Goal: Task Accomplishment & Management: Manage account settings

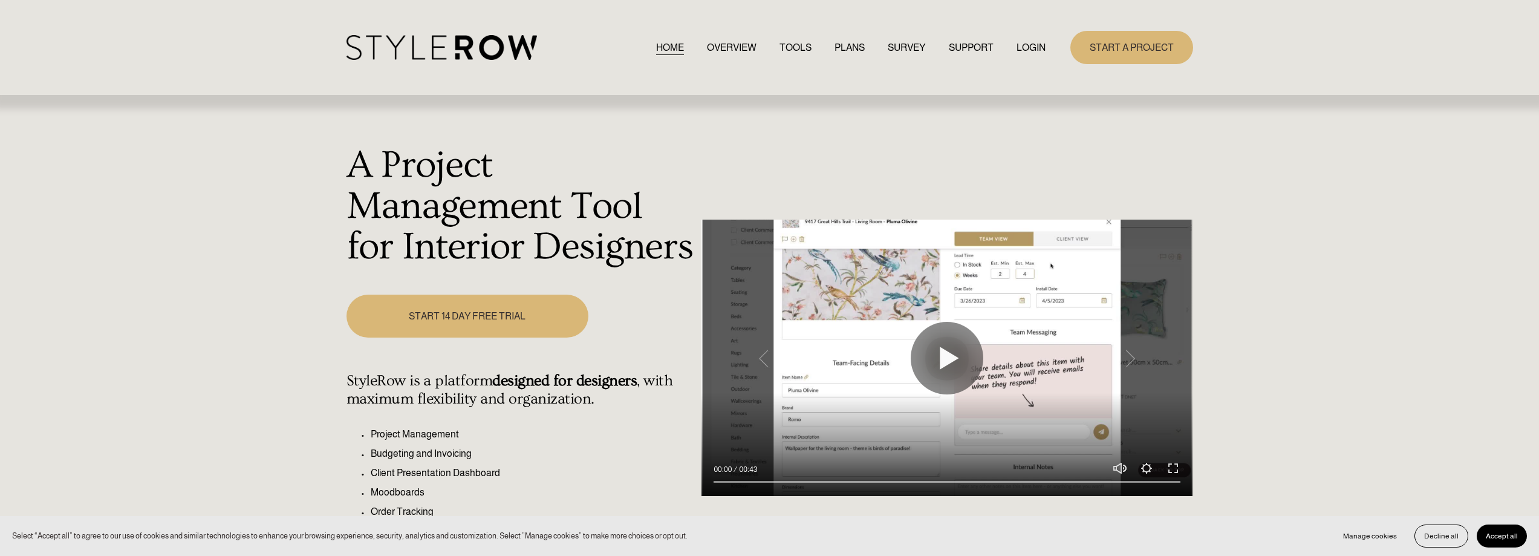
click at [1017, 44] on link "LOGIN" at bounding box center [1031, 47] width 29 height 16
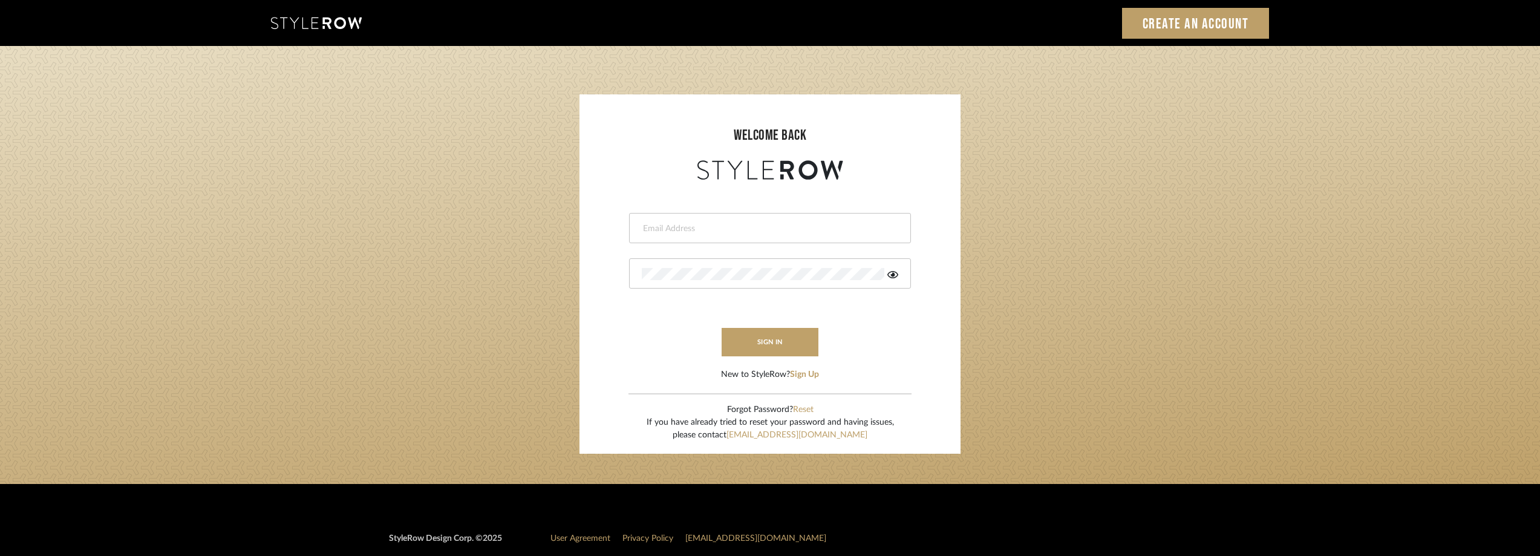
click at [687, 240] on div at bounding box center [770, 228] width 282 height 30
click at [692, 237] on div at bounding box center [770, 228] width 282 height 30
click at [713, 232] on input "email" at bounding box center [760, 229] width 237 height 12
type input "[EMAIL_ADDRESS][DOMAIN_NAME]"
click at [682, 266] on div at bounding box center [770, 273] width 282 height 30
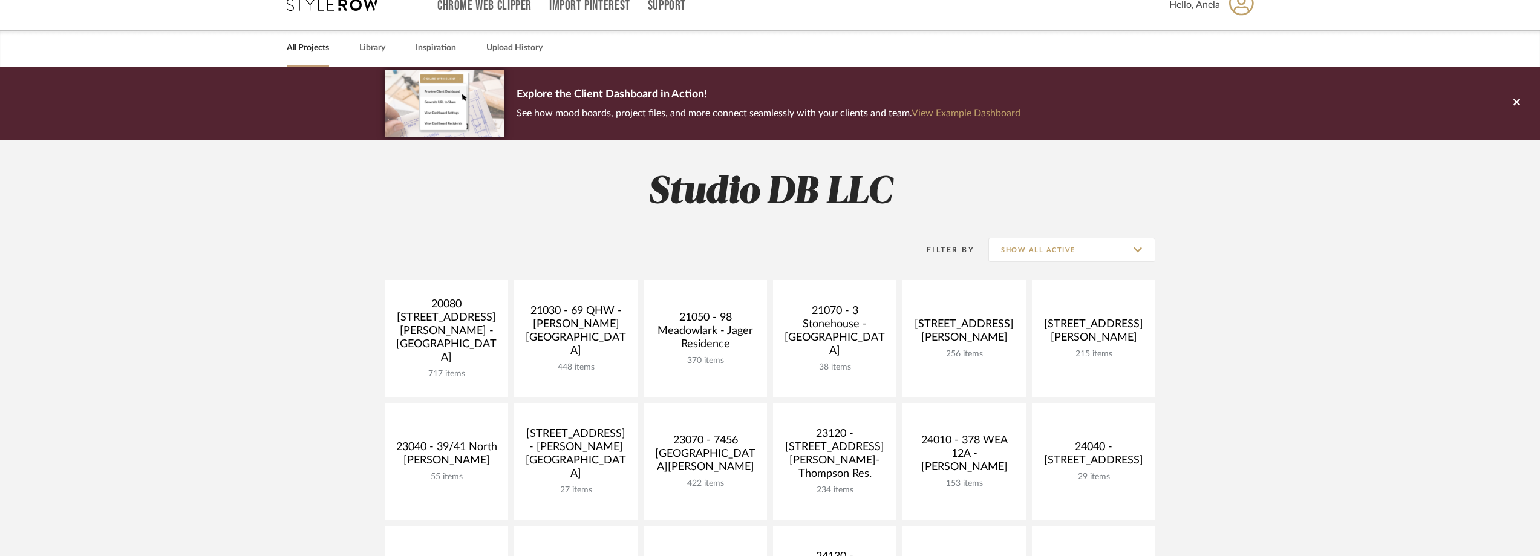
scroll to position [423, 0]
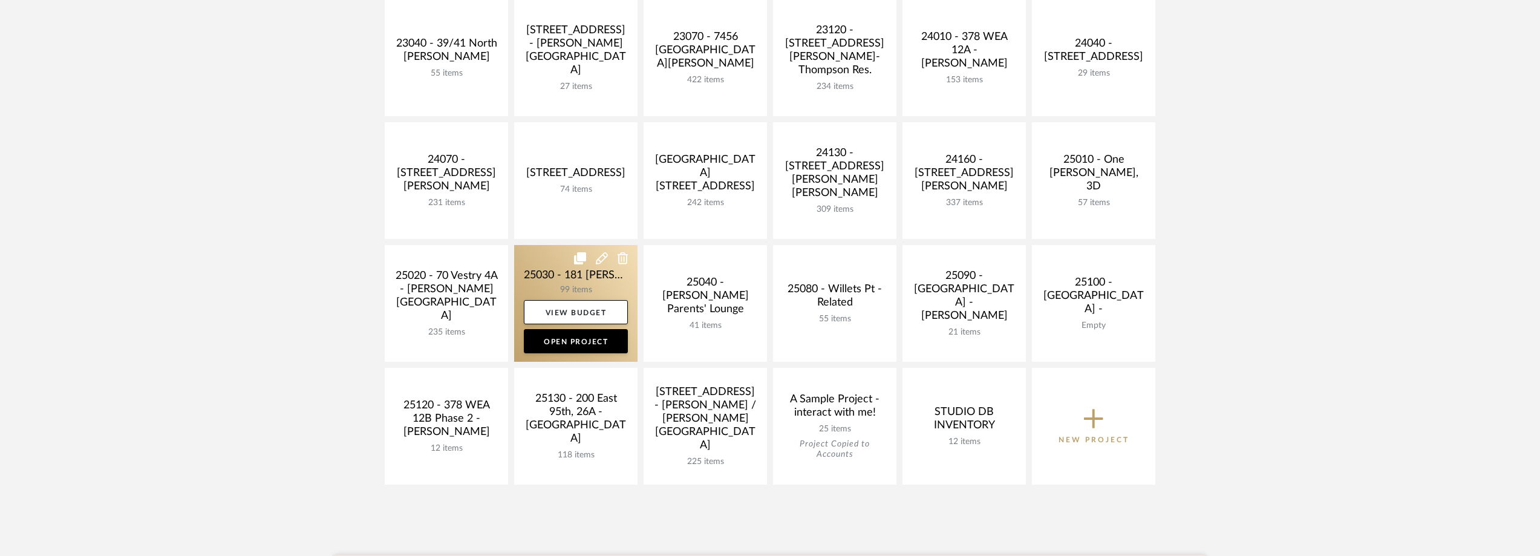
click at [529, 266] on link at bounding box center [575, 303] width 123 height 117
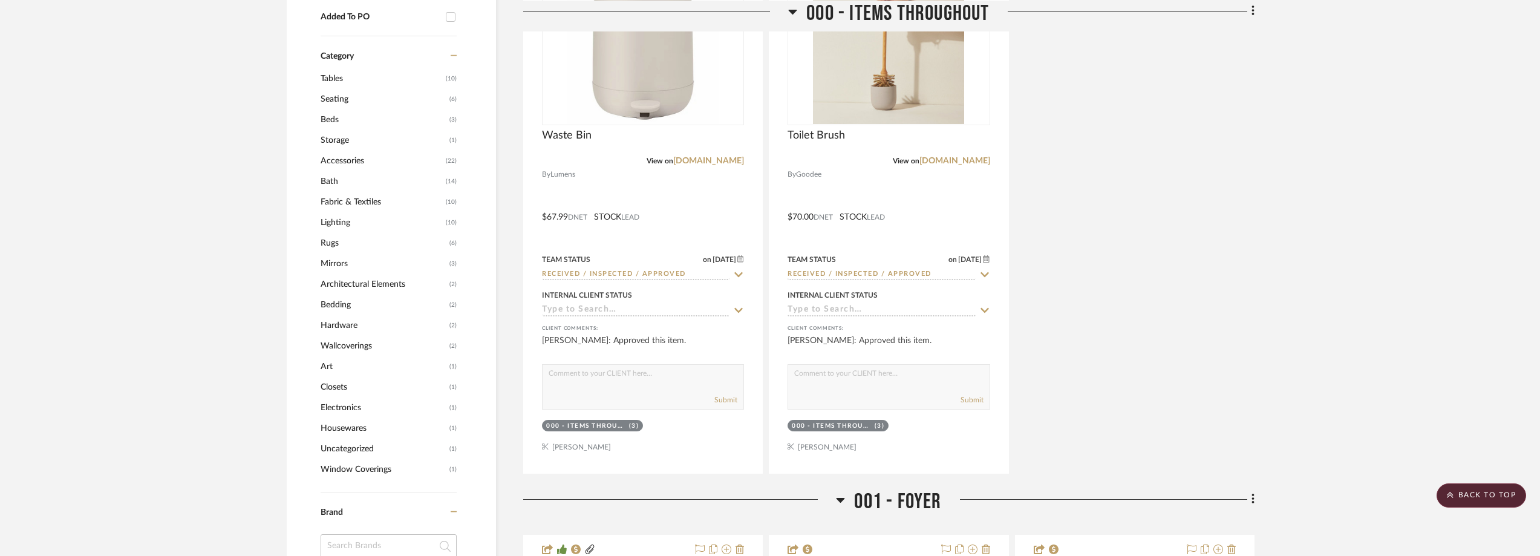
scroll to position [1149, 0]
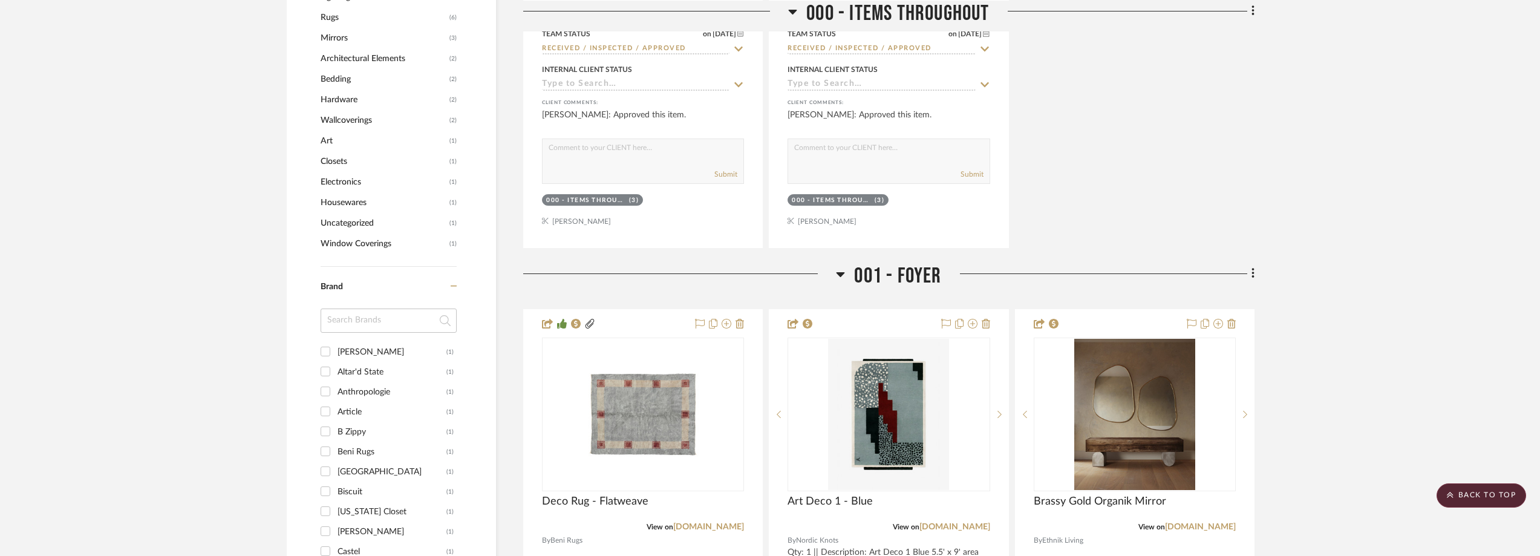
click at [364, 333] on input at bounding box center [389, 320] width 136 height 24
type input "laws"
click at [387, 362] on div "Lawson Fenning" at bounding box center [392, 351] width 109 height 19
click at [335, 361] on input "Lawson Fenning (1)" at bounding box center [325, 351] width 19 height 19
checkbox input "true"
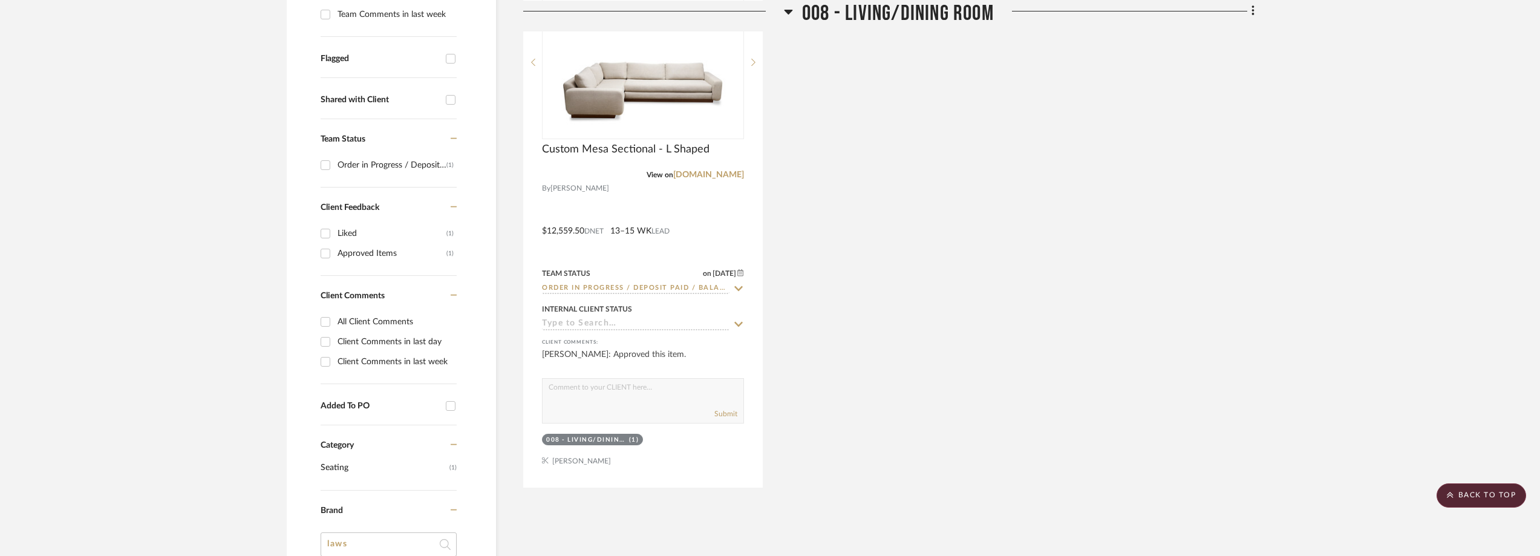
scroll to position [263, 0]
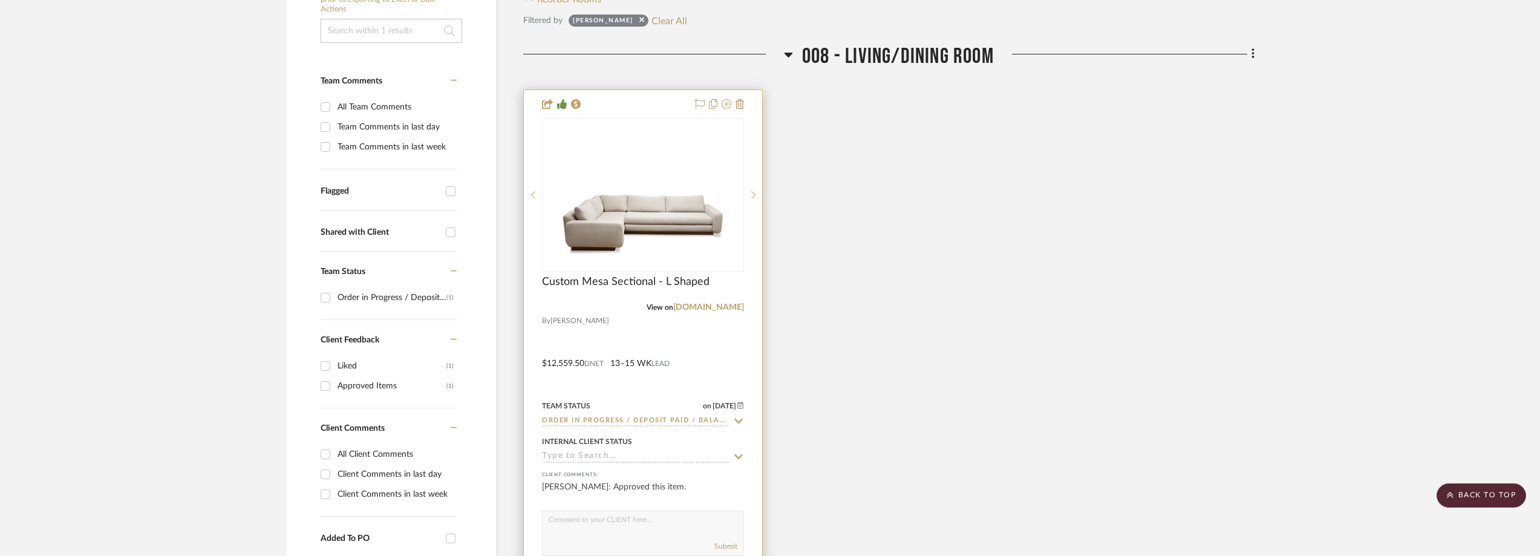
click at [0, 0] on img at bounding box center [0, 0] width 0 height 0
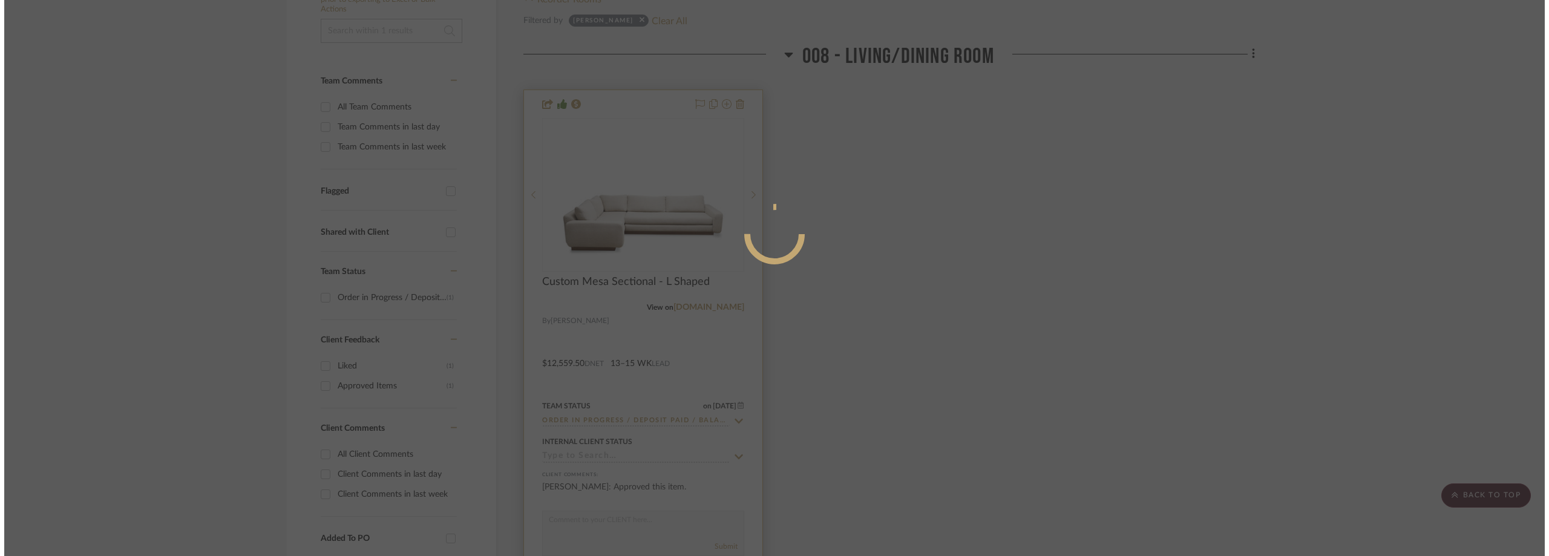
scroll to position [0, 0]
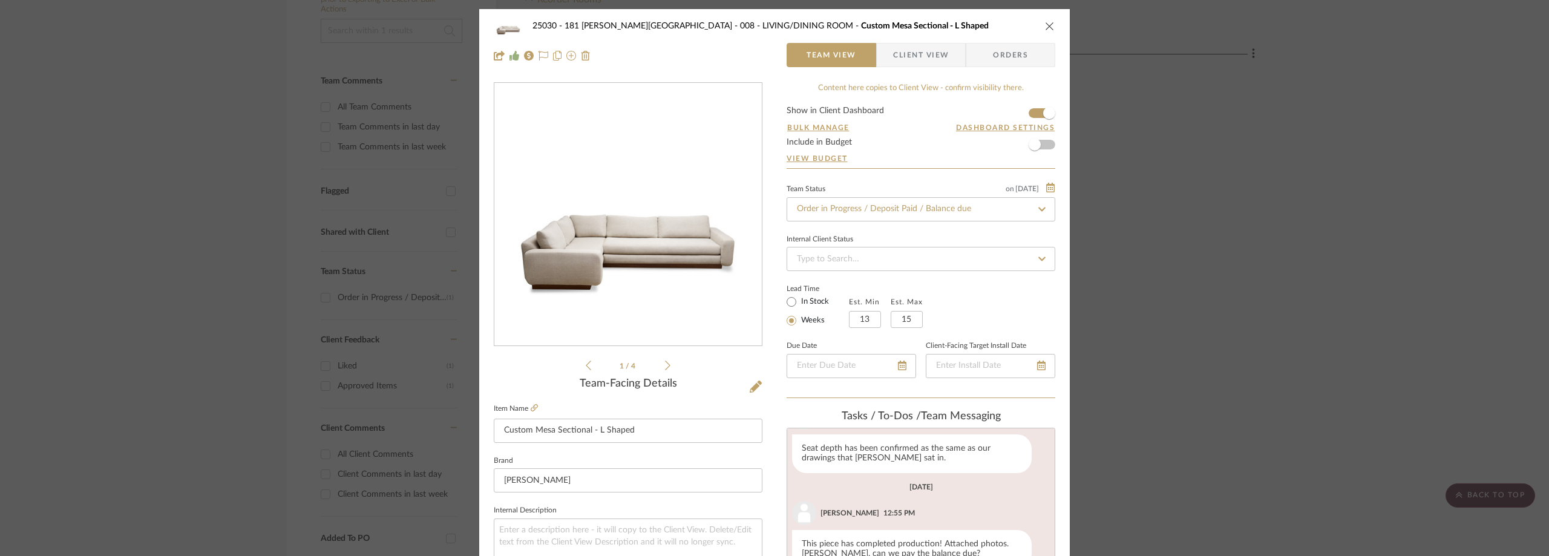
click at [931, 41] on div "25030 - 181 MacDougal - Baribeau 008 - LIVING/DINING ROOM Custom Mesa Sectional…" at bounding box center [774, 41] width 590 height 64
click at [930, 45] on span "Client View" at bounding box center [921, 55] width 56 height 24
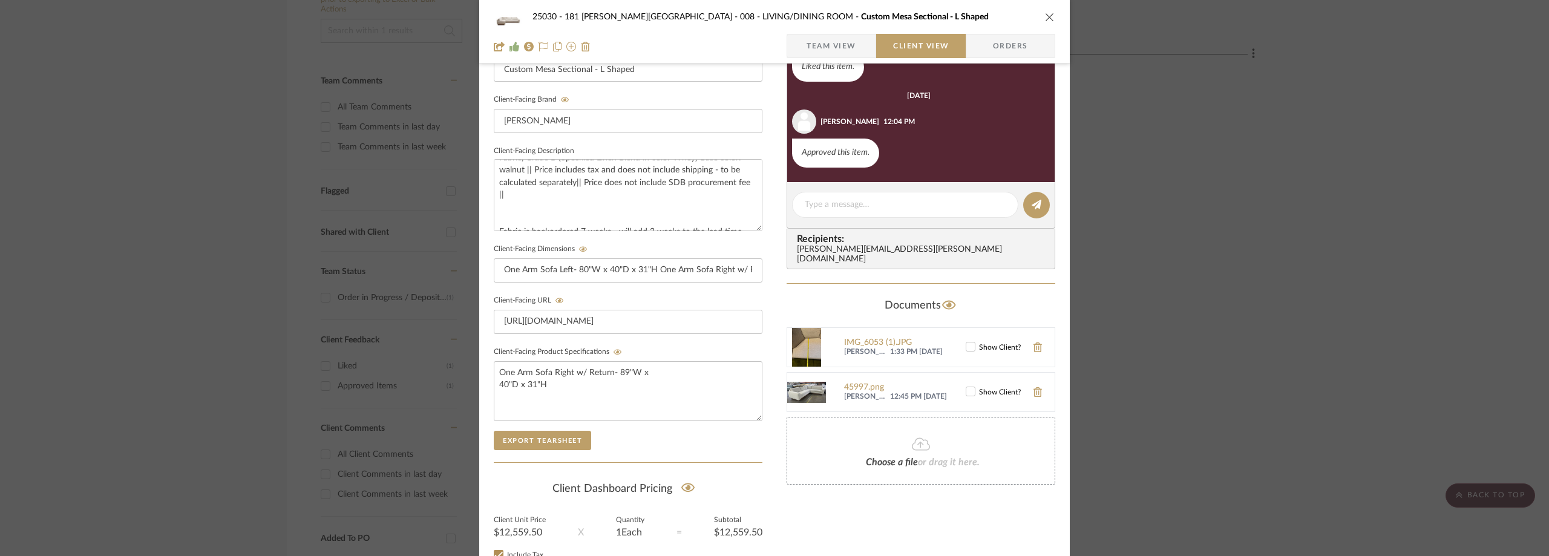
scroll to position [339, 0]
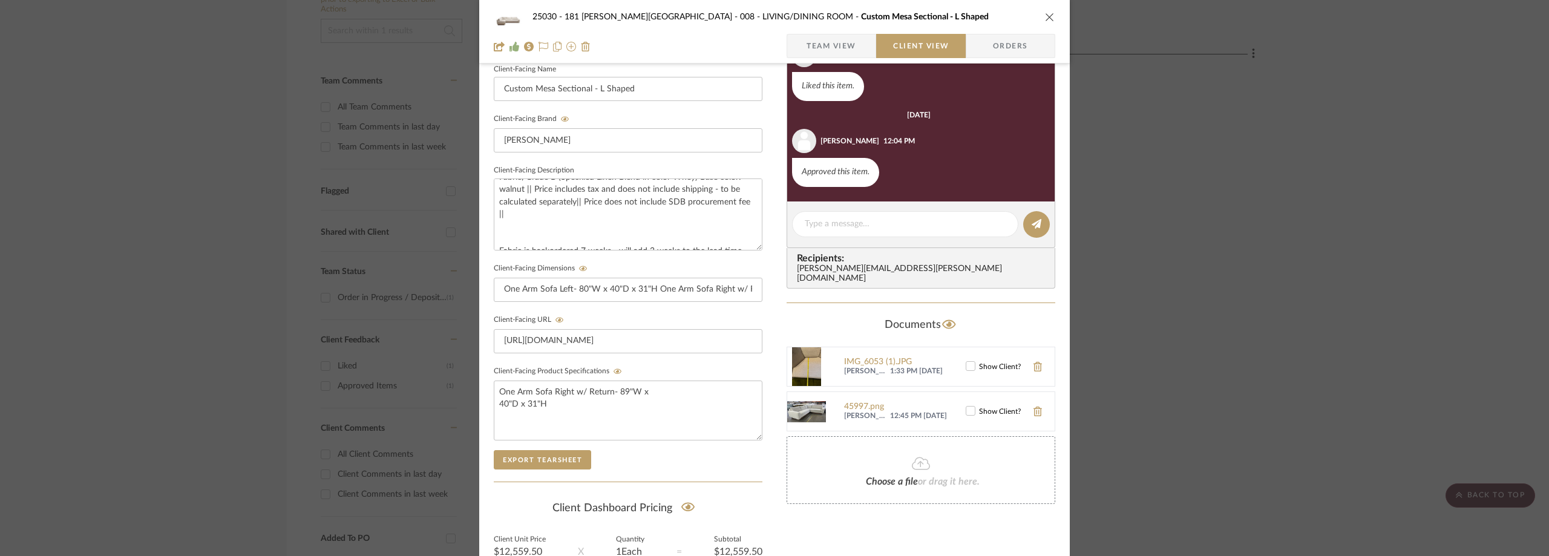
click at [1209, 269] on div "25030 - 181 MacDougal - Baribeau 008 - LIVING/DINING ROOM Custom Mesa Sectional…" at bounding box center [774, 278] width 1549 height 556
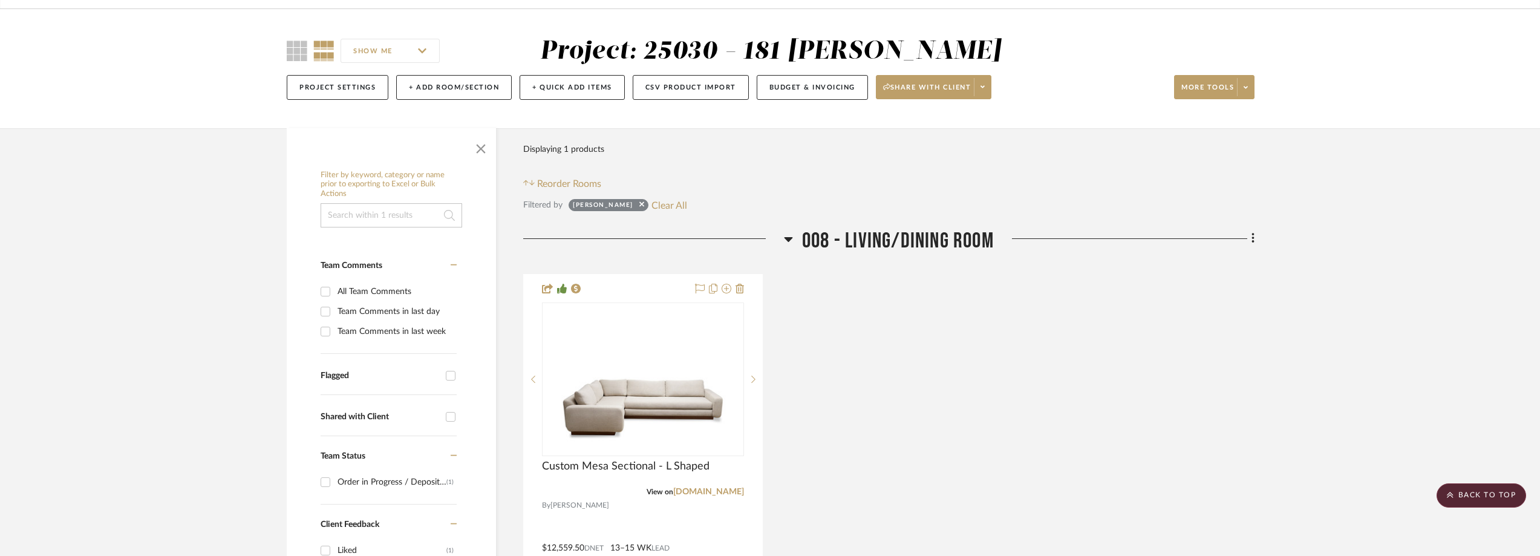
scroll to position [0, 0]
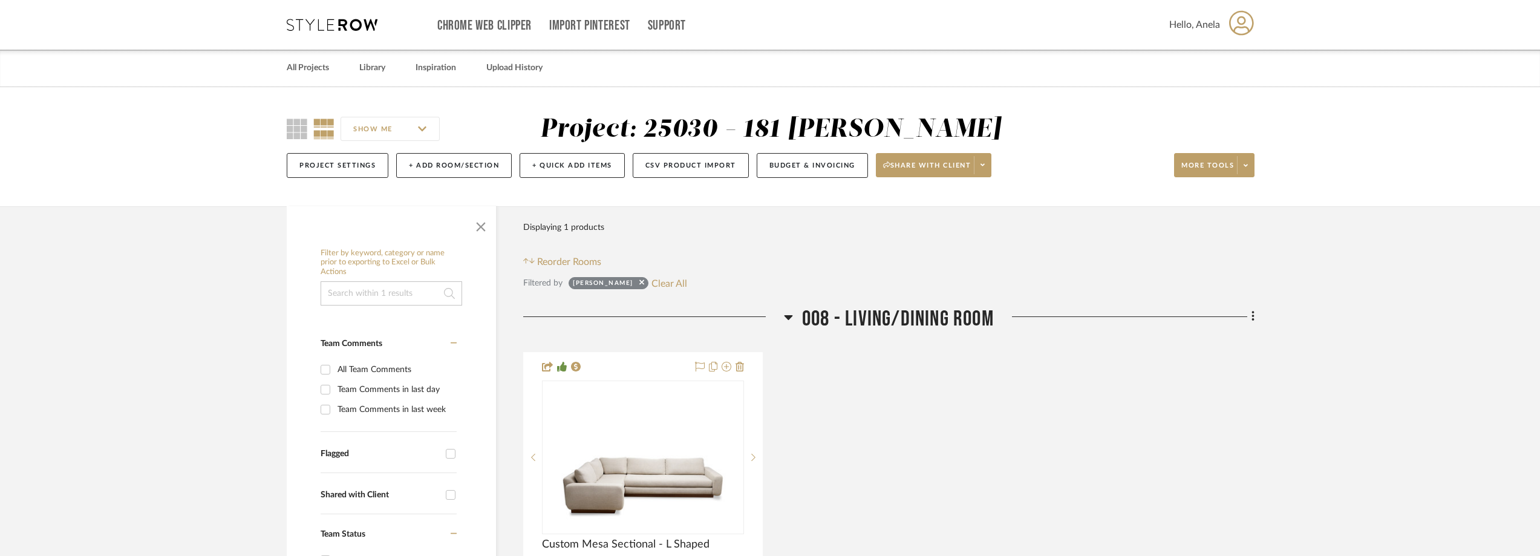
click at [307, 22] on icon at bounding box center [332, 25] width 91 height 12
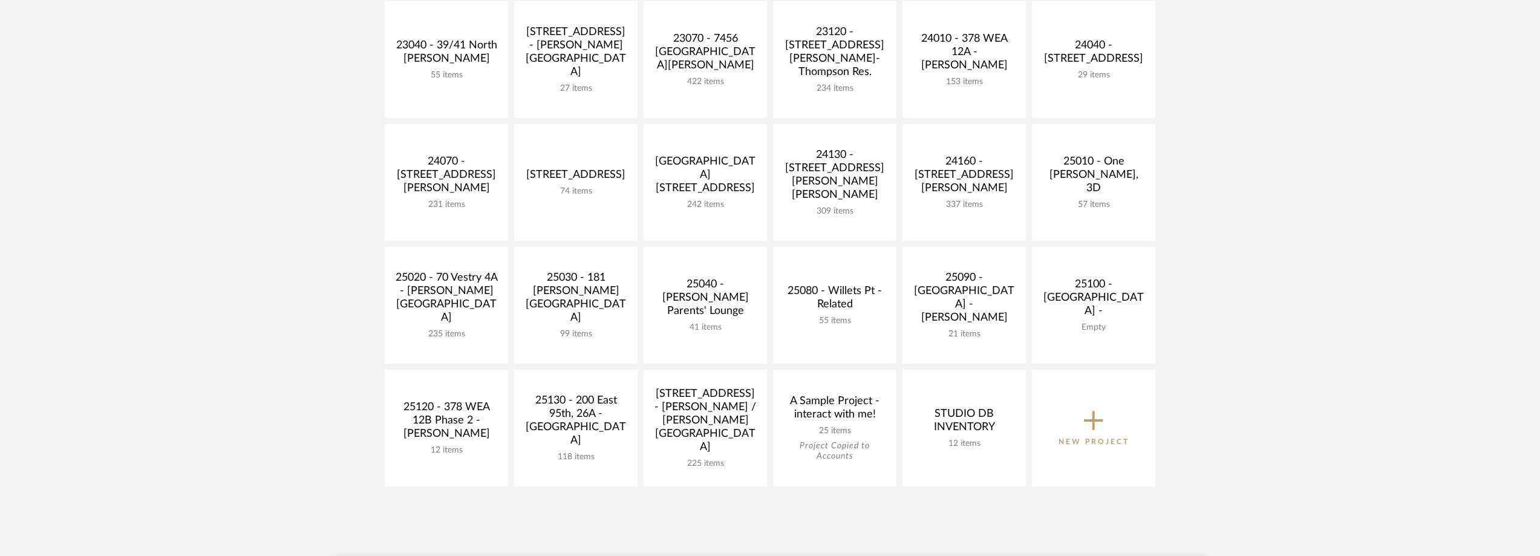
scroll to position [423, 0]
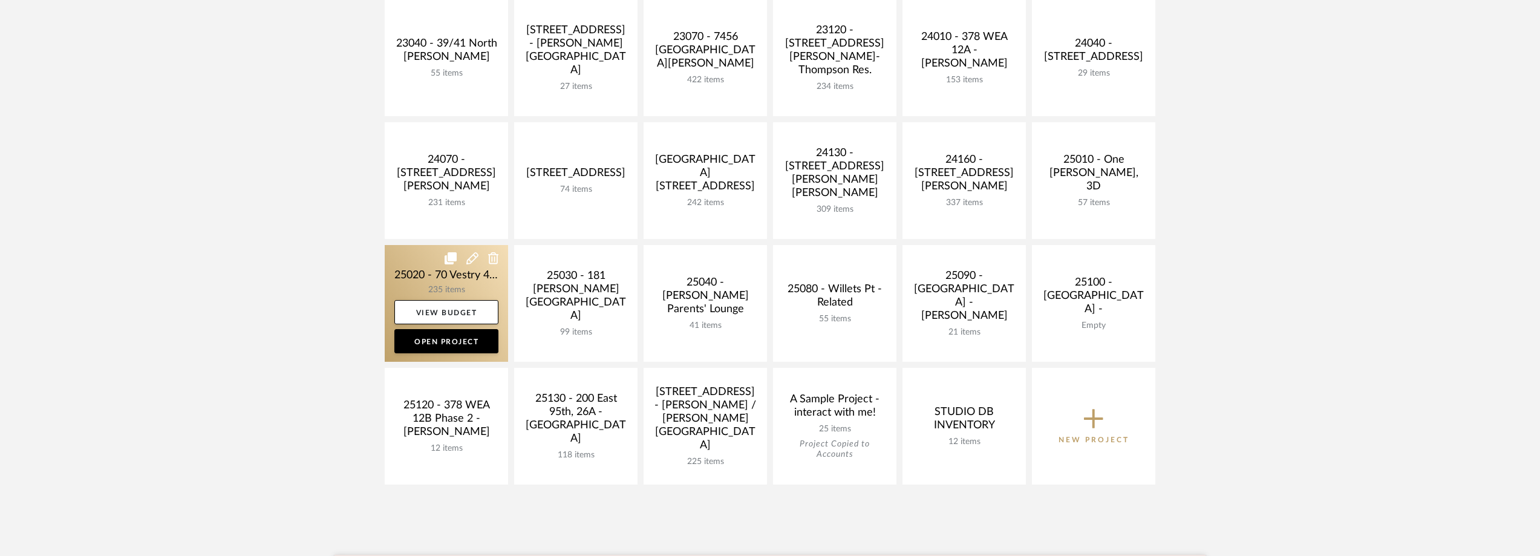
click at [438, 276] on link at bounding box center [446, 303] width 123 height 117
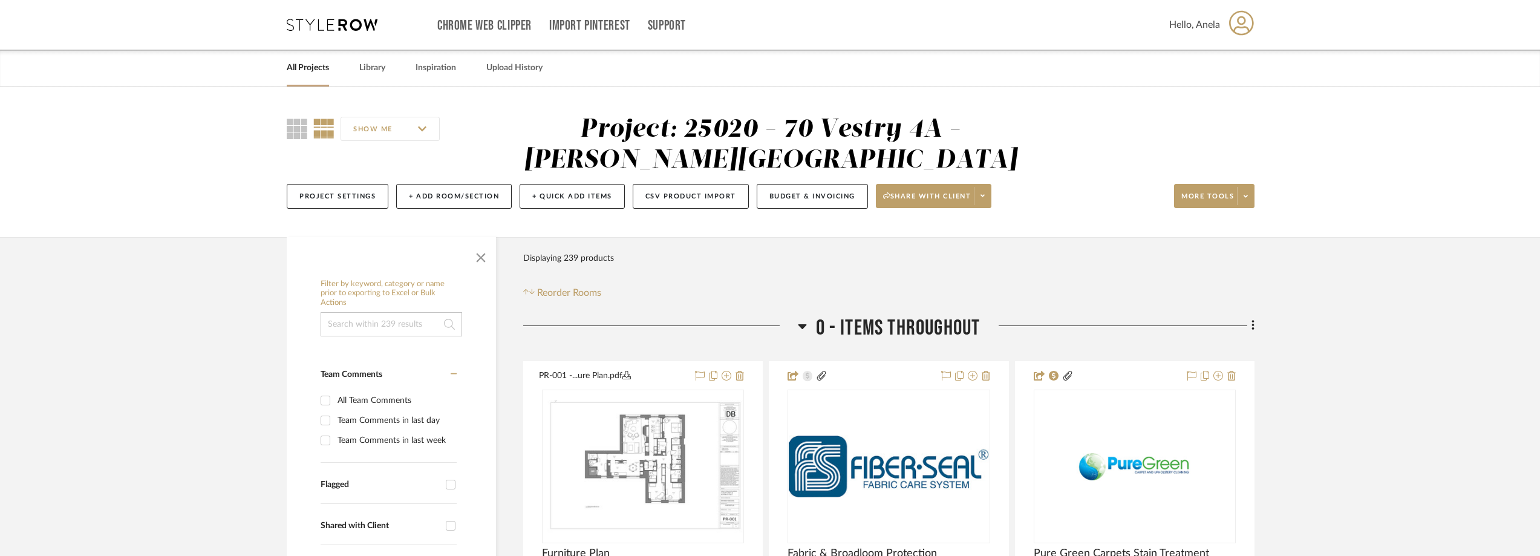
scroll to position [121, 0]
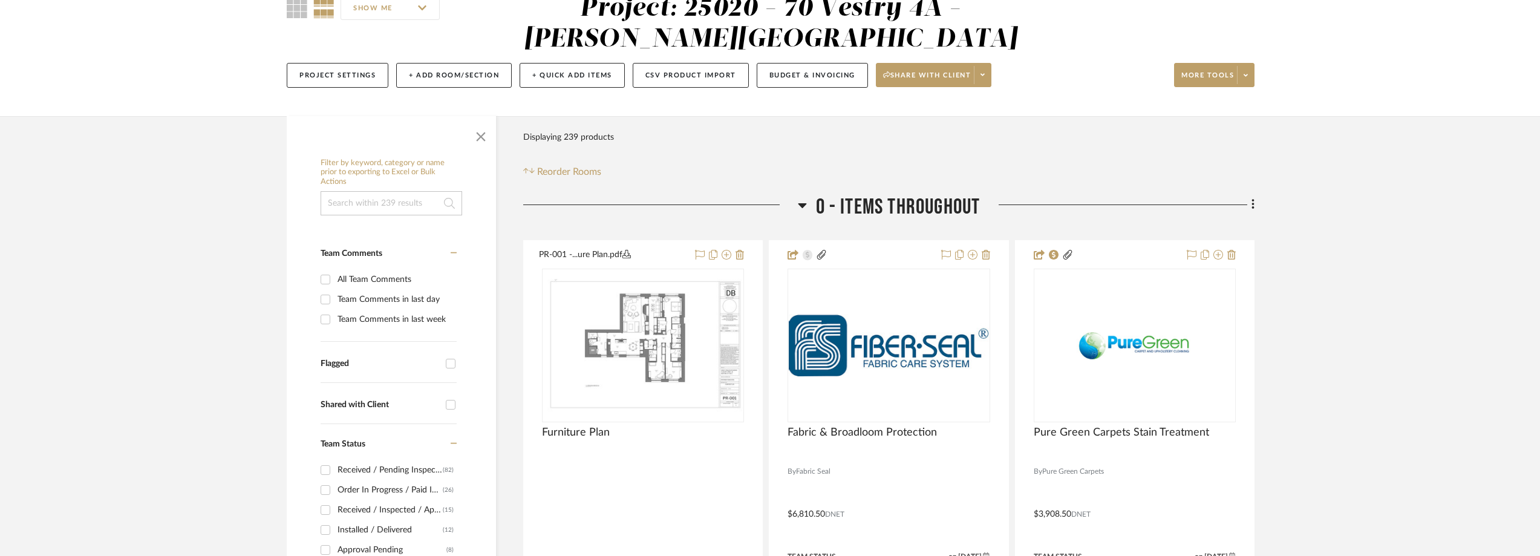
click at [356, 295] on div "Team Comments in last day" at bounding box center [396, 299] width 116 height 19
click at [335, 295] on input "Team Comments in last day" at bounding box center [325, 299] width 19 height 19
checkbox input "true"
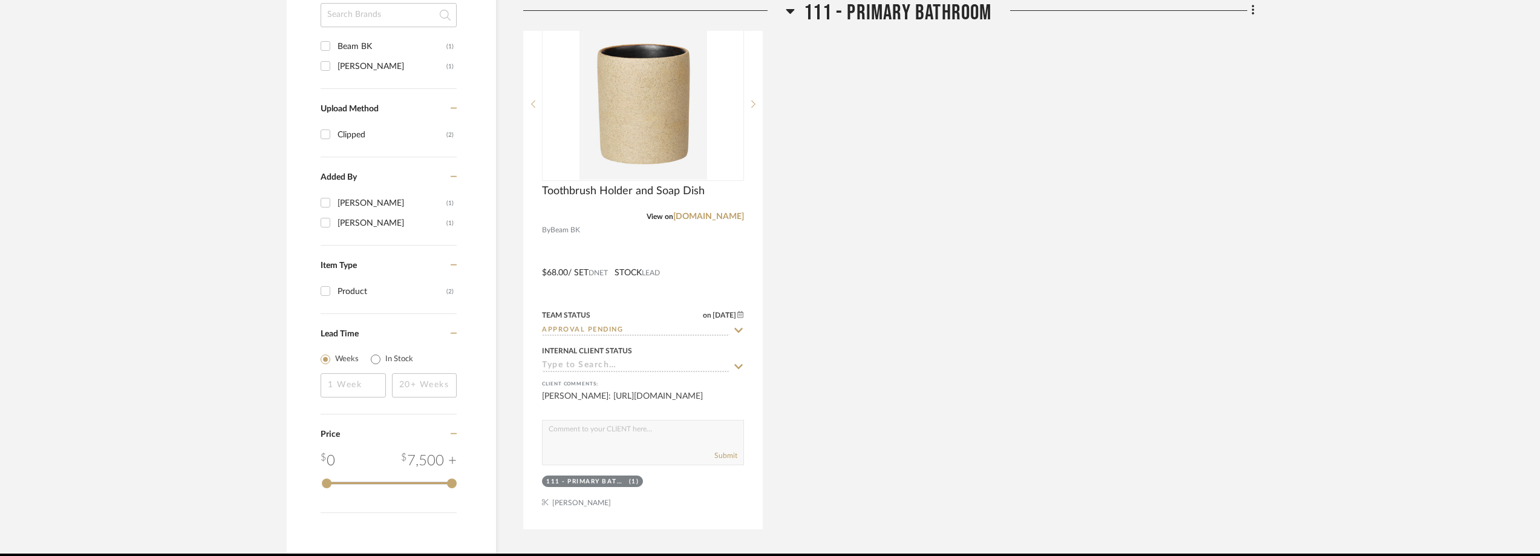
scroll to position [1028, 0]
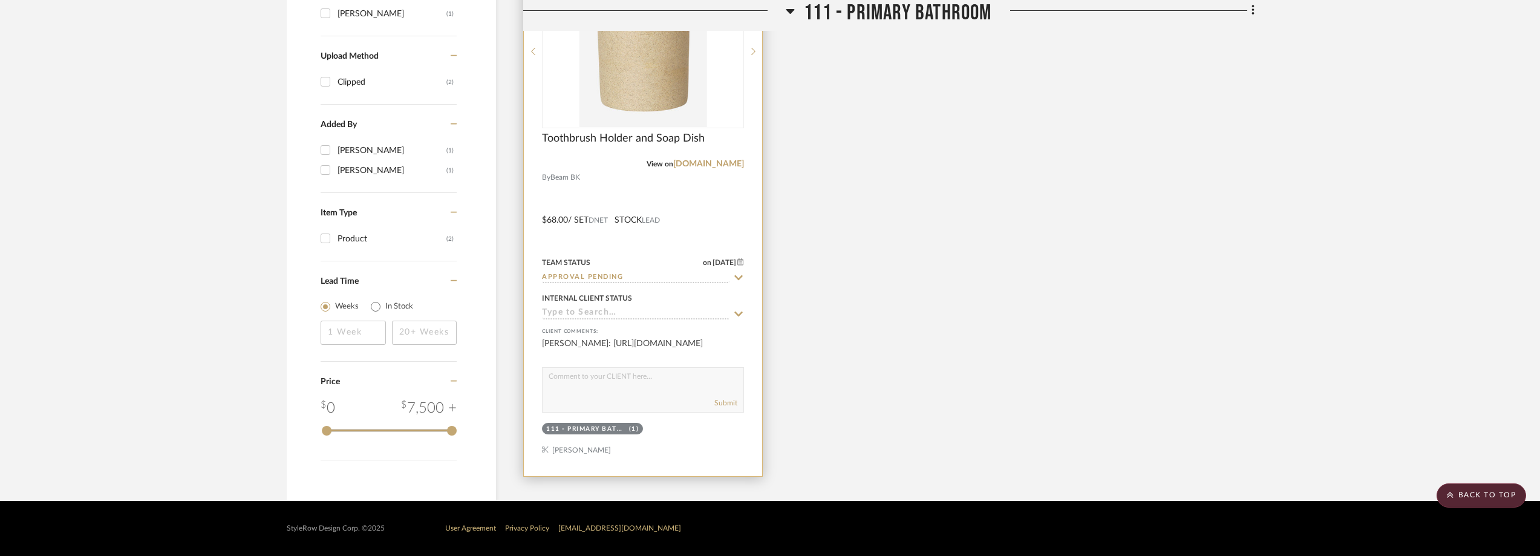
click at [685, 97] on div at bounding box center [643, 52] width 202 height 154
click at [685, 97] on img "0" at bounding box center [643, 51] width 128 height 151
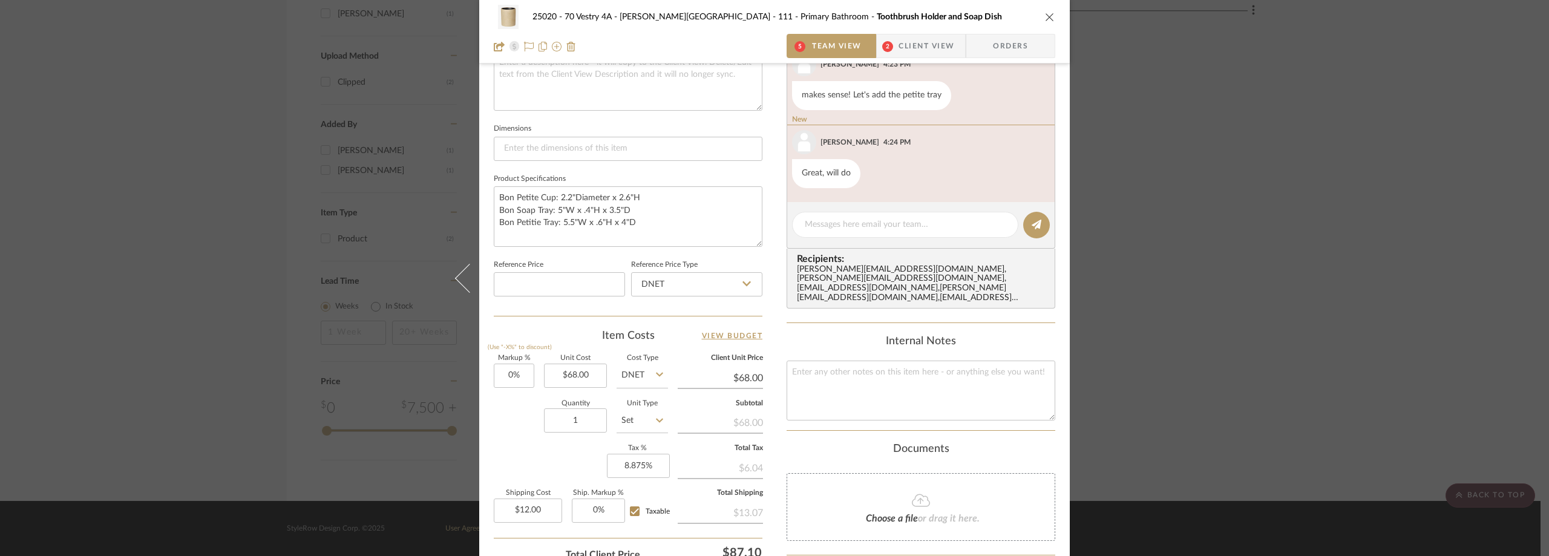
scroll to position [397, 0]
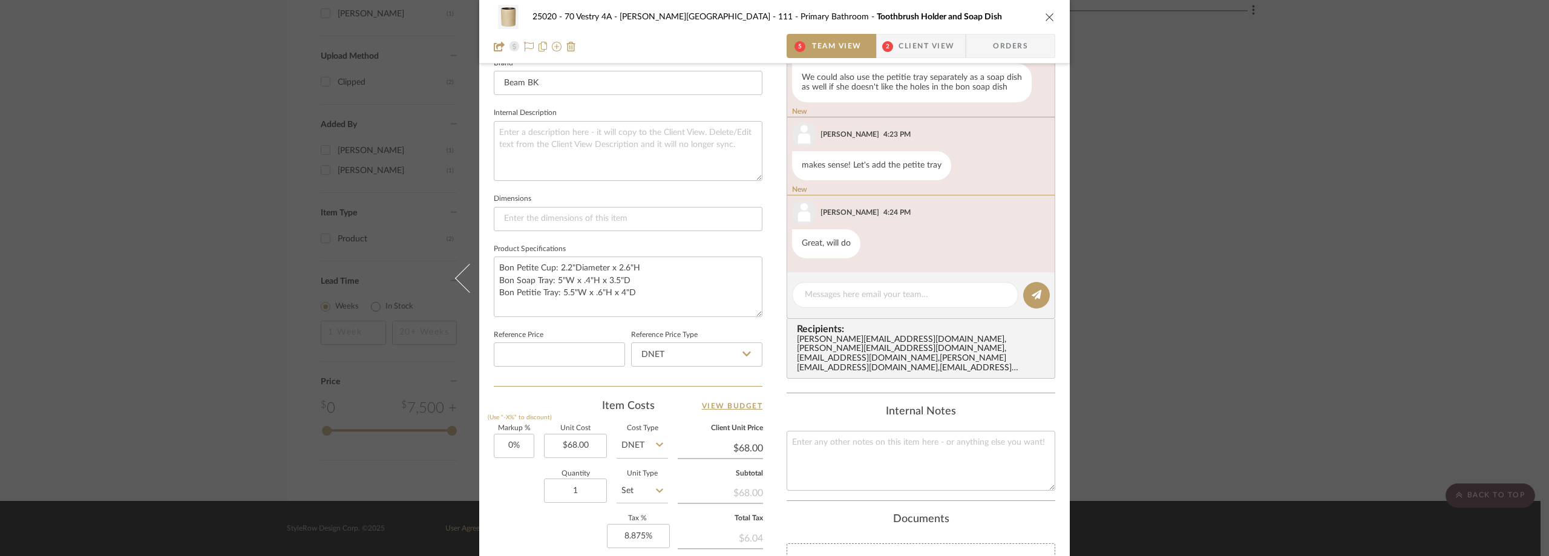
click at [917, 49] on span "Client View" at bounding box center [926, 46] width 56 height 24
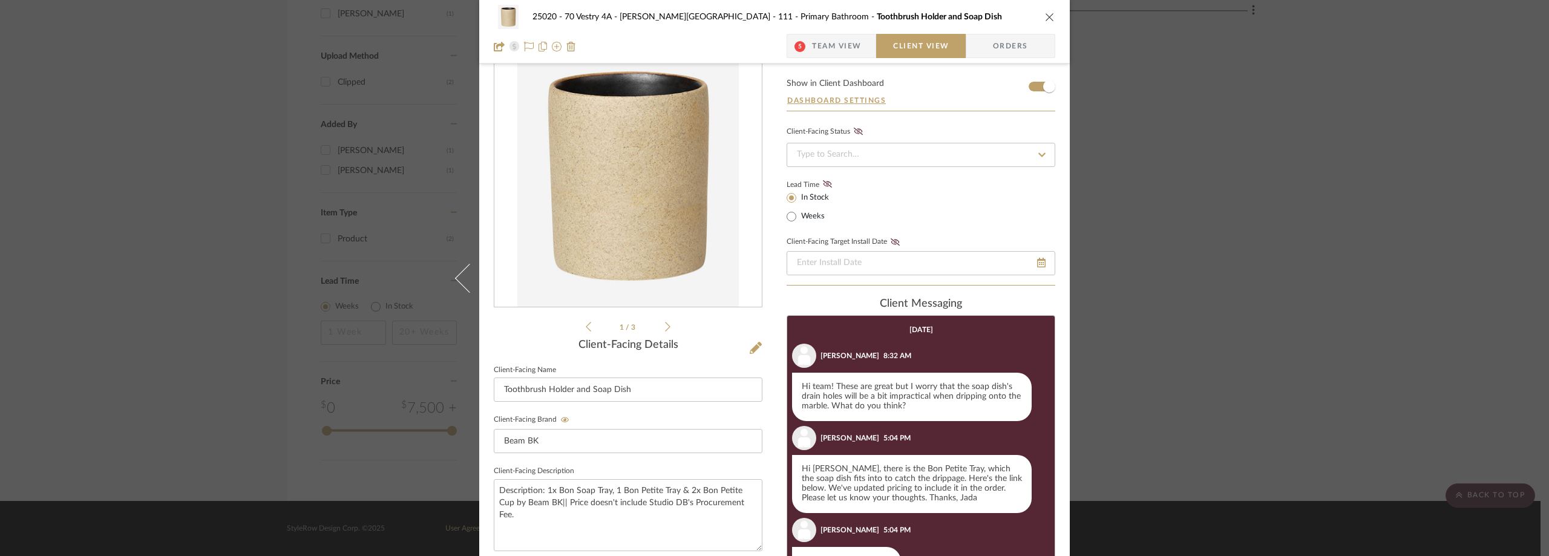
scroll to position [34, 0]
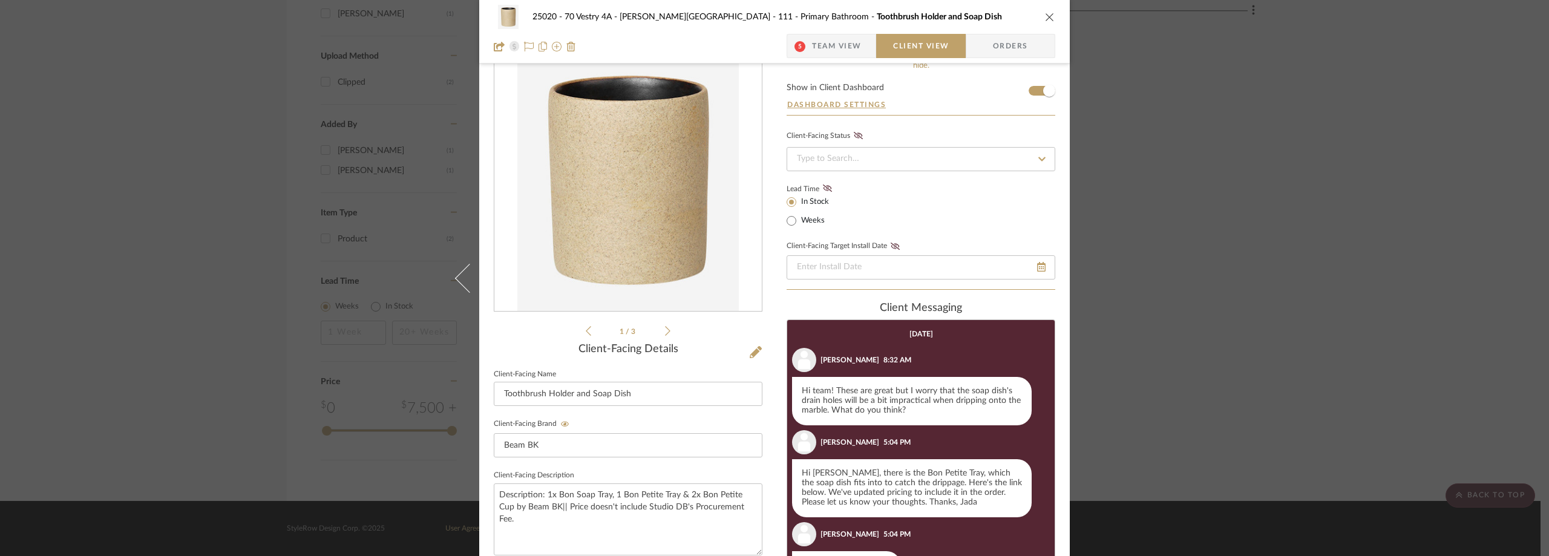
click at [851, 53] on span "Team View" at bounding box center [837, 46] width 50 height 24
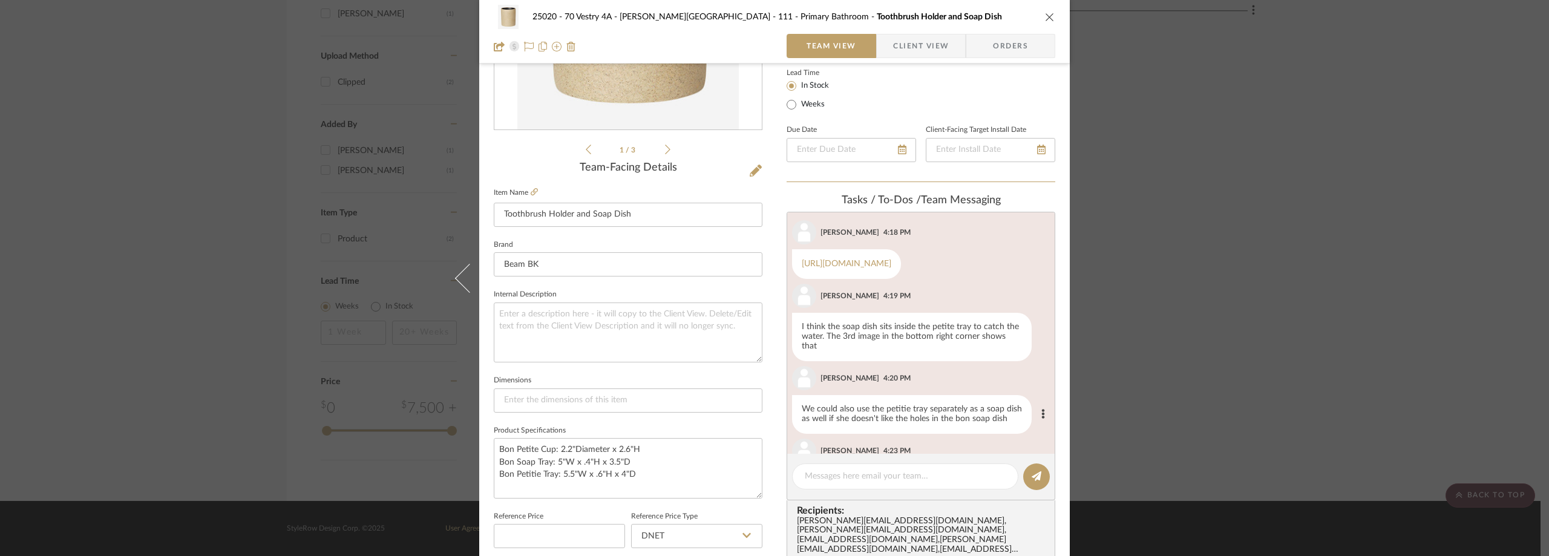
scroll to position [237, 0]
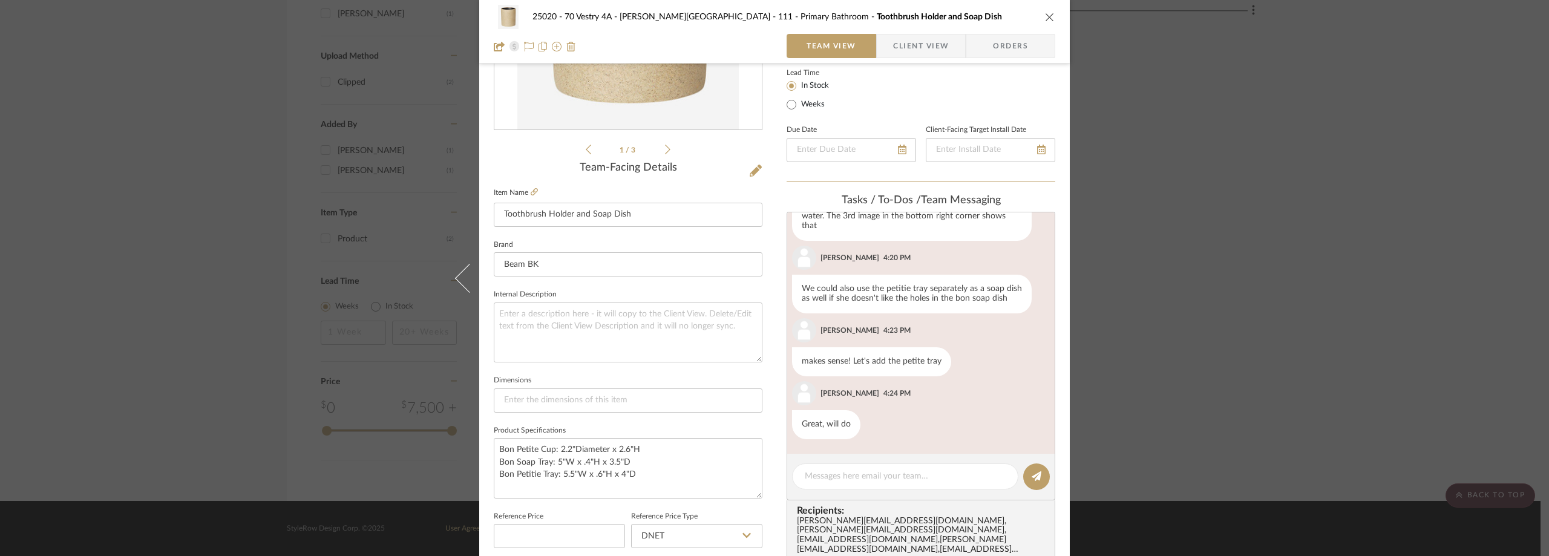
click at [1178, 187] on div "25020 - 70 Vestry 4A - Grant-Stanleigh 111 - Primary Bathroom Toothbrush Holder…" at bounding box center [774, 278] width 1549 height 556
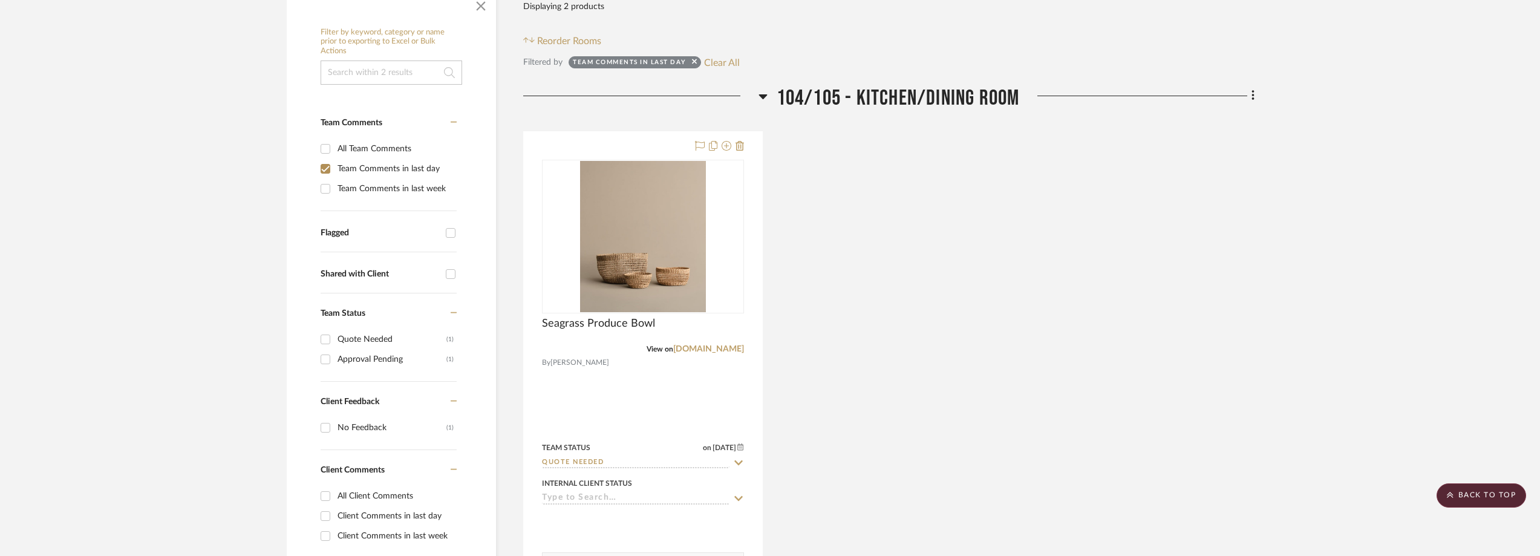
scroll to position [121, 0]
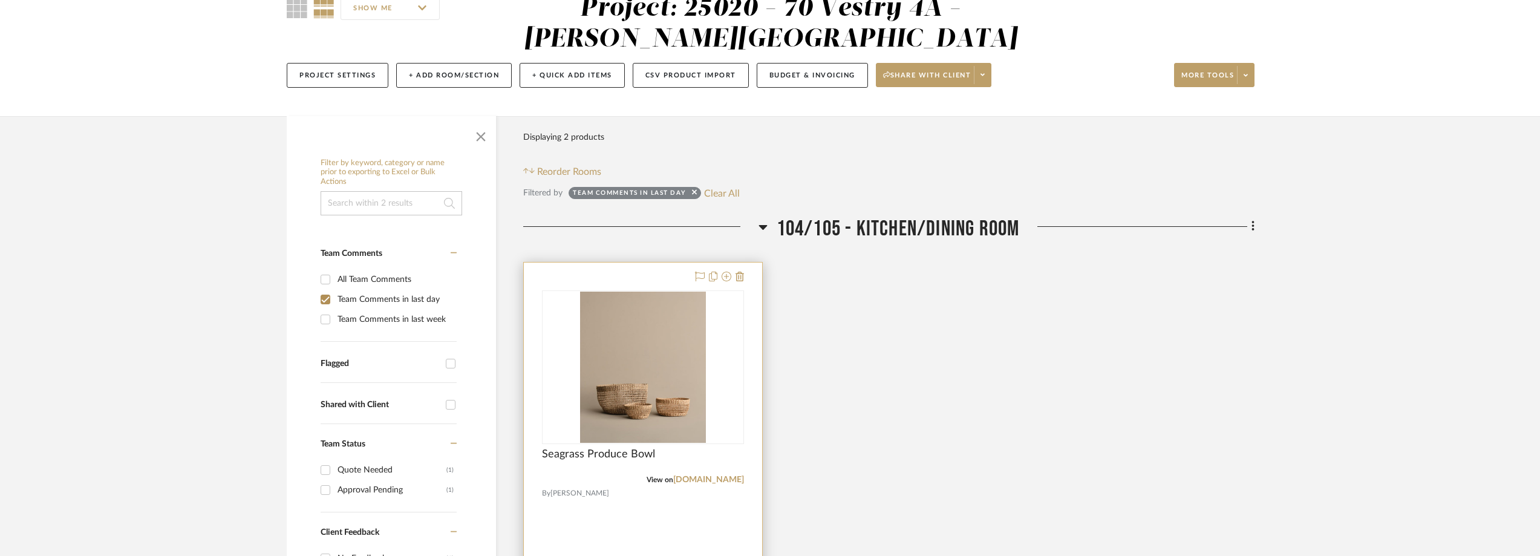
click at [719, 338] on div "0" at bounding box center [643, 367] width 201 height 152
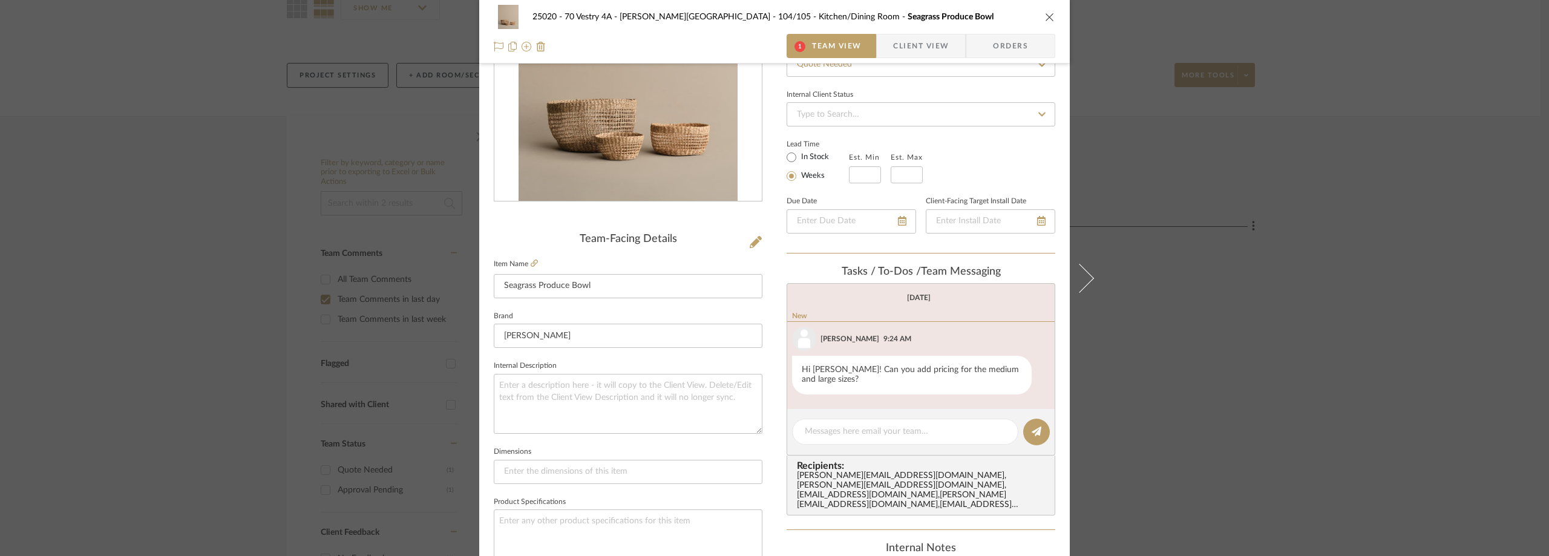
scroll to position [181, 0]
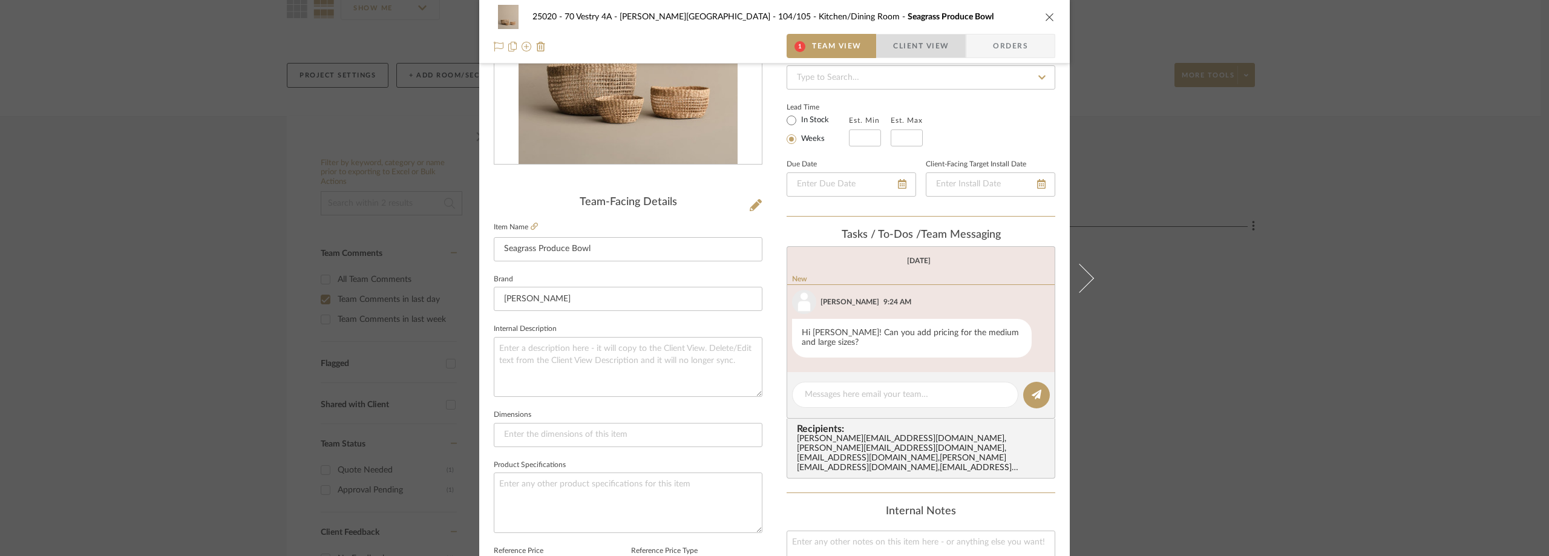
click at [918, 50] on span "Client View" at bounding box center [921, 46] width 56 height 24
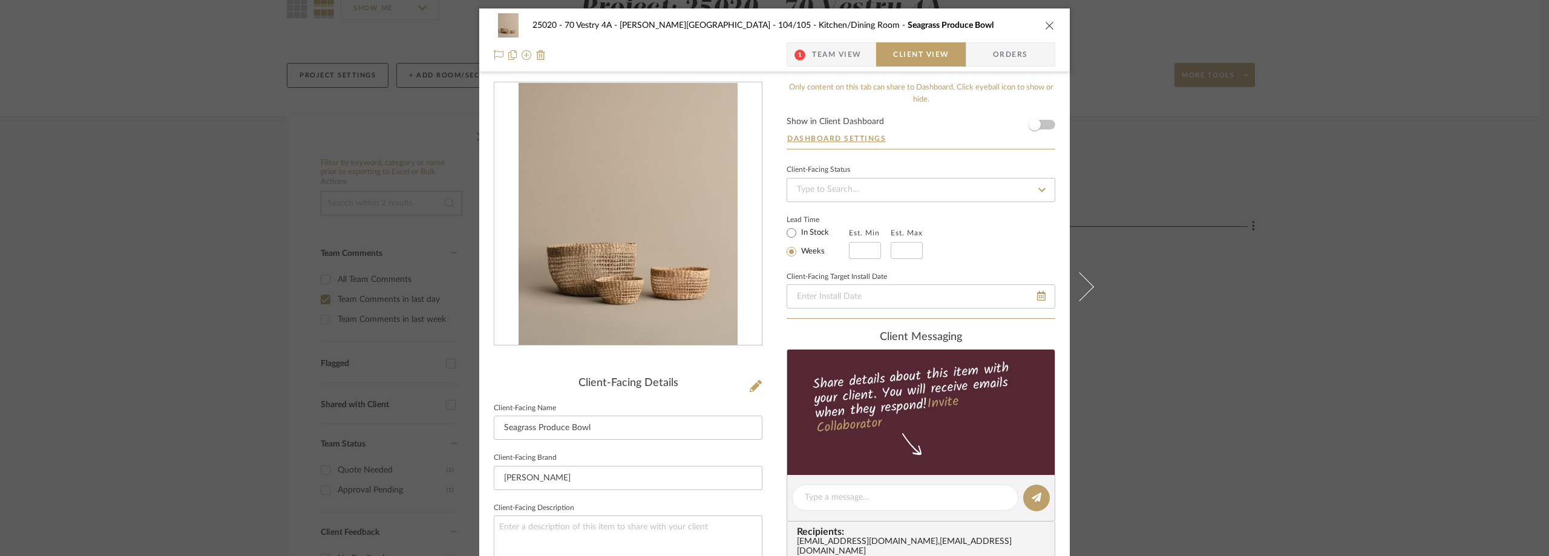
scroll to position [0, 0]
click at [1199, 195] on div "25020 - 70 Vestry 4A - Grant-Stanleigh 104/105 - Kitchen/Dining Room Seagrass P…" at bounding box center [774, 278] width 1549 height 556
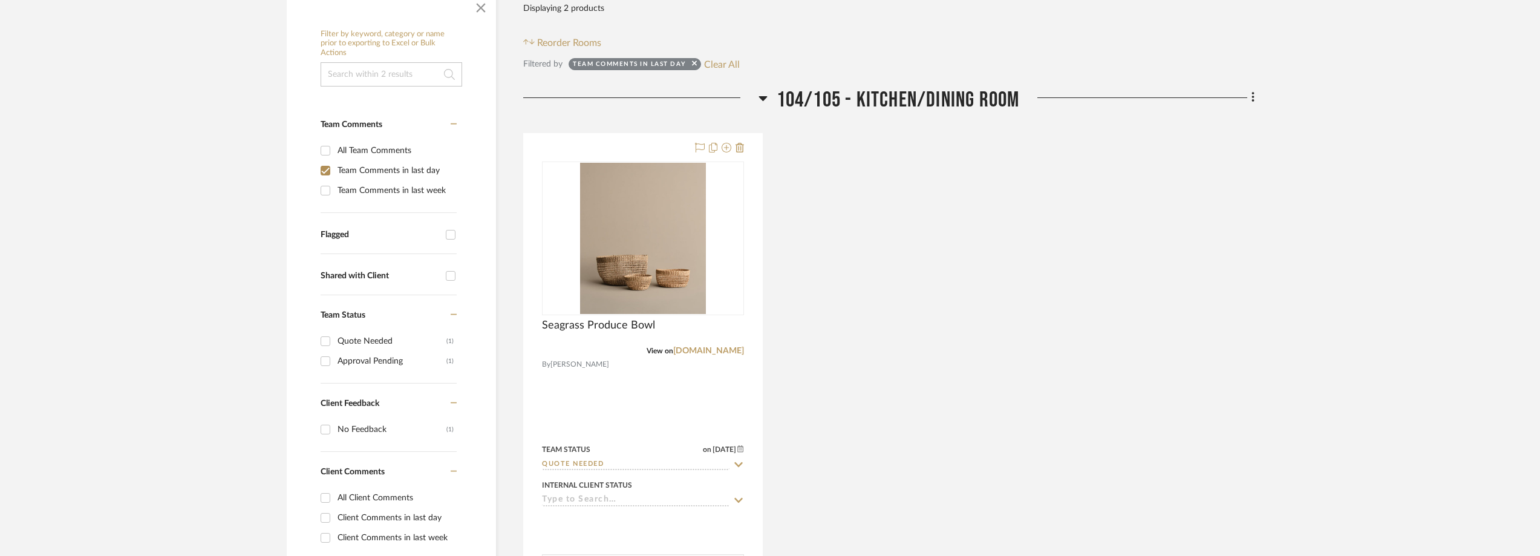
scroll to position [363, 0]
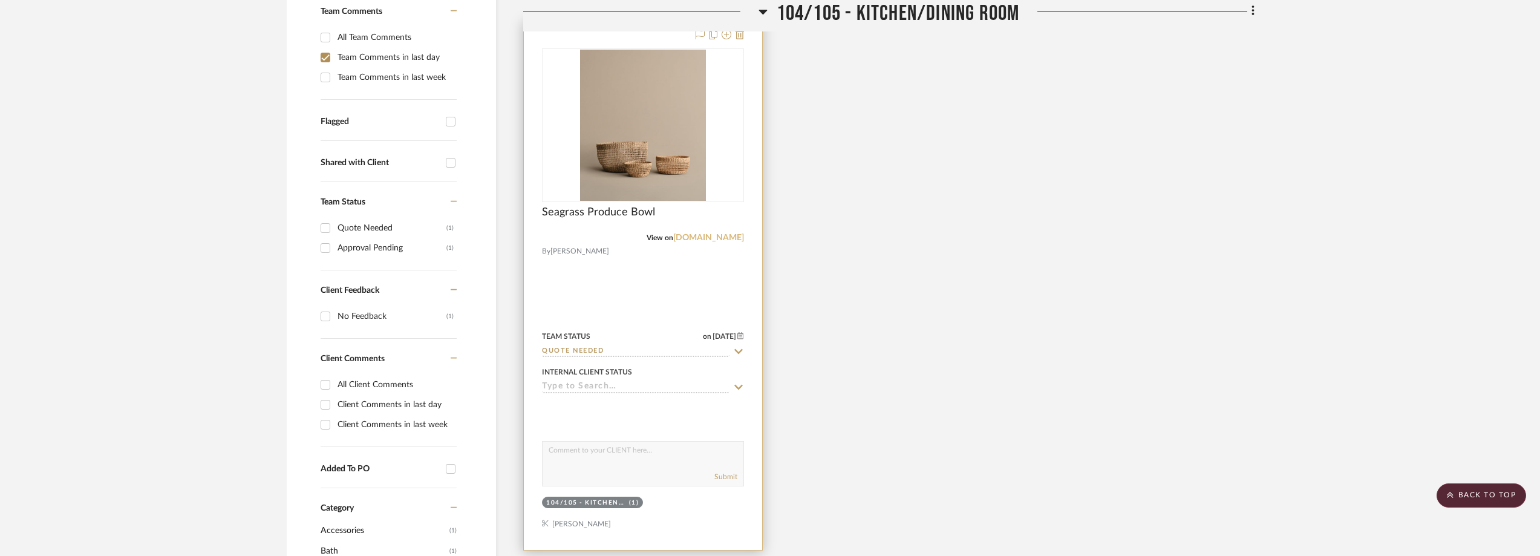
click at [726, 235] on link "jennikayne.com" at bounding box center [708, 237] width 71 height 8
click at [711, 237] on link "jennikayne.com" at bounding box center [708, 237] width 71 height 8
click at [675, 90] on img "0" at bounding box center [643, 125] width 126 height 151
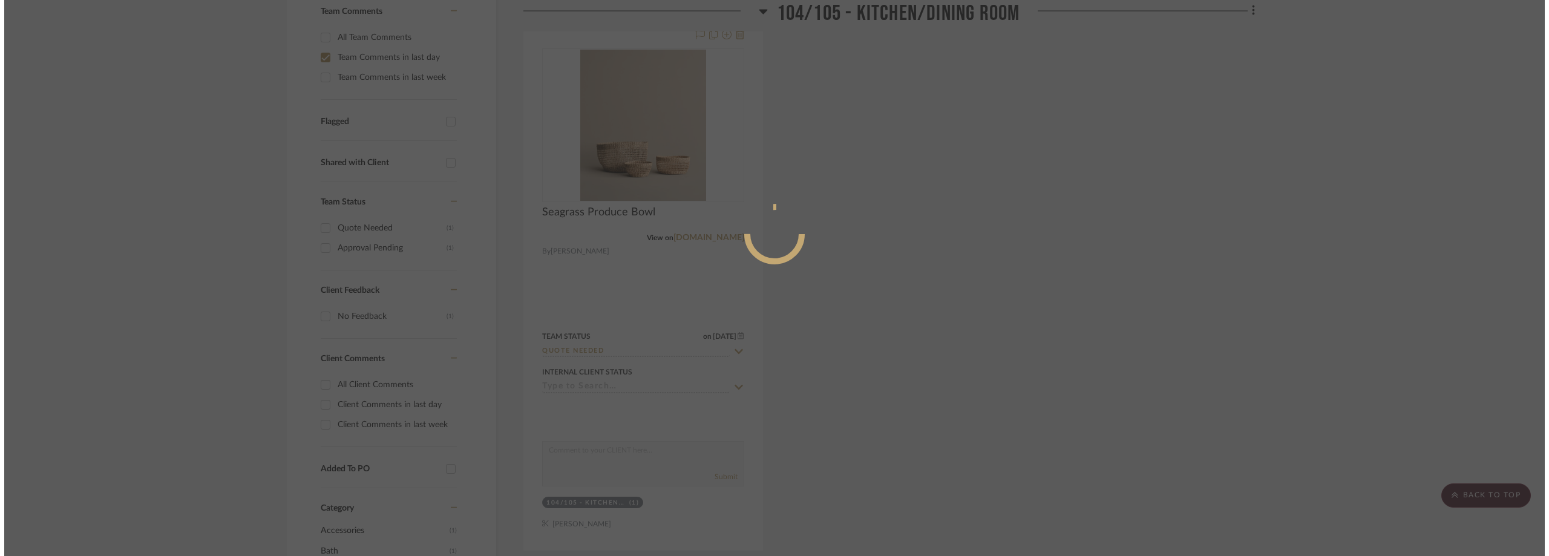
scroll to position [0, 0]
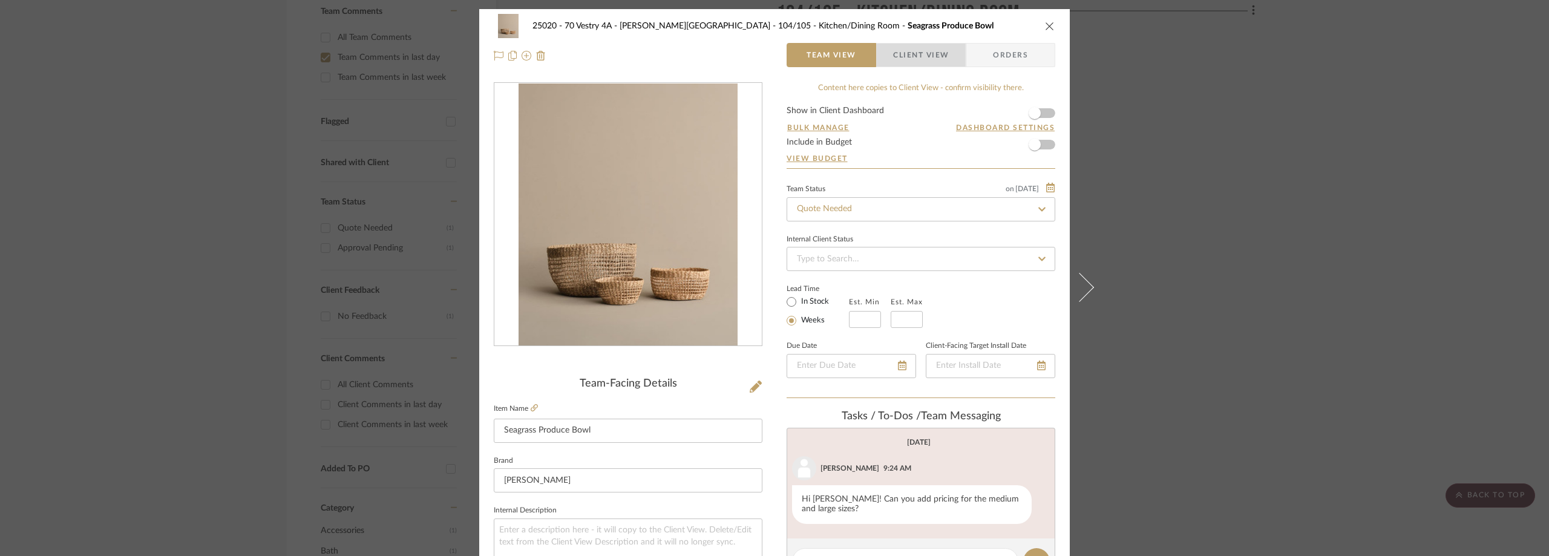
click at [941, 57] on span "Client View" at bounding box center [921, 55] width 56 height 24
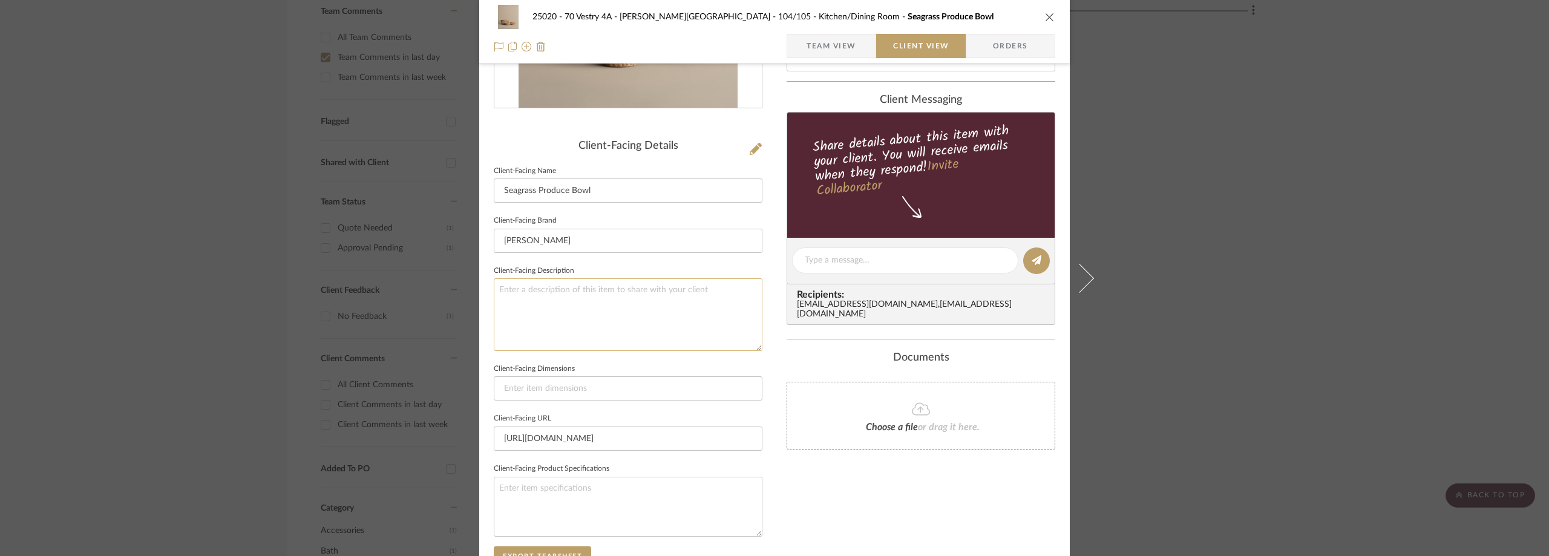
scroll to position [242, 0]
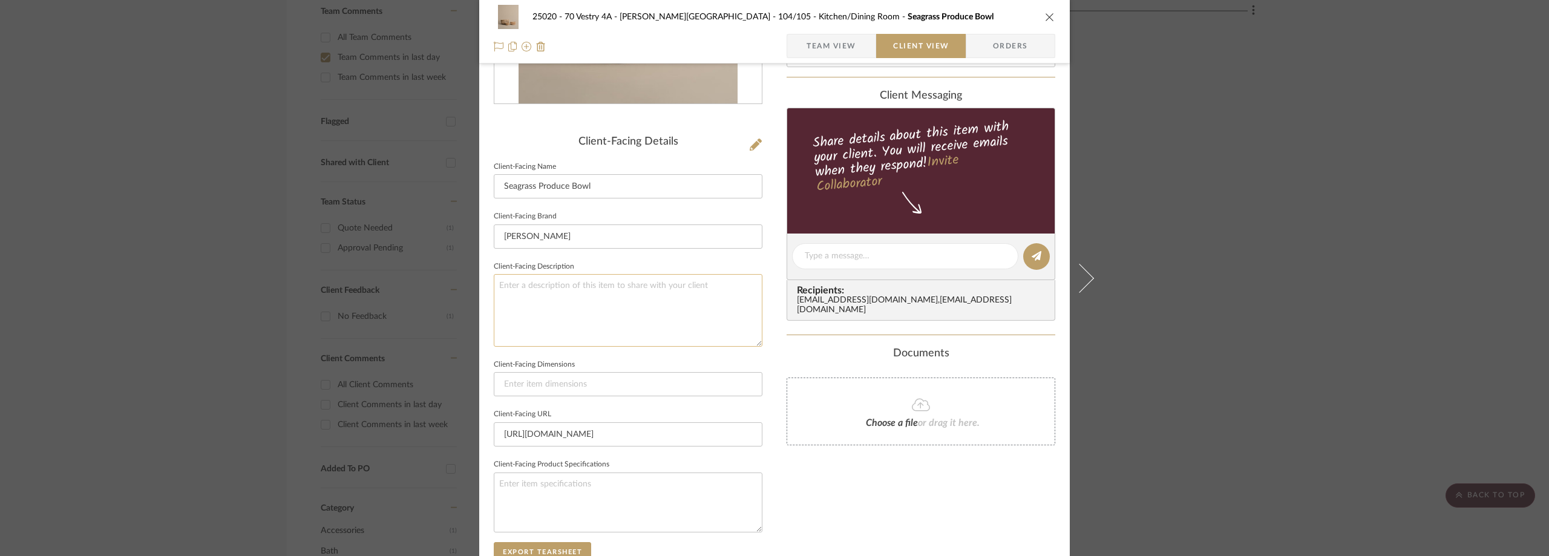
click at [733, 312] on textarea at bounding box center [628, 310] width 269 height 72
paste textarea "Seagrass Produce Bowl"
type textarea "Description: Seagrass Produce Bowl by Jenni Kayne || Color/Finish:"
click at [677, 254] on sr-form-field "Client-Facing Brand Jenni Kayne" at bounding box center [628, 233] width 269 height 50
click at [748, 291] on textarea "Description: Seagrass Produce Bowl by Jenni Kayne || Color/Finish:" at bounding box center [628, 310] width 269 height 72
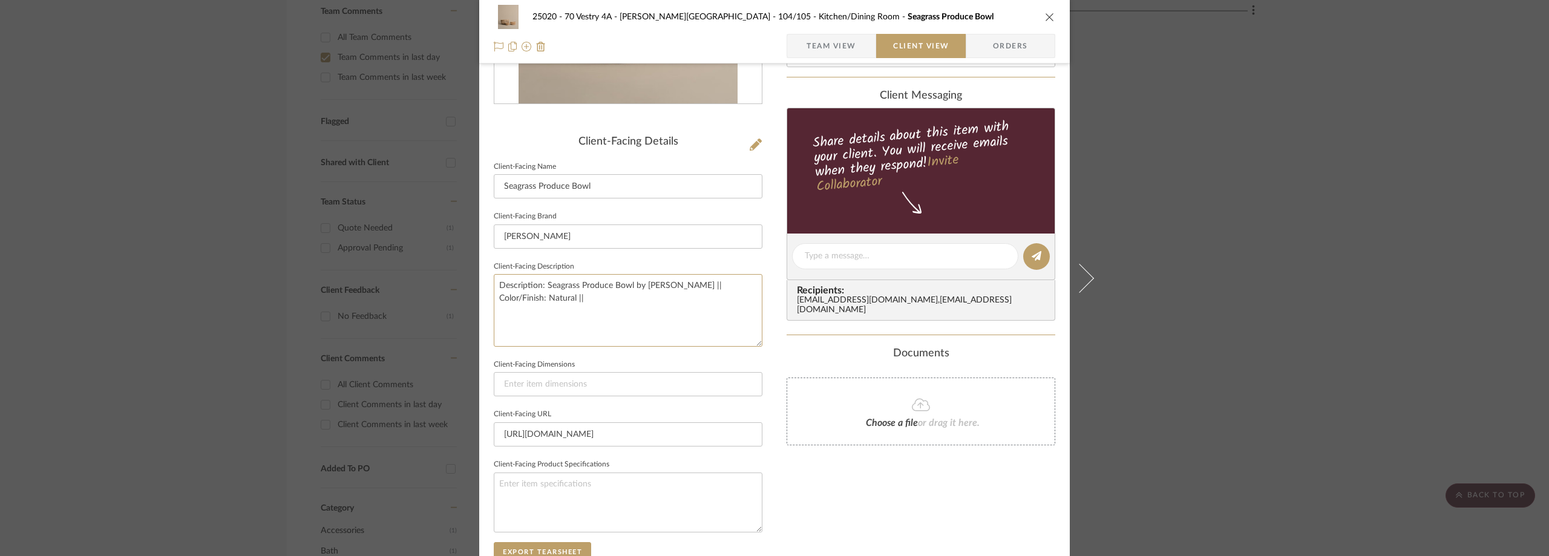
type textarea "Description: Seagrass Produce Bowl by Jenni Kayne || Color/Finish: Natural ||"
click at [719, 255] on sr-form-field "Client-Facing Brand Jenni Kayne" at bounding box center [628, 233] width 269 height 50
click at [849, 50] on span "Team View" at bounding box center [831, 46] width 50 height 24
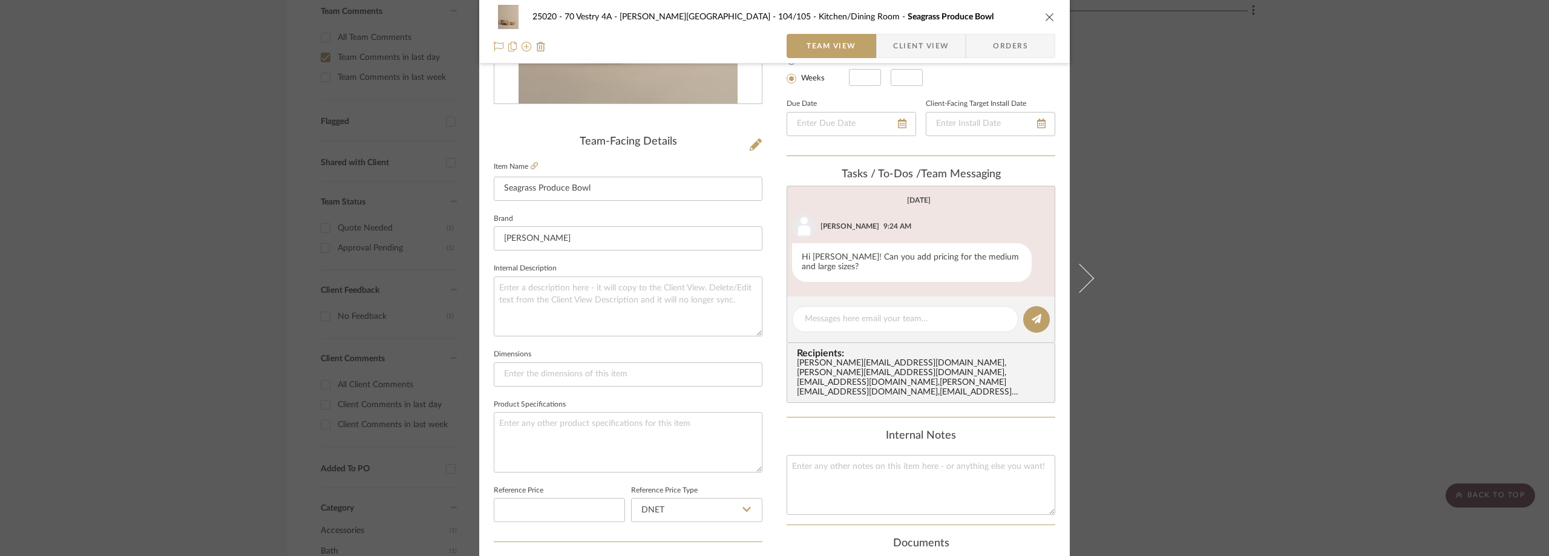
click at [905, 44] on span "Client View" at bounding box center [921, 46] width 56 height 24
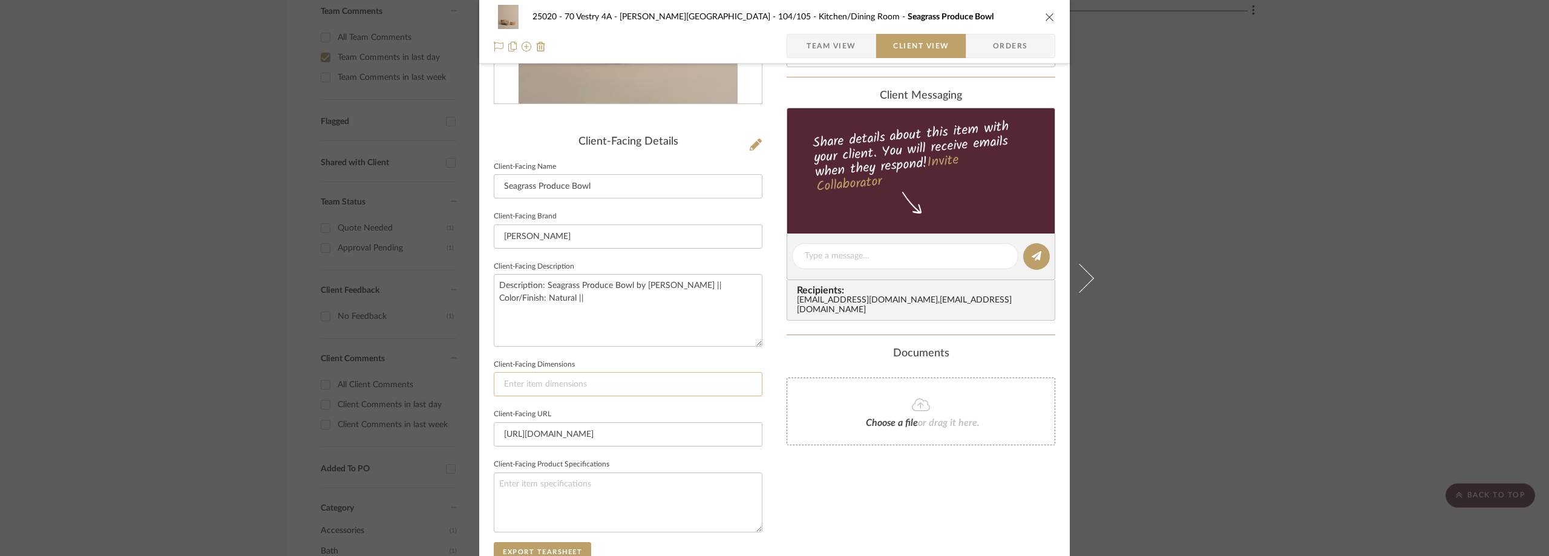
click at [556, 382] on input at bounding box center [628, 384] width 269 height 24
paste input "Medium measures 11'' x 5''. Large measures 15'' x 8''"
drag, startPoint x: 570, startPoint y: 387, endPoint x: 535, endPoint y: 388, distance: 35.1
click at [535, 388] on input "Medium measures 11'' x 5''. Large measures 15'' x 8''" at bounding box center [628, 384] width 269 height 24
drag, startPoint x: 624, startPoint y: 388, endPoint x: 591, endPoint y: 388, distance: 32.7
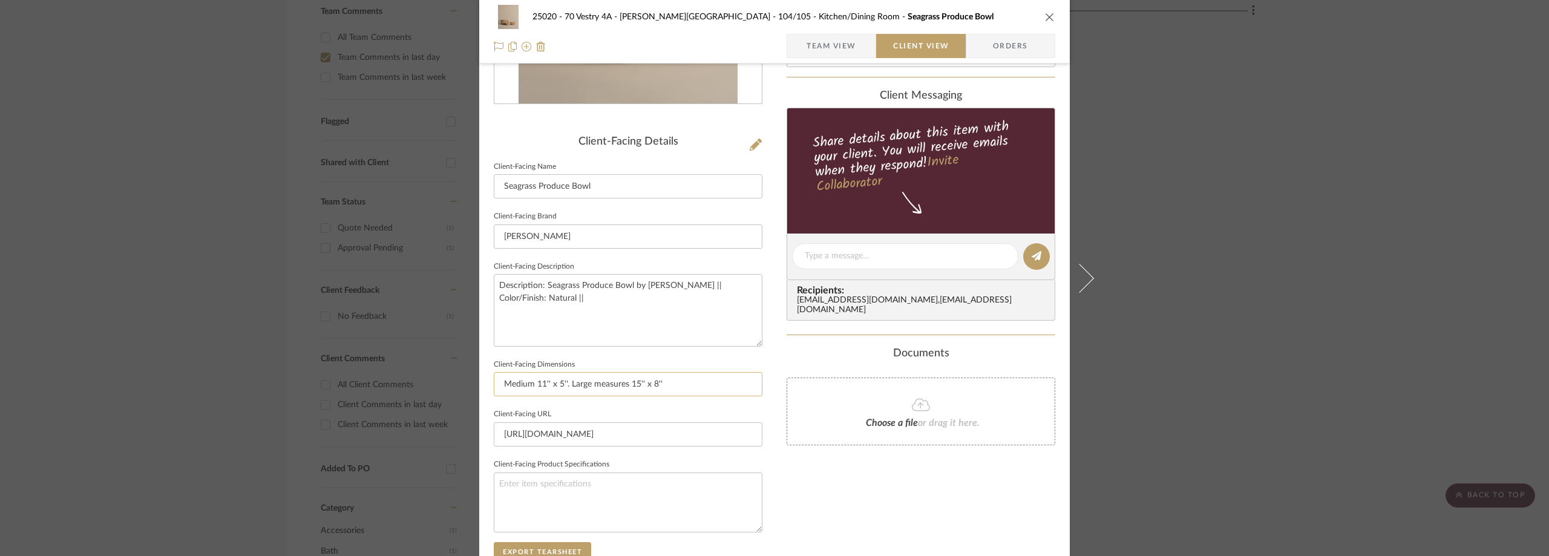
click at [591, 388] on input "Medium 11'' x 5''. Large measures 15'' x 8''" at bounding box center [628, 384] width 269 height 24
type input "Medium 11'' x 5''. Large 15'' x 8''"
click at [587, 341] on textarea "Description: Seagrass Produce Bowl by Jenni Kayne || Color/Finish: Natural ||" at bounding box center [628, 310] width 269 height 72
click at [815, 57] on span "Team View" at bounding box center [831, 46] width 50 height 24
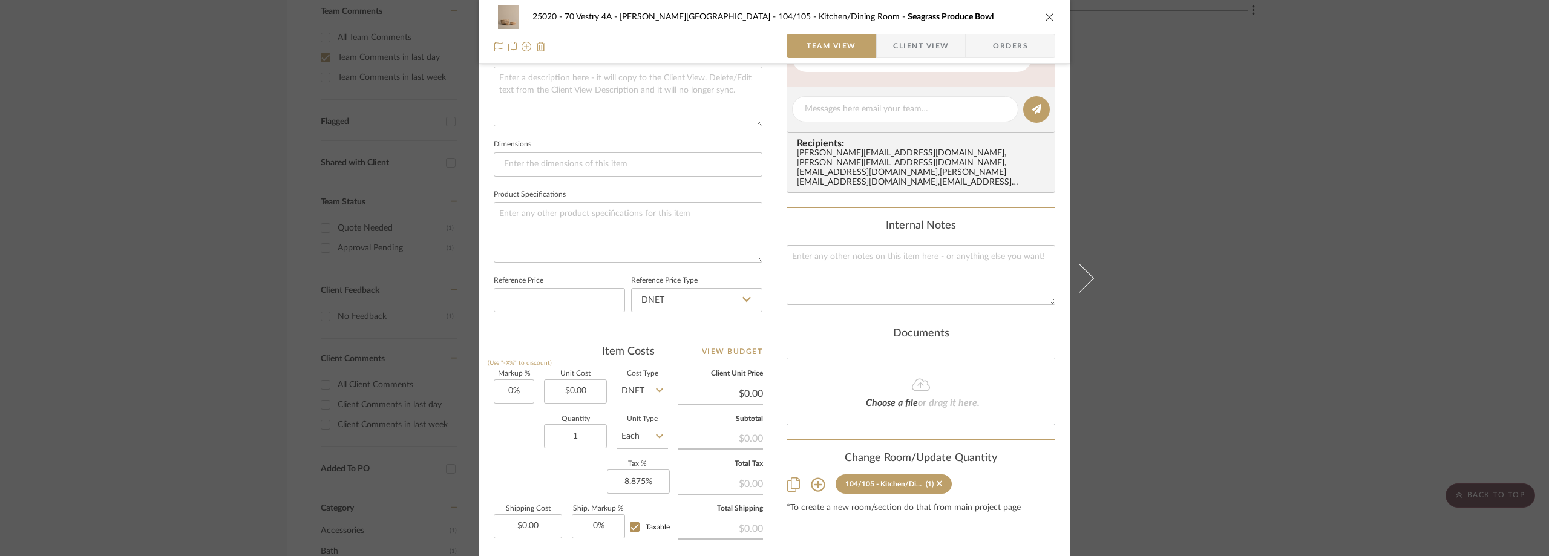
scroll to position [484, 0]
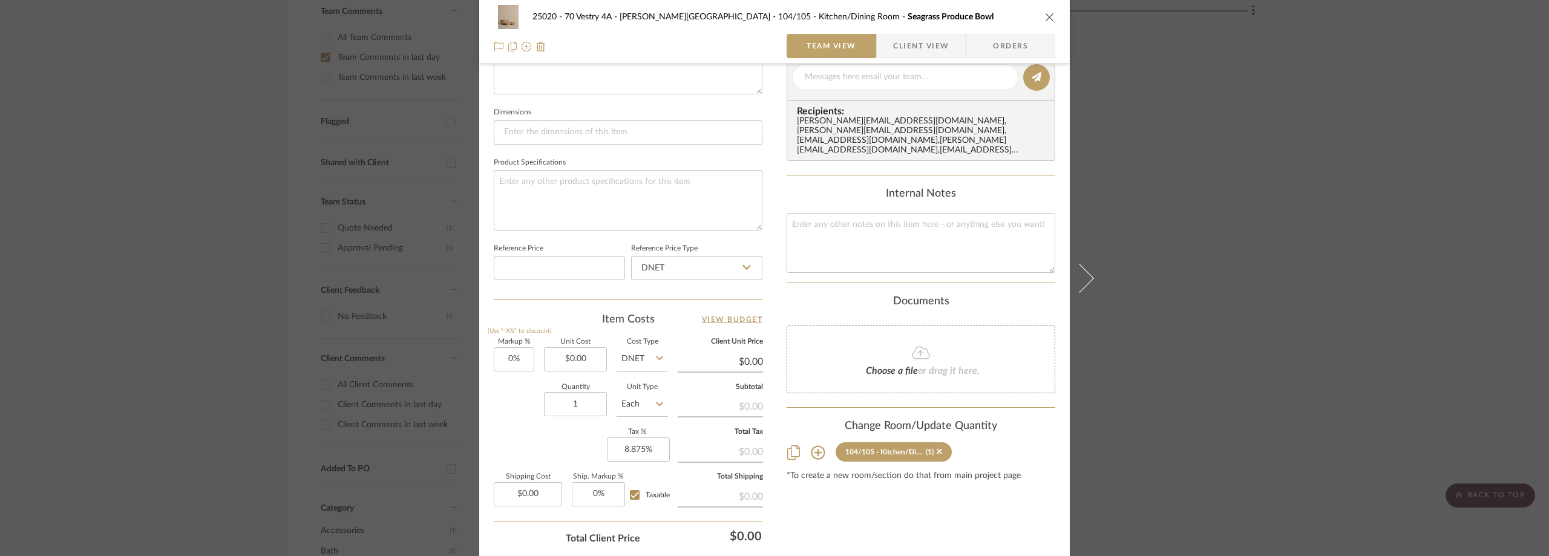
click at [650, 407] on input "Each" at bounding box center [641, 404] width 51 height 24
click at [659, 287] on div "Set" at bounding box center [687, 293] width 149 height 31
type input "Set"
click at [589, 352] on input "0.00" at bounding box center [575, 359] width 63 height 24
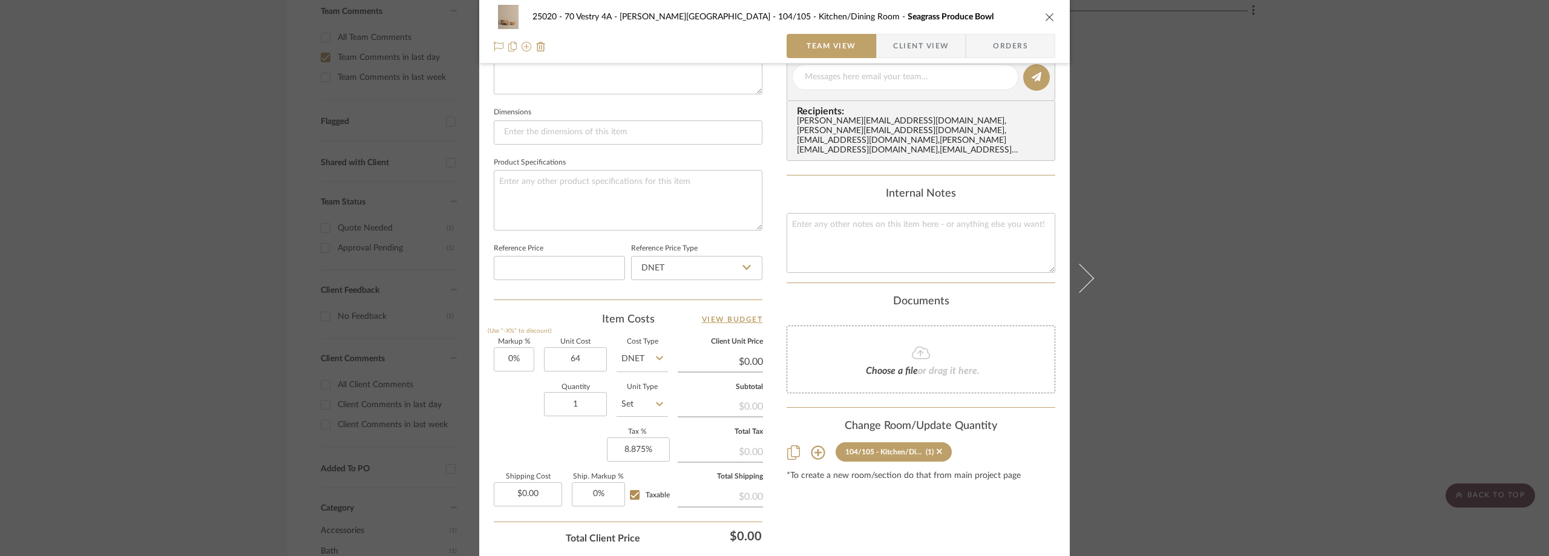
type input "$64.00"
click at [558, 331] on div "Item Costs View Budget Markup % (Use "-X%" to discount) 0% Unit Cost $64.00 Cos…" at bounding box center [628, 452] width 269 height 281
type input "$64.00"
click at [524, 486] on input "0.00" at bounding box center [528, 494] width 68 height 24
type input "$12.00"
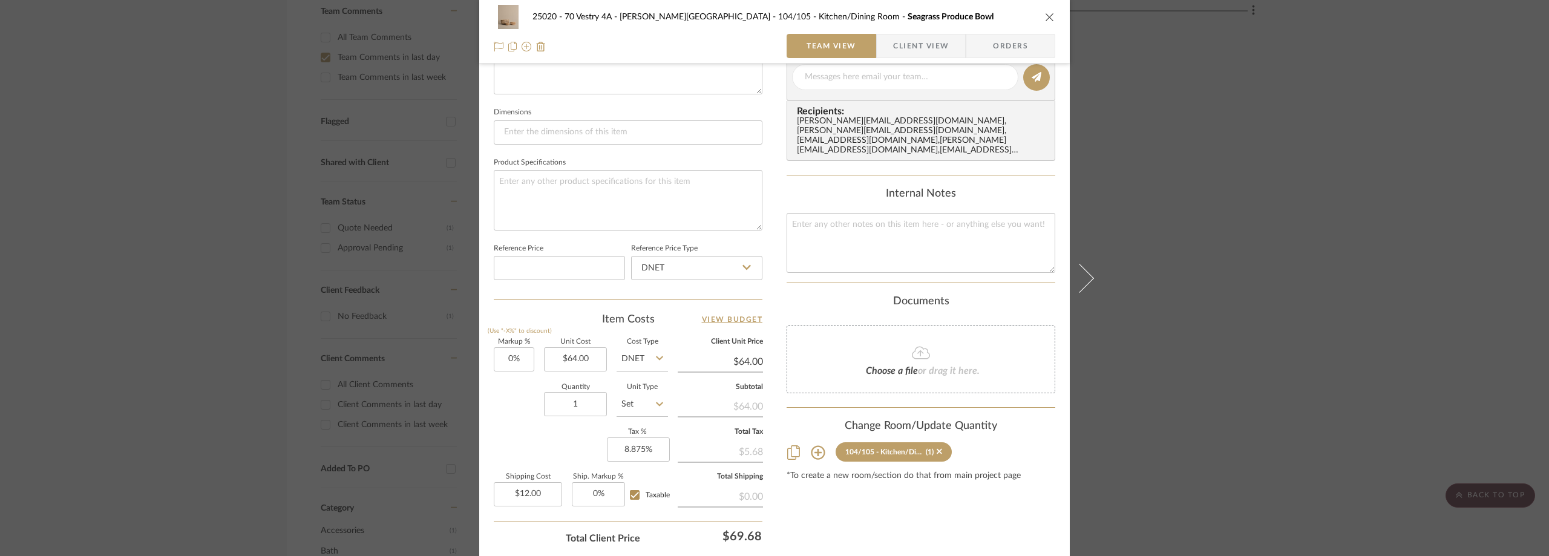
click at [518, 446] on div "Markup % (Use "-X%" to discount) 0% Unit Cost $64.00 Cost Type DNET Client Unit…" at bounding box center [628, 427] width 269 height 177
click at [922, 41] on span "Client View" at bounding box center [921, 46] width 56 height 24
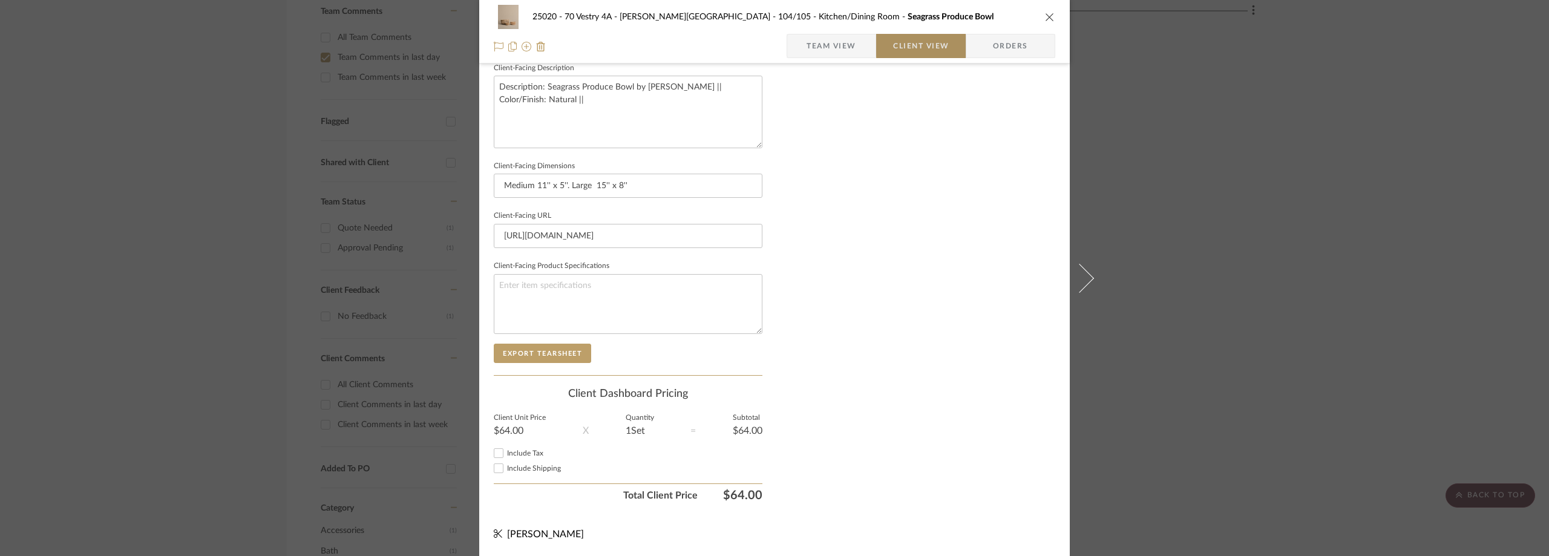
scroll to position [440, 0]
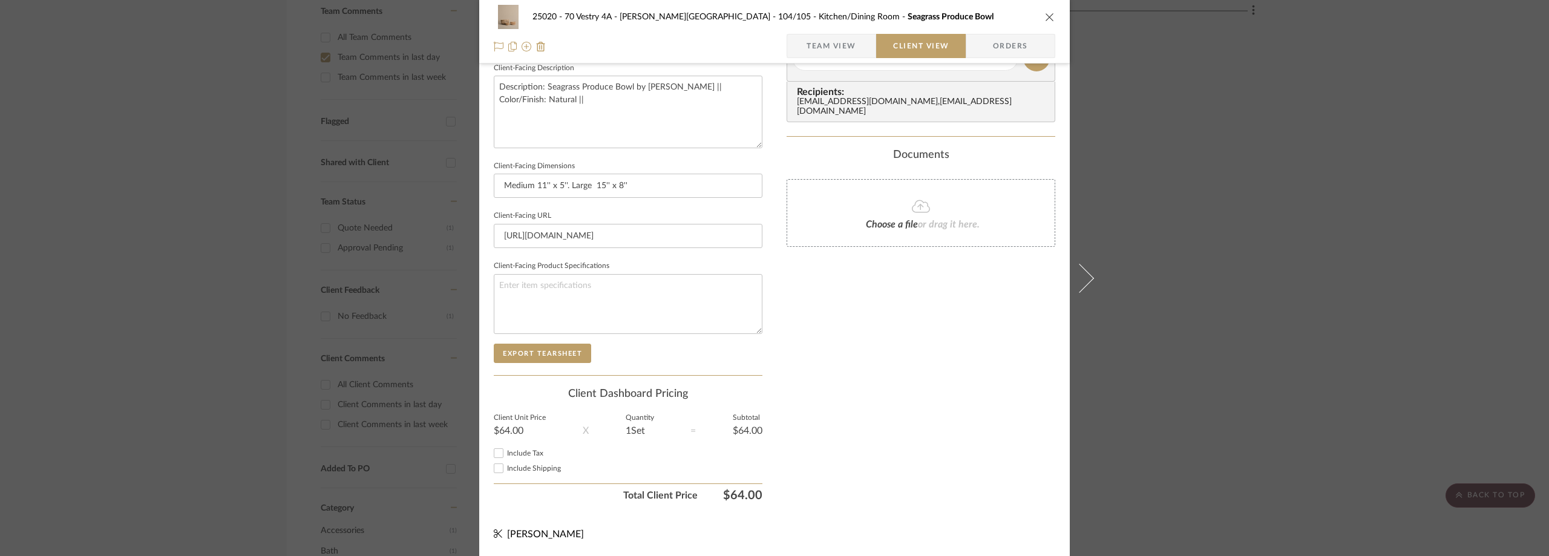
click at [527, 449] on span "Include Tax" at bounding box center [525, 452] width 36 height 7
click at [506, 449] on input "Include Tax" at bounding box center [498, 453] width 15 height 15
checkbox input "true"
click at [528, 463] on div "Include Shipping" at bounding box center [628, 468] width 269 height 15
click at [530, 468] on span "Include Shipping" at bounding box center [534, 468] width 54 height 7
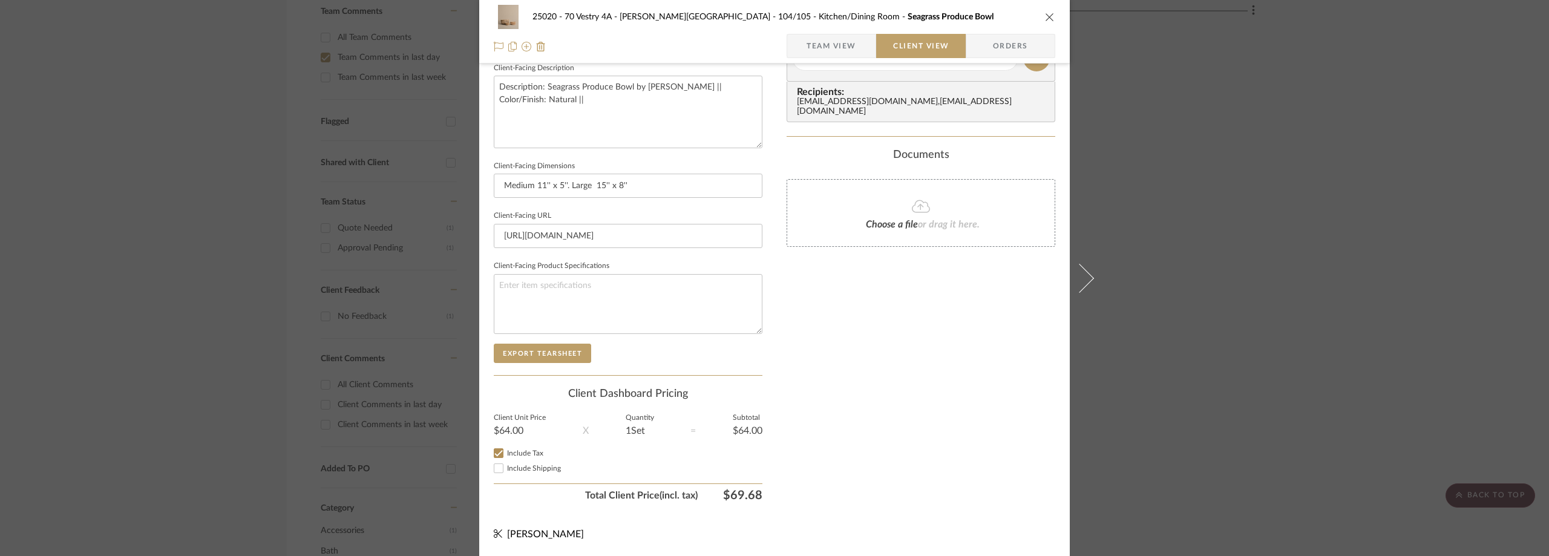
click at [506, 468] on input "Include Shipping" at bounding box center [498, 468] width 15 height 15
checkbox input "true"
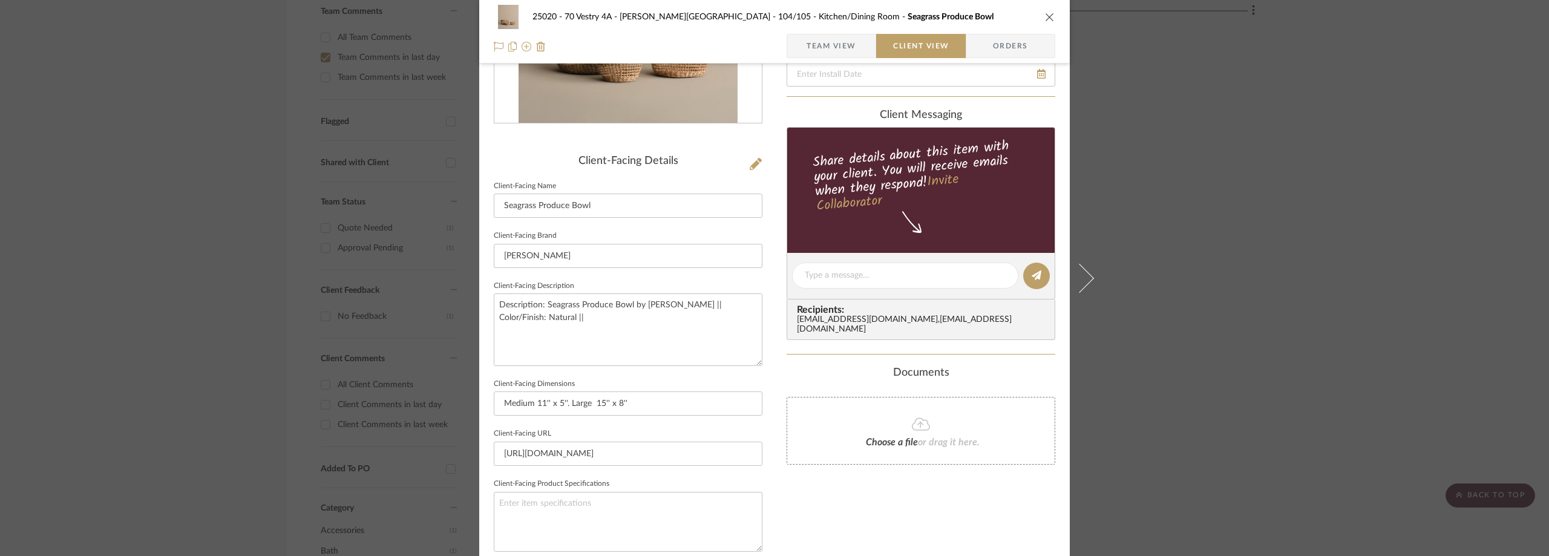
scroll to position [17, 0]
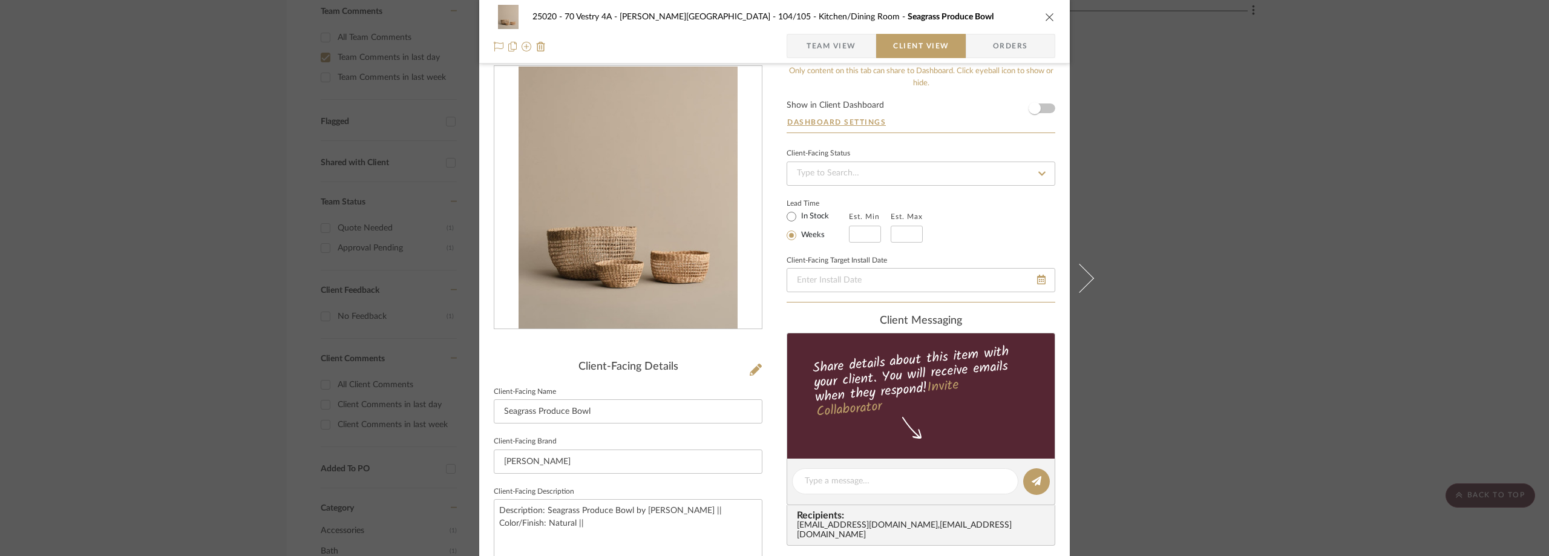
click at [798, 218] on label "In Stock" at bounding box center [813, 216] width 30 height 11
click at [797, 218] on input "In Stock" at bounding box center [791, 216] width 15 height 15
radio input "true"
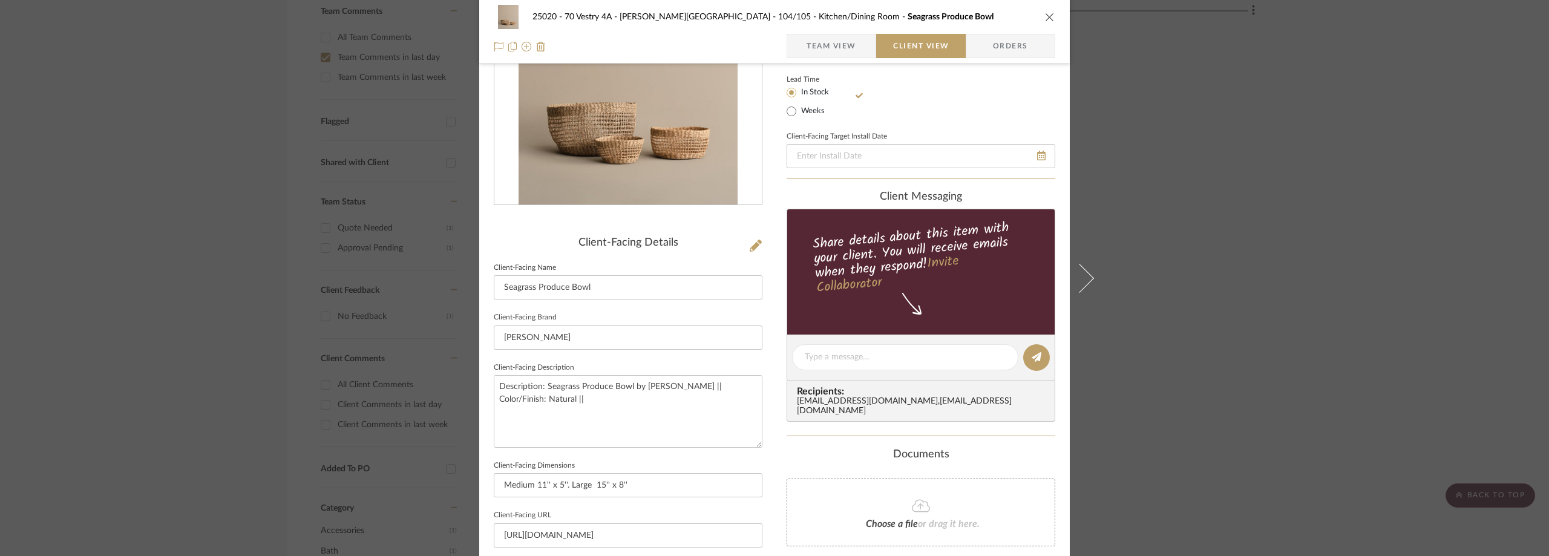
scroll to position [138, 0]
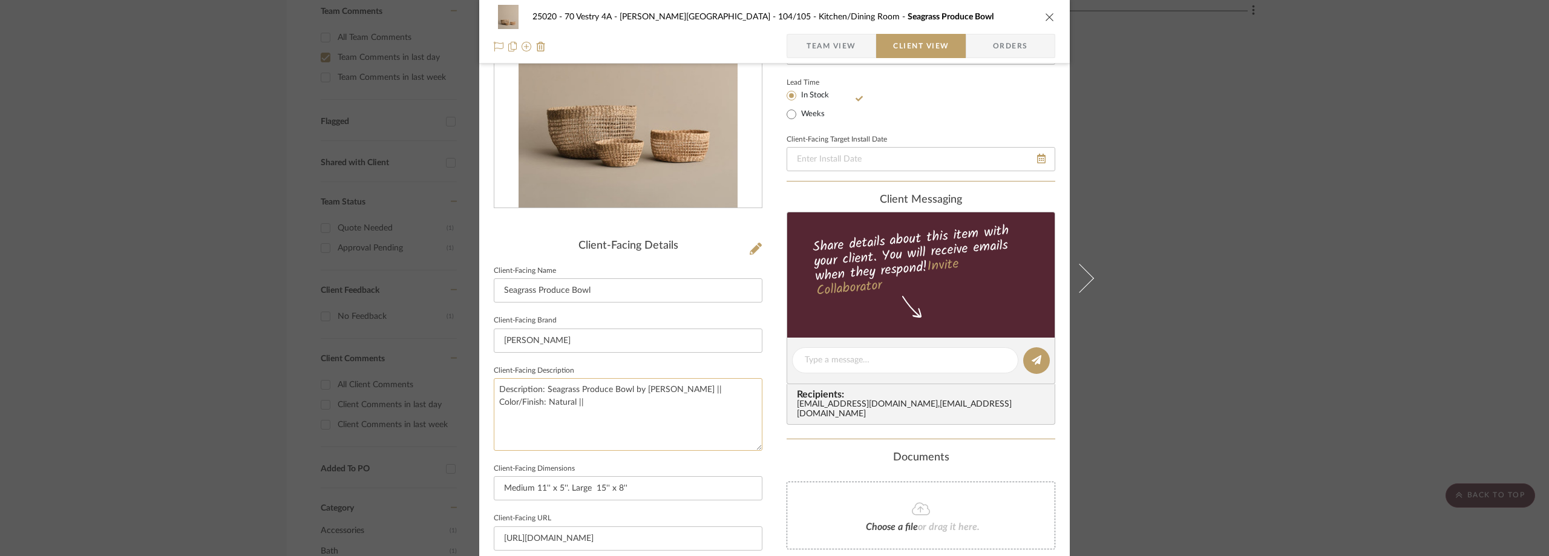
click at [658, 416] on textarea "Description: Seagrass Produce Bowl by Jenni Kayne || Color/Finish: Natural ||" at bounding box center [628, 414] width 269 height 72
type textarea "Description: Seagrass Produce Bowl by Jenni Kayne || Color/Finish: Natural || P…"
click at [690, 354] on sr-form-field "Client-Facing Brand Jenni Kayne" at bounding box center [628, 337] width 269 height 50
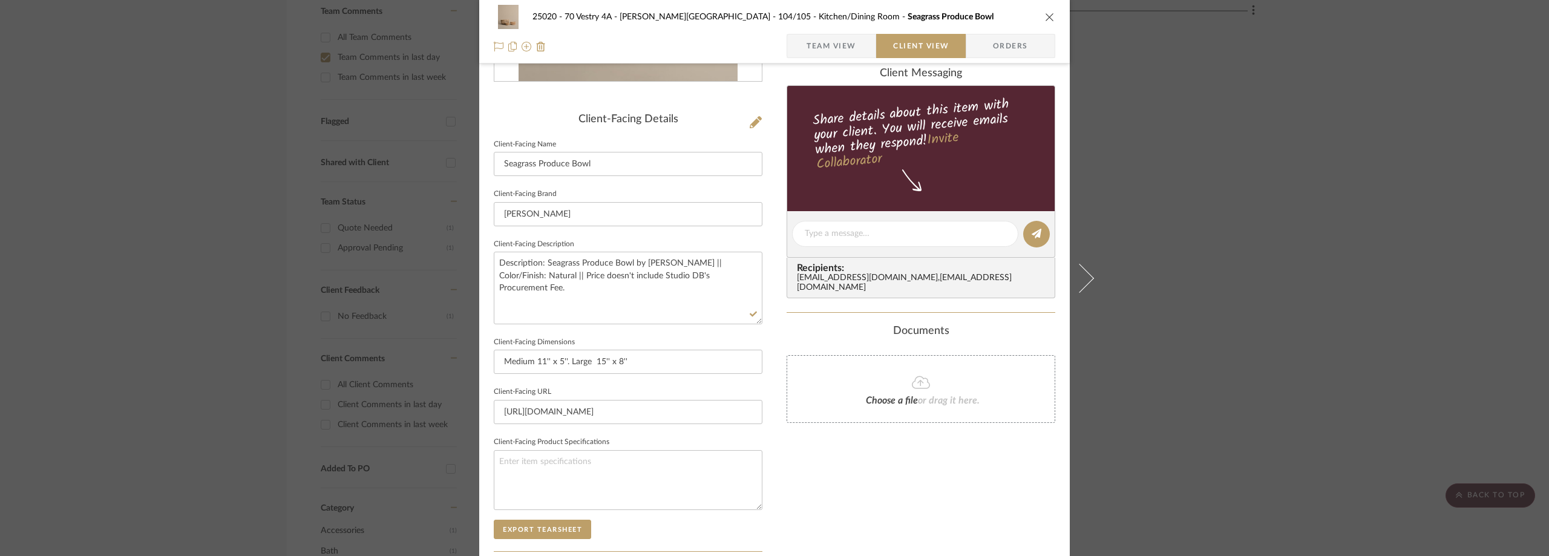
scroll to position [0, 0]
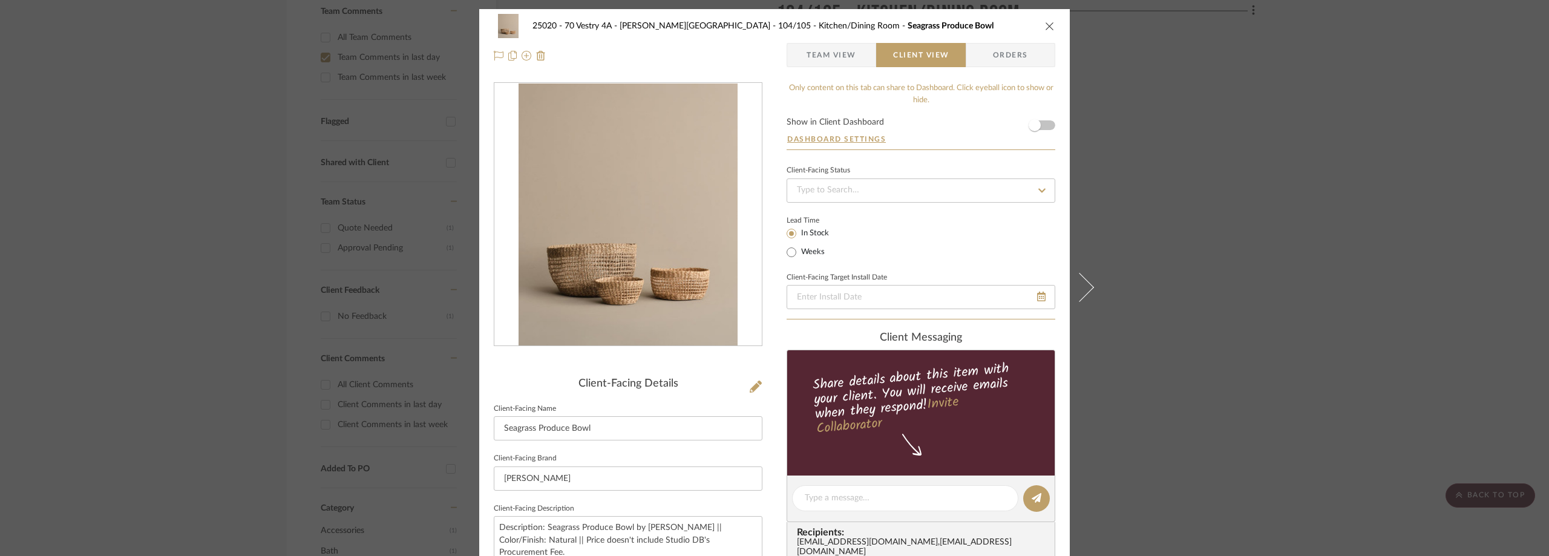
click at [838, 53] on span "Team View" at bounding box center [831, 55] width 50 height 24
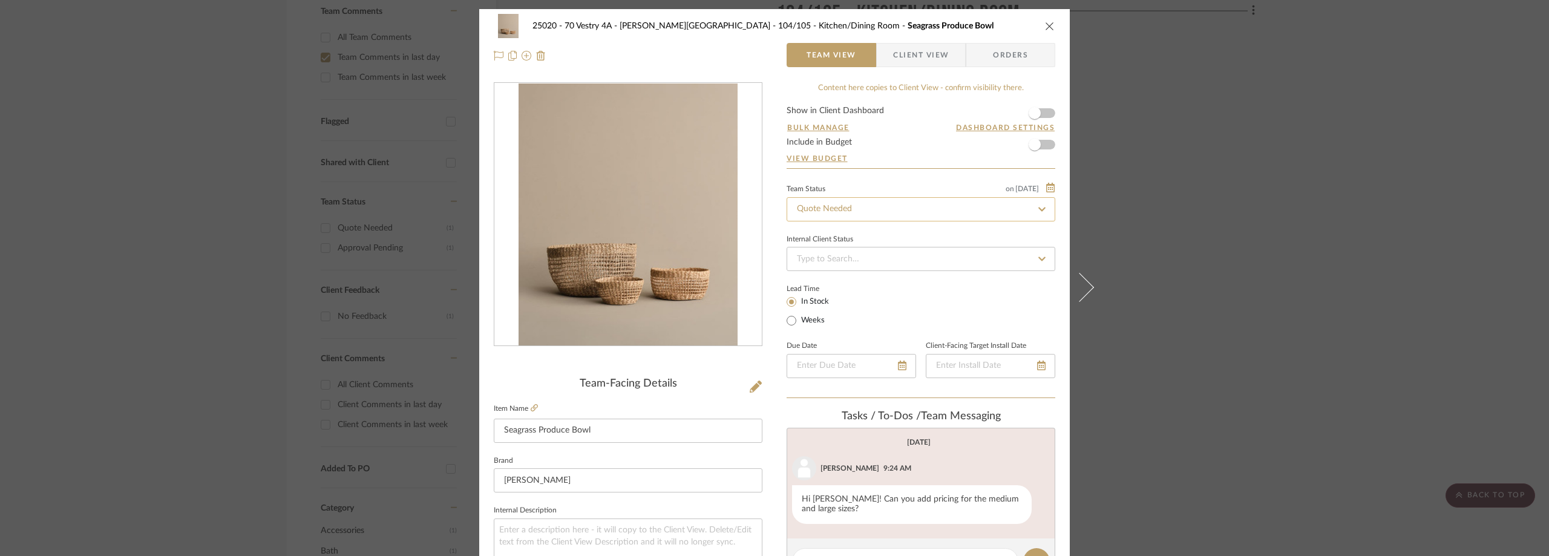
click at [864, 211] on input "Quote Needed" at bounding box center [920, 209] width 269 height 24
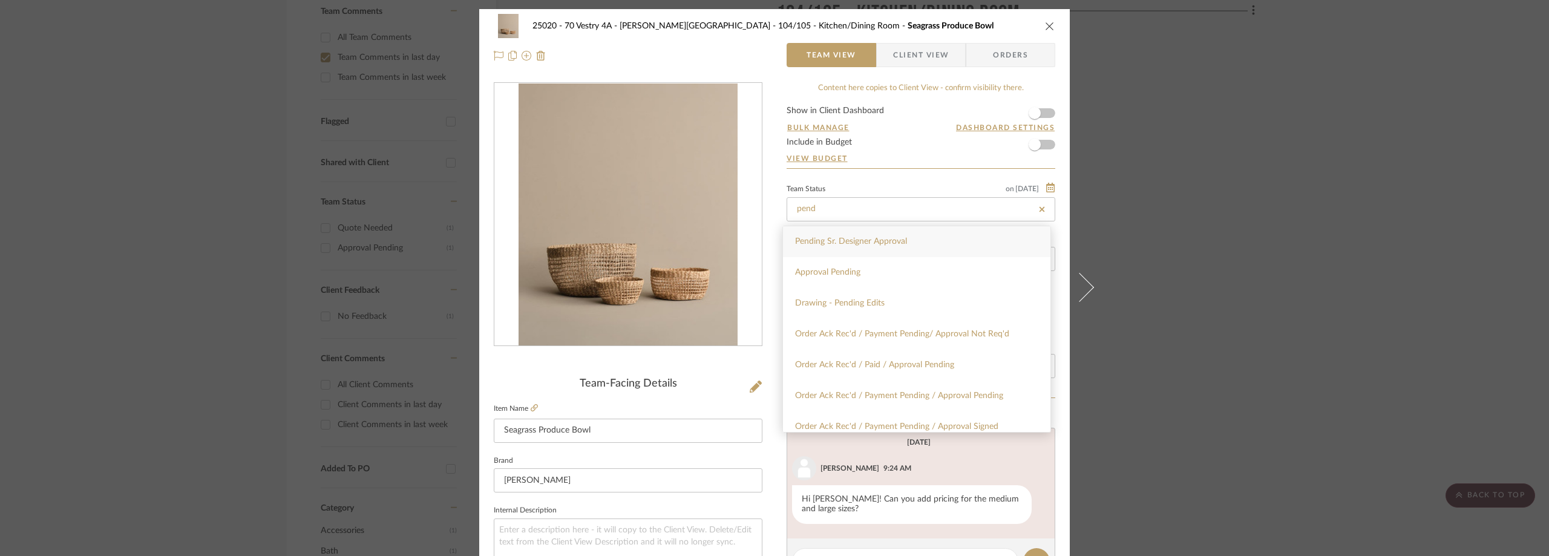
click at [864, 246] on div "Pending Sr. Designer Approval" at bounding box center [916, 241] width 267 height 31
type input "Pending Sr. Designer Approval"
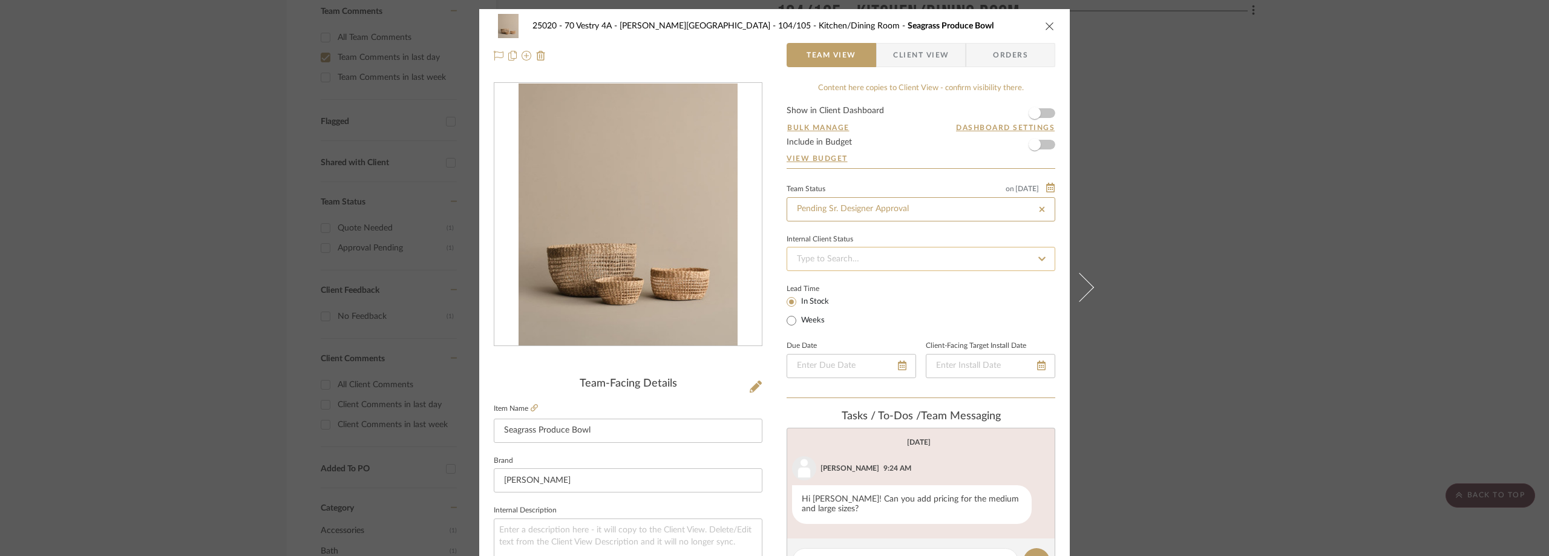
type input "Pending Sr. Designer Approval"
click at [901, 255] on input at bounding box center [920, 259] width 269 height 24
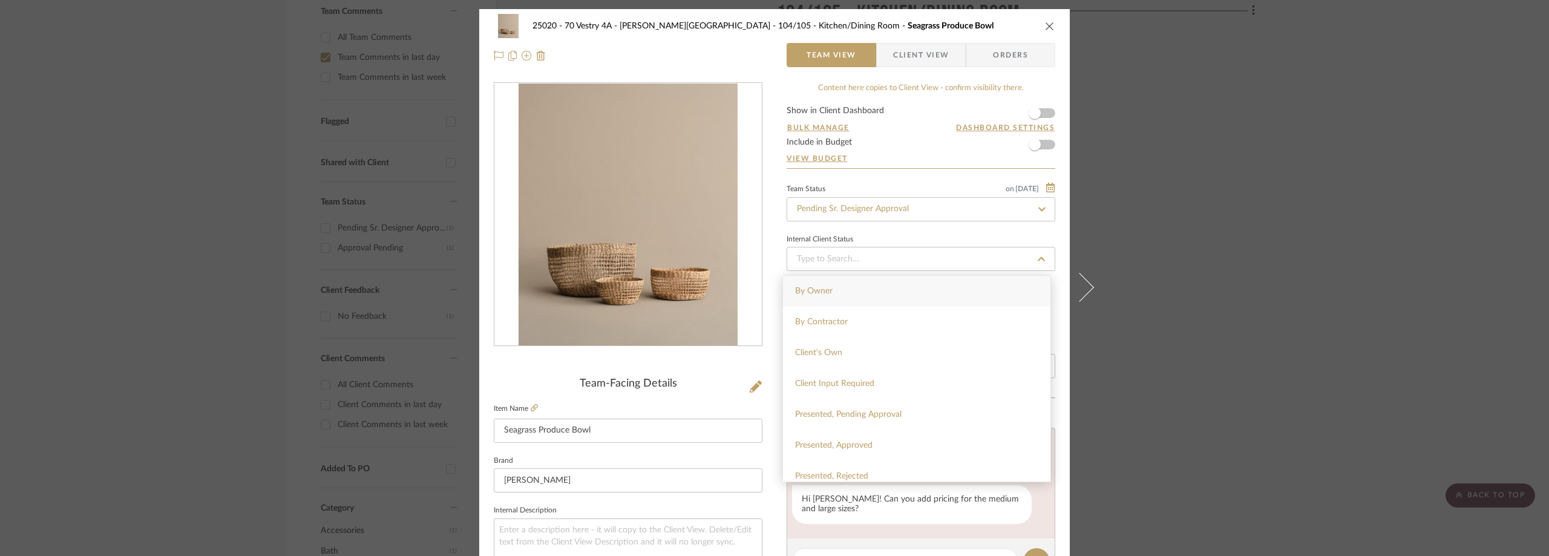
click at [905, 235] on div "Internal Client Status" at bounding box center [920, 251] width 269 height 41
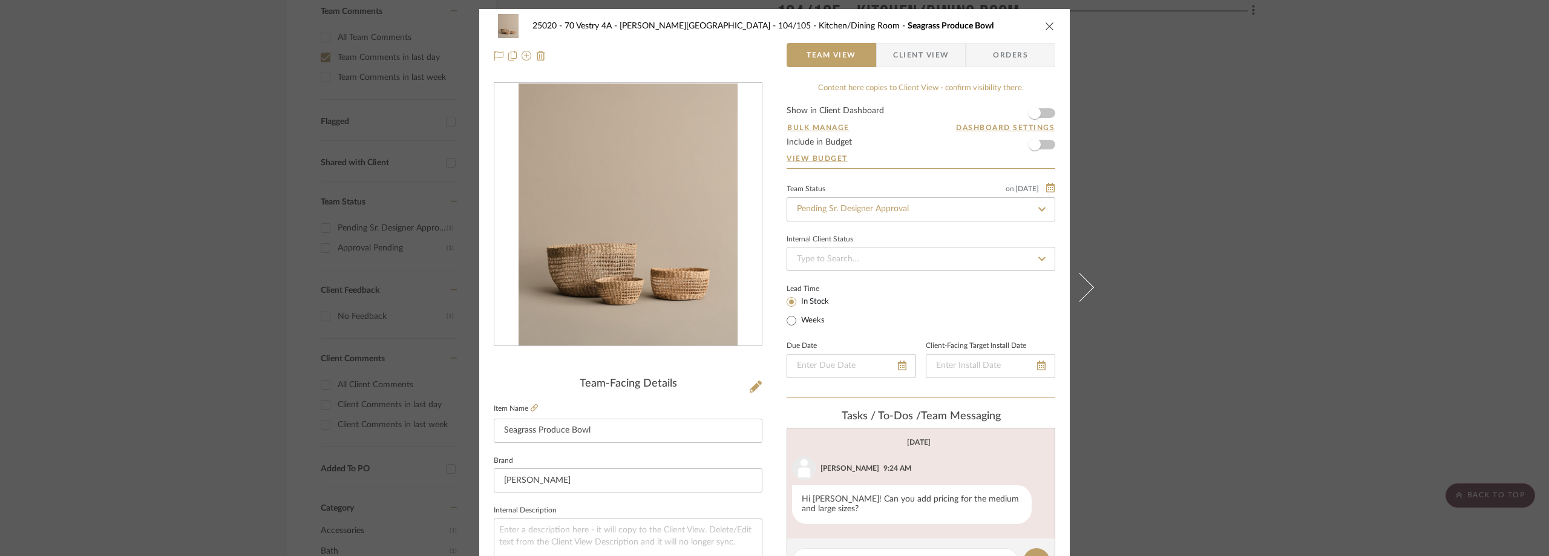
click at [862, 293] on sr-operation-status-container "Lead Time In Stock Weeks" at bounding box center [826, 305] width 80 height 45
click at [166, 224] on div "25020 - 70 Vestry 4A - Grant-Stanleigh 104/105 - Kitchen/Dining Room Seagrass P…" at bounding box center [774, 278] width 1549 height 556
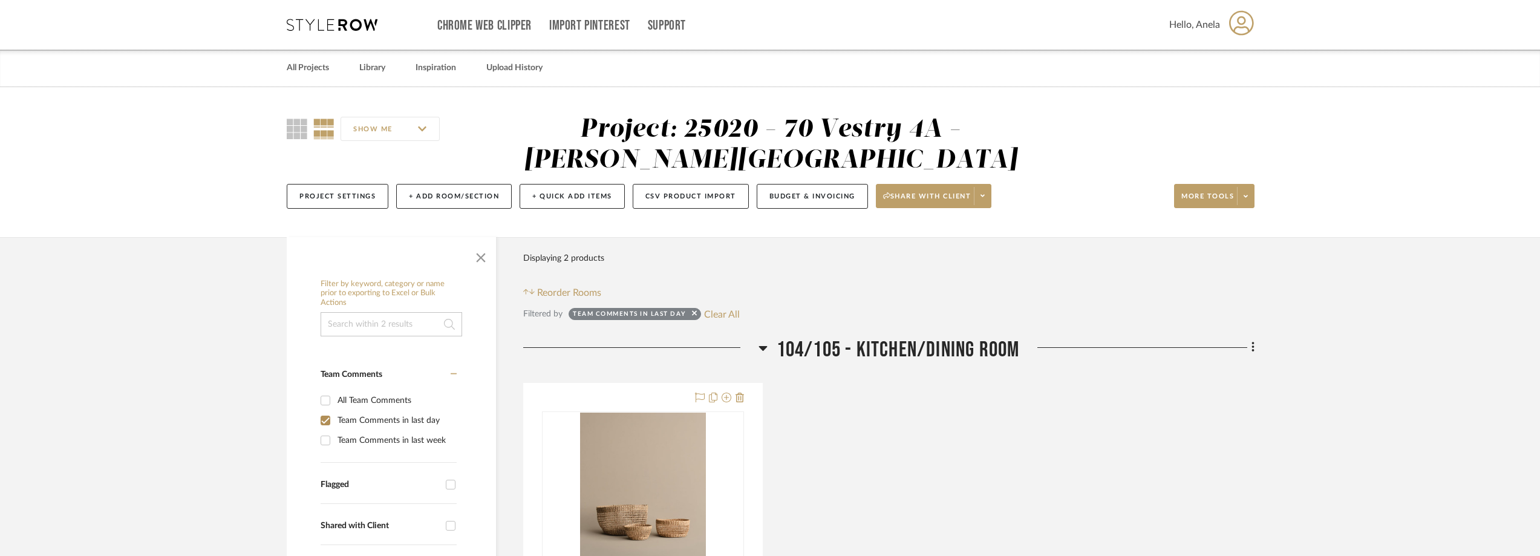
click at [340, 28] on icon at bounding box center [332, 25] width 91 height 12
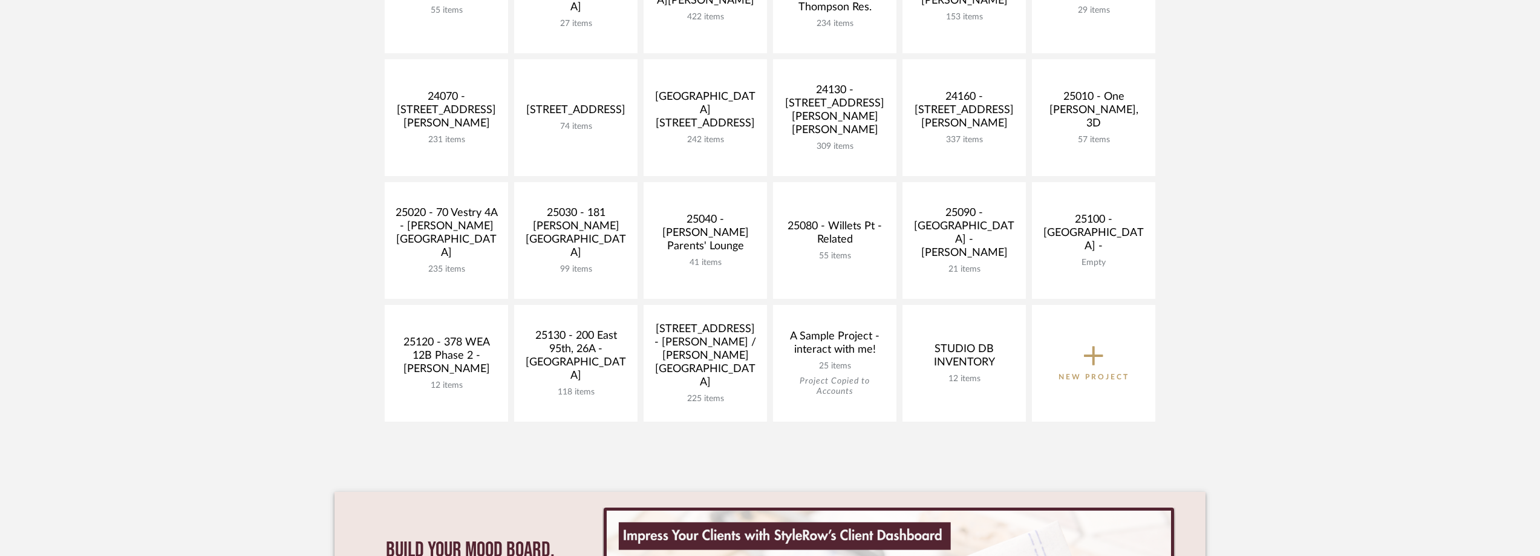
scroll to position [484, 0]
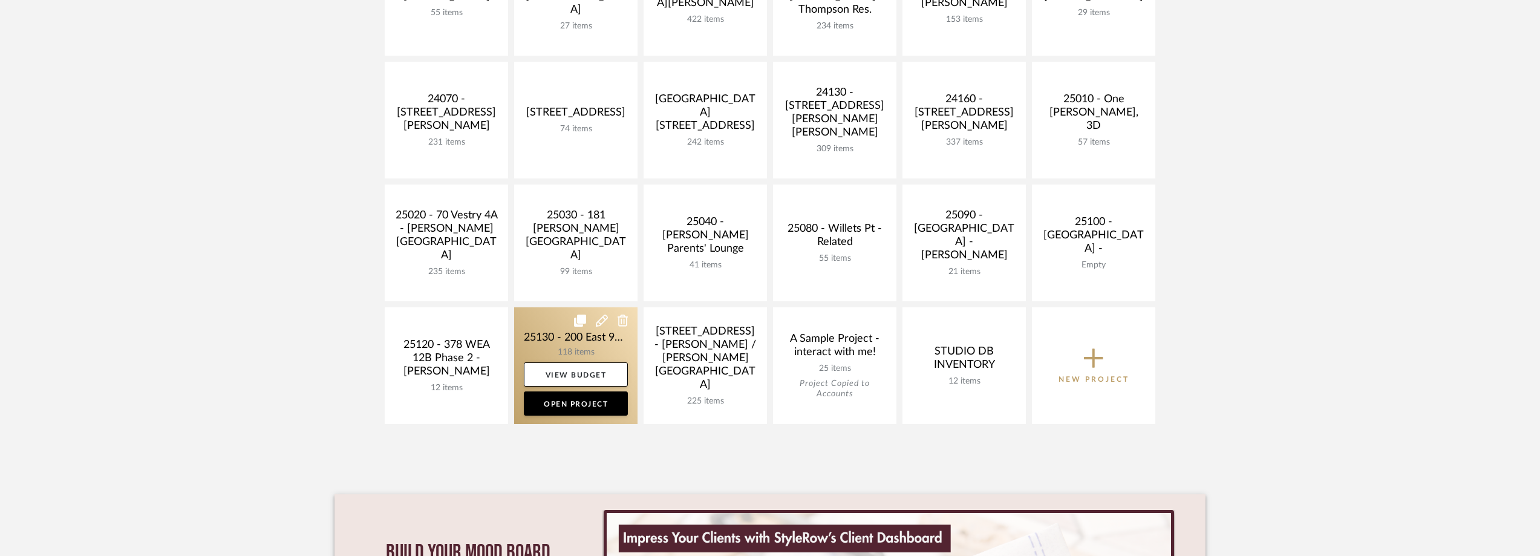
click at [530, 319] on link at bounding box center [575, 365] width 123 height 117
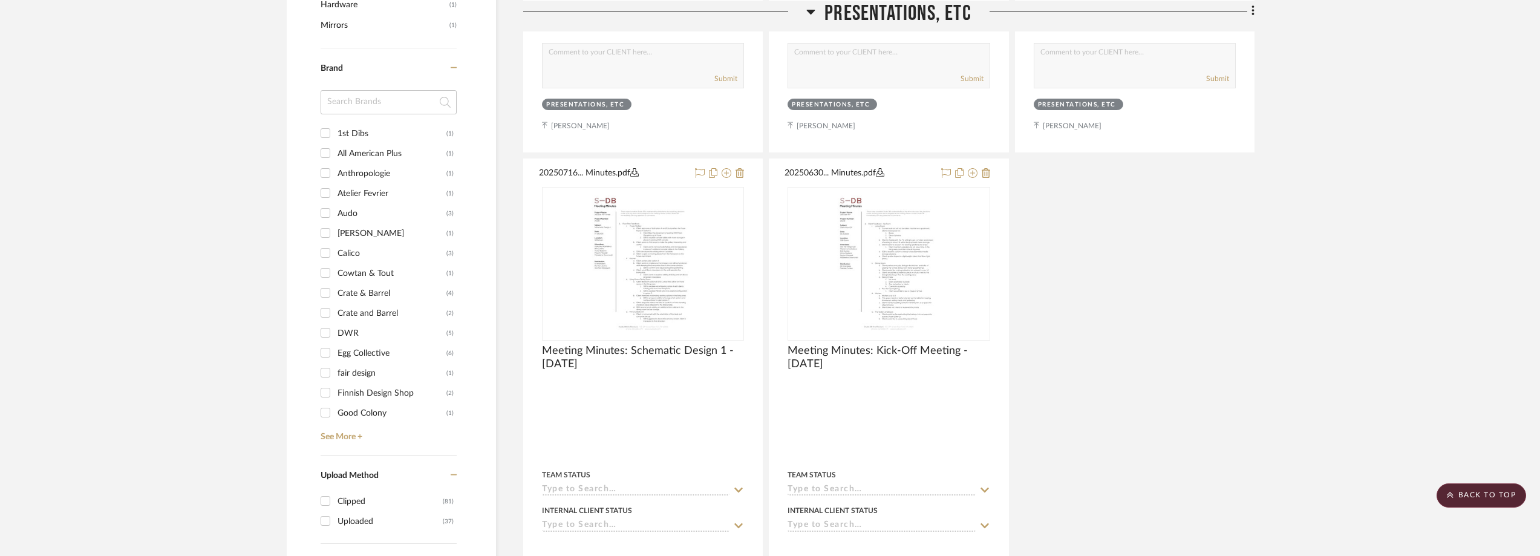
scroll to position [1210, 0]
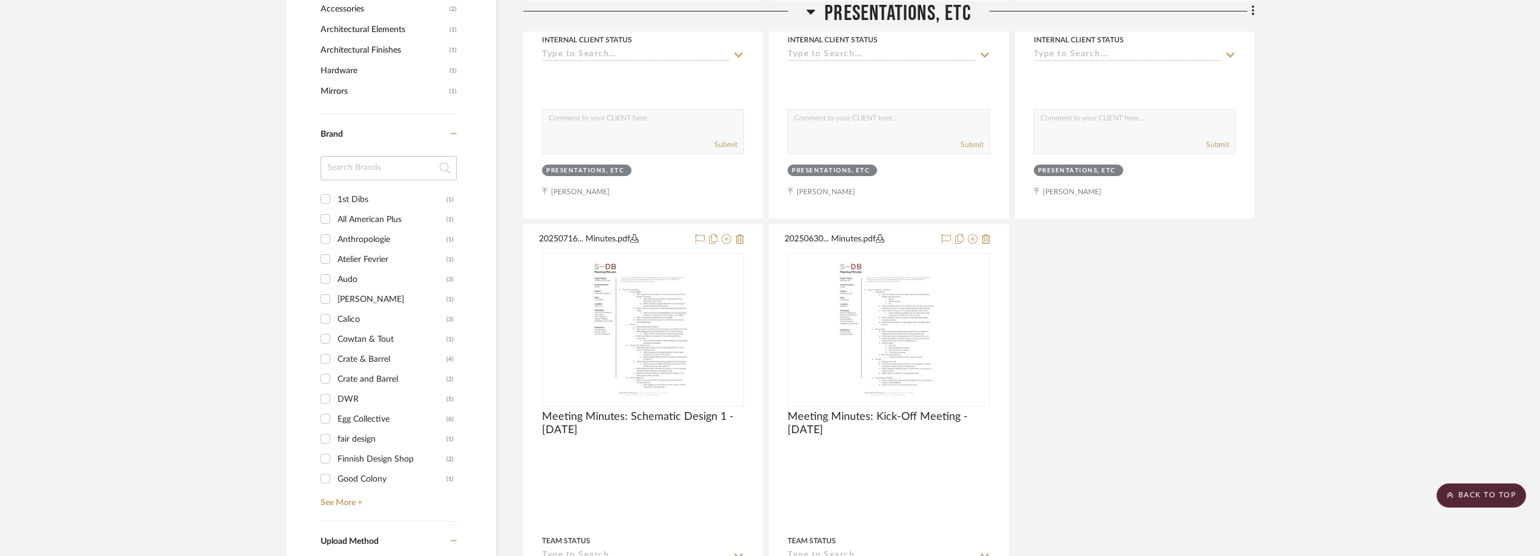
click at [364, 166] on input at bounding box center [389, 168] width 136 height 24
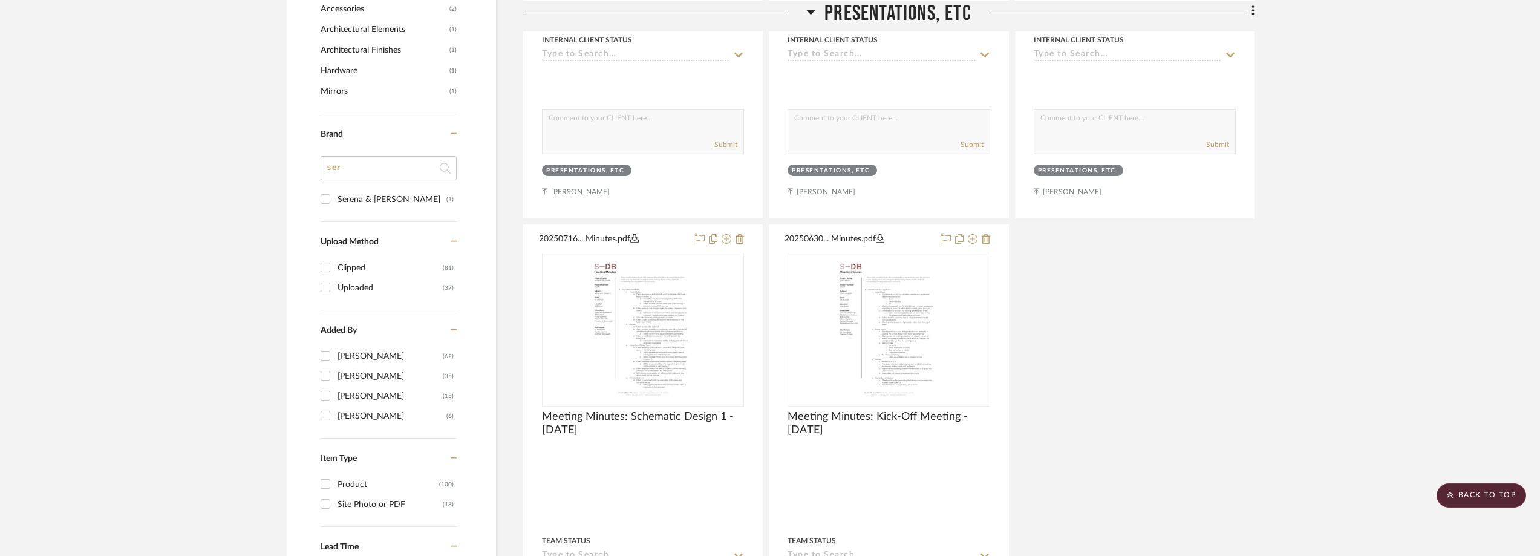
type input "ser"
click at [371, 201] on div "Serena & Lily" at bounding box center [392, 199] width 109 height 19
click at [335, 201] on input "Serena & Lily (1)" at bounding box center [325, 198] width 19 height 19
checkbox input "true"
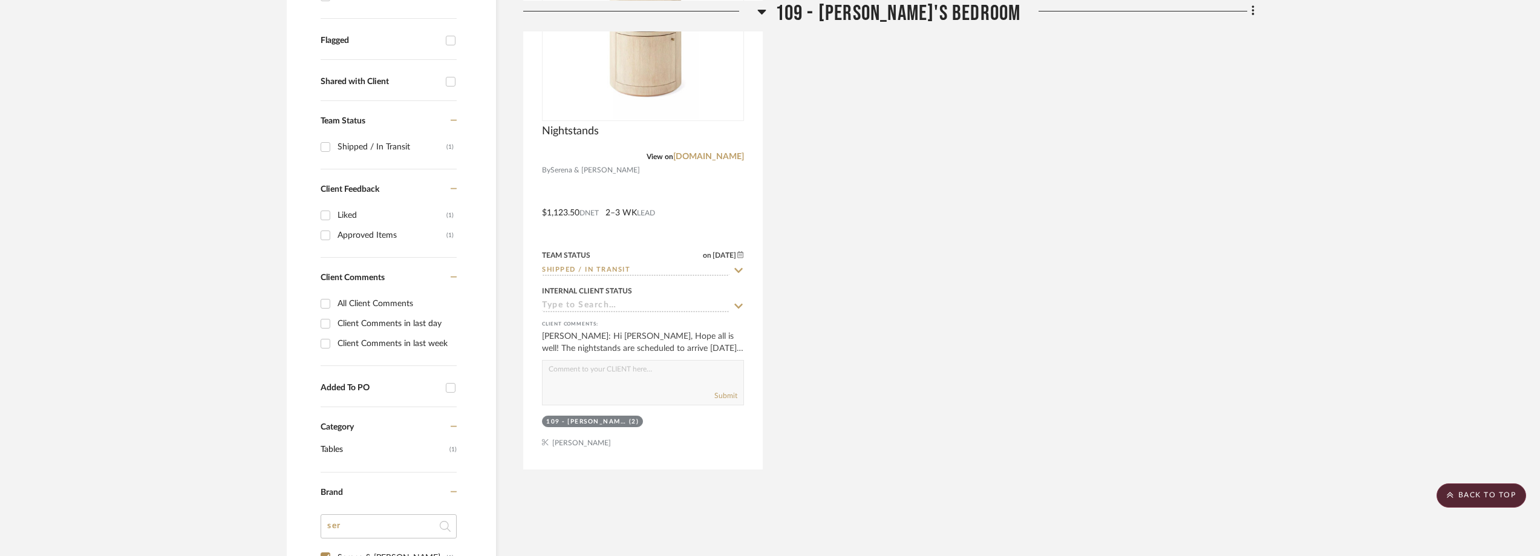
scroll to position [263, 0]
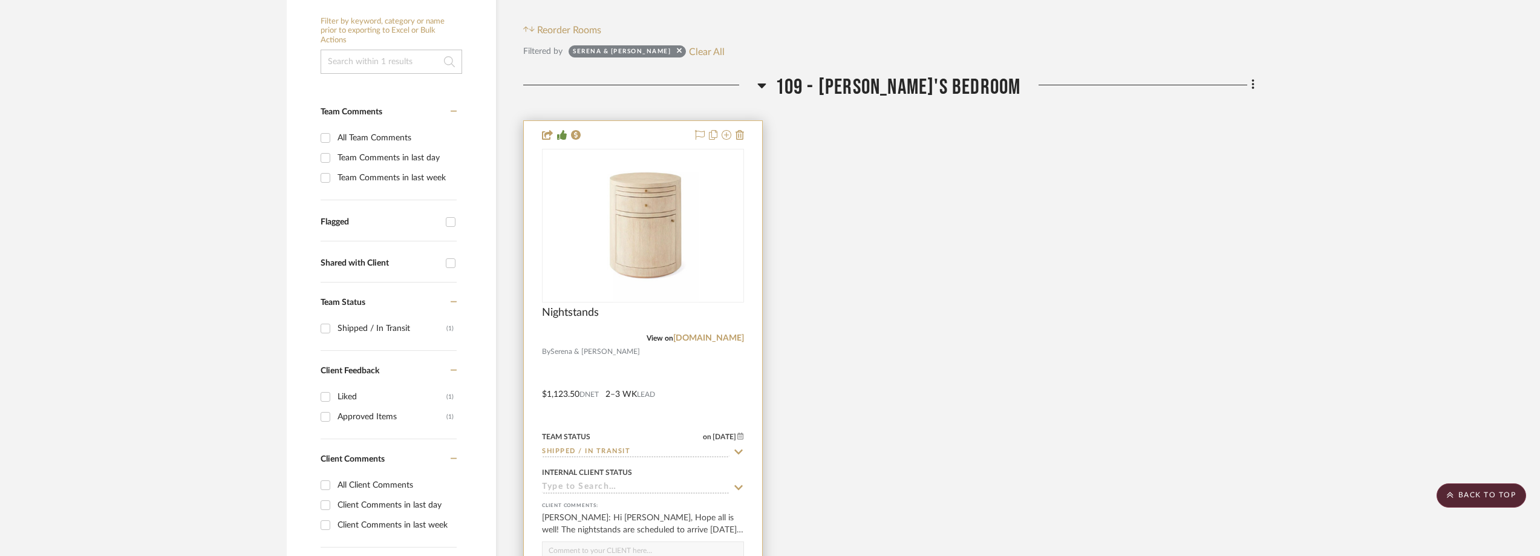
click at [646, 243] on img "0" at bounding box center [643, 225] width 113 height 151
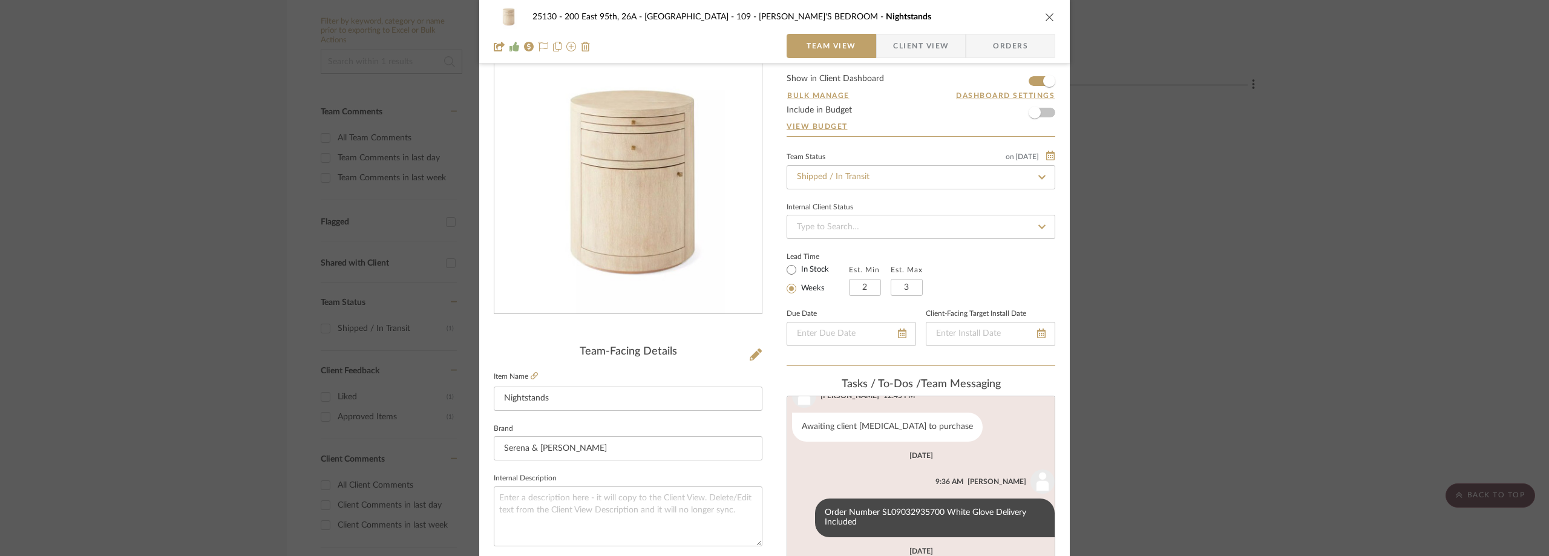
scroll to position [242, 0]
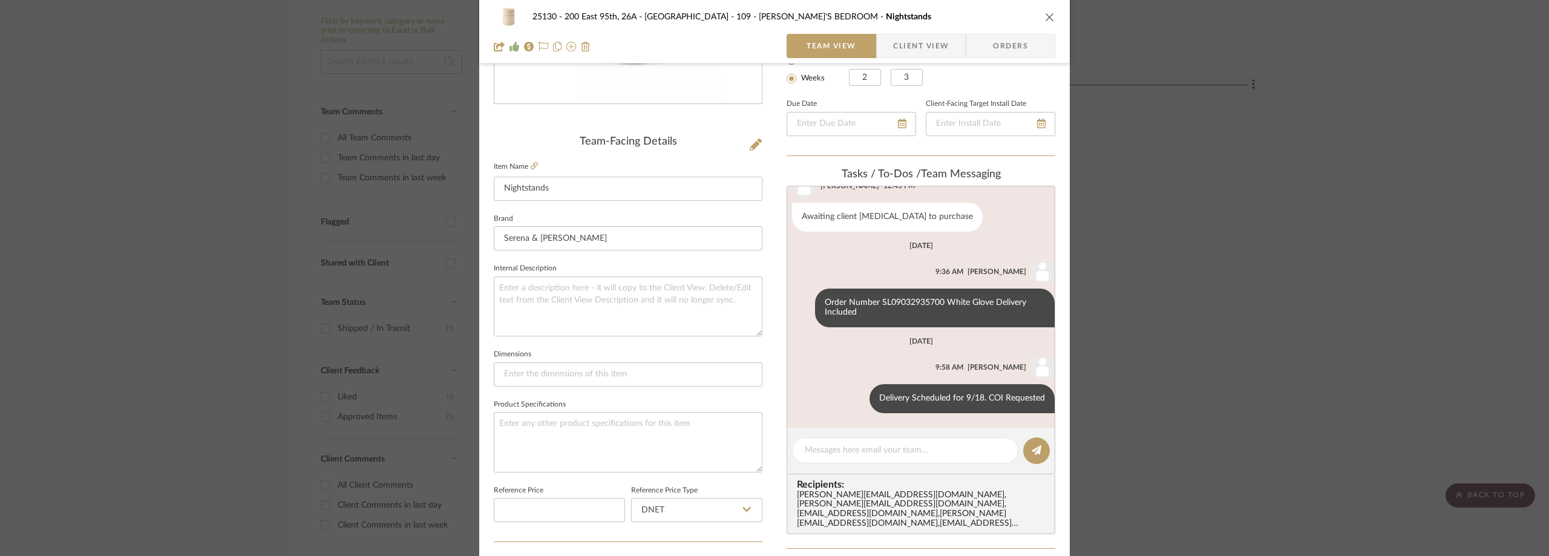
click at [911, 39] on span "Client View" at bounding box center [921, 46] width 56 height 24
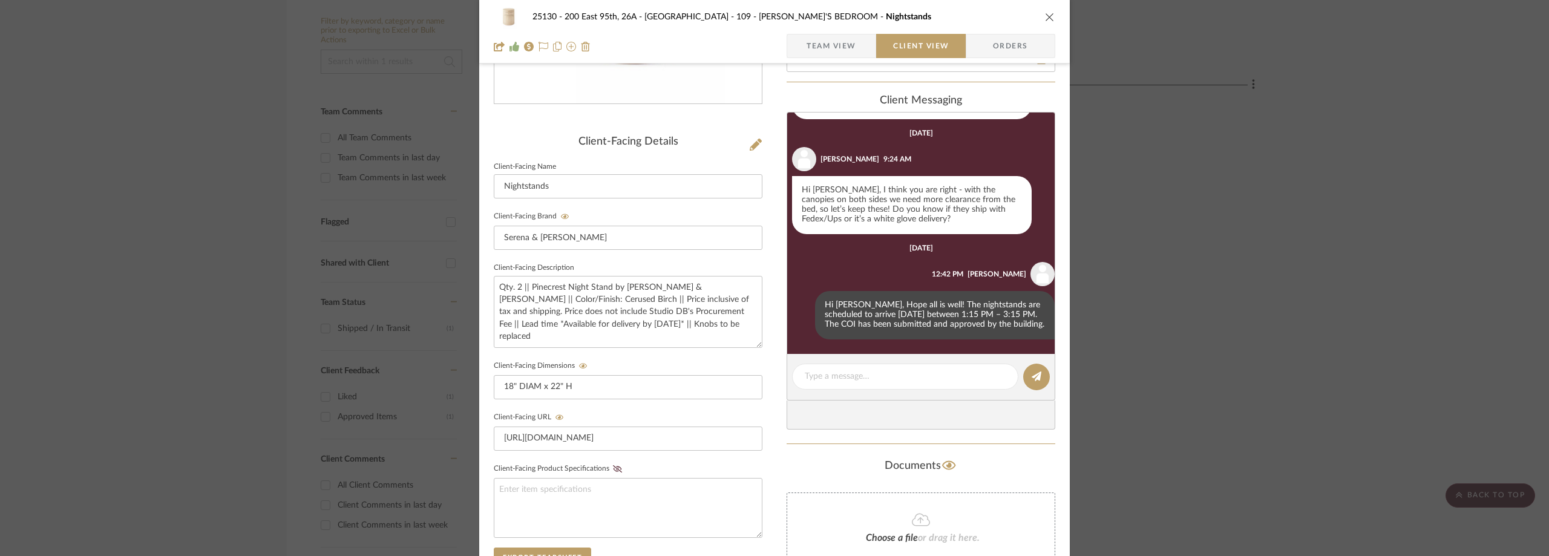
scroll to position [953, 0]
drag, startPoint x: 959, startPoint y: 304, endPoint x: 828, endPoint y: 313, distance: 131.0
click at [828, 313] on div "Hi Marianna, Hope all is well! The nightstands are scheduled to arrive tomorrow…" at bounding box center [935, 315] width 240 height 48
drag, startPoint x: 829, startPoint y: 313, endPoint x: 814, endPoint y: 310, distance: 16.1
click at [815, 310] on div "Hi Marianna, Hope all is well! The nightstands are scheduled to arrive tomorrow…" at bounding box center [935, 315] width 240 height 48
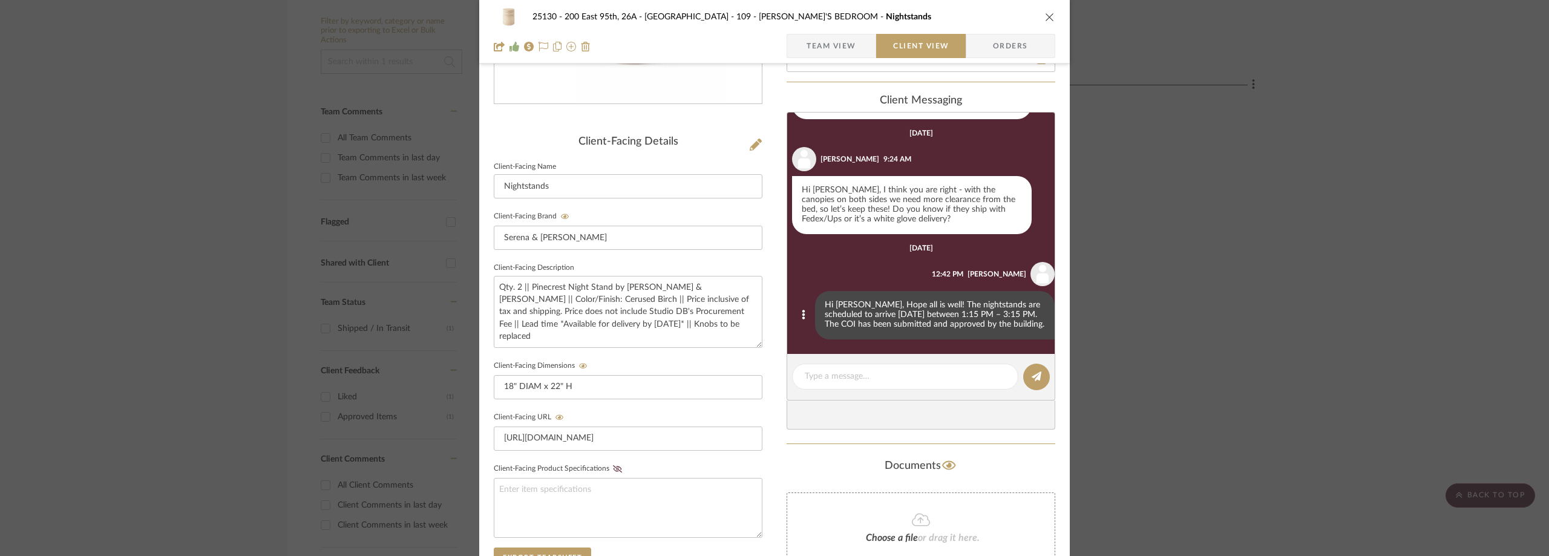
click at [965, 302] on div "Hi Marianna, Hope all is well! The nightstands are scheduled to arrive tomorrow…" at bounding box center [935, 315] width 240 height 48
drag, startPoint x: 961, startPoint y: 304, endPoint x: 828, endPoint y: 318, distance: 133.8
click at [828, 318] on div "Hi Marianna, Hope all is well! The nightstands are scheduled to arrive tomorrow…" at bounding box center [935, 315] width 240 height 48
copy div "1:15 PM – 3:15 PM"
click at [826, 51] on span "Team View" at bounding box center [831, 46] width 50 height 24
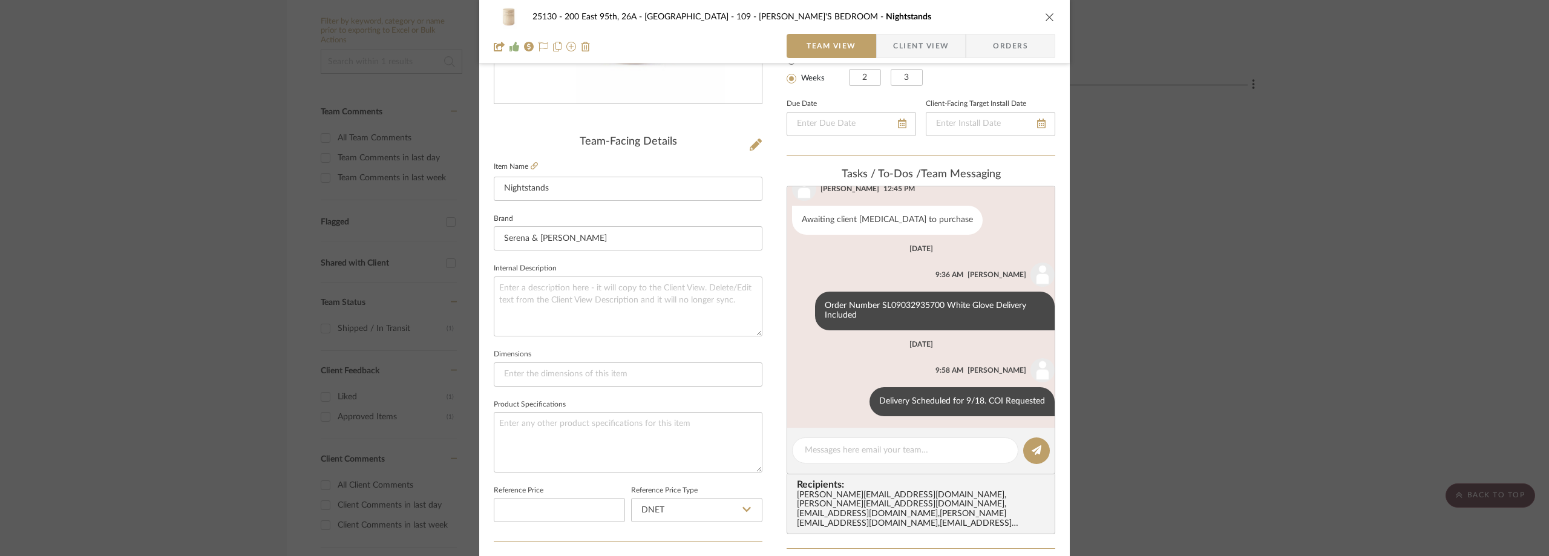
scroll to position [126, 0]
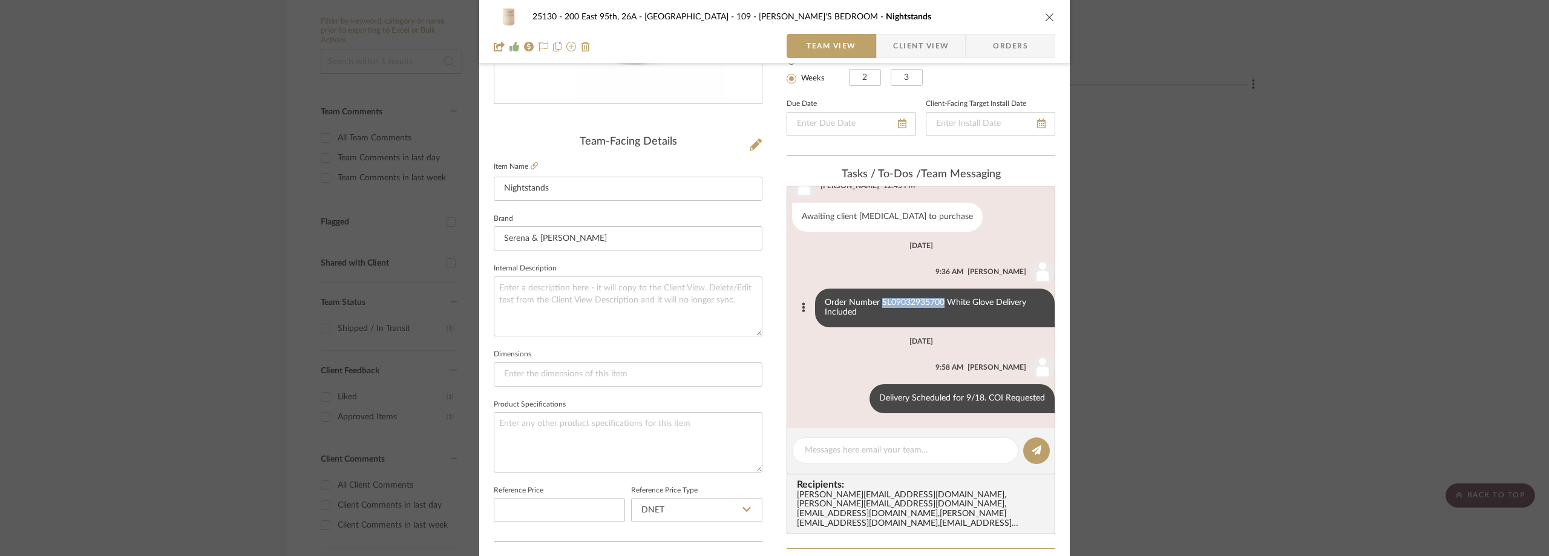
drag, startPoint x: 935, startPoint y: 301, endPoint x: 872, endPoint y: 303, distance: 62.3
click at [872, 303] on div "Order Number SL09032935700 White Glove Delivery Included" at bounding box center [935, 308] width 240 height 39
copy div "SL09032935700"
click at [244, 217] on div "25130 - 200 East 95th, 26A - Kosheleva 109 - ASTRID'S BEDROOM Nightstands Team …" at bounding box center [774, 278] width 1549 height 556
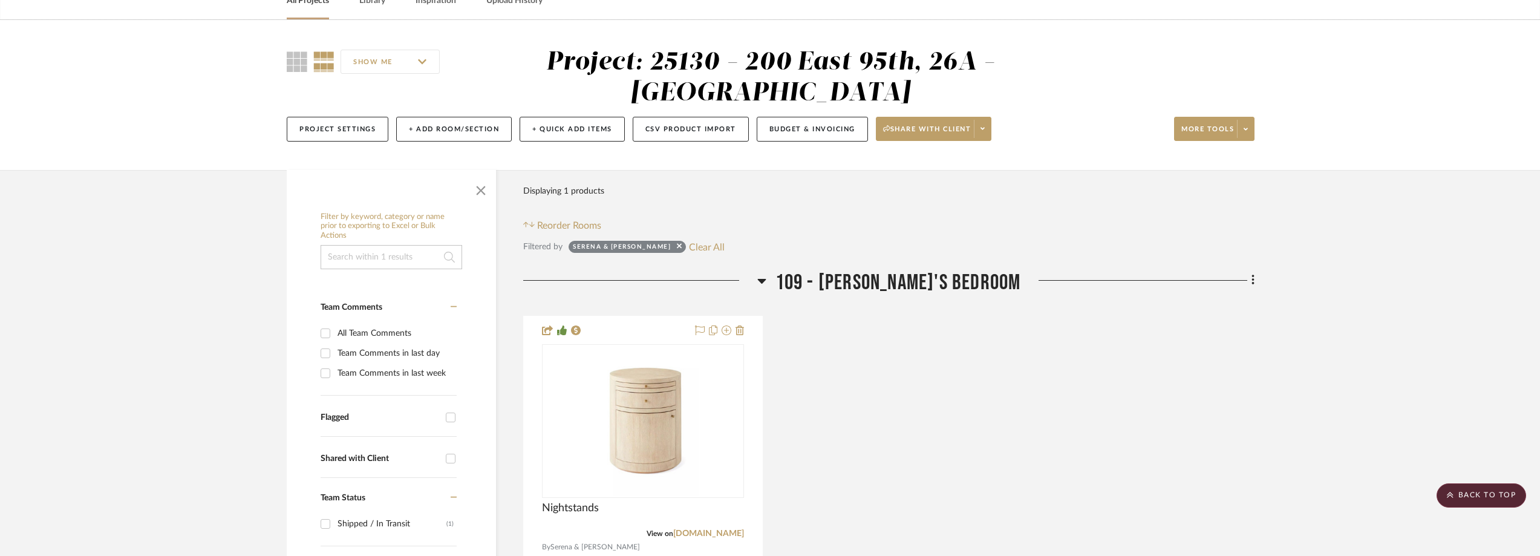
scroll to position [0, 0]
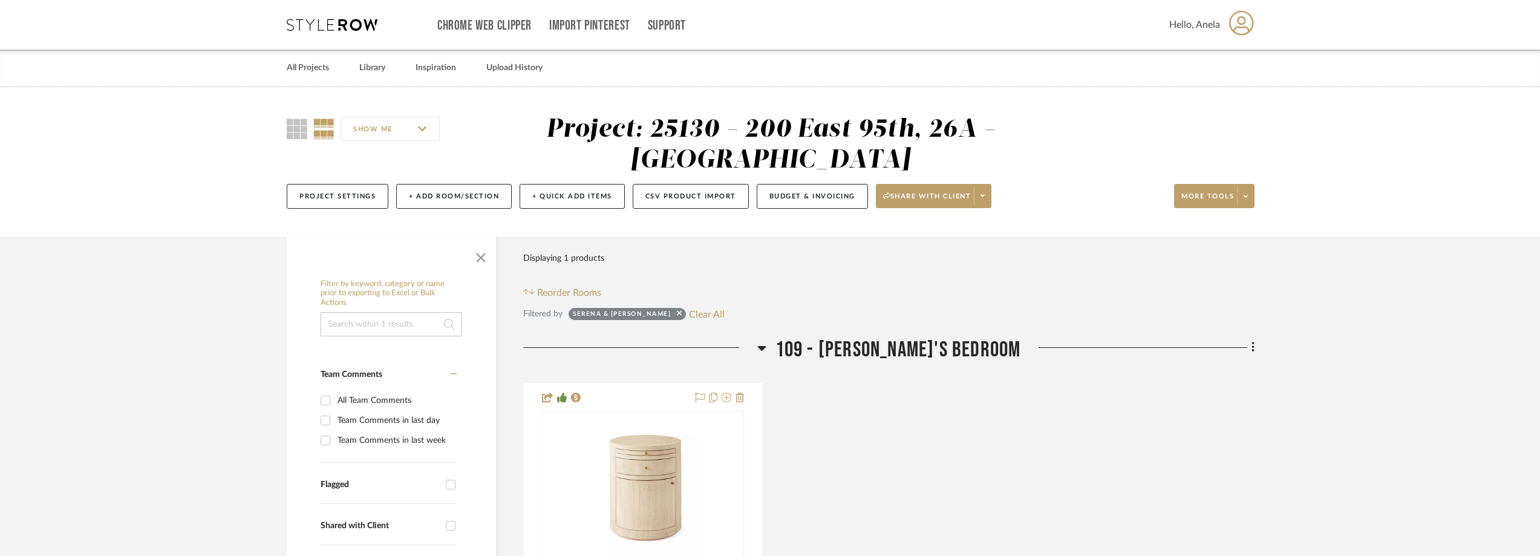
click at [318, 18] on div "Chrome Web Clipper Import Pinterest Support All Projects Library Inspiration Up…" at bounding box center [771, 25] width 968 height 50
click at [315, 25] on icon at bounding box center [332, 25] width 91 height 12
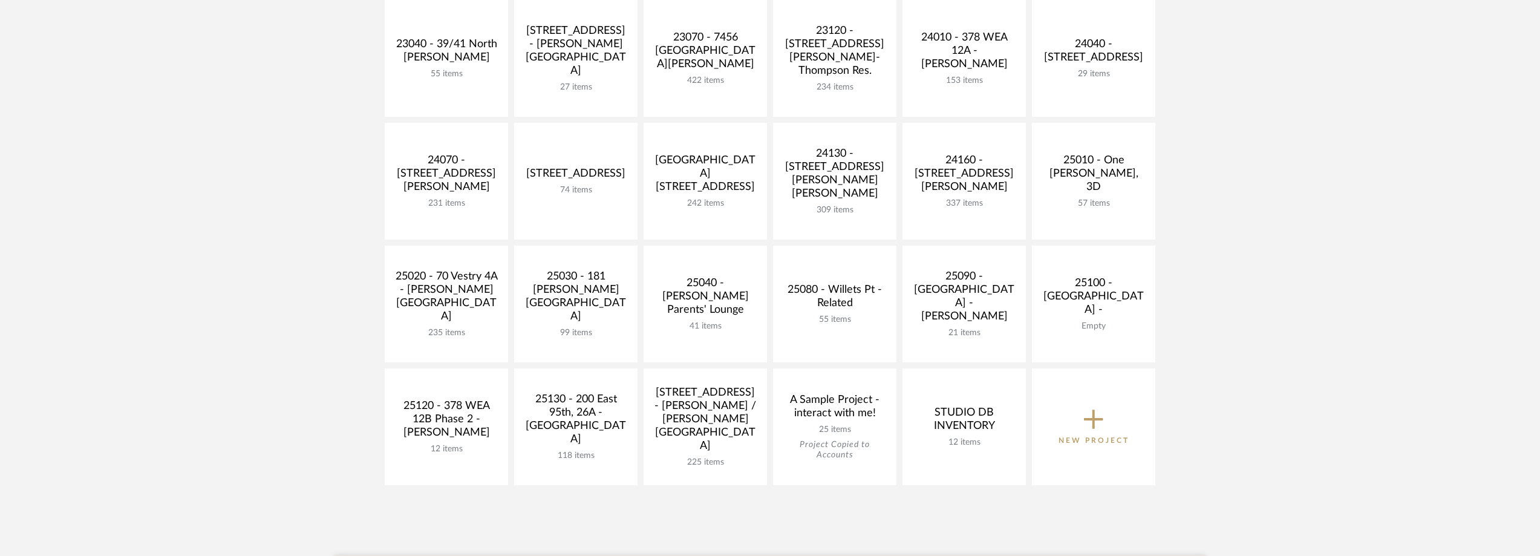
scroll to position [484, 0]
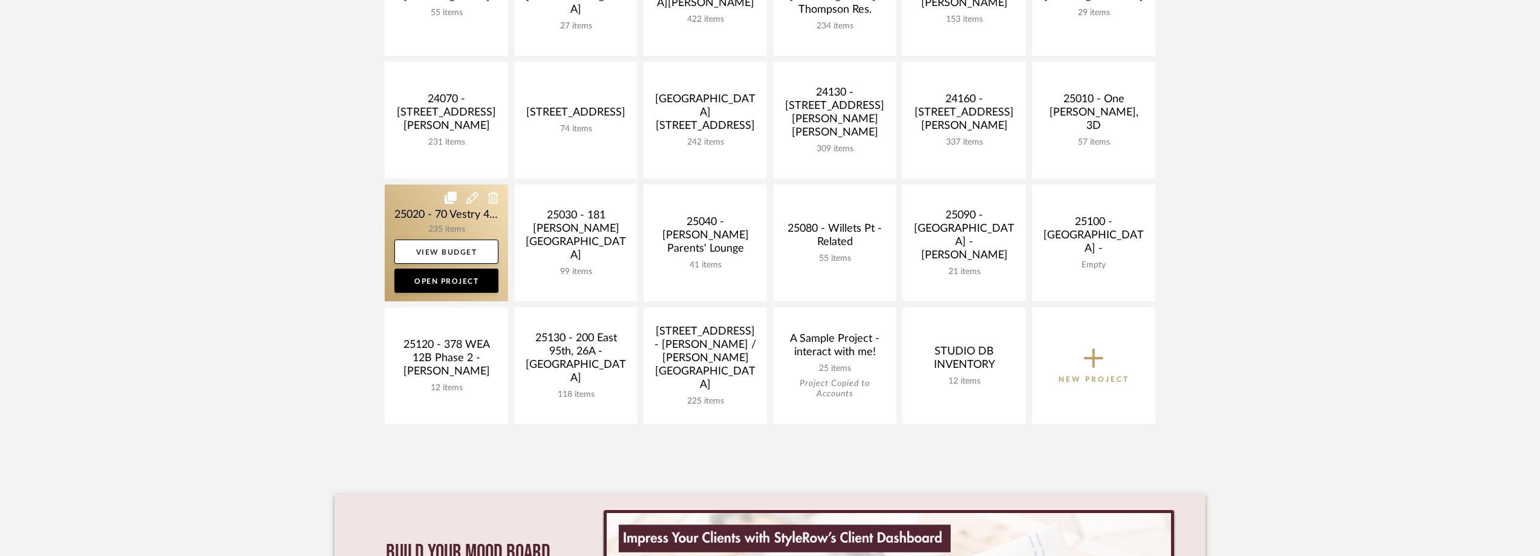
click at [403, 216] on link at bounding box center [446, 242] width 123 height 117
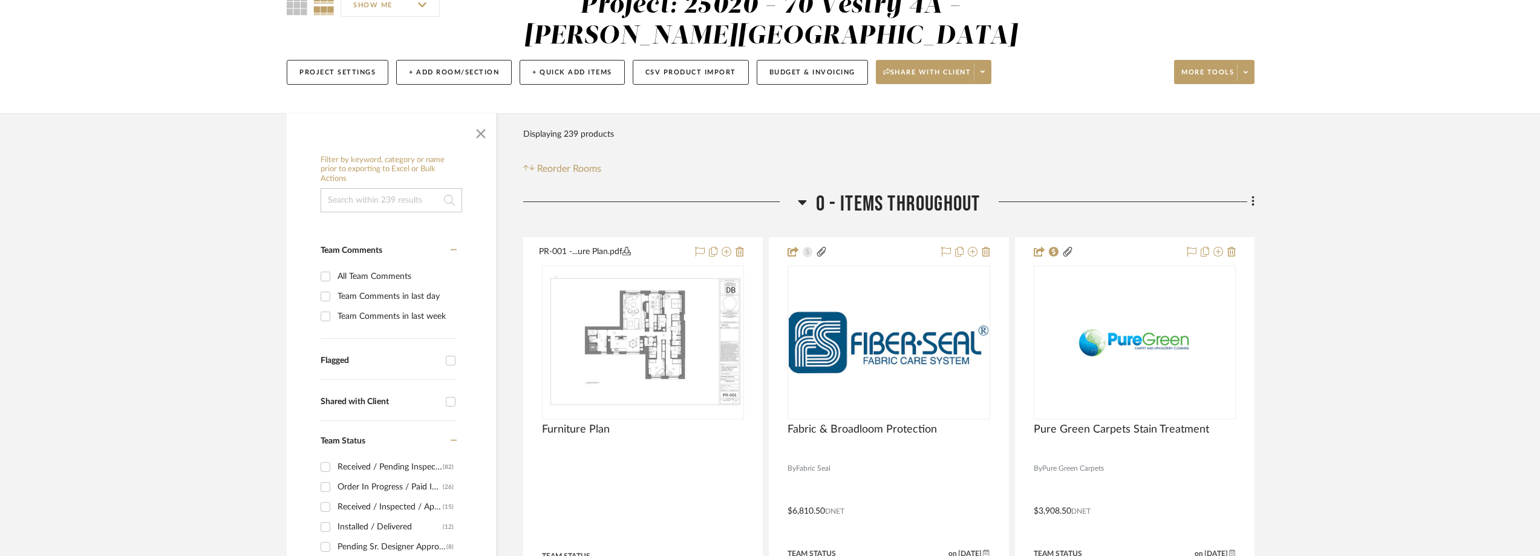
scroll to position [363, 0]
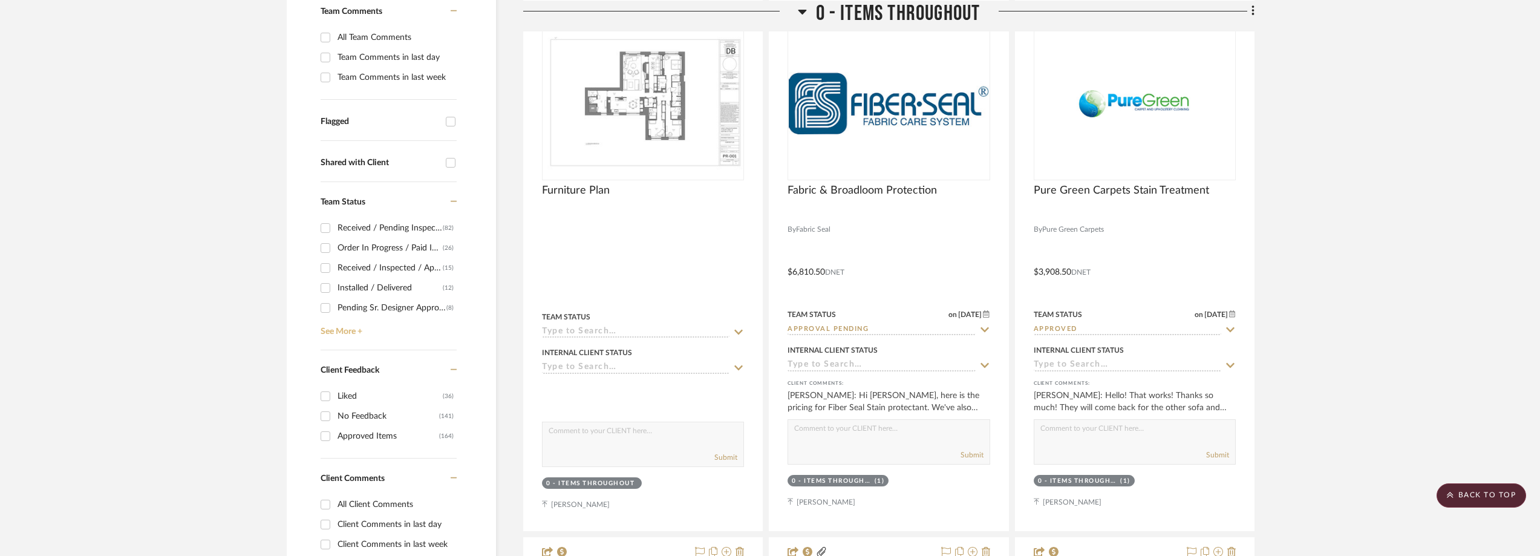
click at [333, 324] on link "See More +" at bounding box center [387, 327] width 139 height 19
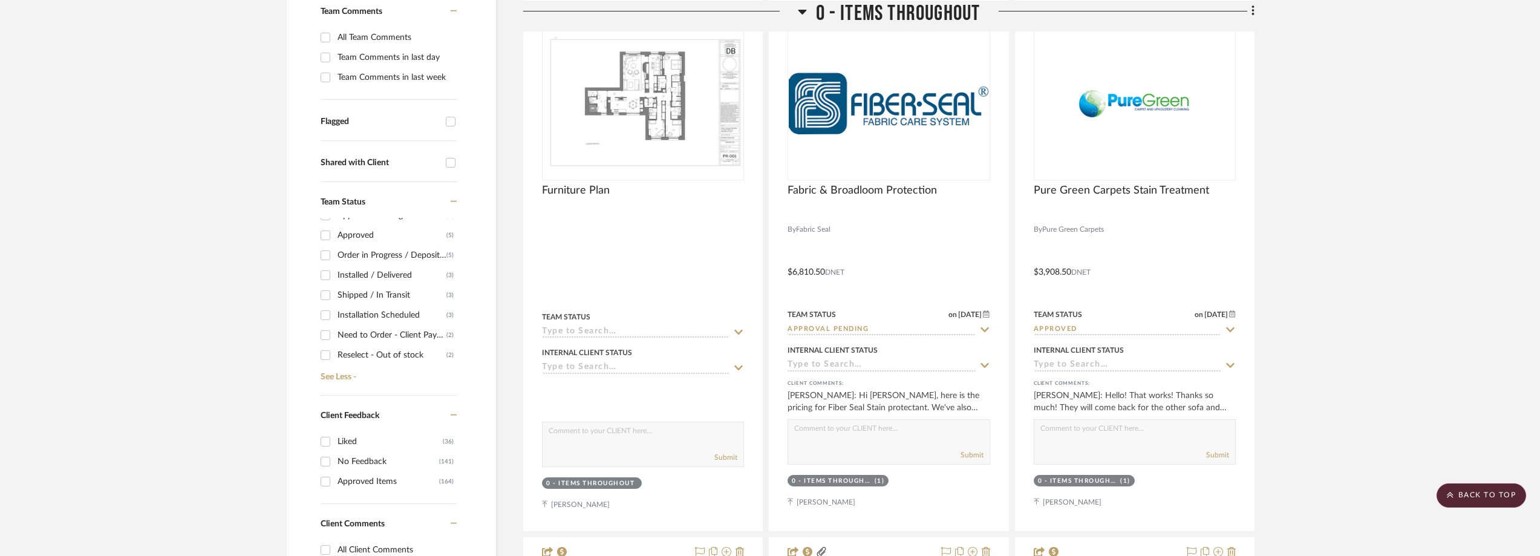
click at [377, 336] on div "Need to Order - Client Payment Received" at bounding box center [392, 334] width 109 height 19
click at [335, 336] on input "Need to Order - Client Payment Received (2)" at bounding box center [325, 334] width 19 height 19
checkbox input "true"
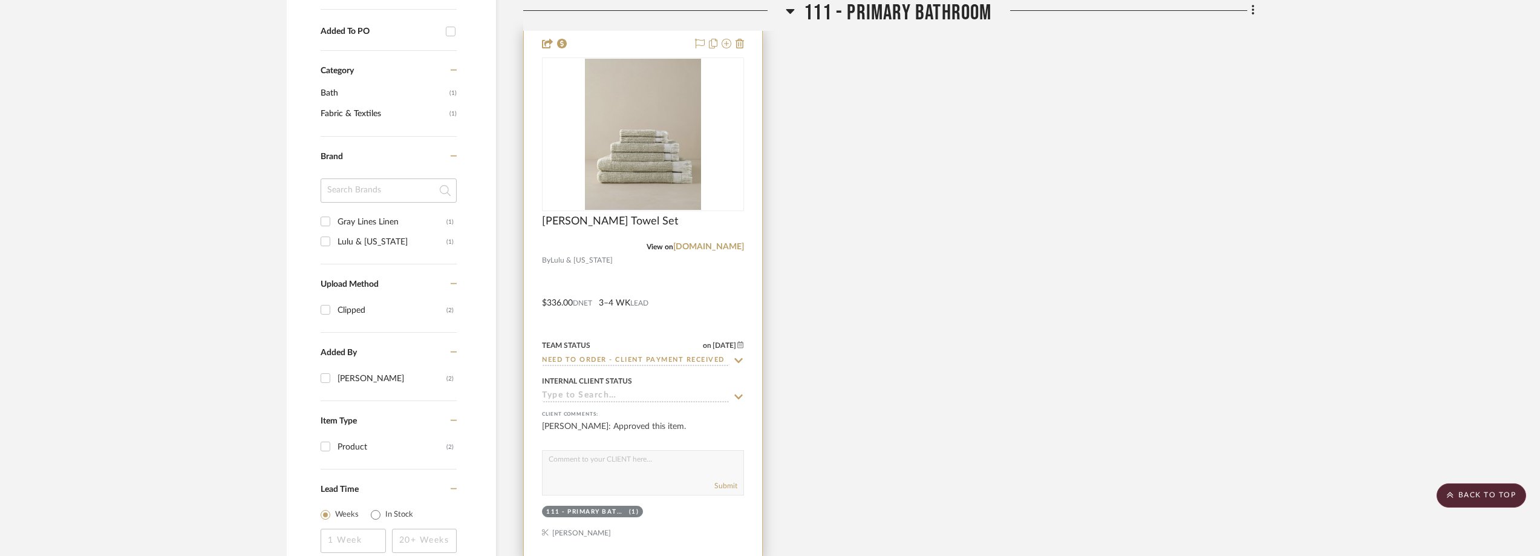
scroll to position [932, 0]
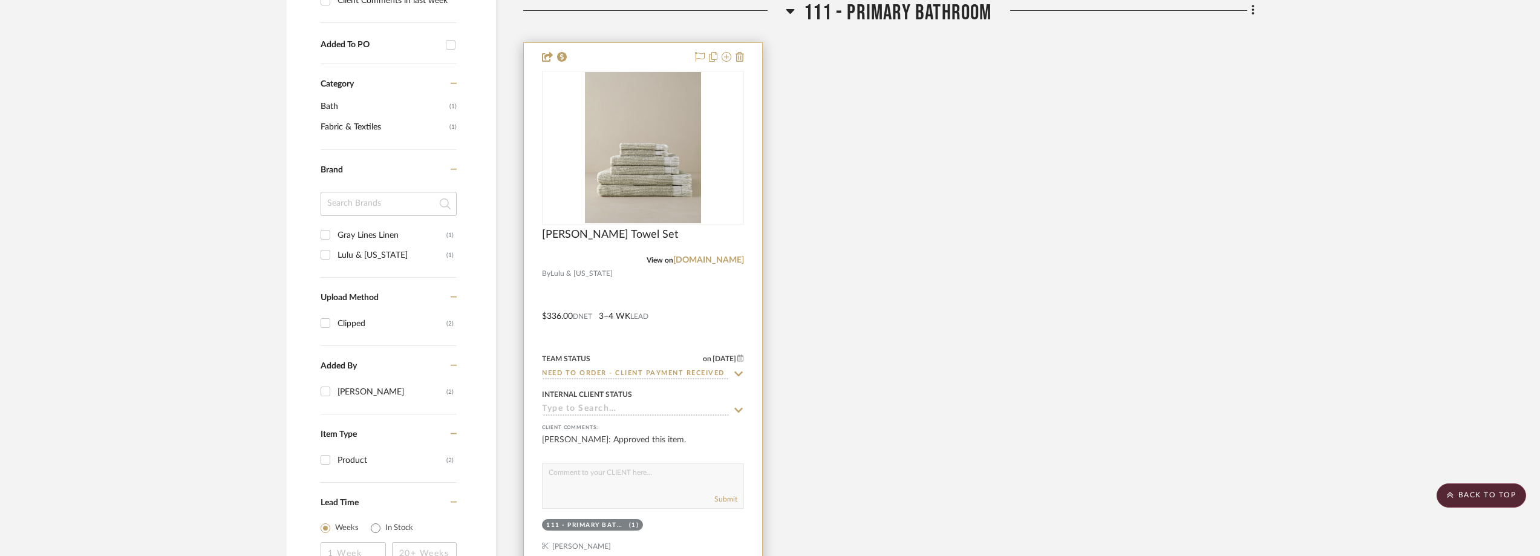
click at [662, 172] on img "0" at bounding box center [643, 147] width 116 height 151
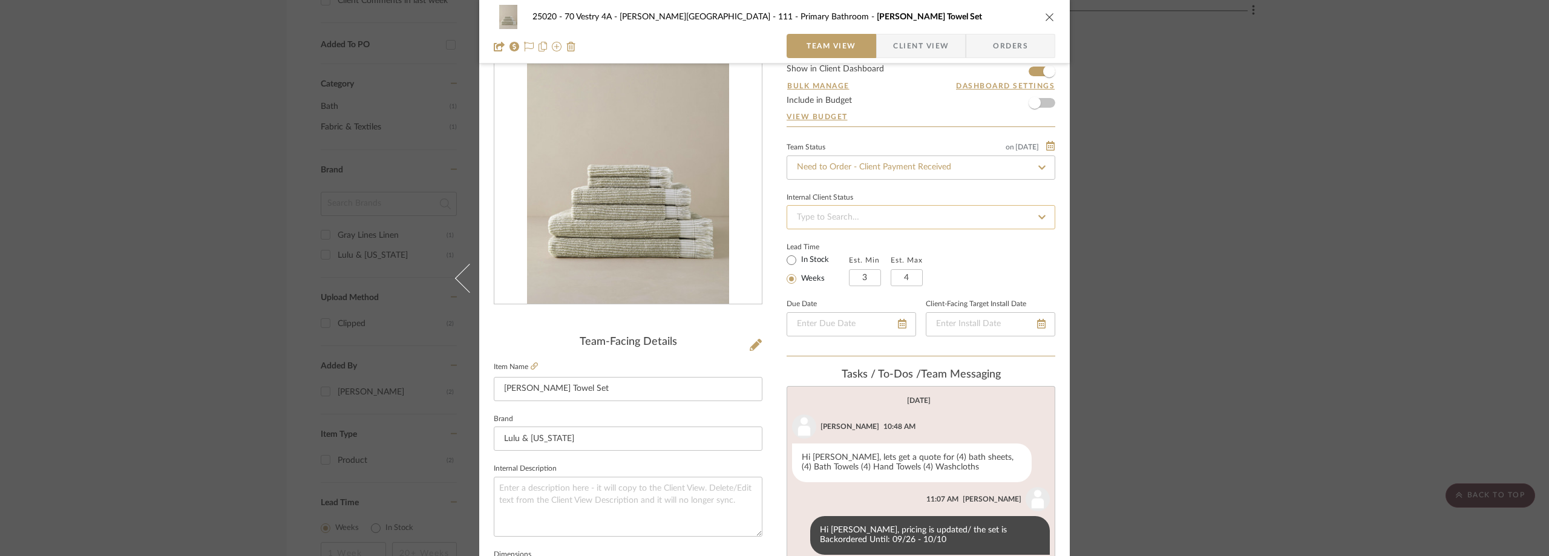
scroll to position [0, 0]
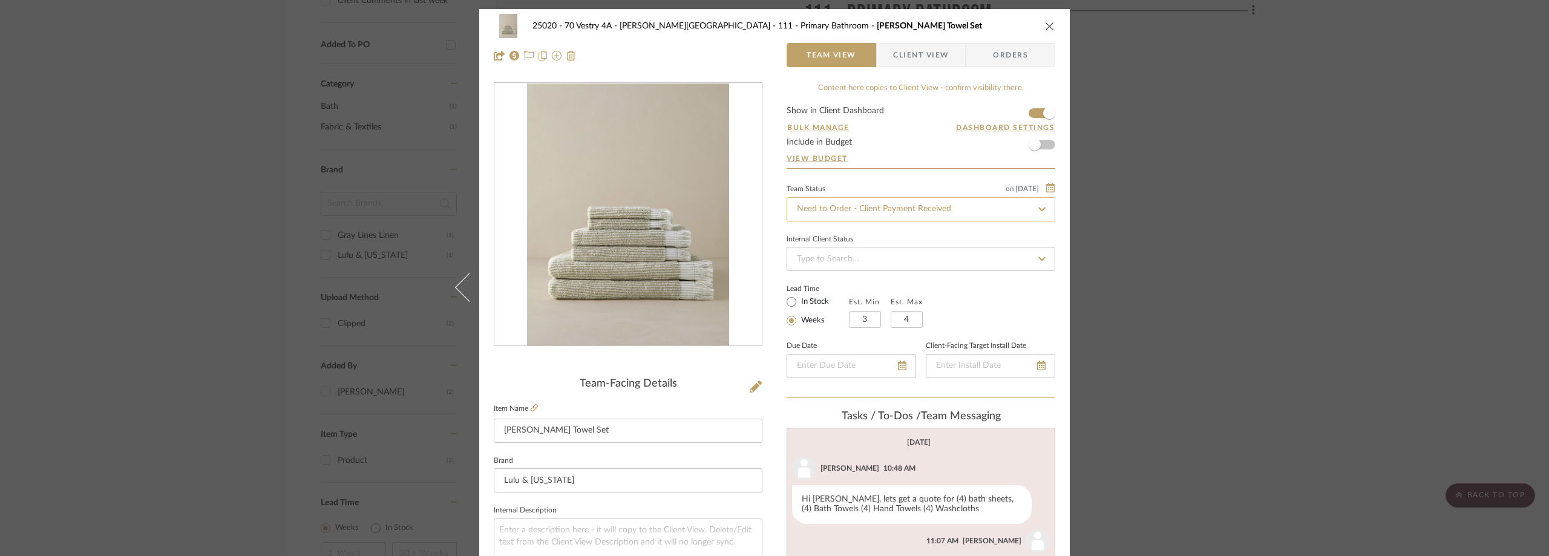
click at [857, 218] on input "Need to Order - Client Payment Received" at bounding box center [920, 209] width 269 height 24
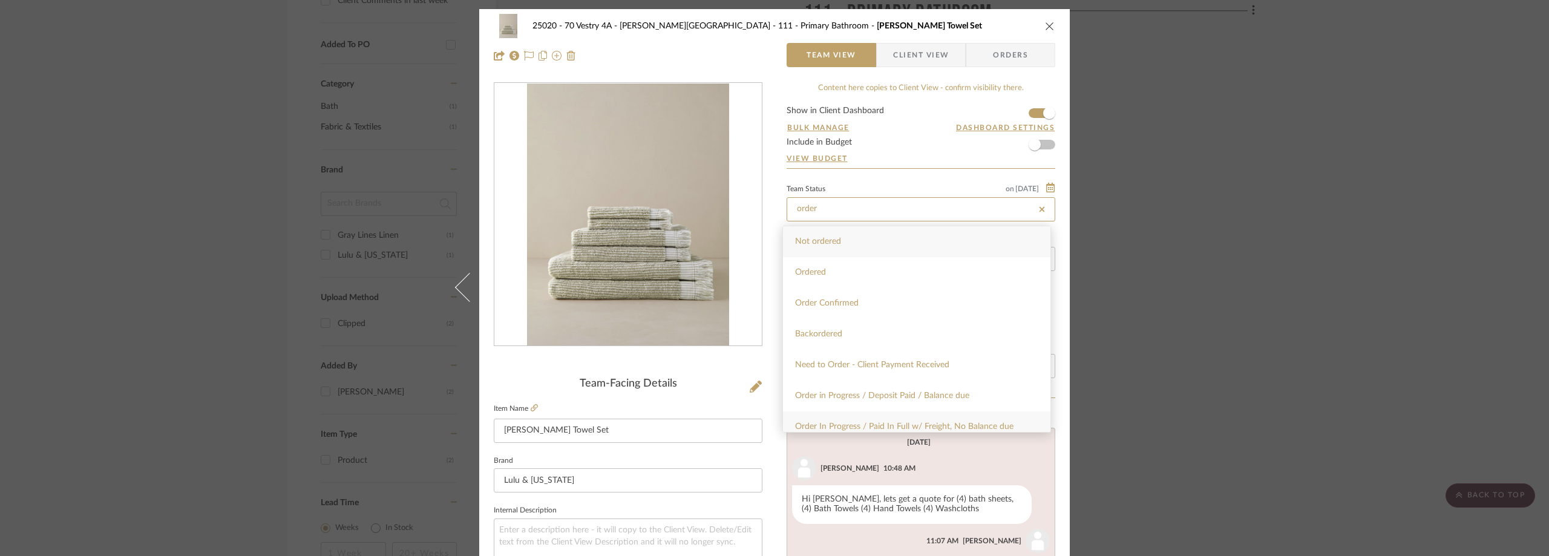
type input "order"
click at [904, 423] on span "Order In Progress / Paid In Full w/ Freight, No Balance due" at bounding box center [904, 426] width 218 height 8
type input "9/19/2025"
type input "Order In Progress / Paid In Full w/ Freight, No Balance due"
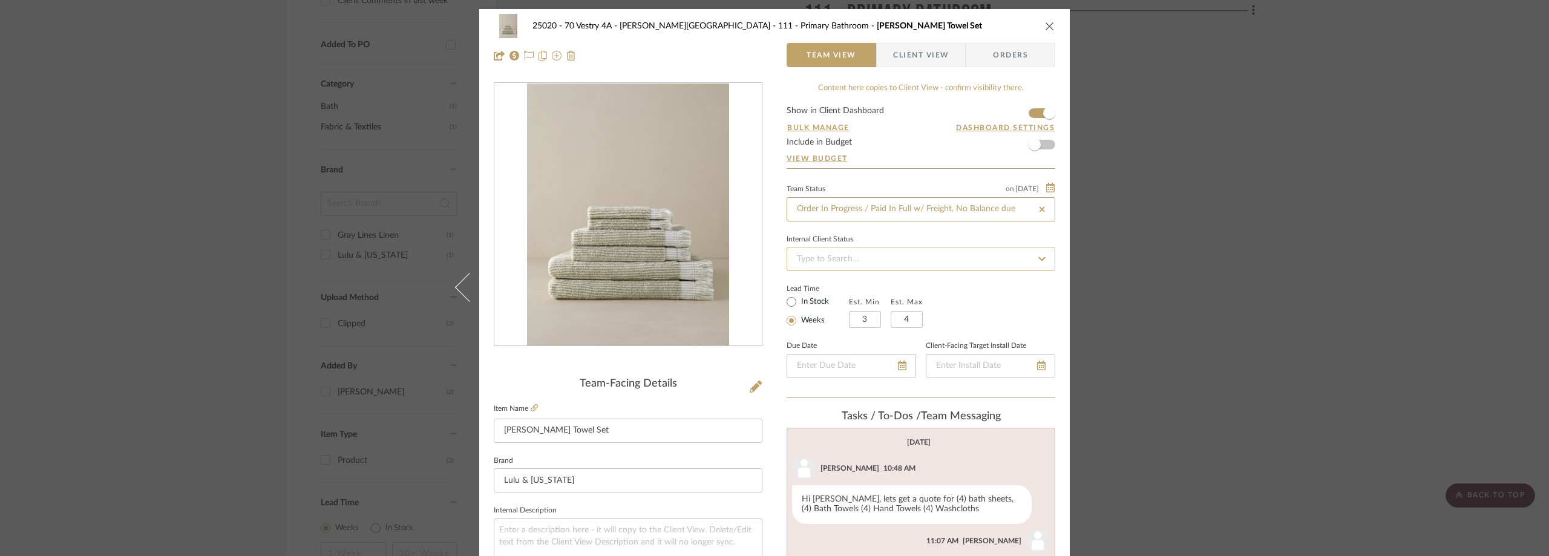
type input "9/19/2025"
type input "Order In Progress / Paid In Full w/ Freight, No Balance due"
click at [888, 238] on div "Internal Client Status" at bounding box center [920, 240] width 269 height 6
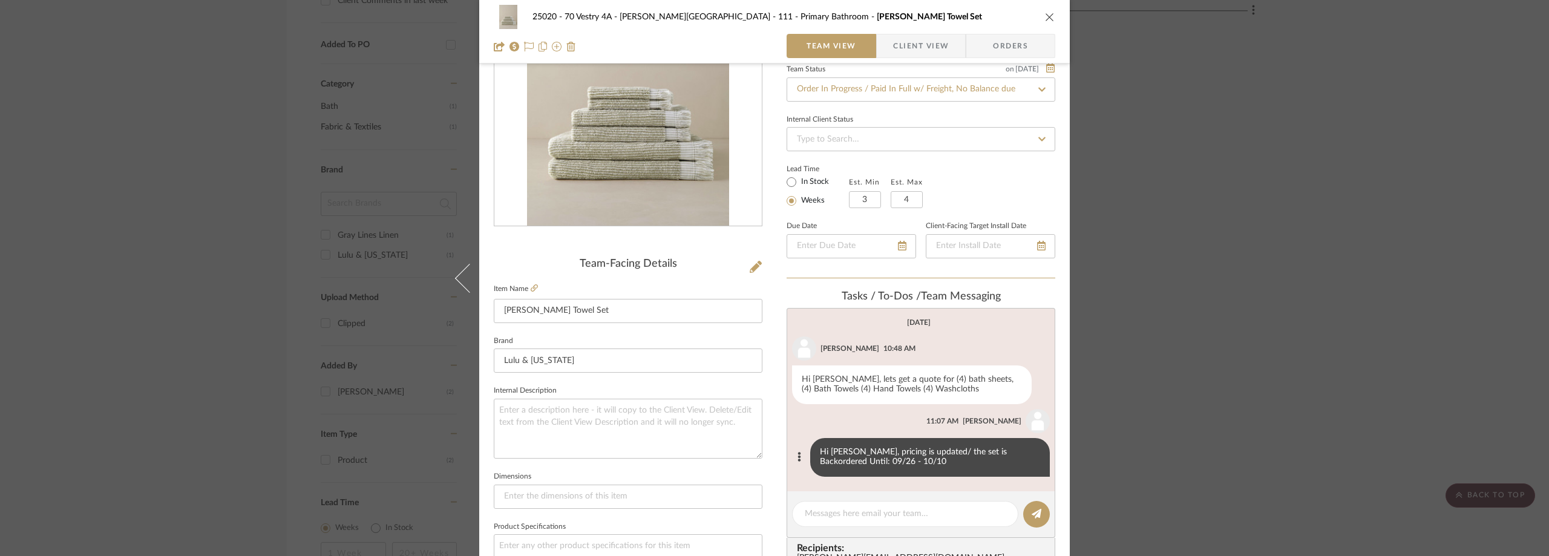
scroll to position [121, 0]
click at [838, 511] on textarea at bounding box center [904, 512] width 201 height 13
paste textarea "order #970040"
type textarea "order #970040"
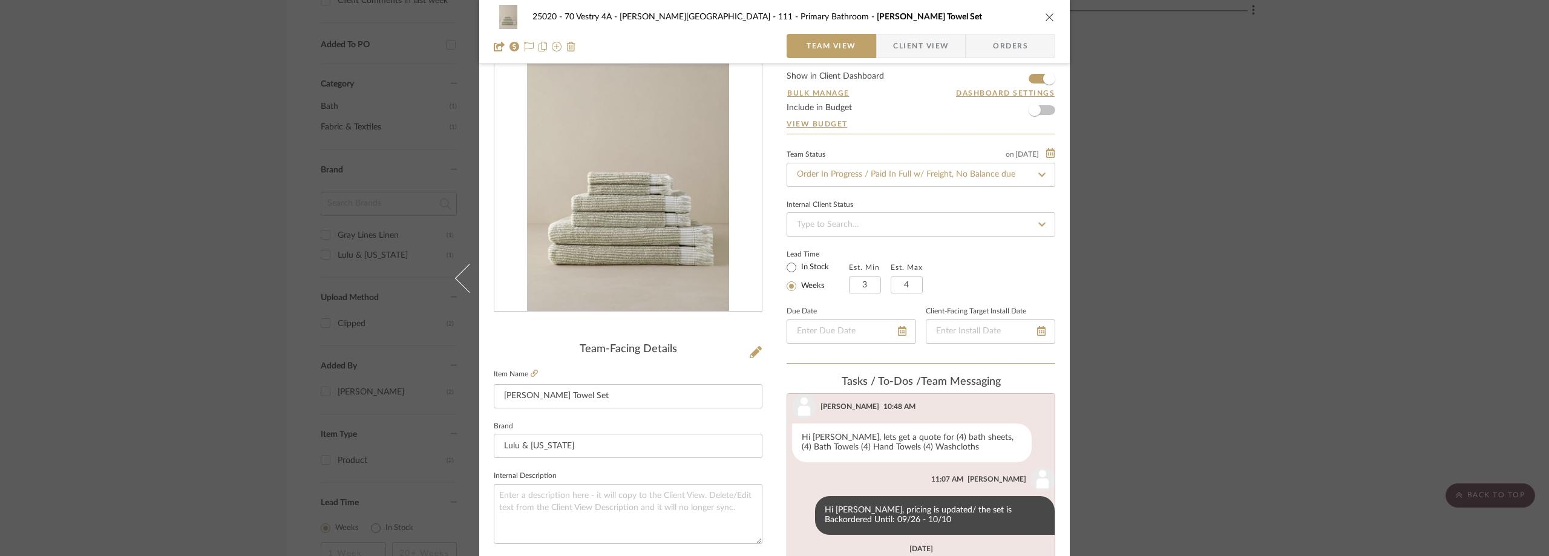
scroll to position [216, 0]
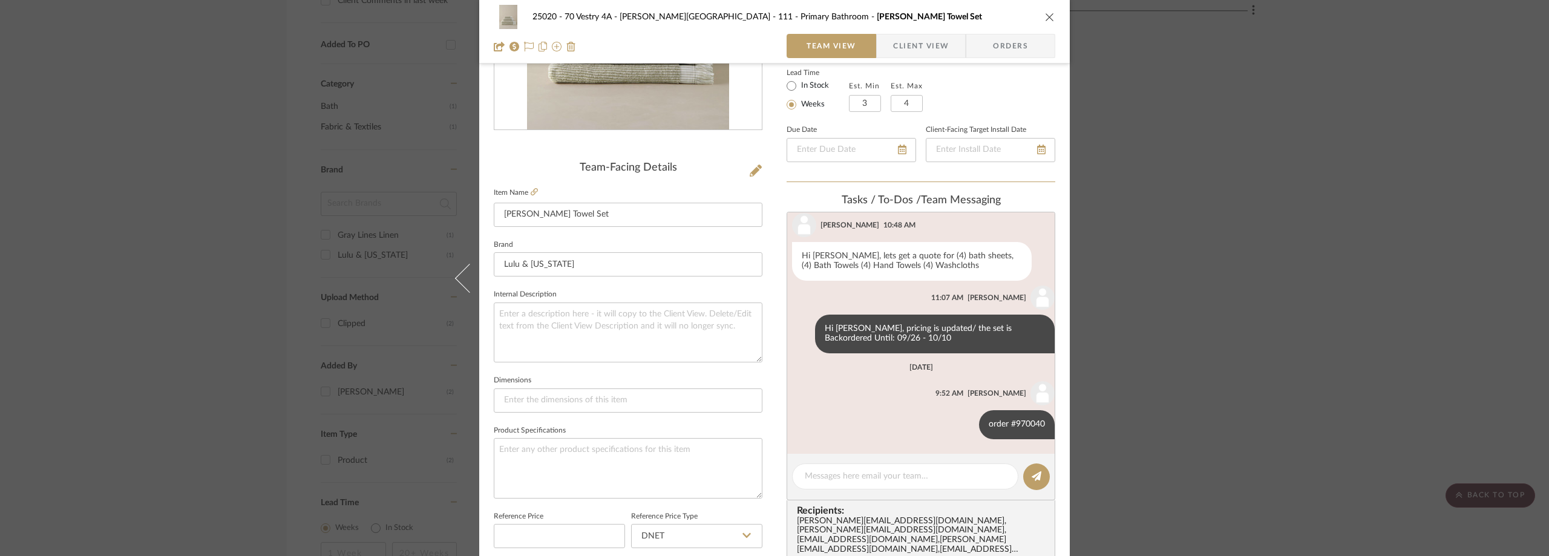
click at [1354, 93] on div "25020 - 70 Vestry 4A - Grant-Stanleigh 111 - Primary Bathroom Lupita Towel Set …" at bounding box center [774, 278] width 1549 height 556
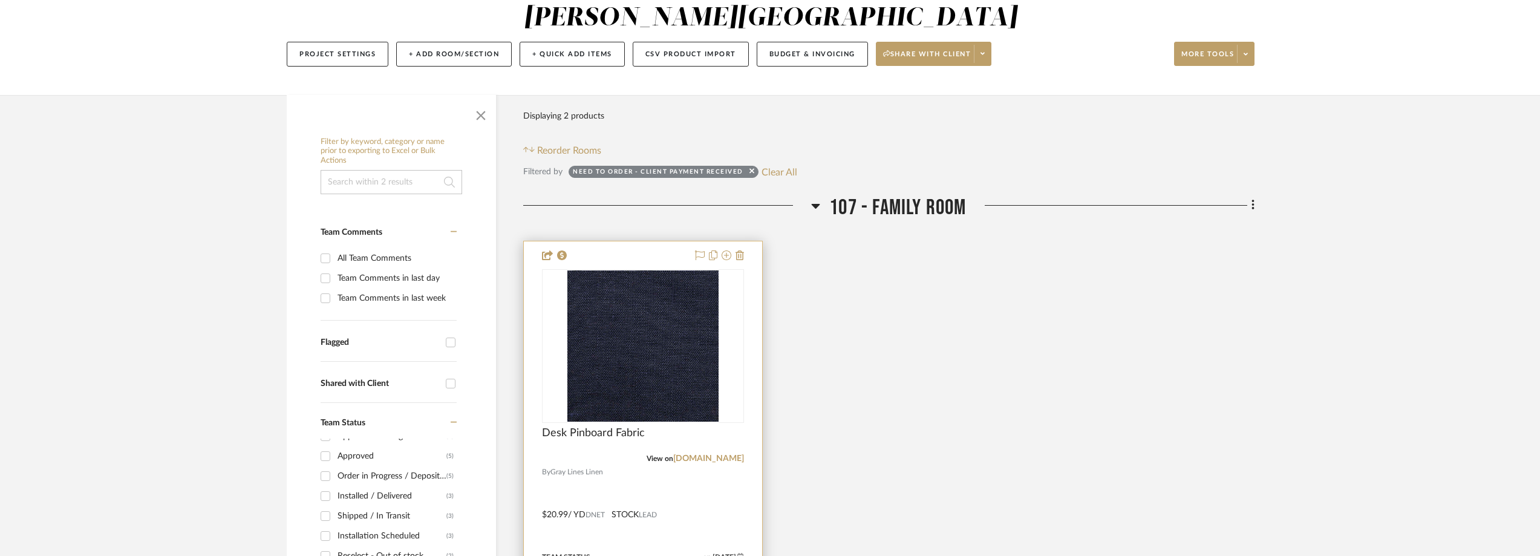
scroll to position [242, 0]
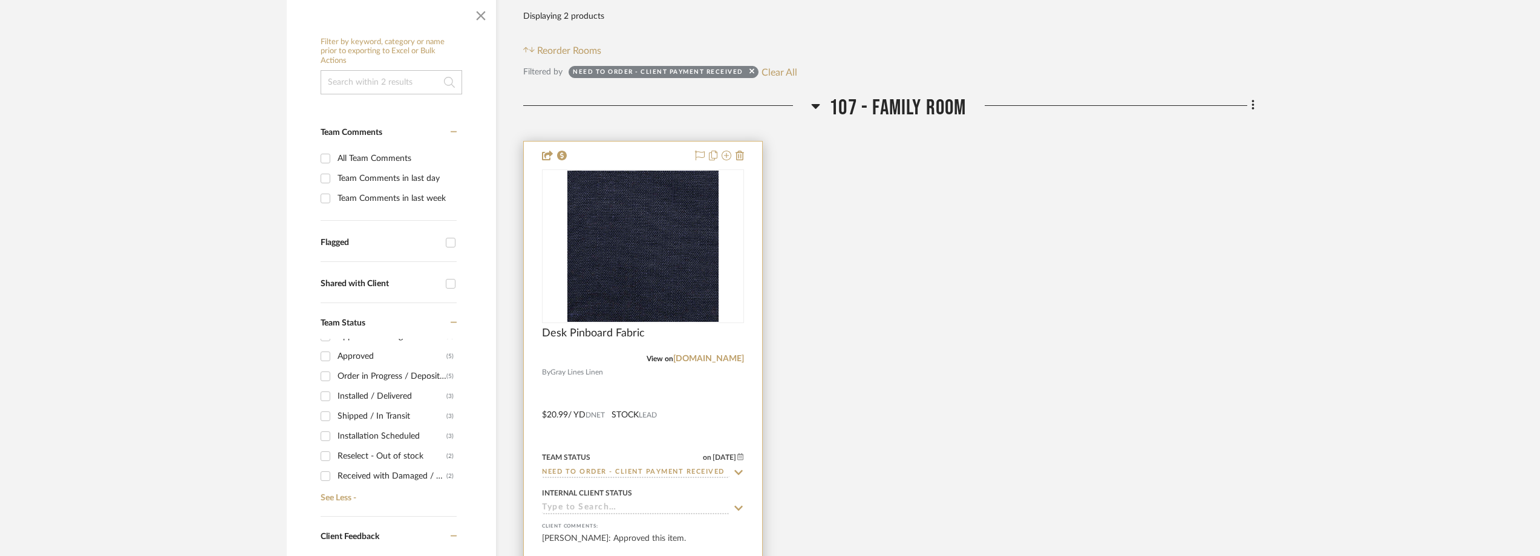
click at [661, 279] on div at bounding box center [643, 246] width 202 height 154
click at [661, 279] on img "0" at bounding box center [642, 246] width 151 height 151
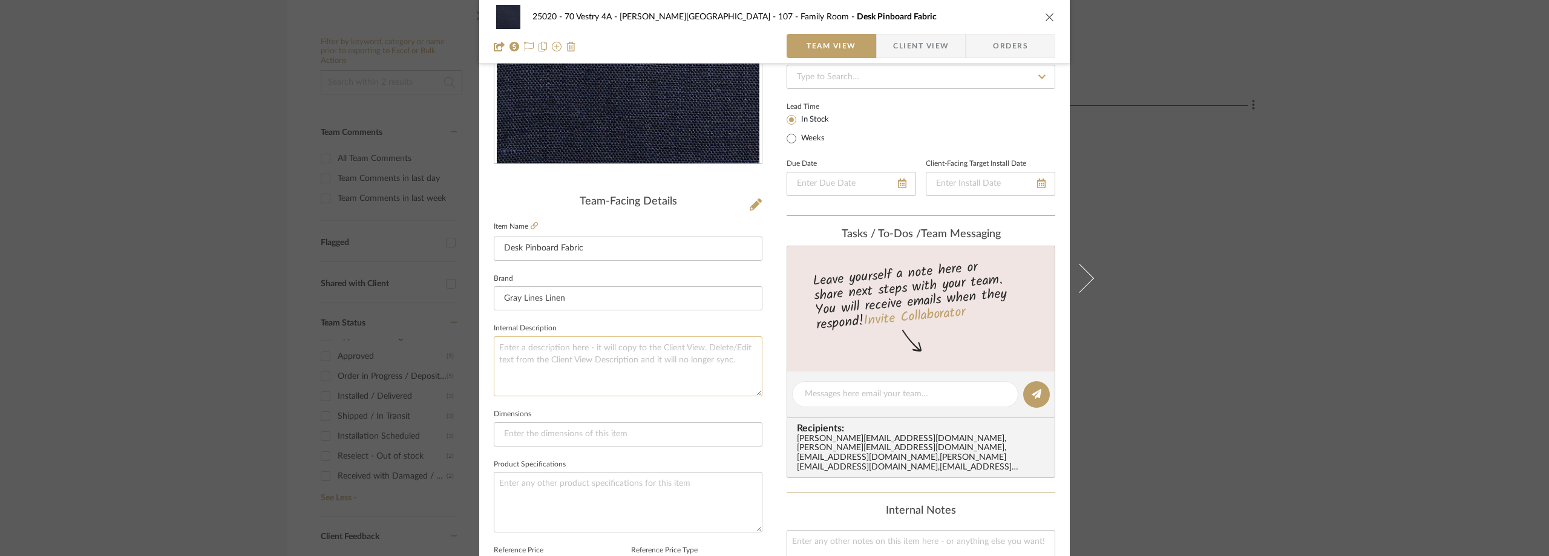
scroll to position [181, 0]
click at [327, 187] on div "25020 - 70 Vestry 4A - Grant-Stanleigh 107 - Family Room Desk Pinboard Fabric T…" at bounding box center [774, 278] width 1549 height 556
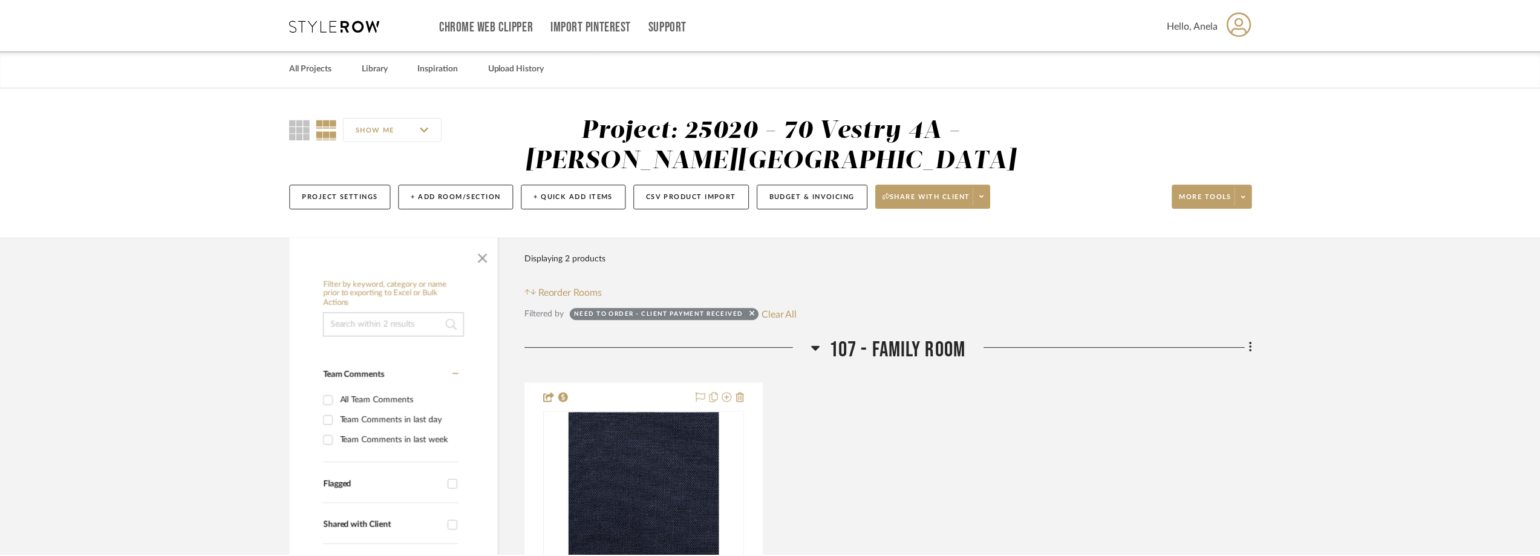
scroll to position [242, 0]
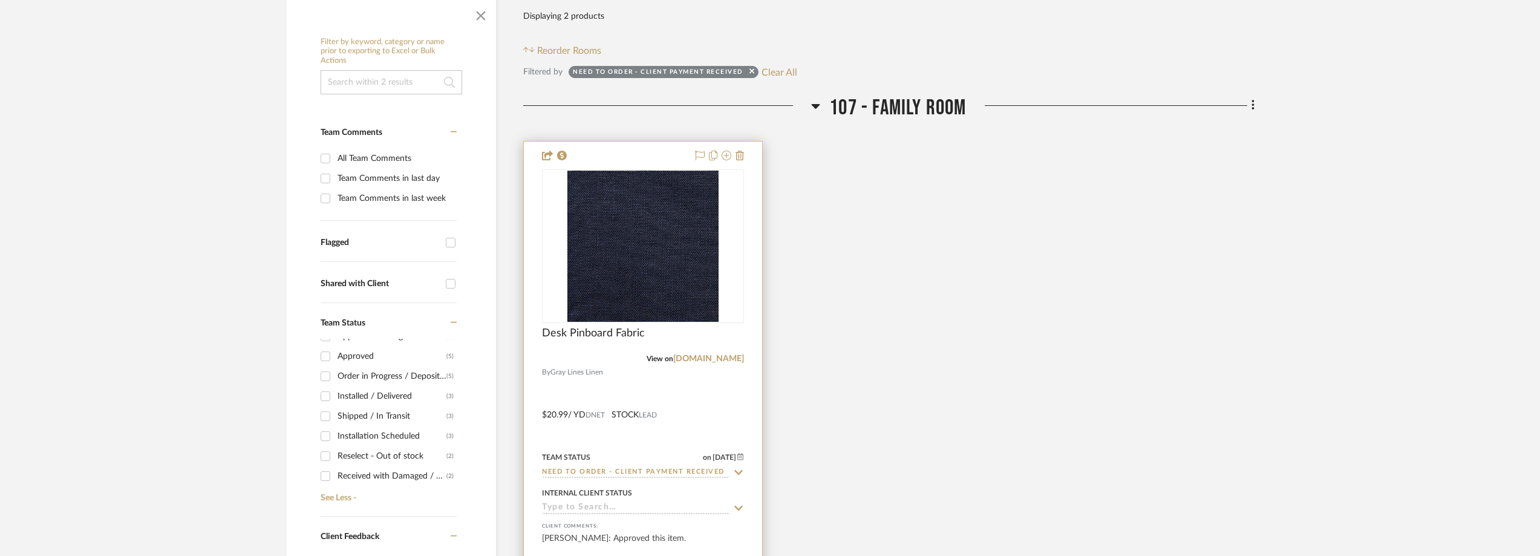
click at [591, 207] on img "0" at bounding box center [642, 246] width 151 height 151
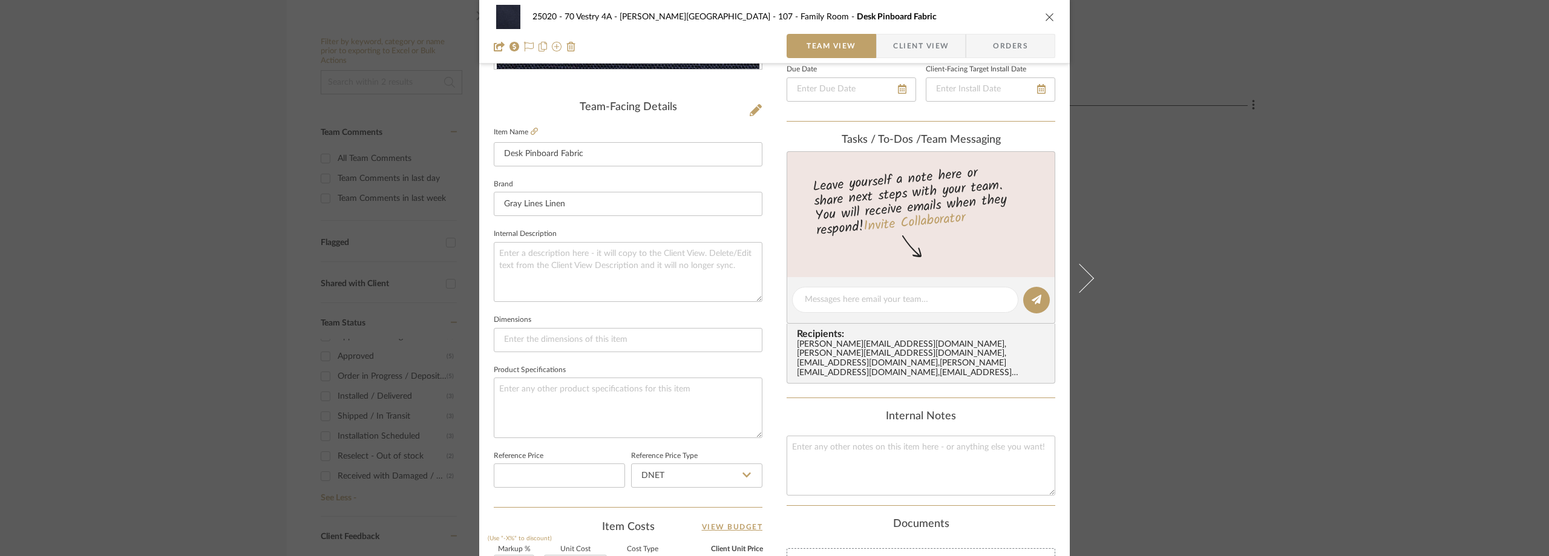
scroll to position [570, 0]
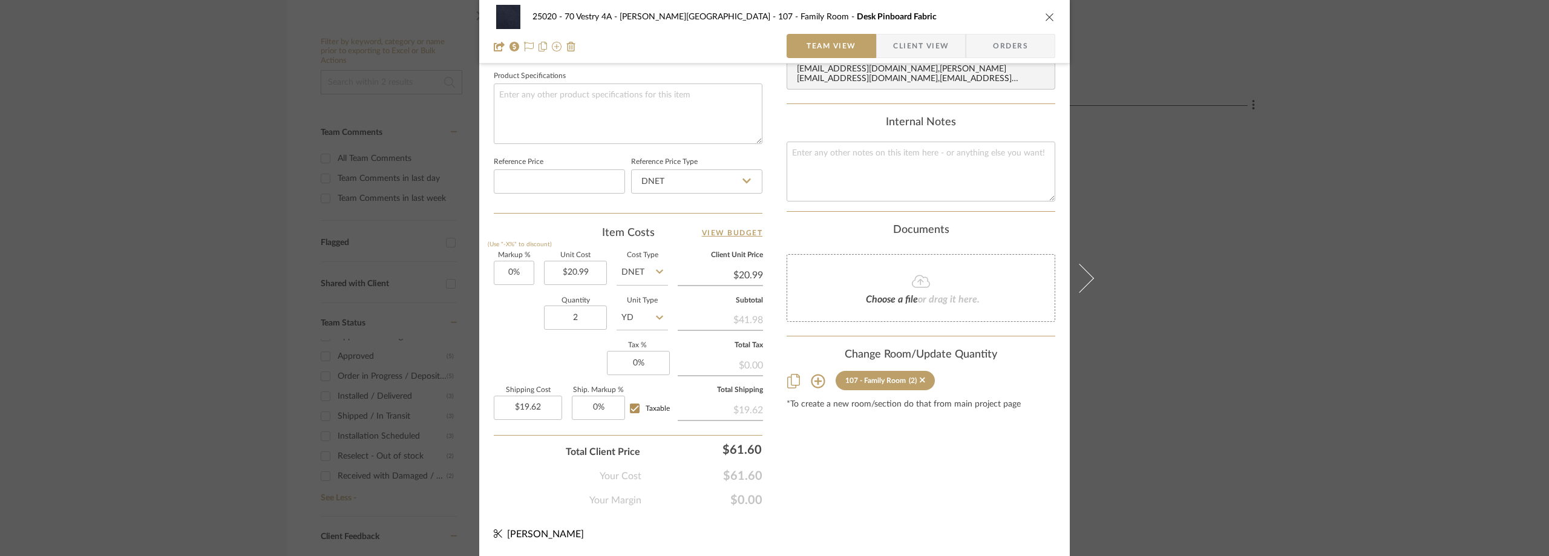
click at [1253, 245] on div "25020 - 70 Vestry 4A - Grant-Stanleigh 107 - Family Room Desk Pinboard Fabric T…" at bounding box center [774, 278] width 1549 height 556
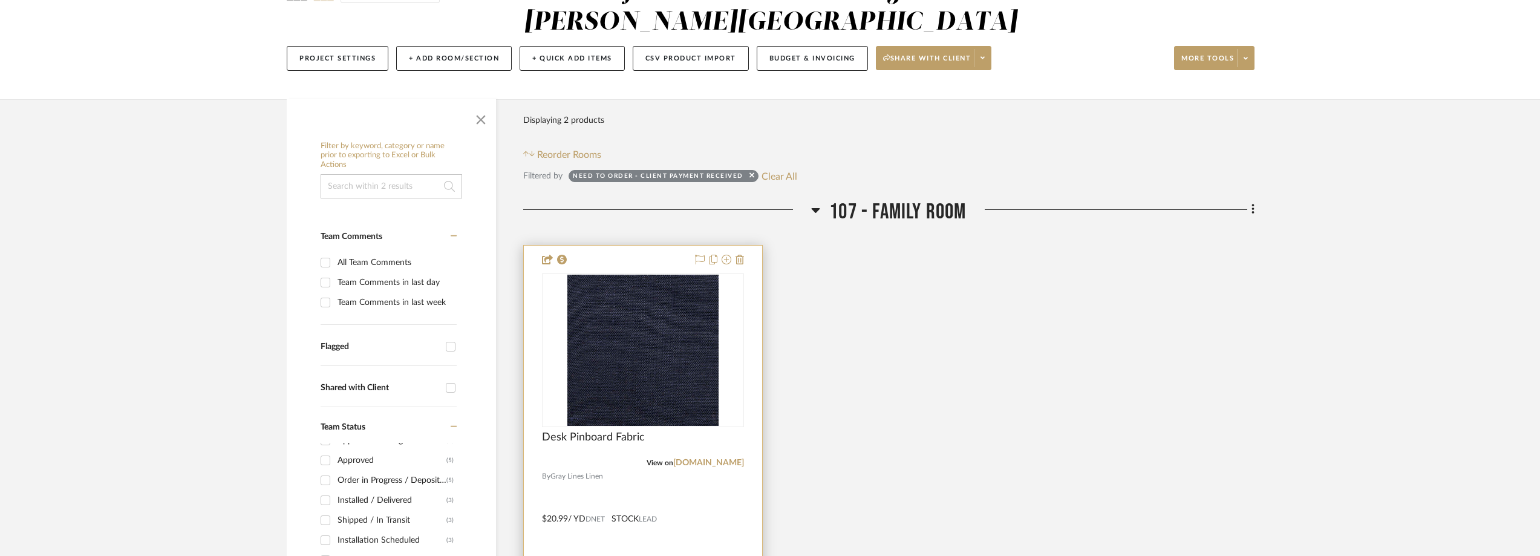
scroll to position [267, 0]
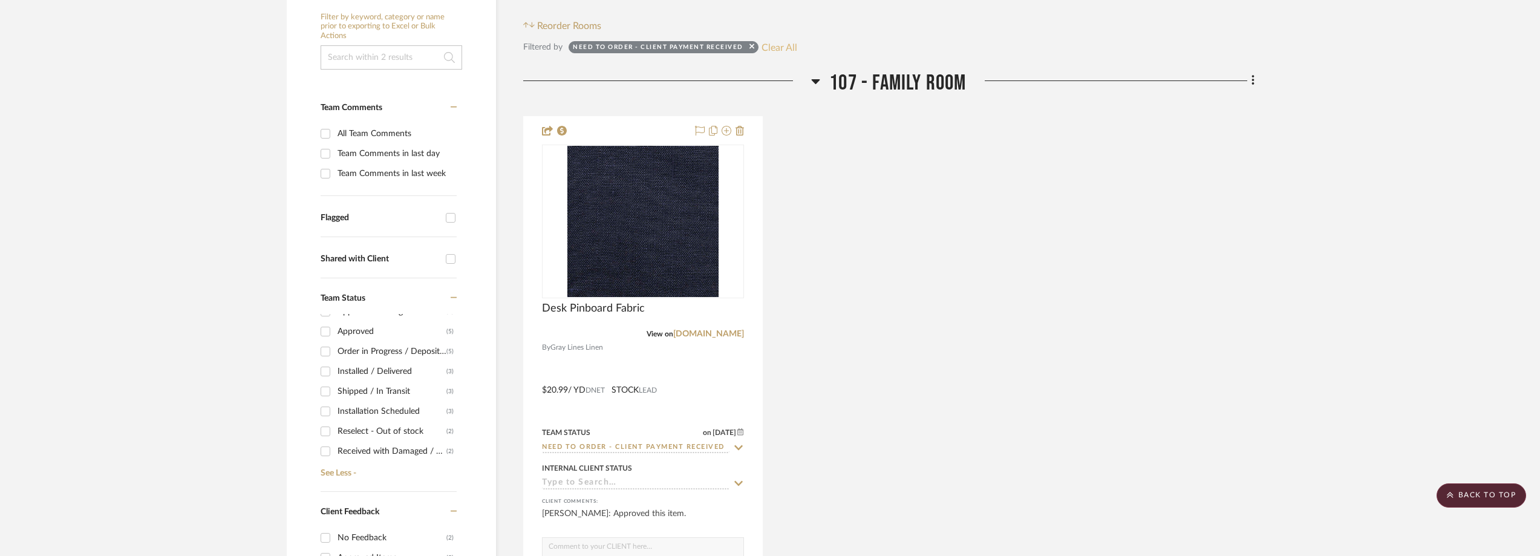
click at [772, 50] on button "Clear All" at bounding box center [780, 47] width 36 height 16
checkbox input "false"
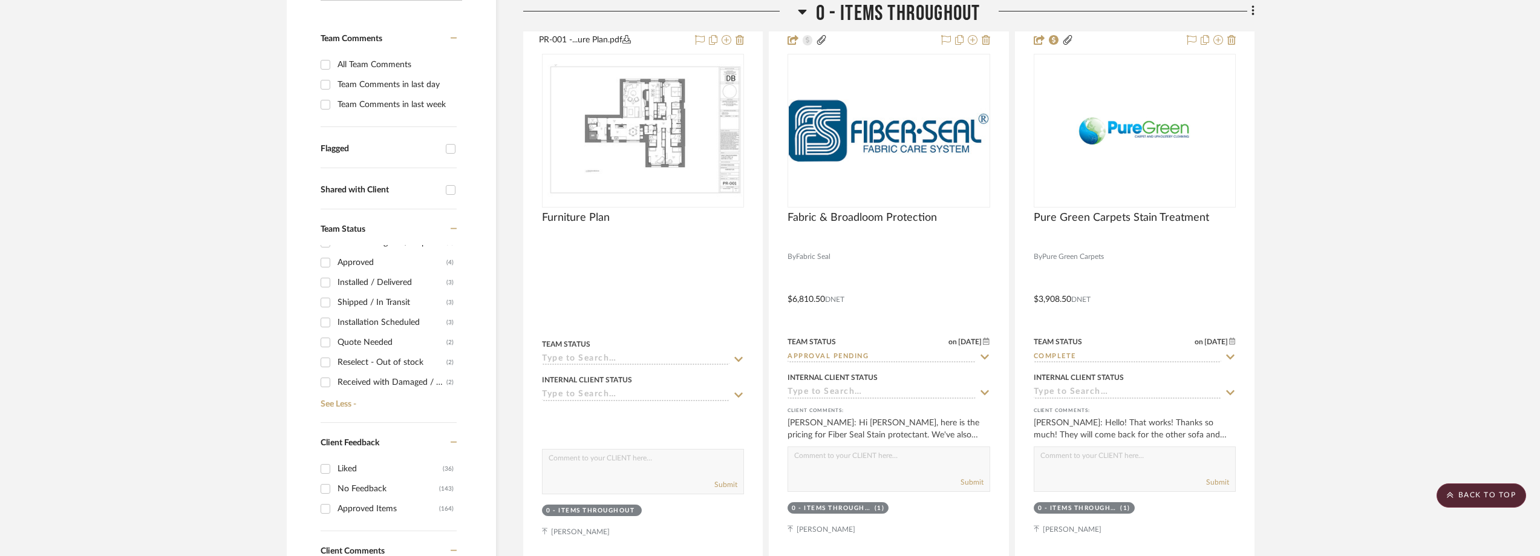
scroll to position [388, 0]
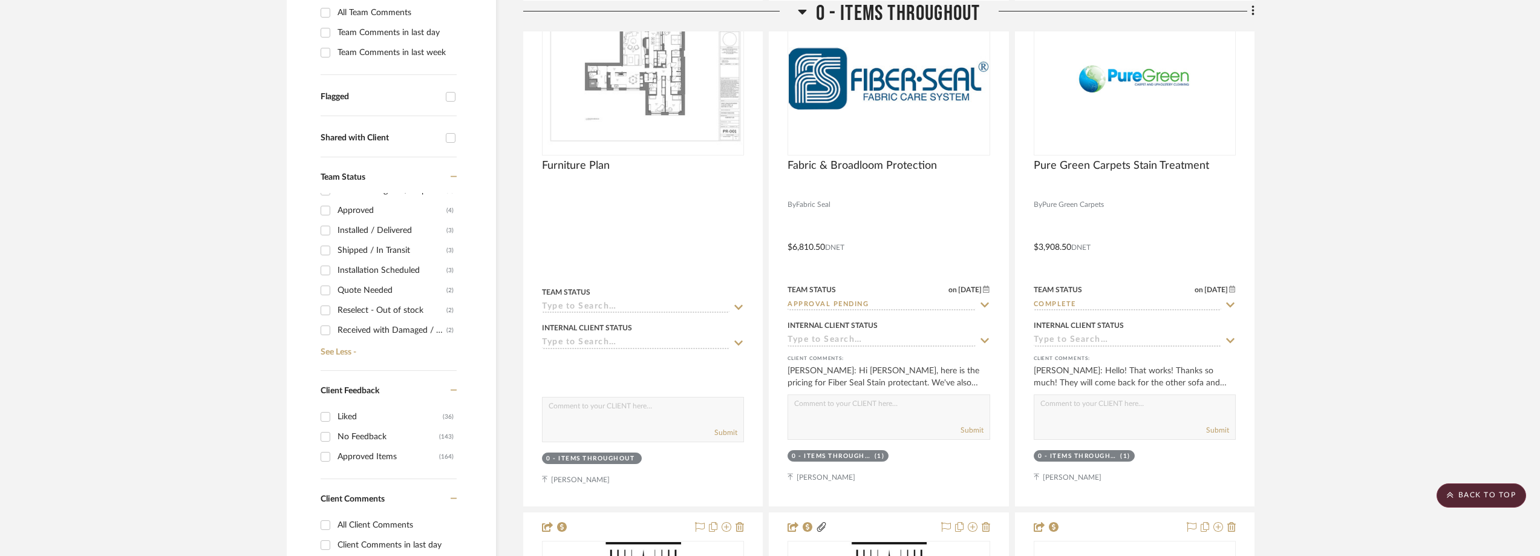
click at [380, 242] on div "Shipped / In Transit" at bounding box center [392, 250] width 109 height 19
click at [335, 242] on input "Shipped / In Transit (3)" at bounding box center [325, 250] width 19 height 19
checkbox input "true"
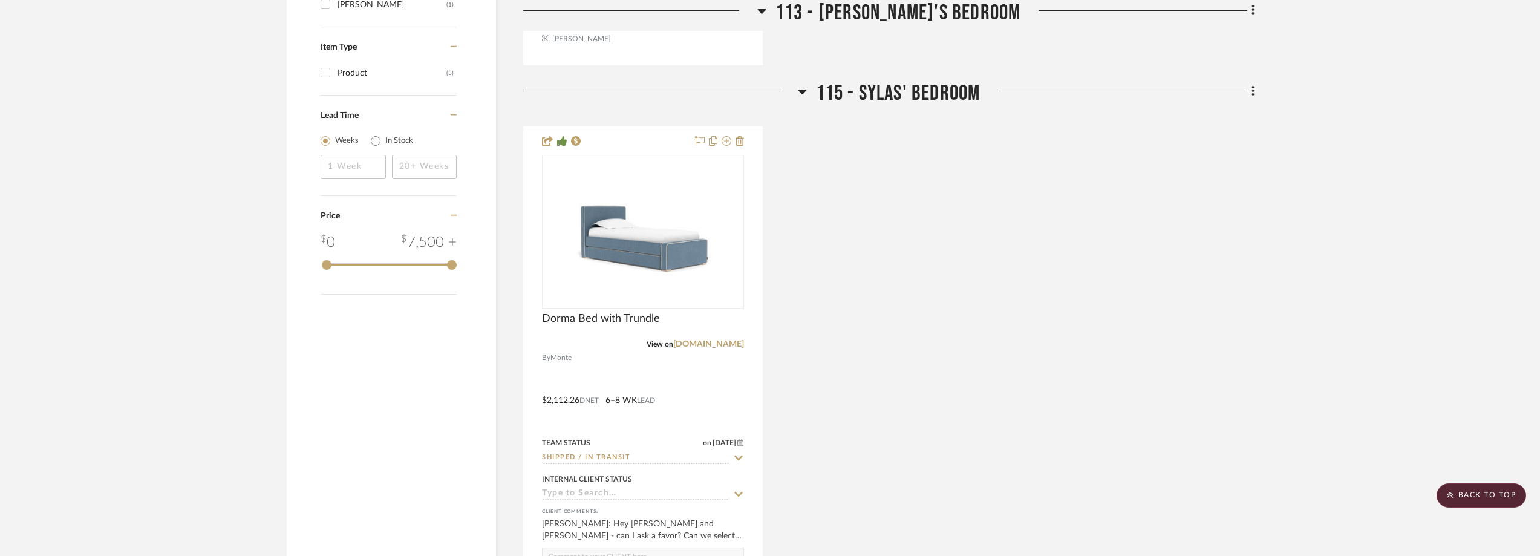
scroll to position [1439, 0]
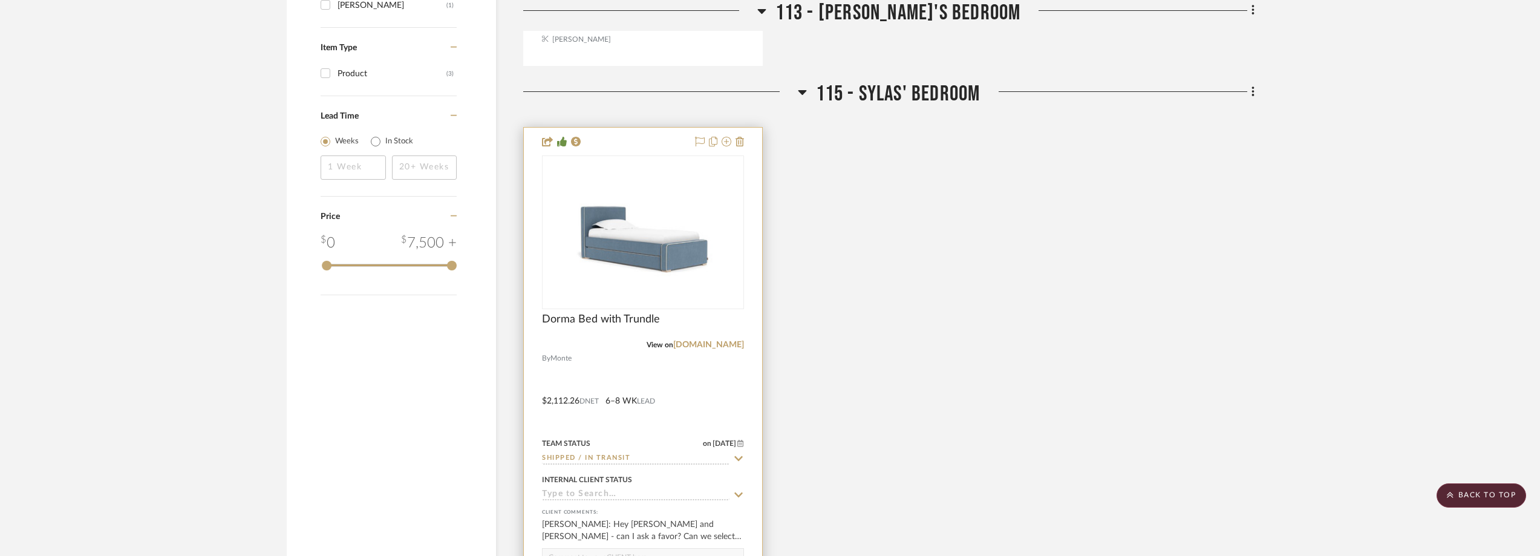
click at [676, 264] on img "0" at bounding box center [643, 233] width 200 height 142
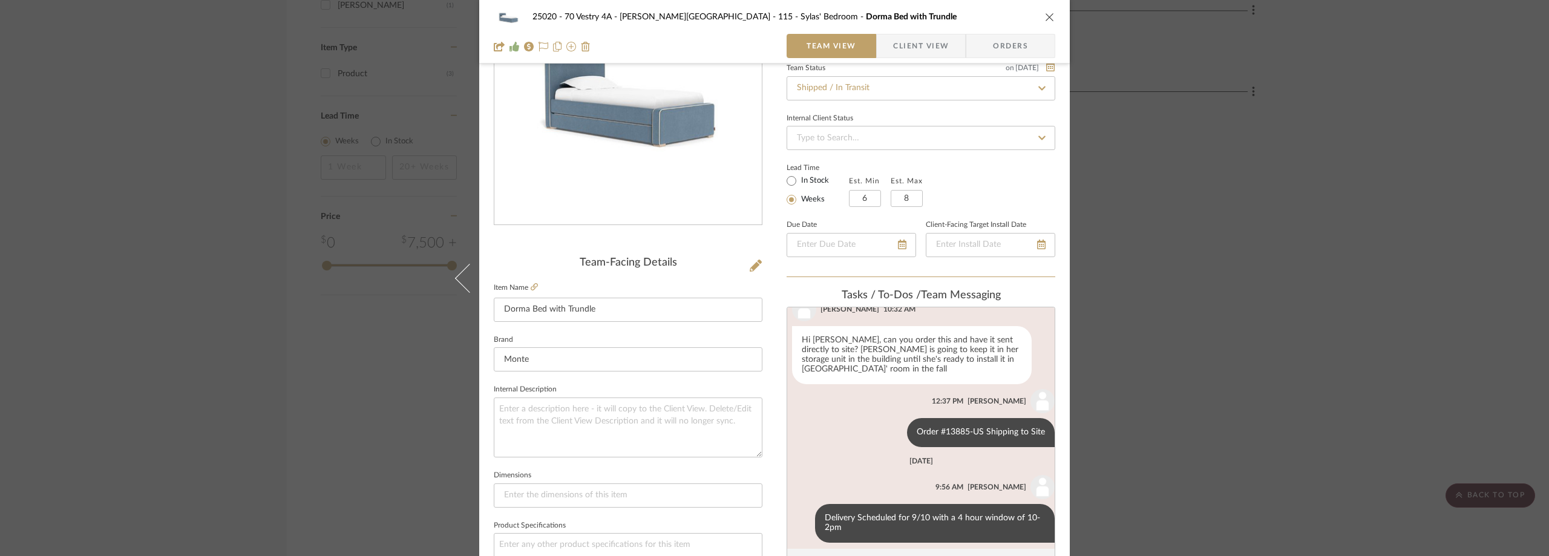
scroll to position [60, 0]
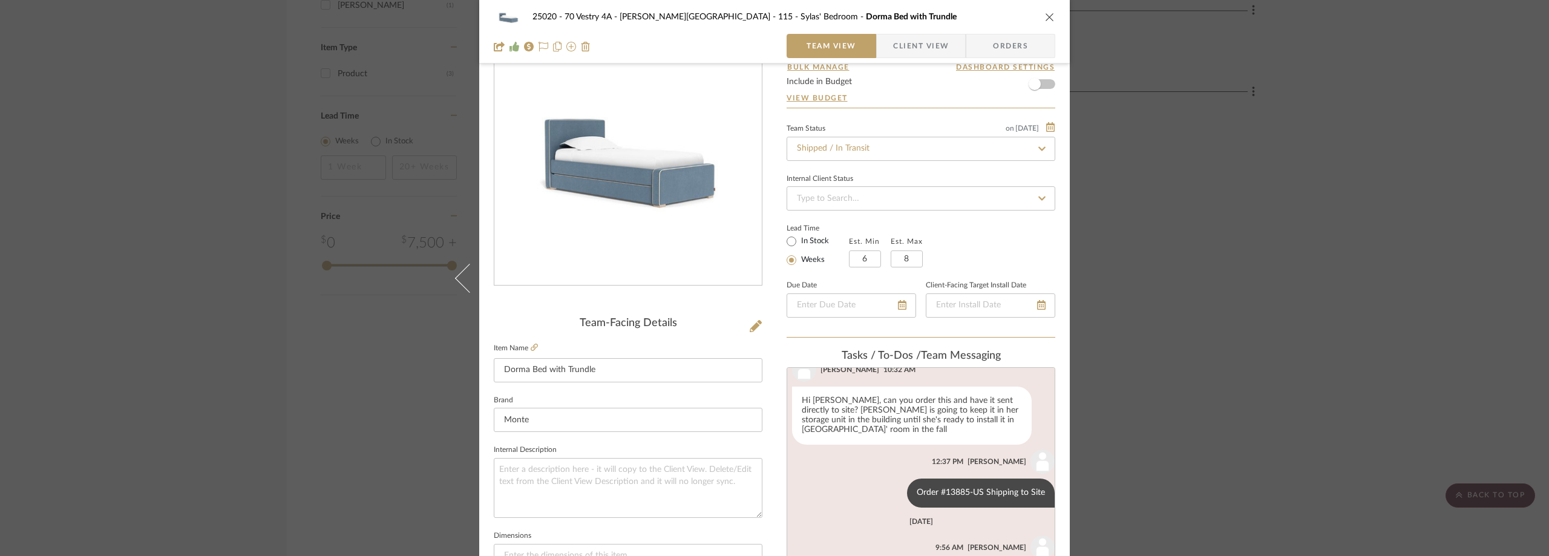
click at [1243, 279] on div "25020 - 70 Vestry 4A - Grant-Stanleigh 115 - Sylas' Bedroom Dorma Bed with Trun…" at bounding box center [774, 278] width 1549 height 556
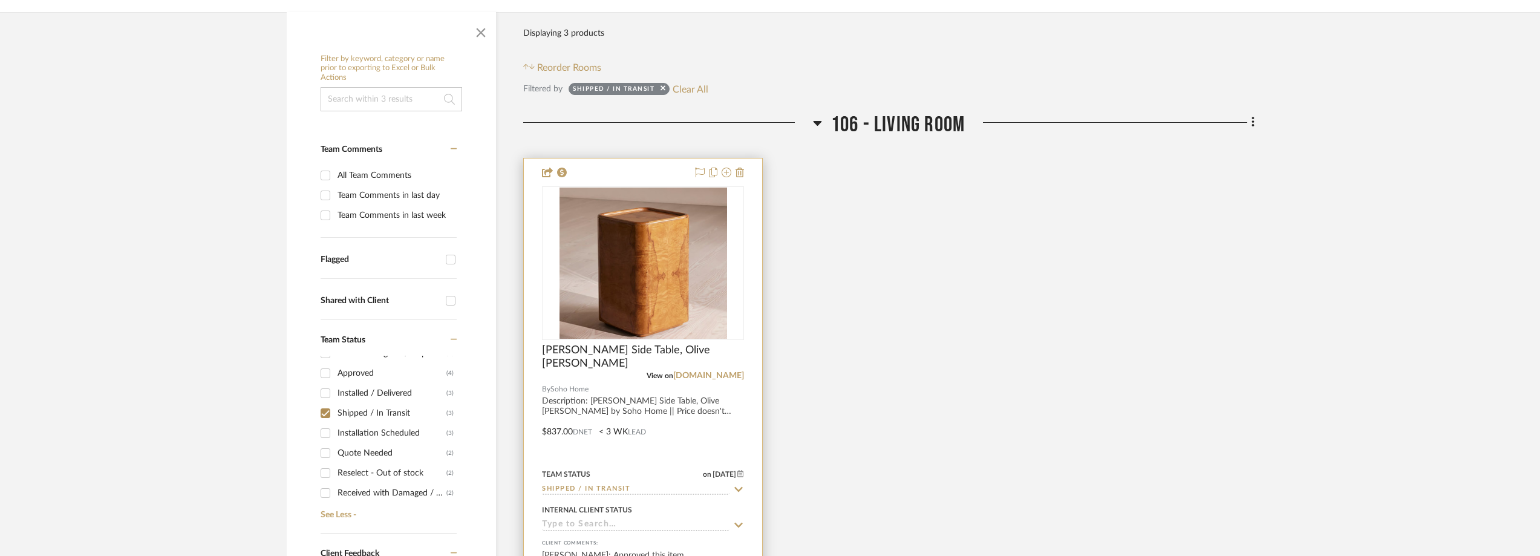
scroll to position [471, 0]
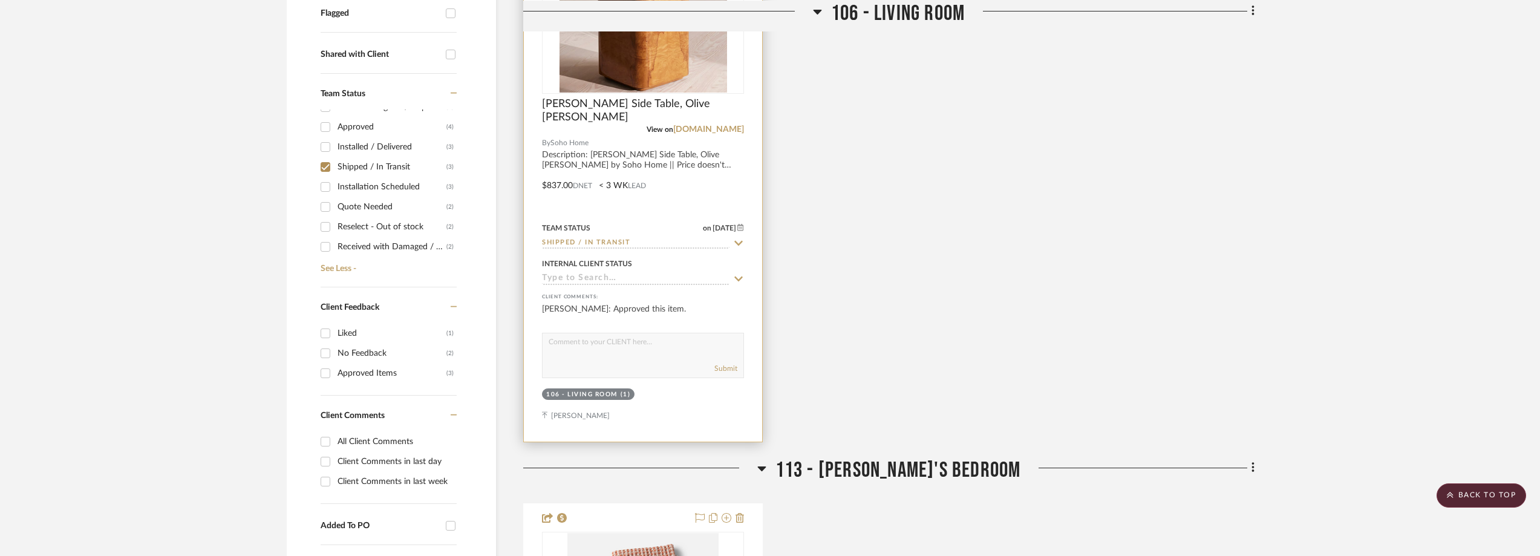
click at [670, 57] on img "0" at bounding box center [644, 16] width 168 height 151
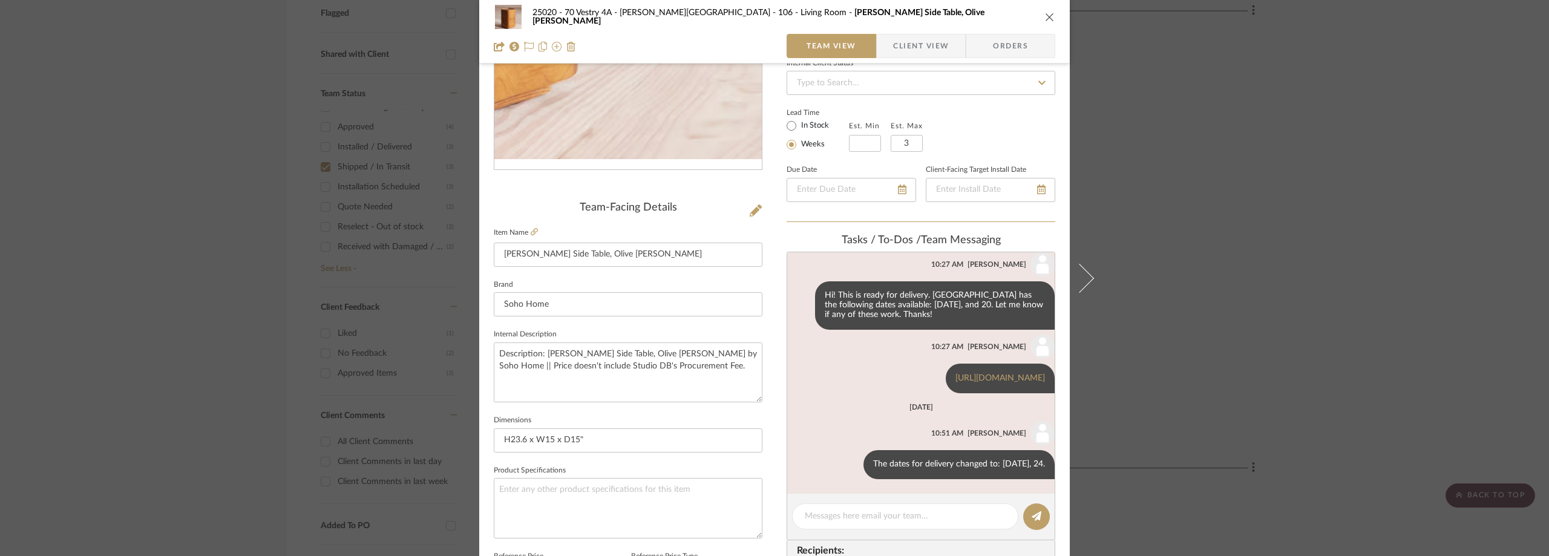
scroll to position [181, 0]
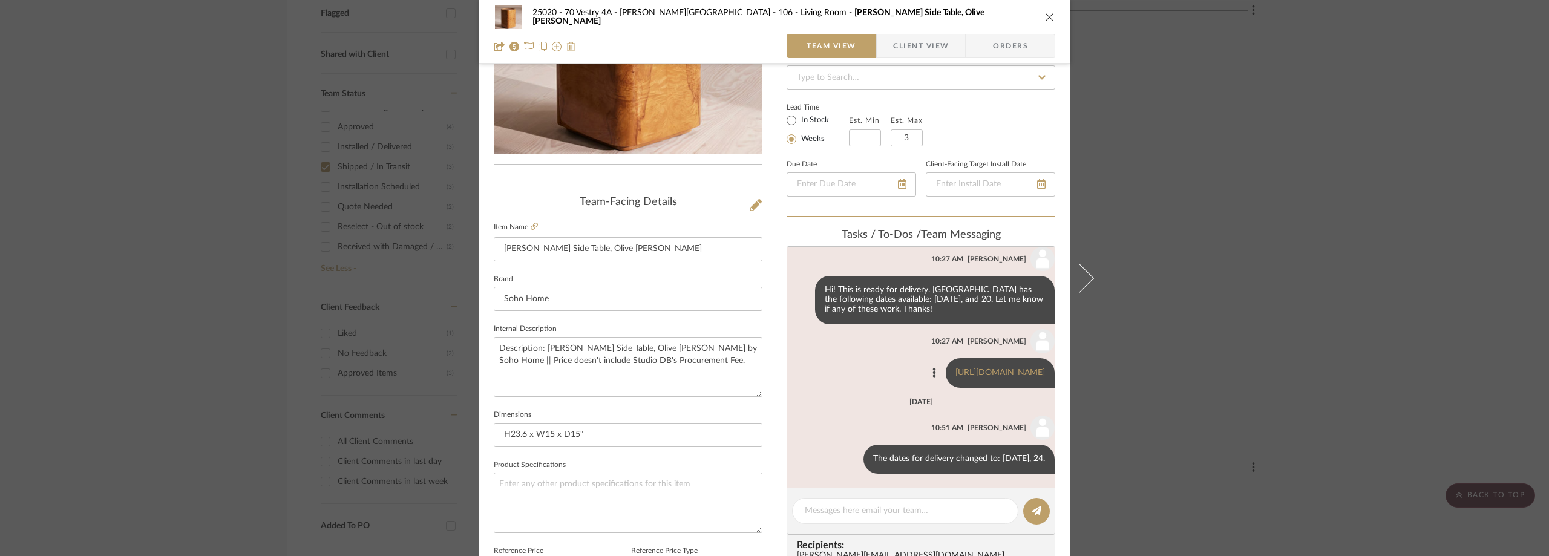
click at [945, 358] on div "https://track.ryder.com/schedulingDateSelection?zipcode=10013&searchText=S25090…" at bounding box center [999, 373] width 109 height 30
click at [1139, 261] on div "25020 - 70 Vestry 4A - Grant-Stanleigh 106 - Living Room Dawson Side Table, Oli…" at bounding box center [774, 278] width 1549 height 556
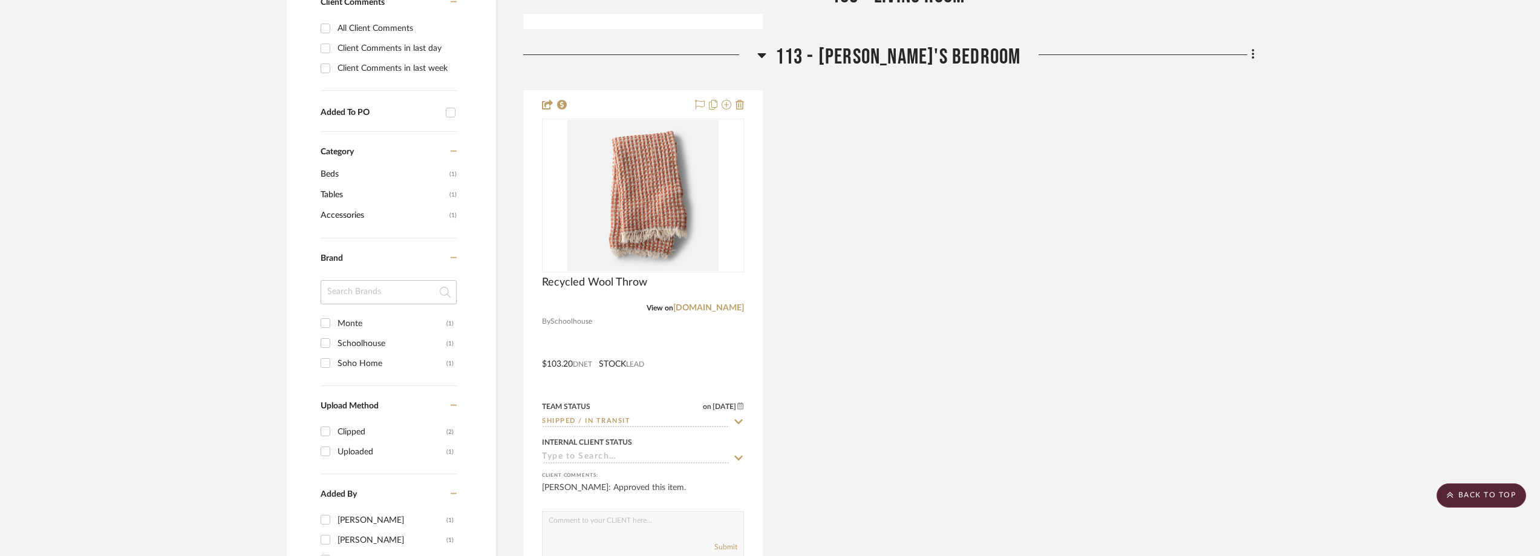
scroll to position [895, 0]
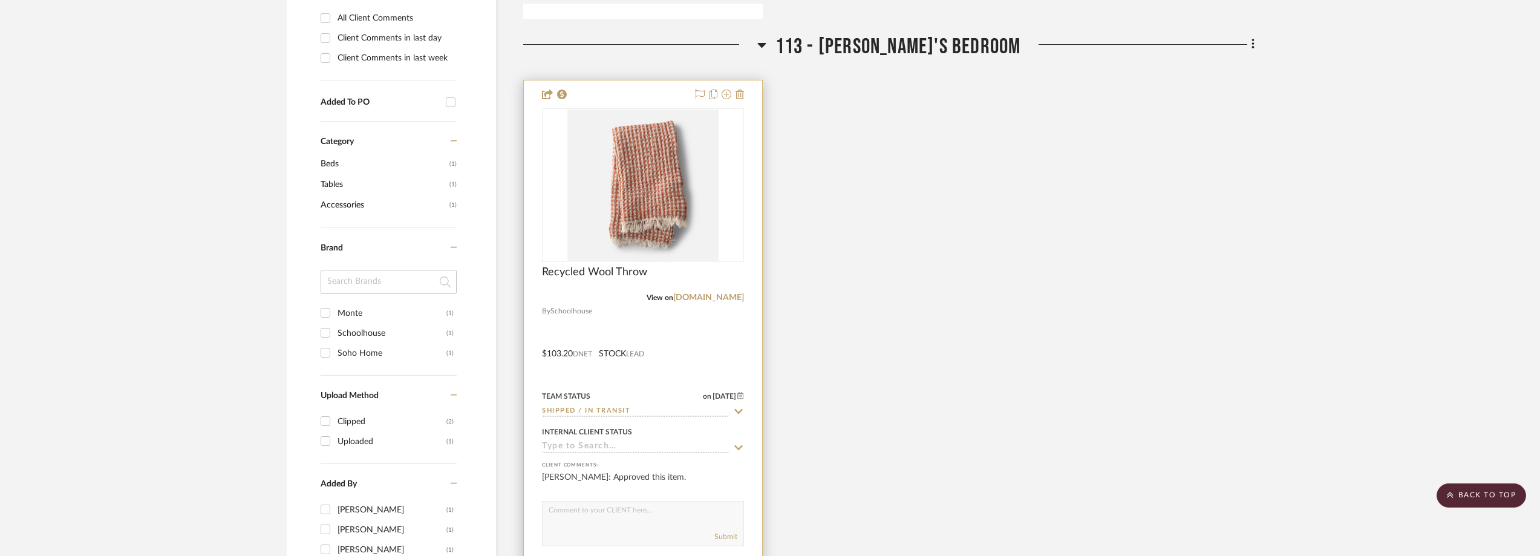
click at [0, 0] on img at bounding box center [0, 0] width 0 height 0
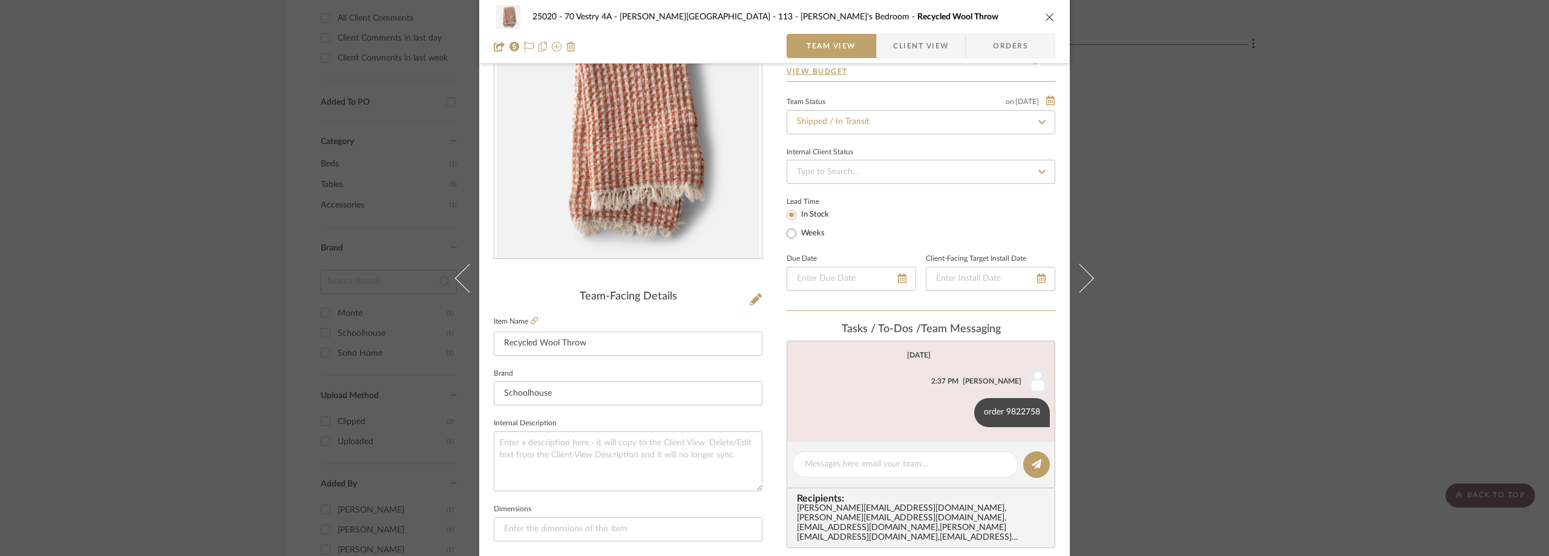
scroll to position [181, 0]
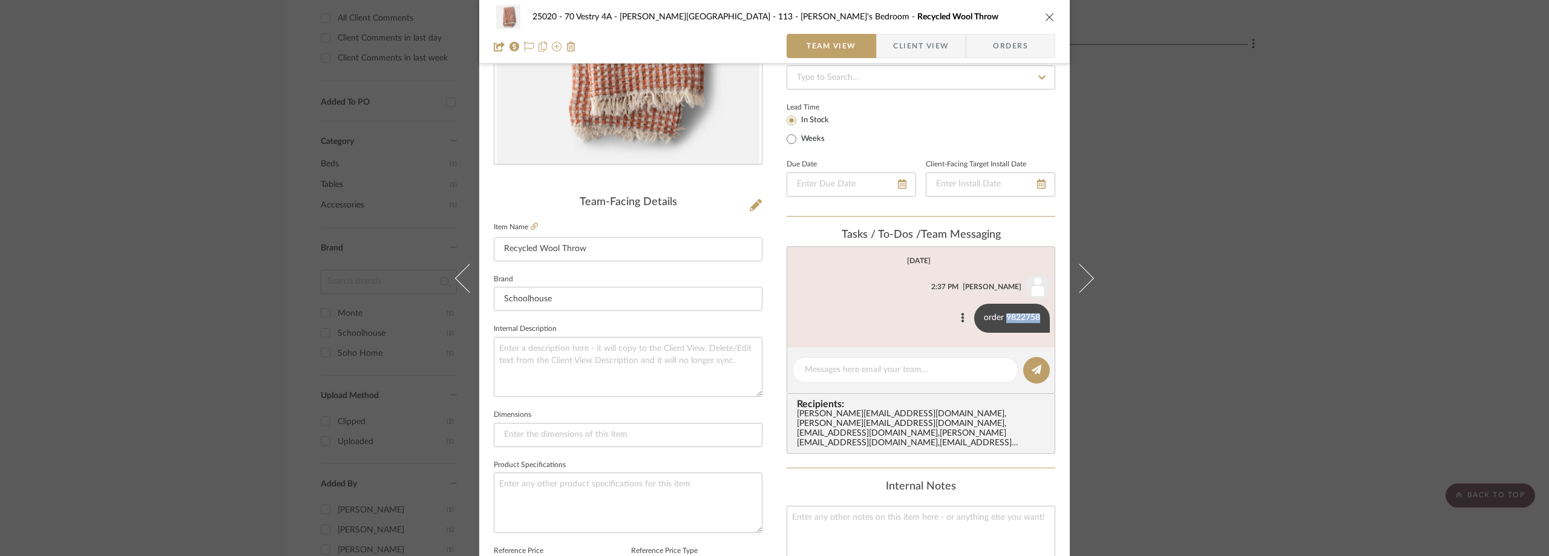
drag, startPoint x: 1002, startPoint y: 315, endPoint x: 1038, endPoint y: 321, distance: 36.7
click at [1038, 321] on div "order 9822758" at bounding box center [1012, 318] width 76 height 29
copy div "9822758"
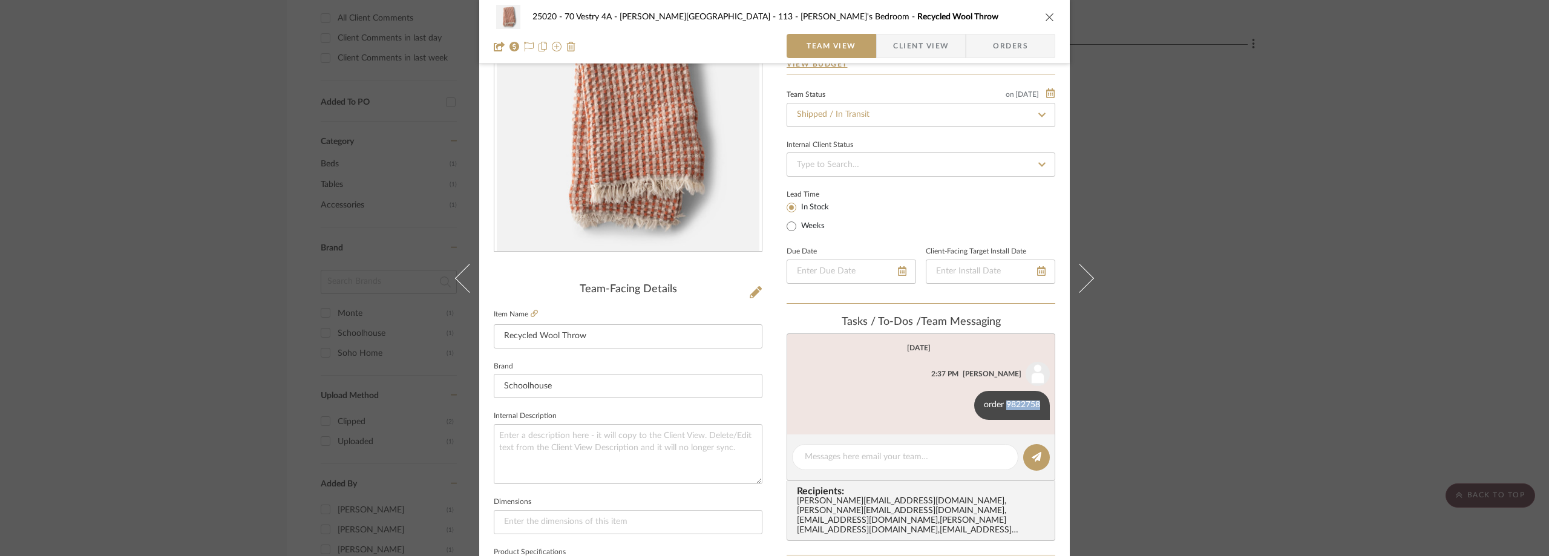
scroll to position [0, 0]
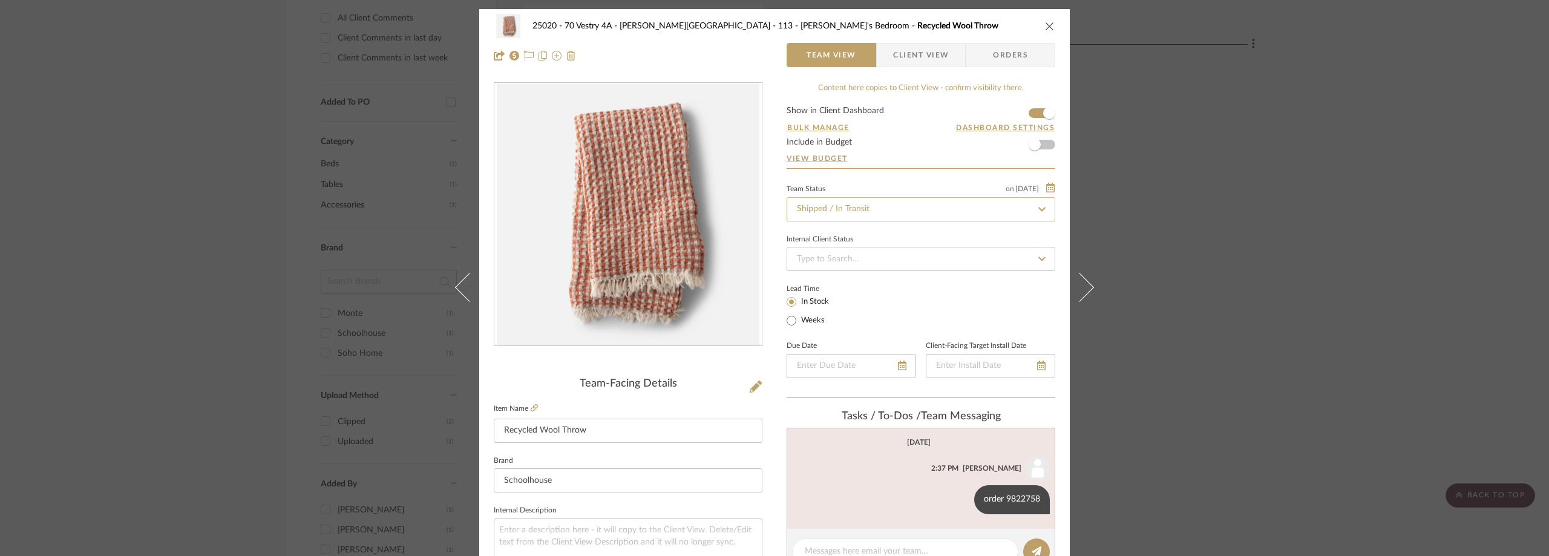
click at [930, 202] on input "Shipped / In Transit" at bounding box center [920, 209] width 269 height 24
type input "e"
type input "rece"
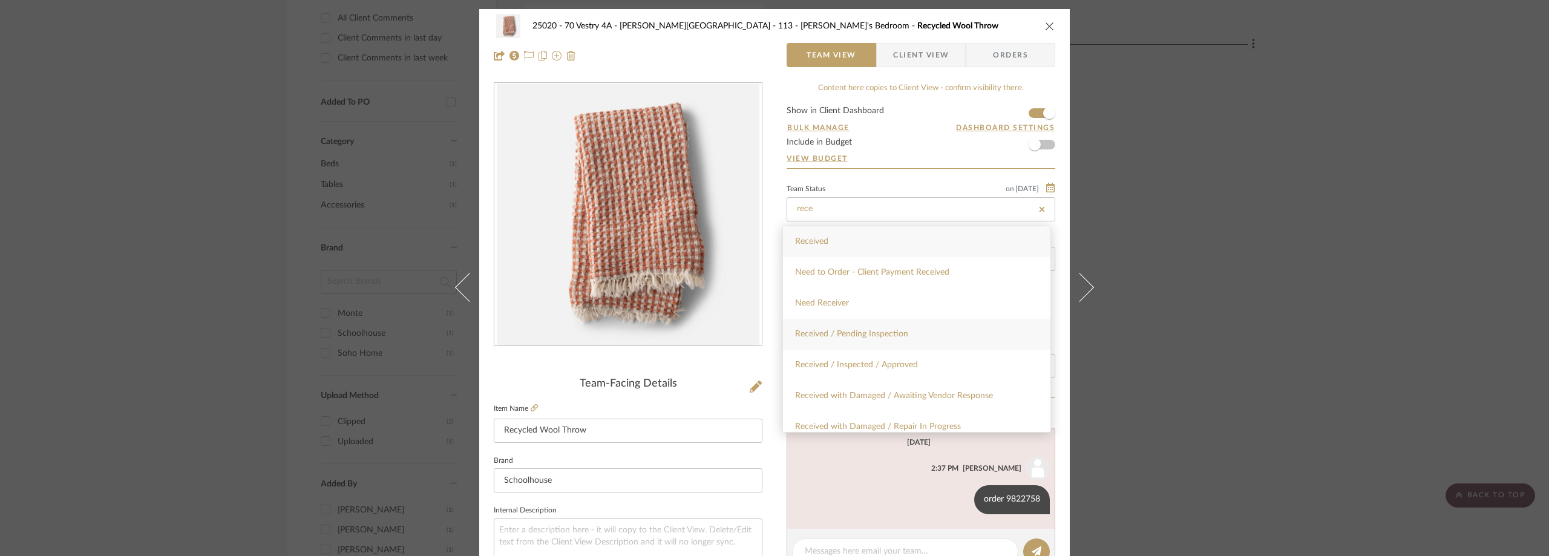
click at [924, 325] on div "Received / Pending Inspection" at bounding box center [916, 334] width 267 height 31
type input "9/19/2025"
type input "Received / Pending Inspection"
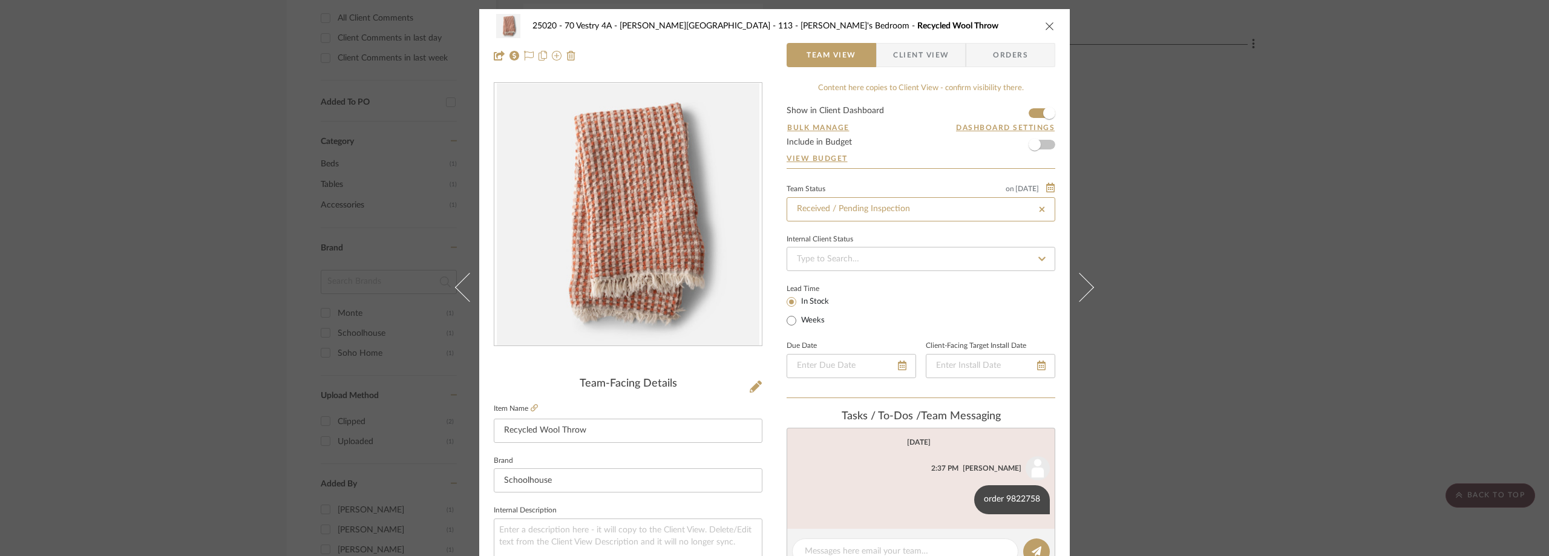
type input "9/19/2025"
type input "Received / Pending Inspection"
click at [1176, 158] on div "25020 - 70 Vestry 4A - Grant-Stanleigh 113 - Vivian's Bedroom Recycled Wool Thr…" at bounding box center [774, 278] width 1549 height 556
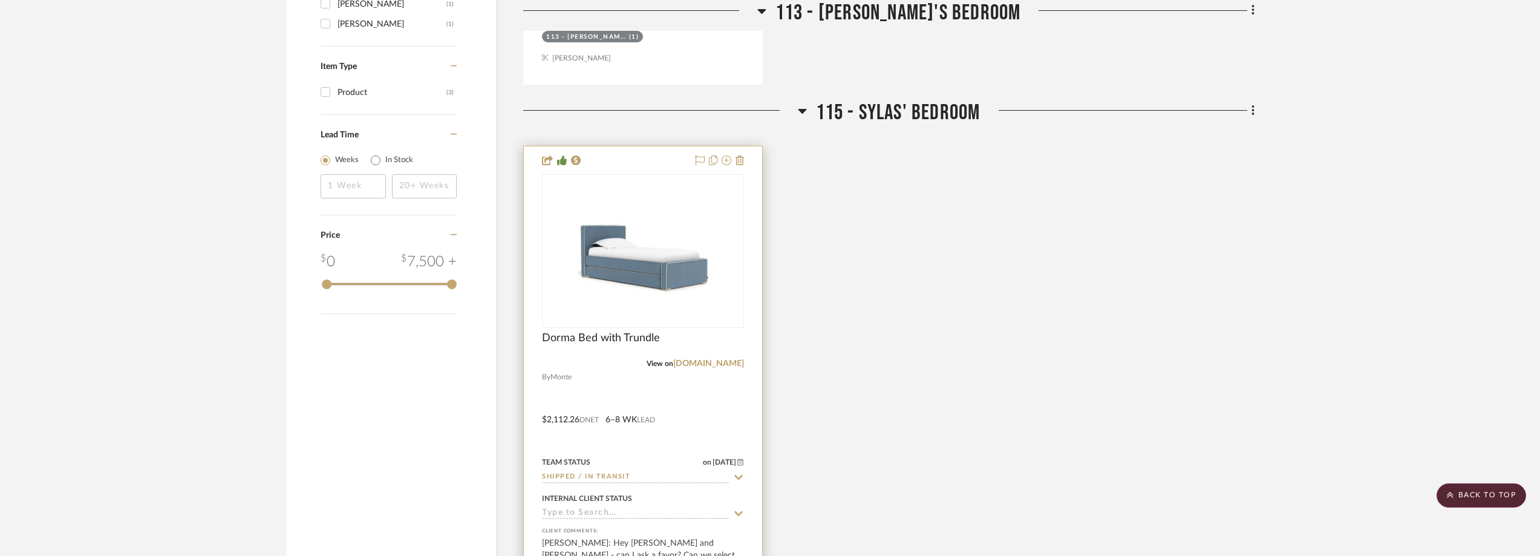
scroll to position [1439, 0]
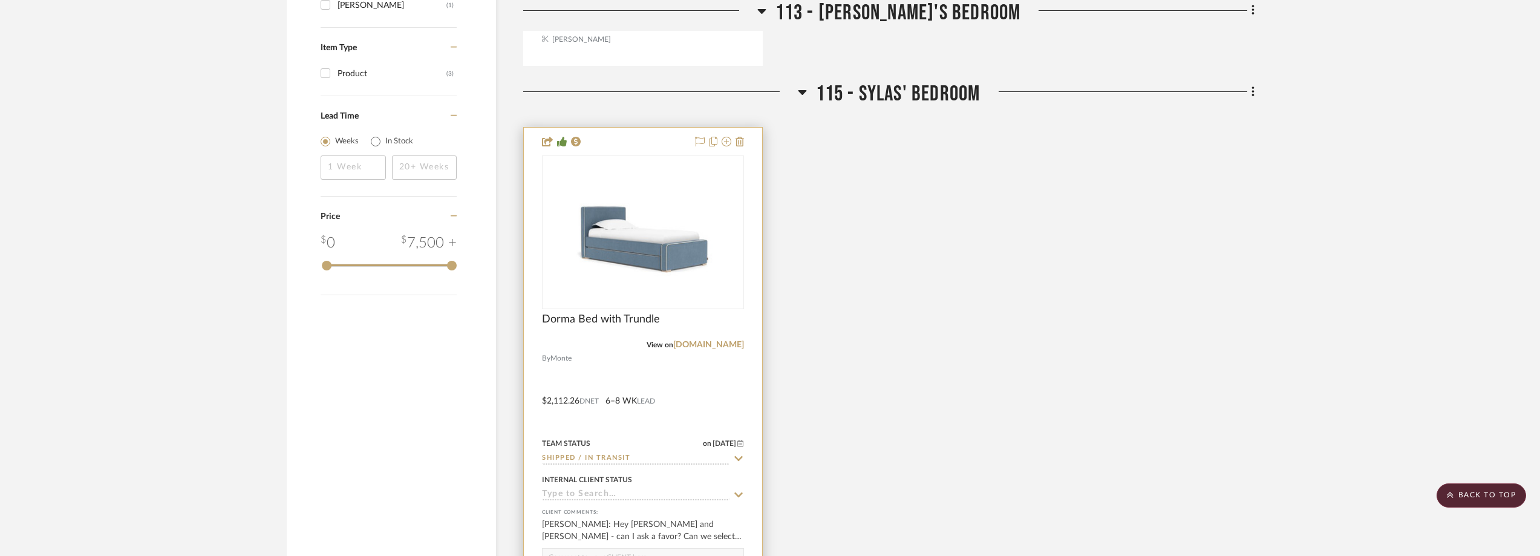
click at [737, 461] on icon at bounding box center [738, 459] width 11 height 10
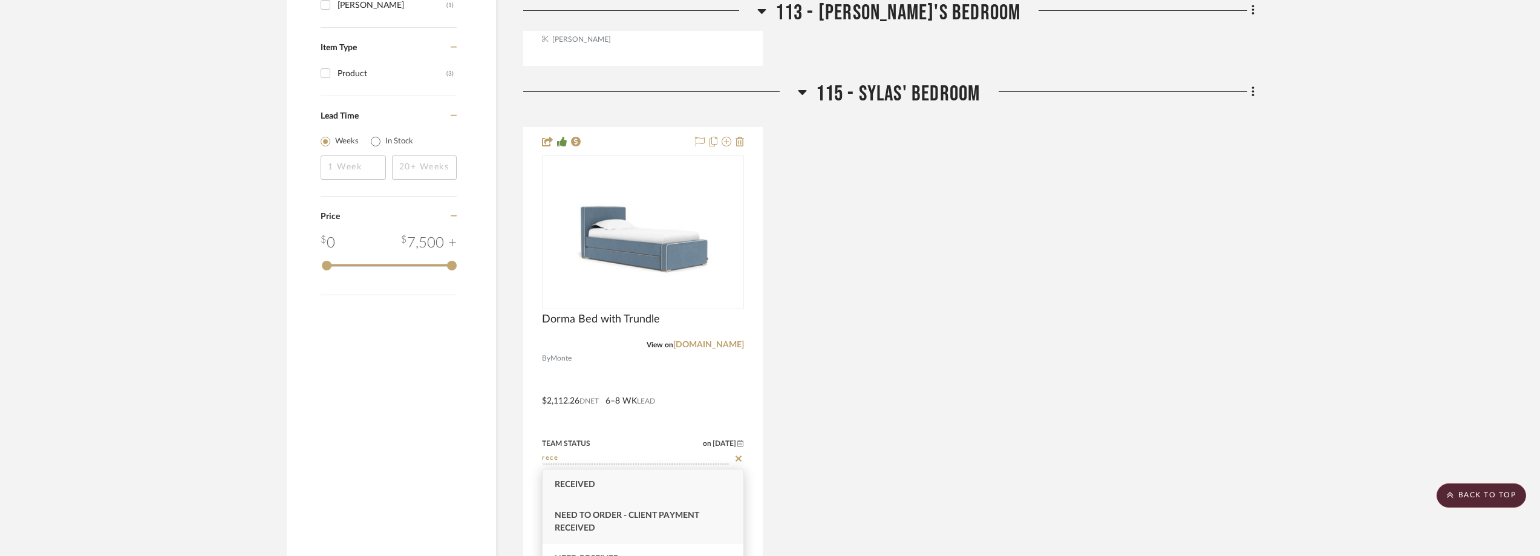
scroll to position [60, 0]
type input "rece"
click at [698, 520] on div "Received / Pending Inspection" at bounding box center [643, 529] width 201 height 31
type input "9/19/2025"
type input "Received / Pending Inspection"
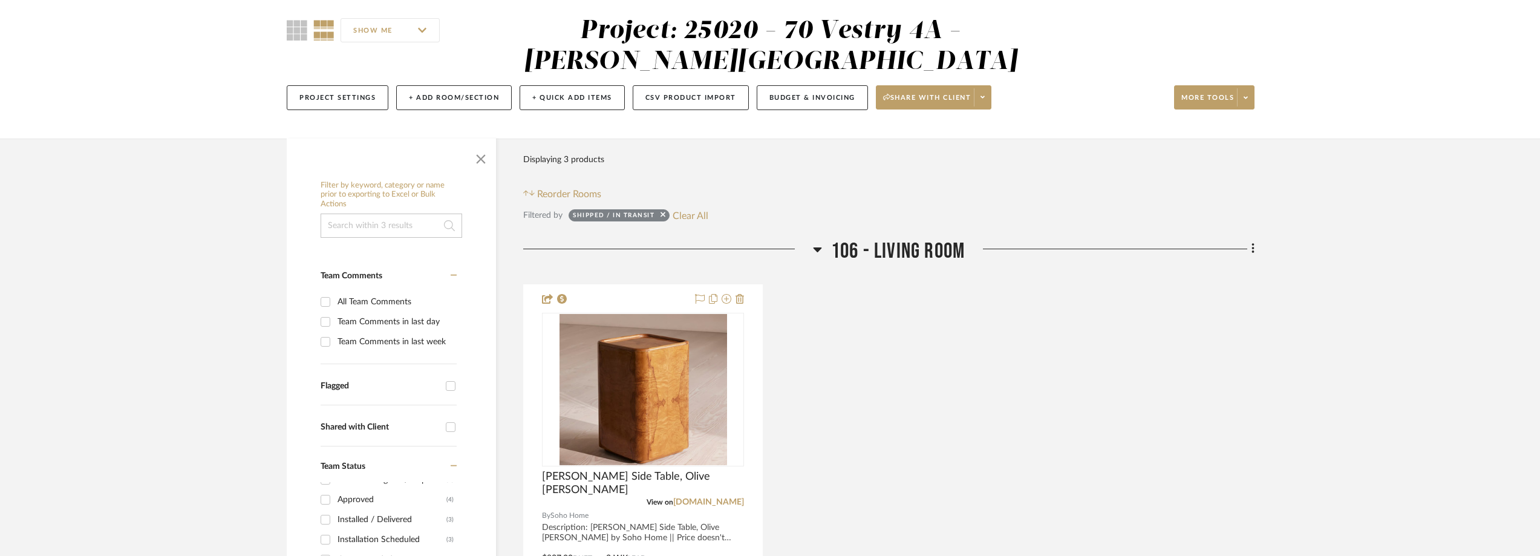
scroll to position [0, 0]
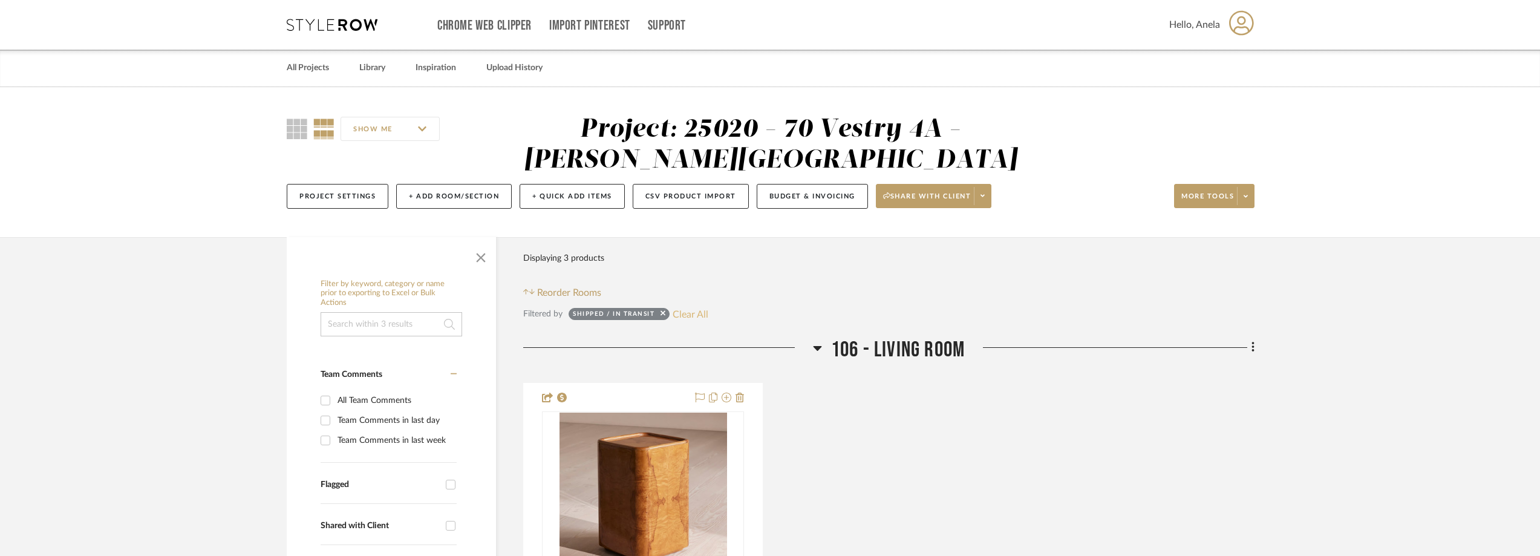
click at [697, 308] on button "Clear All" at bounding box center [691, 314] width 36 height 16
checkbox input "false"
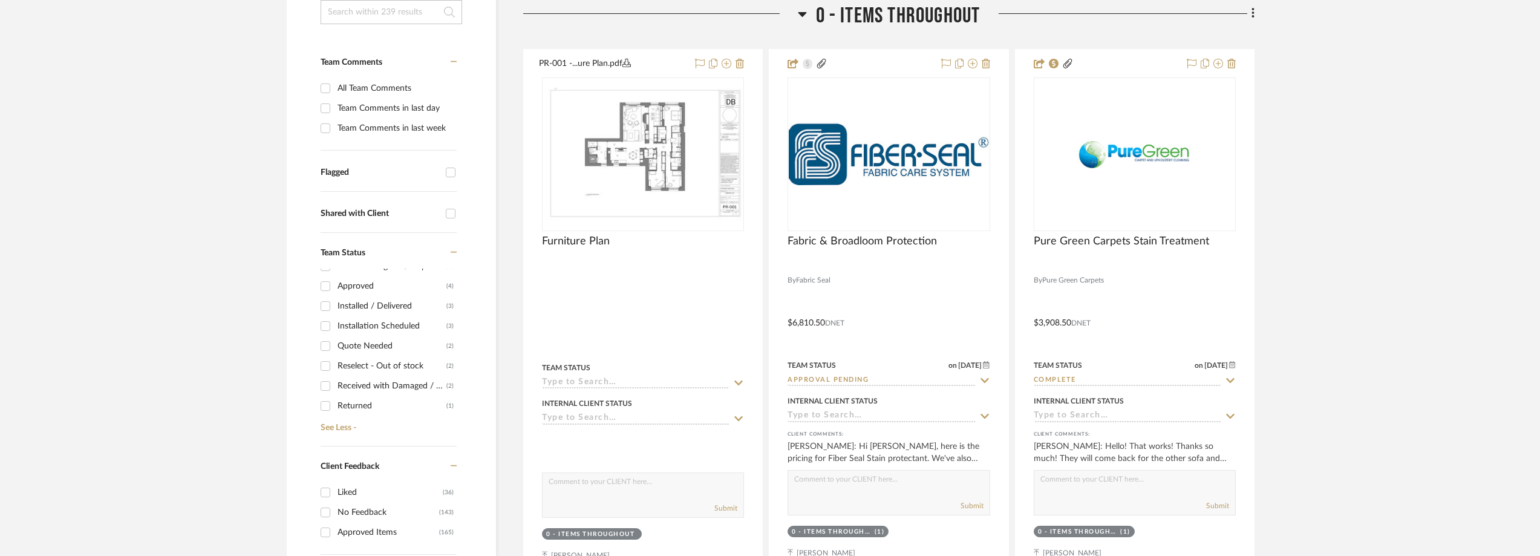
scroll to position [423, 0]
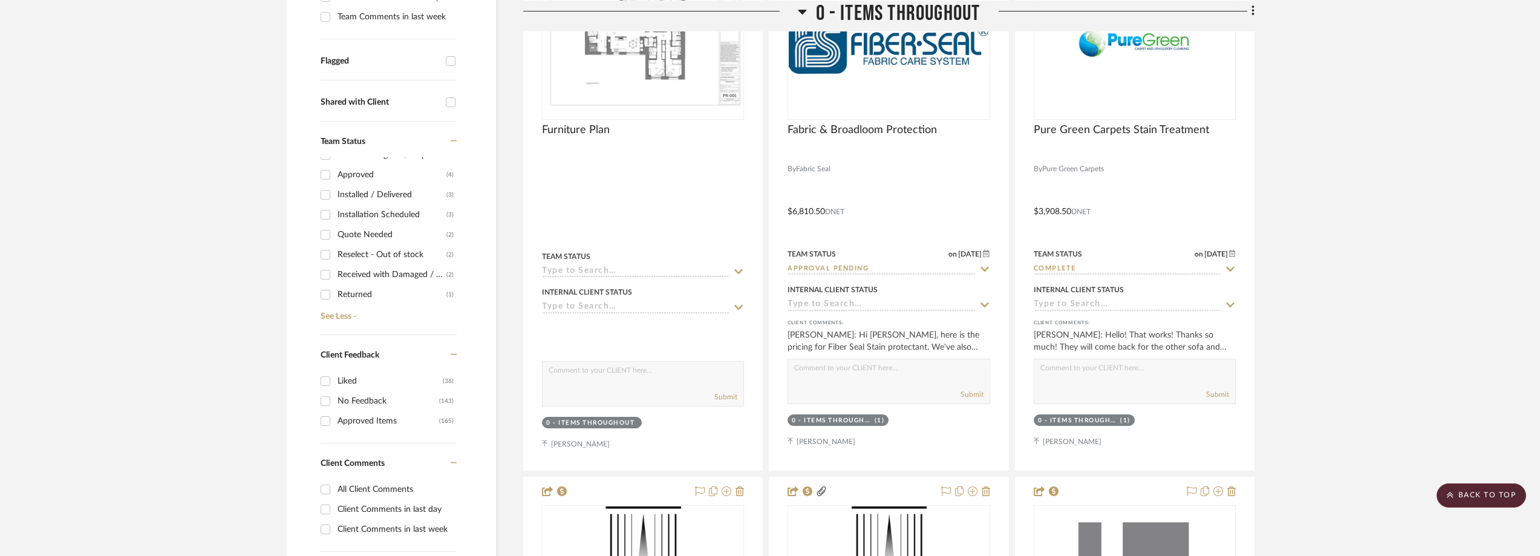
click at [380, 232] on div "Quote Needed" at bounding box center [392, 234] width 109 height 19
click at [335, 232] on input "Quote Needed (2)" at bounding box center [325, 234] width 19 height 19
checkbox input "true"
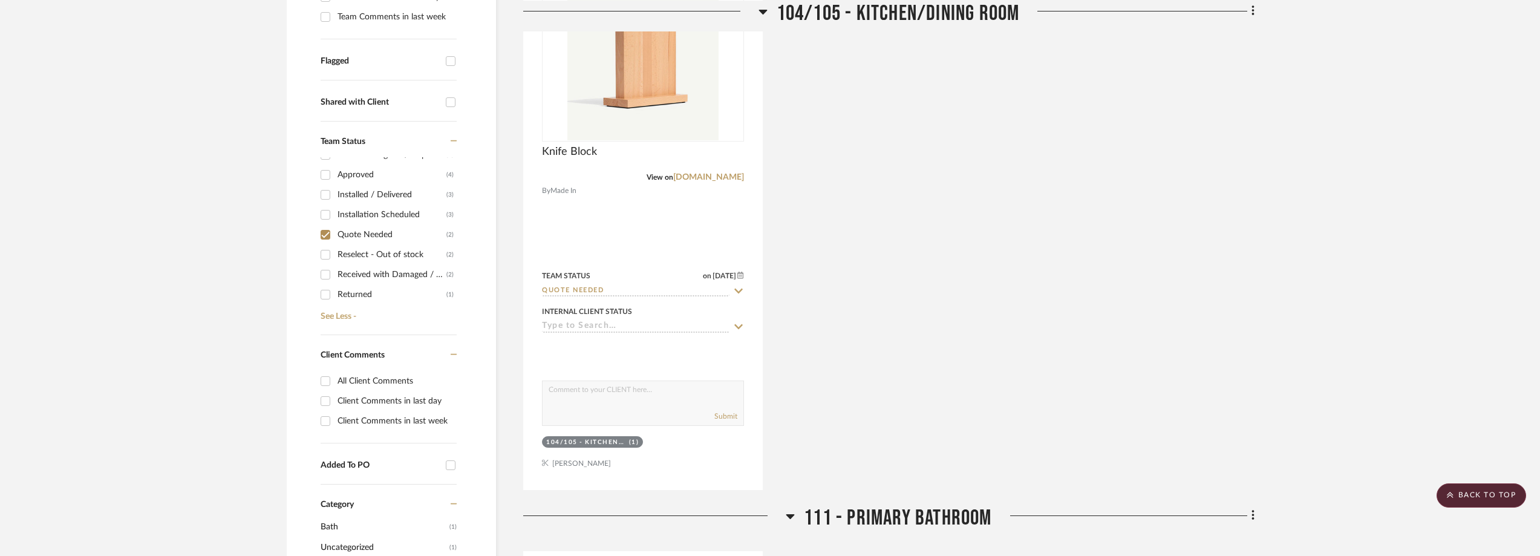
scroll to position [13, 0]
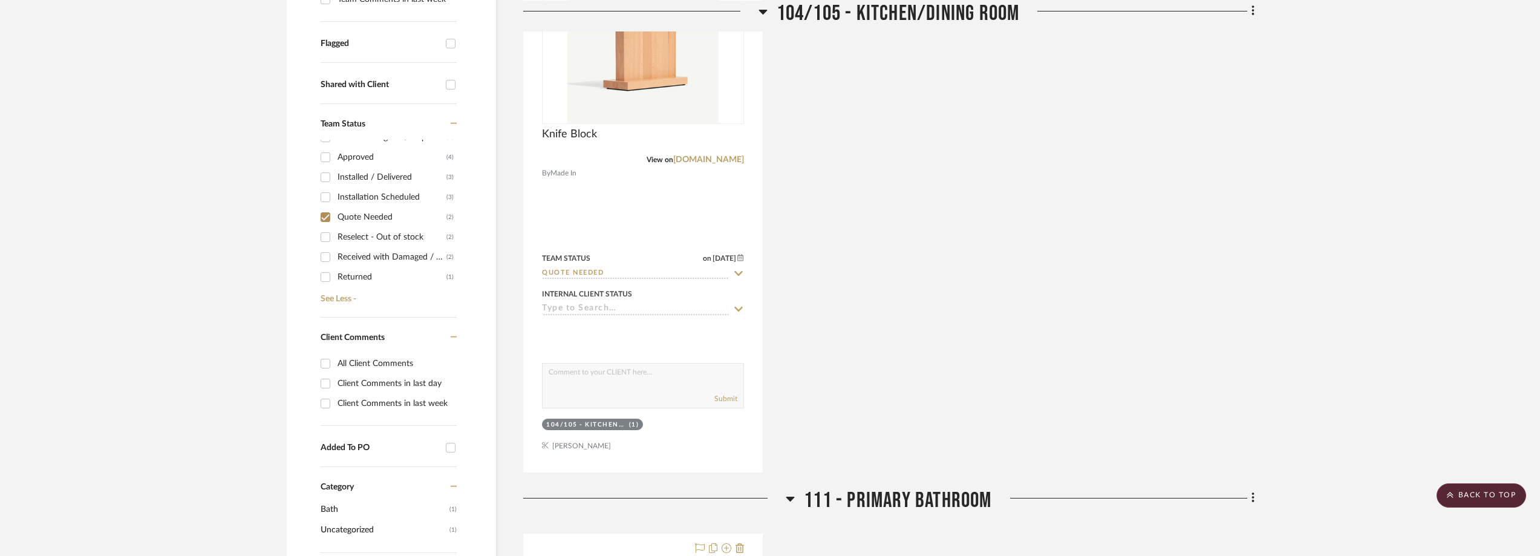
scroll to position [279, 0]
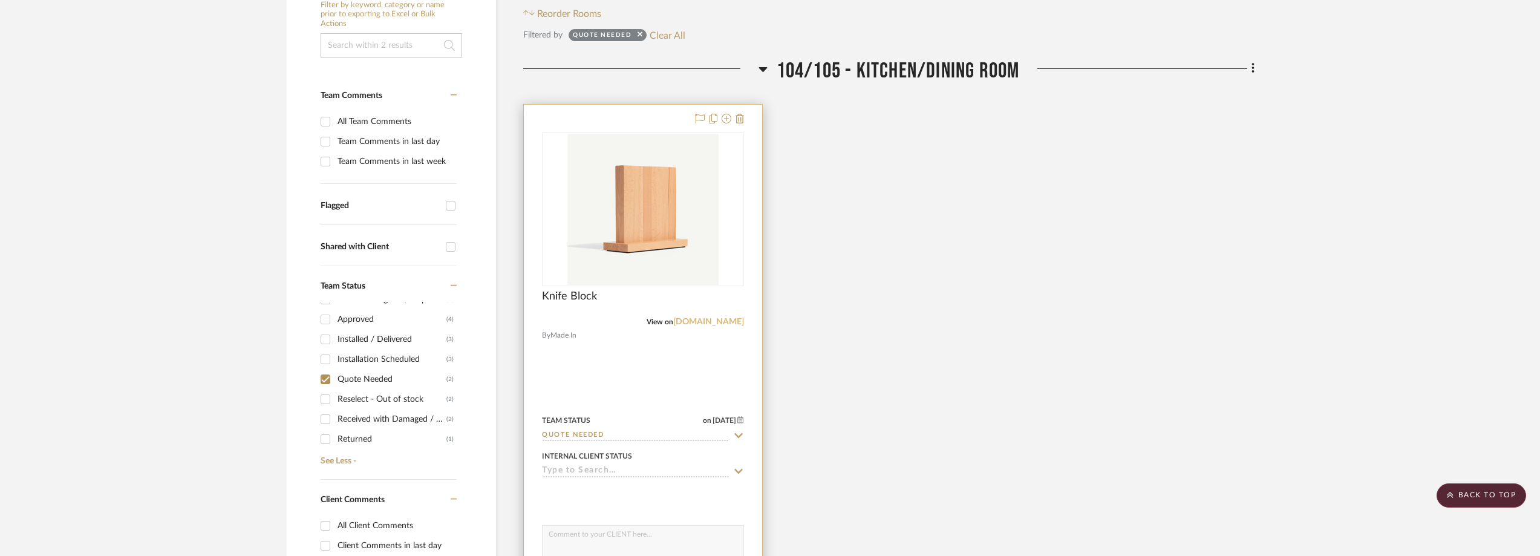
click at [726, 321] on link "madeincookware.com" at bounding box center [708, 322] width 71 height 8
click at [0, 0] on img at bounding box center [0, 0] width 0 height 0
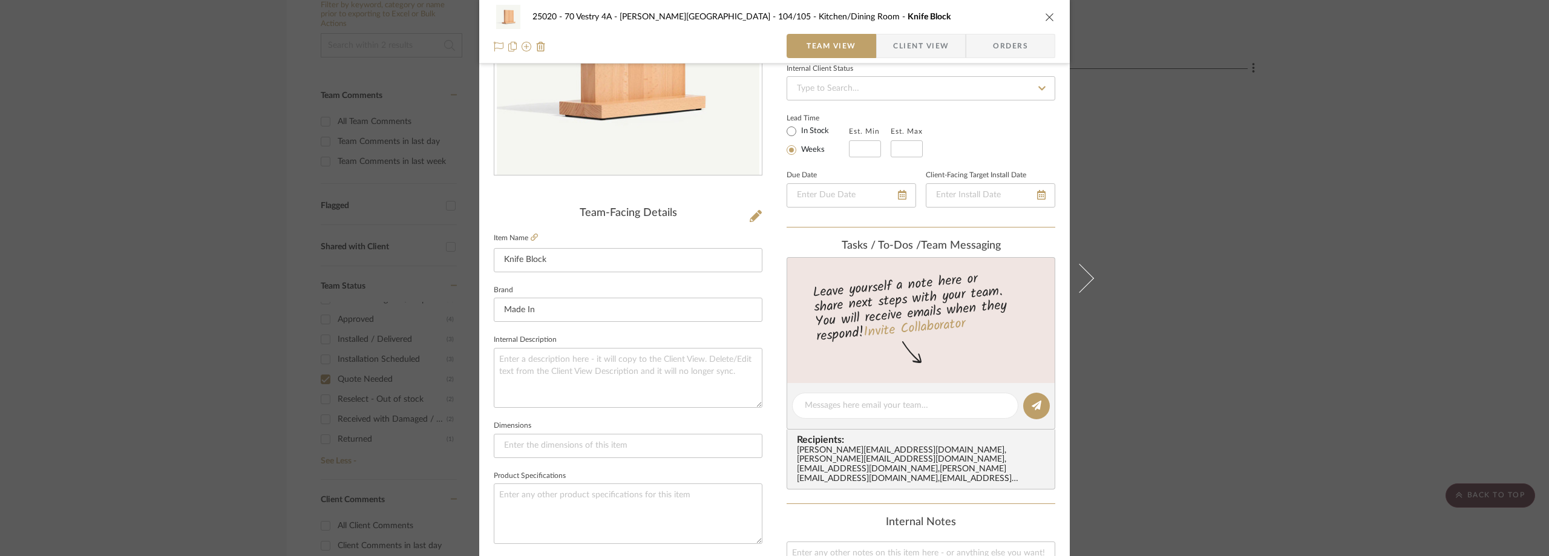
scroll to position [363, 0]
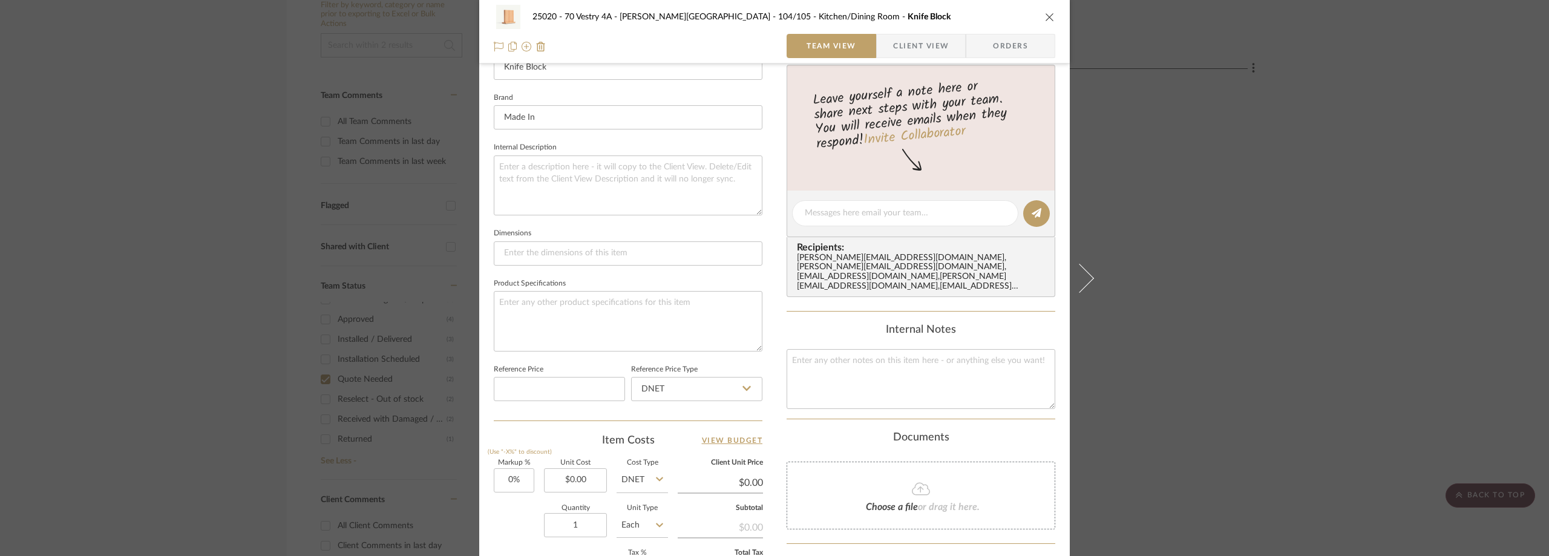
click at [905, 54] on span "Client View" at bounding box center [921, 46] width 56 height 24
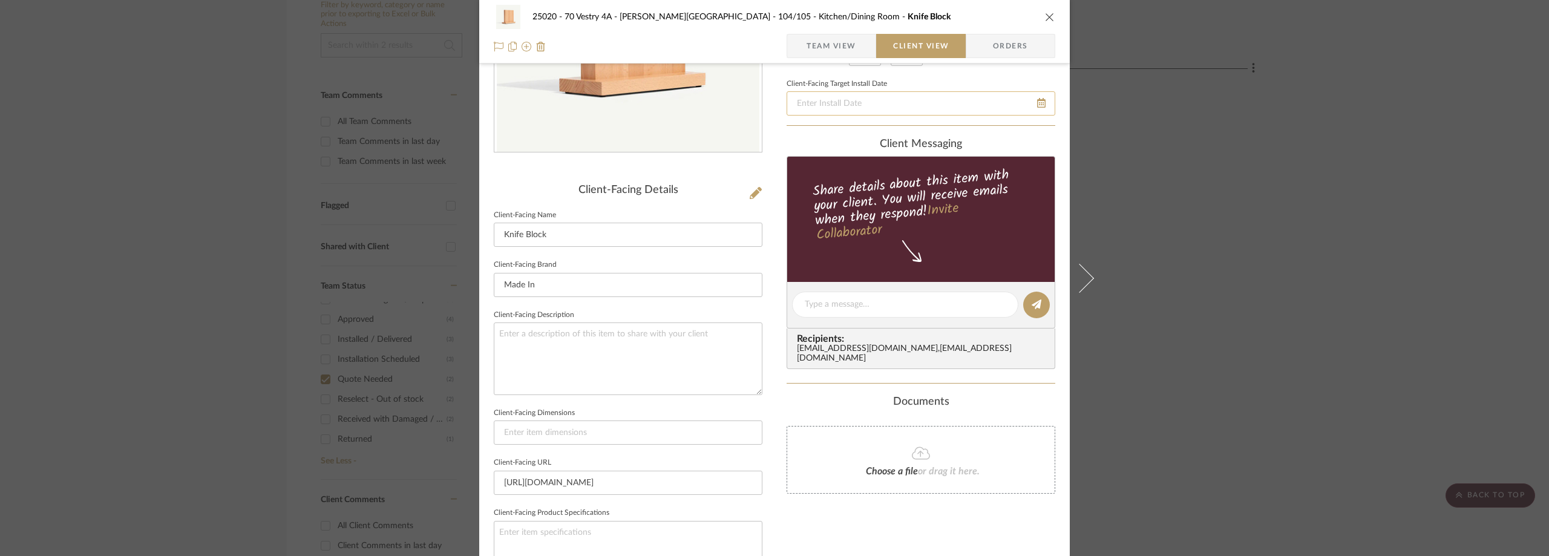
scroll to position [0, 0]
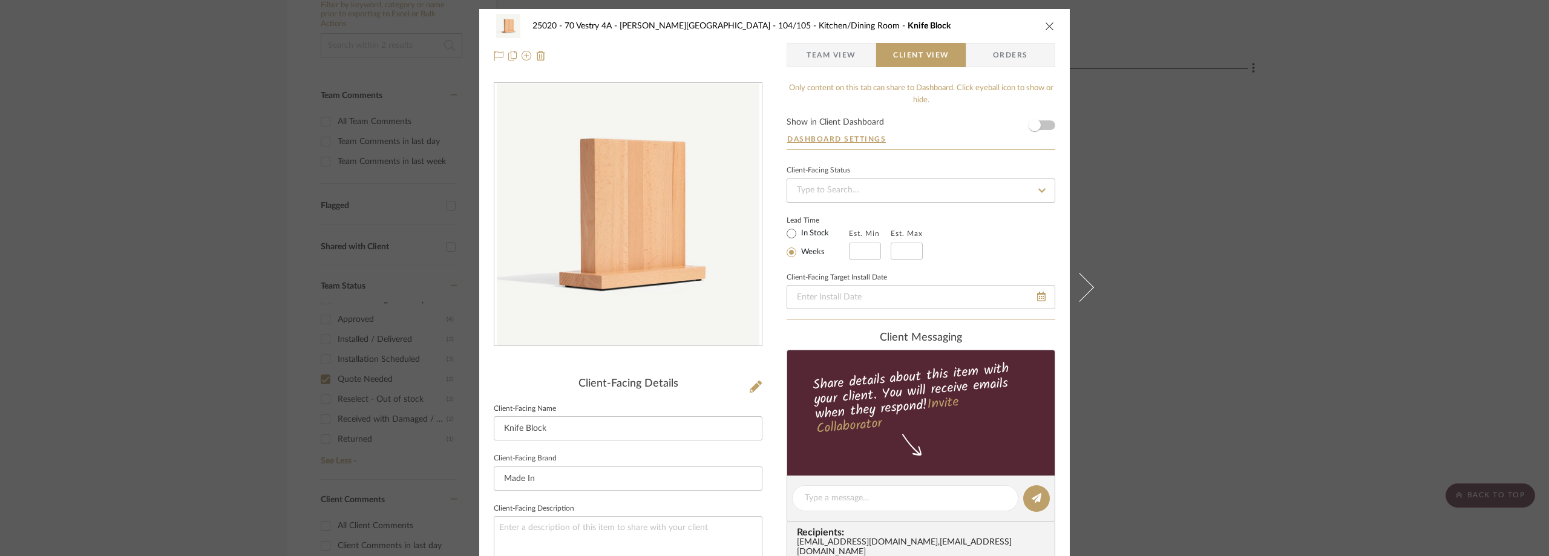
click at [806, 50] on span "Team View" at bounding box center [831, 55] width 50 height 24
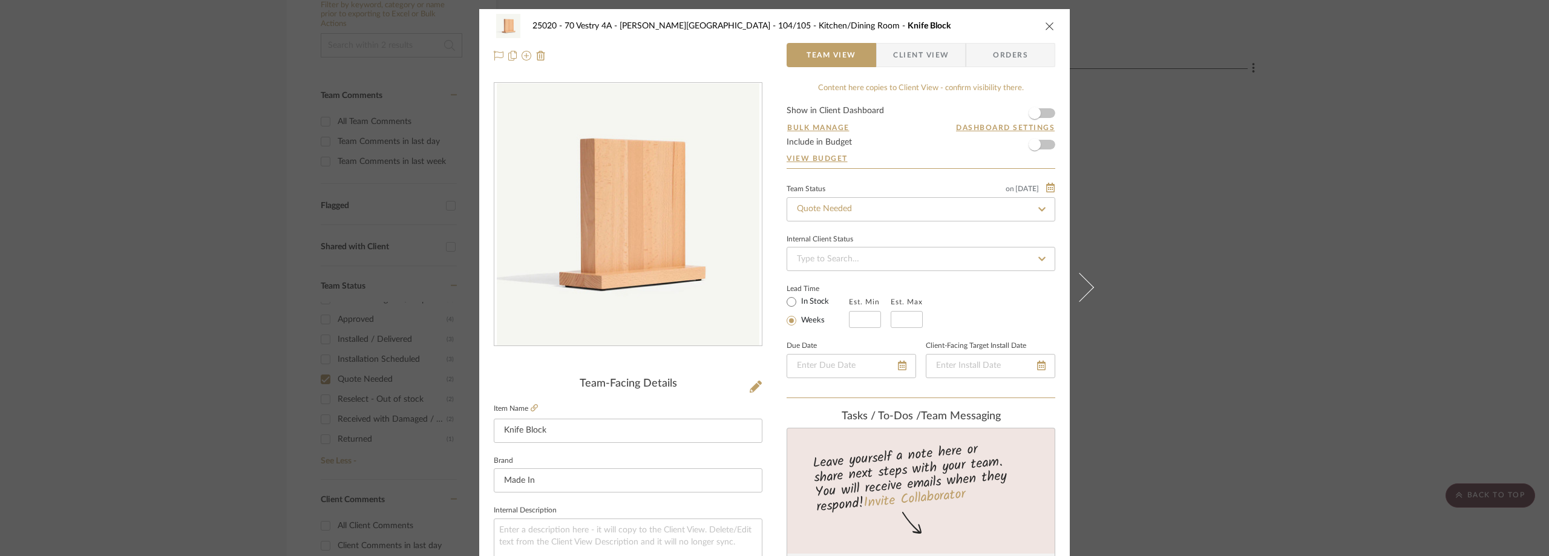
drag, startPoint x: 1295, startPoint y: 200, endPoint x: 1028, endPoint y: 269, distance: 276.1
click at [1294, 200] on div "25020 - 70 Vestry 4A - Grant-Stanleigh 104/105 - Kitchen/Dining Room Knife Bloc…" at bounding box center [774, 278] width 1549 height 556
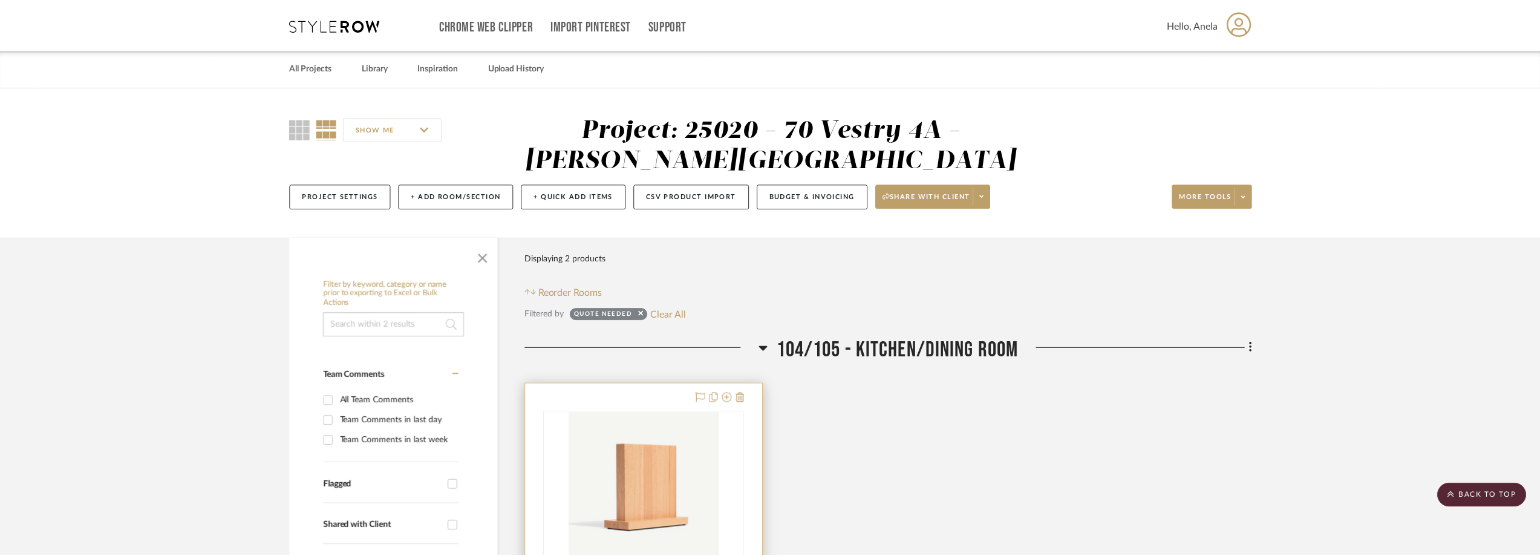
scroll to position [279, 0]
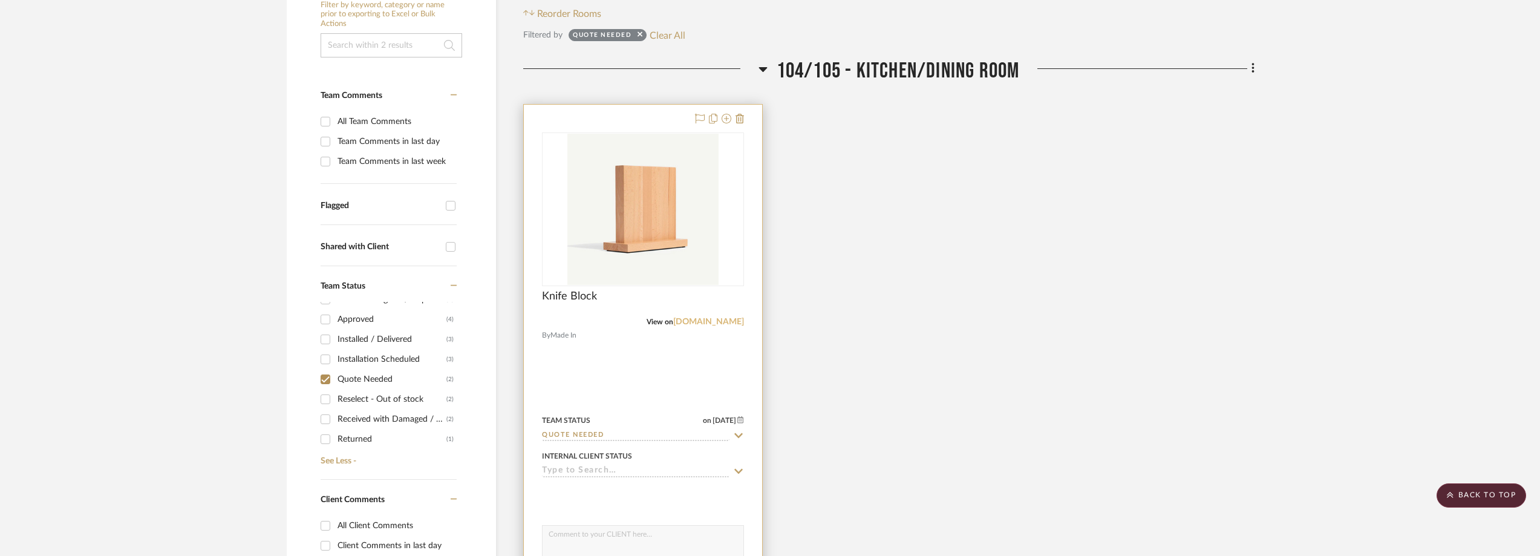
click at [720, 321] on link "madeincookware.com" at bounding box center [708, 322] width 71 height 8
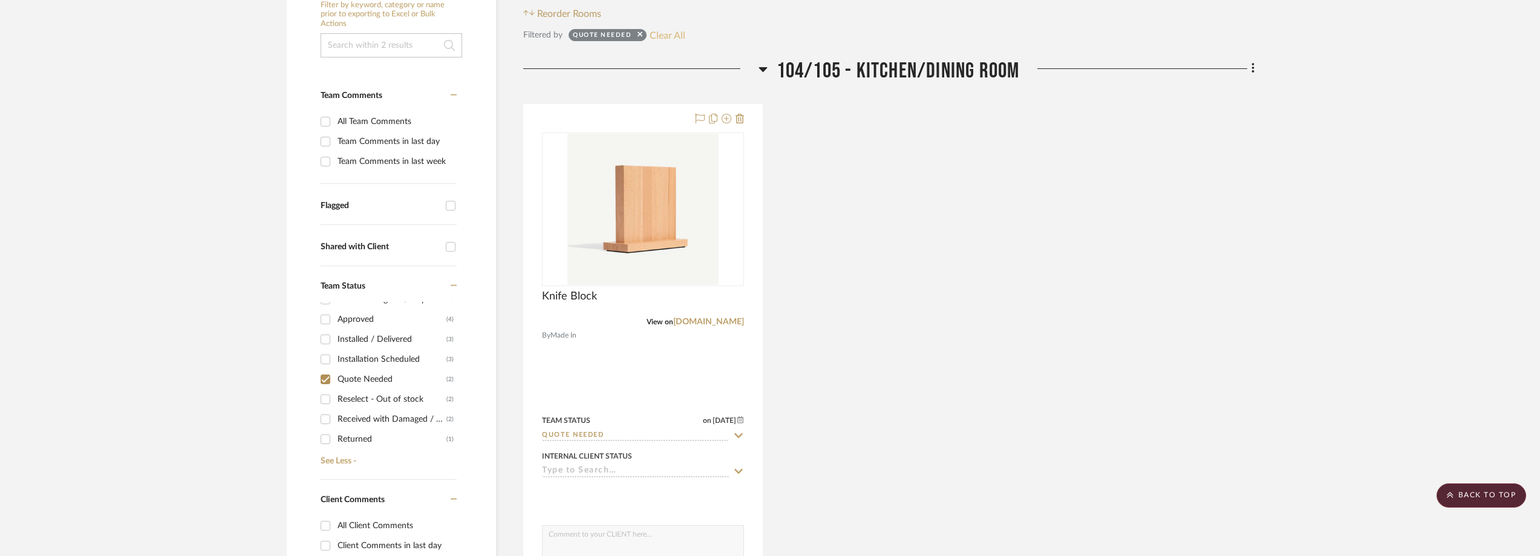
drag, startPoint x: 687, startPoint y: 33, endPoint x: 681, endPoint y: 34, distance: 6.1
click at [684, 34] on div "Filtered by Quote Needed Clear All" at bounding box center [888, 35] width 731 height 16
click at [677, 34] on button "Clear All" at bounding box center [668, 35] width 36 height 16
checkbox input "false"
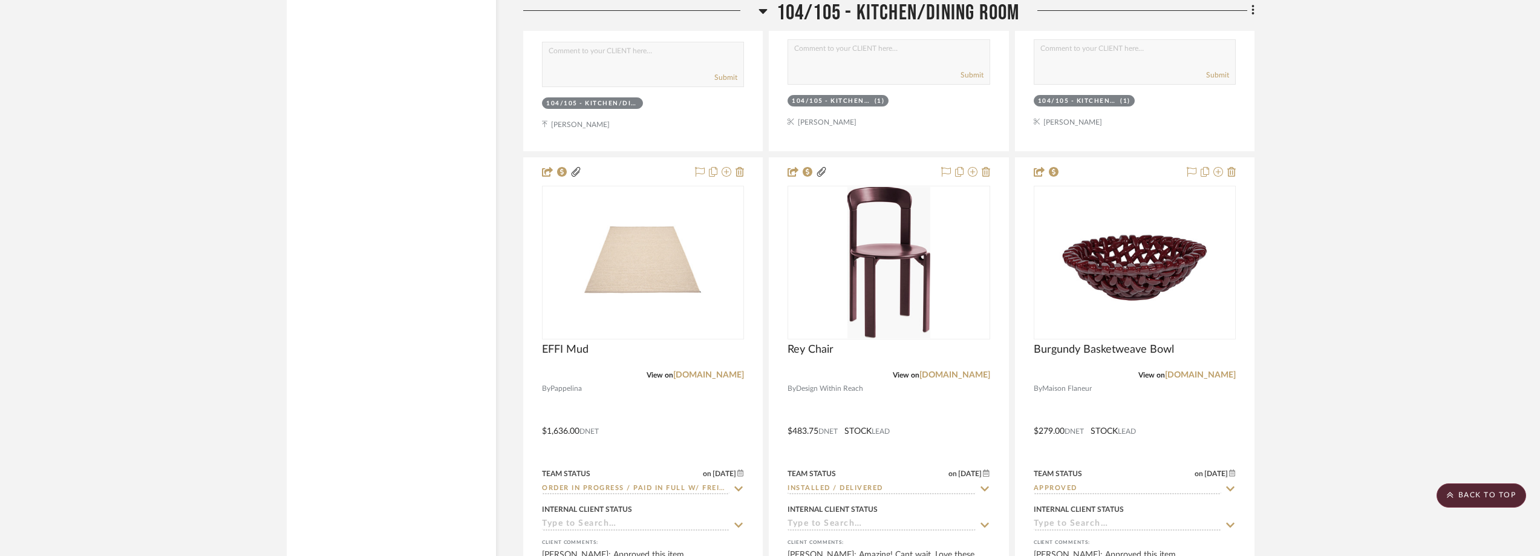
scroll to position [6839, 0]
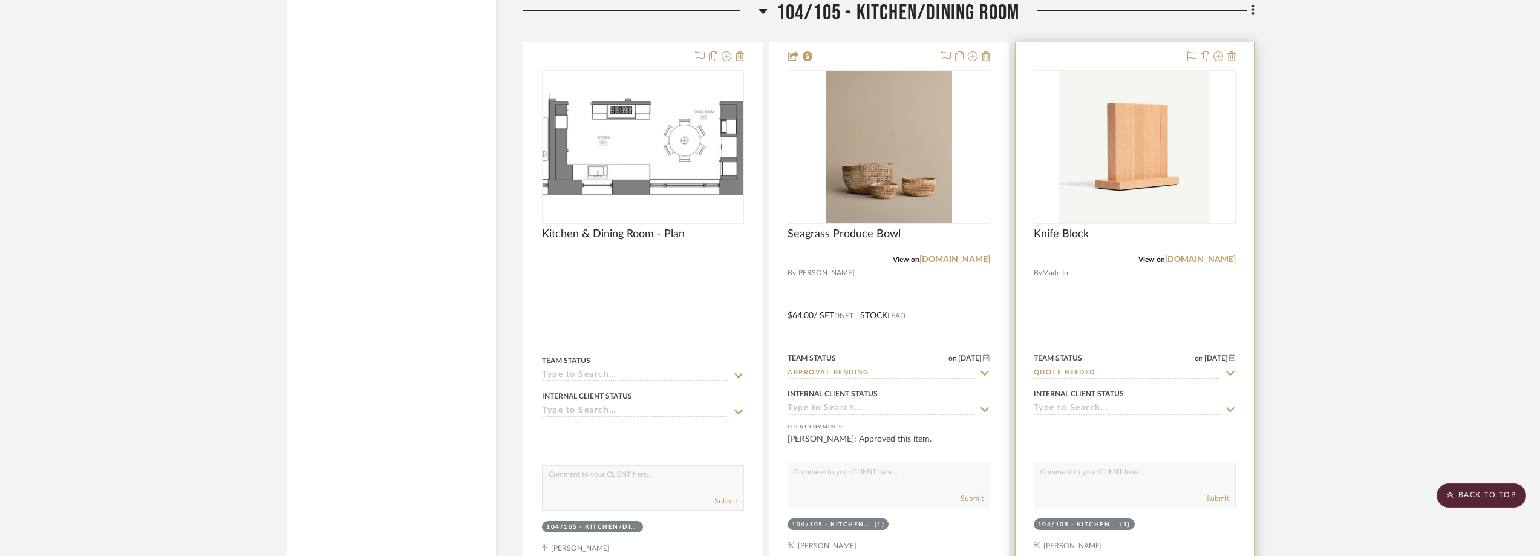
click at [1108, 180] on img "0" at bounding box center [1134, 146] width 151 height 151
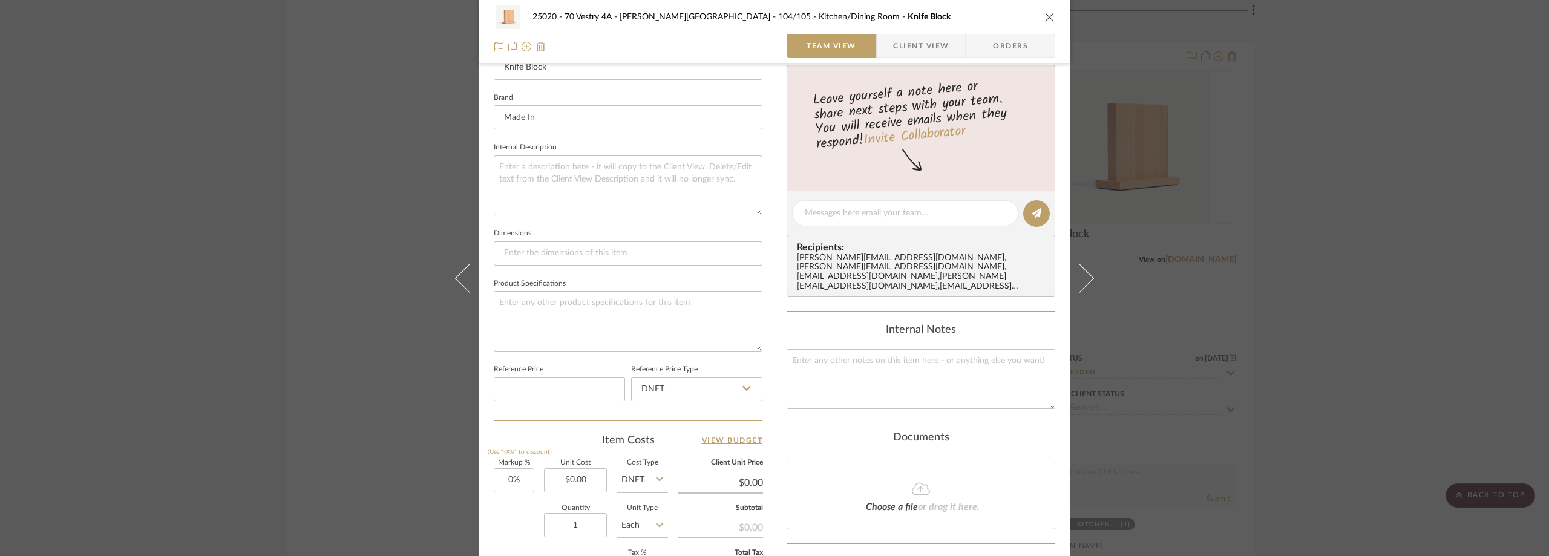
scroll to position [570, 0]
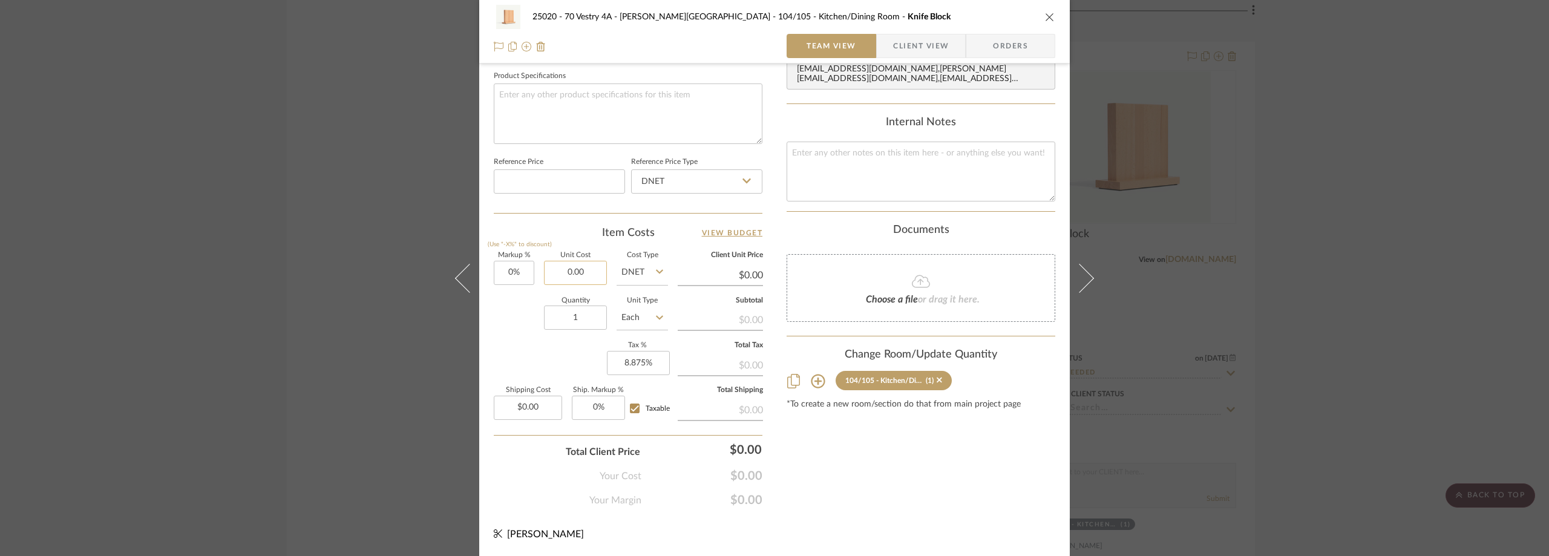
click at [558, 272] on input "0.00" at bounding box center [575, 273] width 63 height 24
type input "$149.00"
click at [572, 233] on div "Item Costs View Budget" at bounding box center [628, 233] width 269 height 15
type input "$149.00"
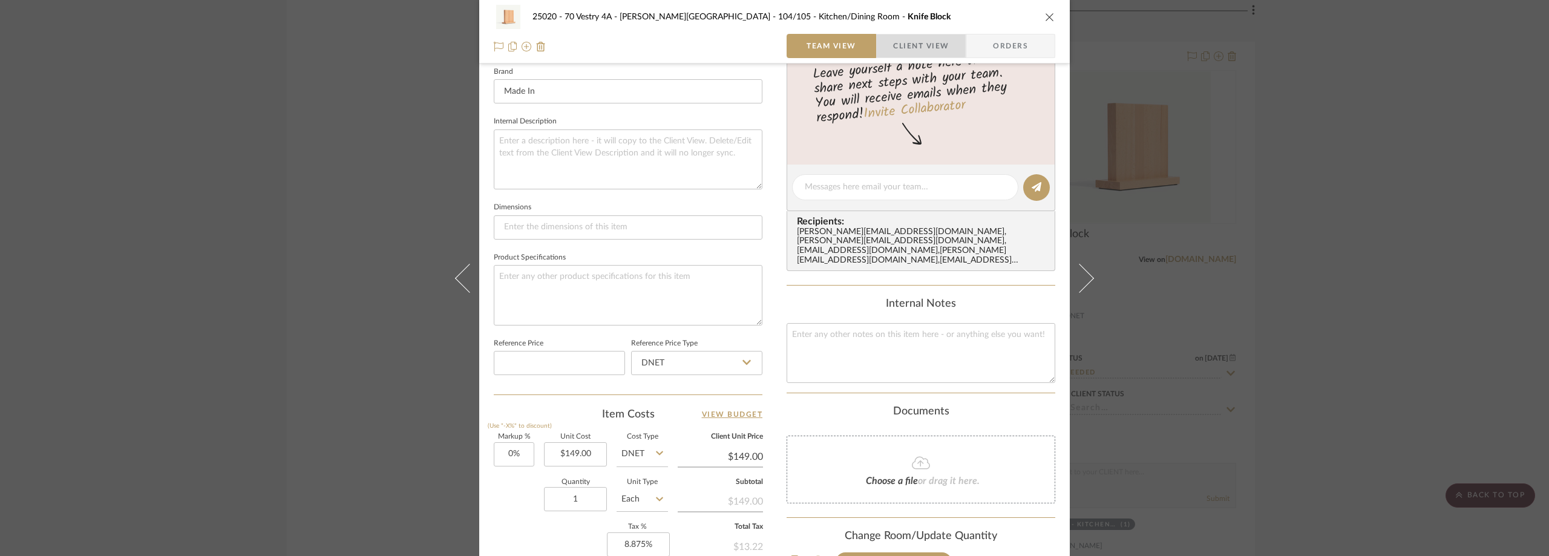
click at [904, 39] on span "Client View" at bounding box center [921, 46] width 56 height 24
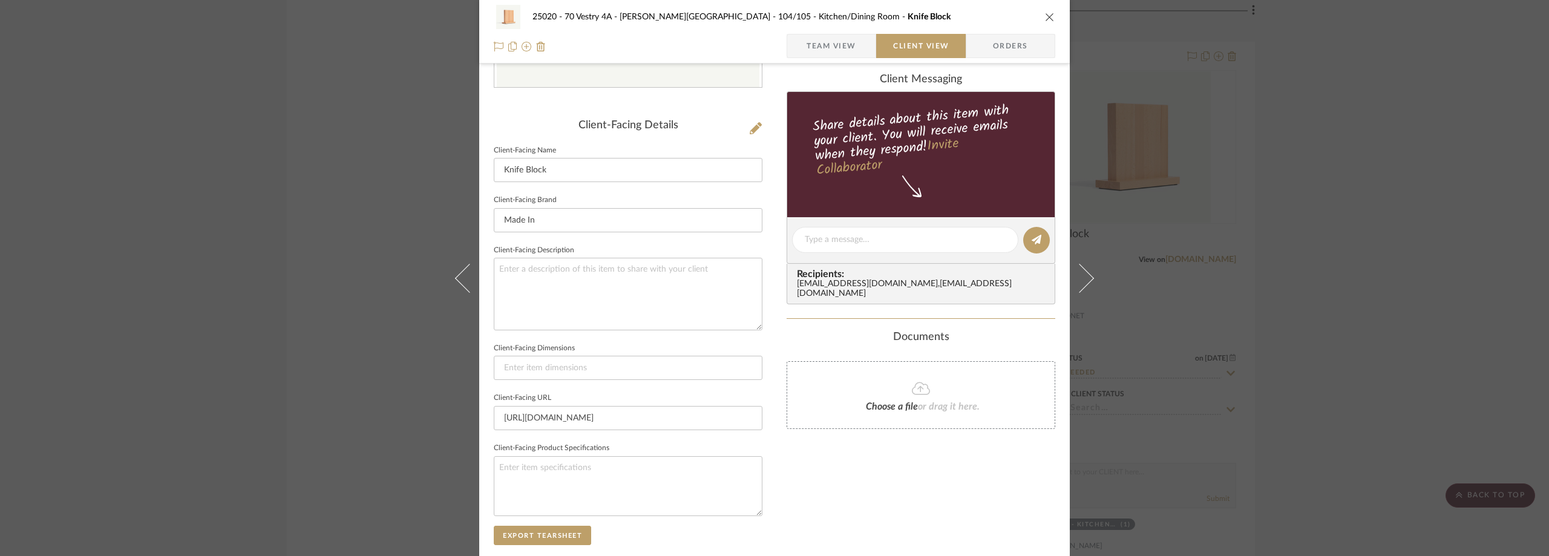
scroll to position [86, 0]
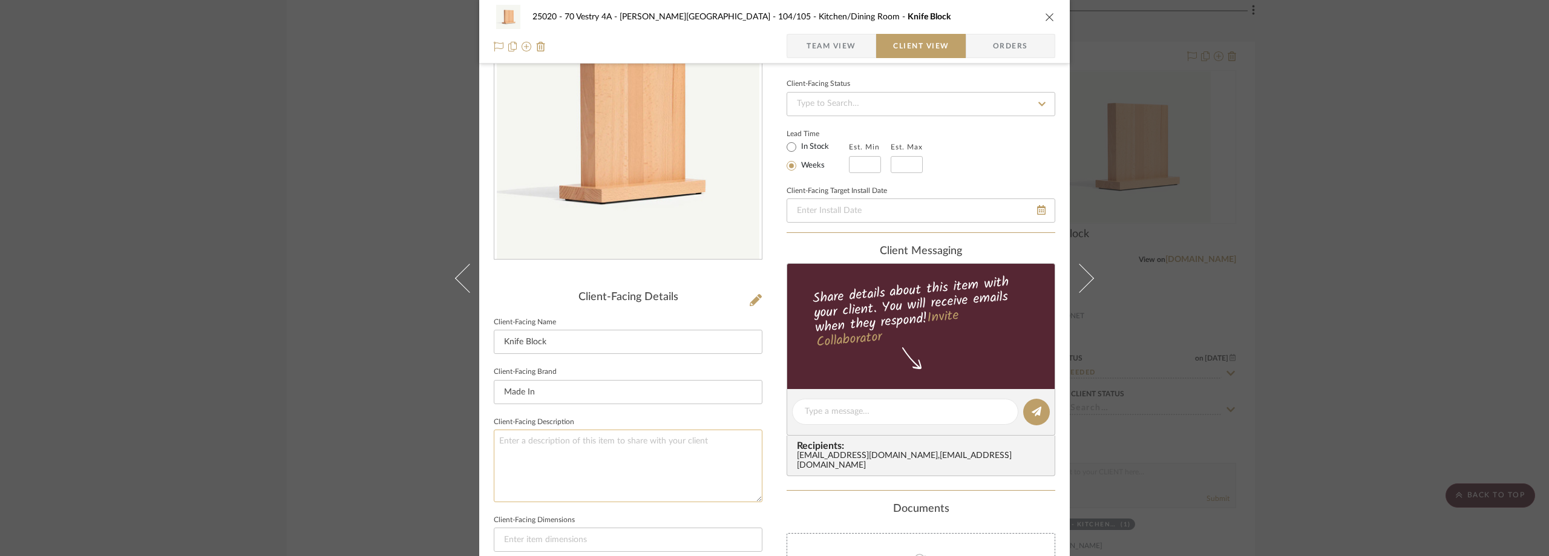
click at [685, 448] on textarea at bounding box center [628, 465] width 269 height 72
type textarea "Description: Knife Block by Made In ||"
click at [689, 394] on input "Made In" at bounding box center [628, 392] width 269 height 24
click at [538, 439] on textarea "Description: Knife Block by Made In ||" at bounding box center [628, 465] width 269 height 72
click at [540, 443] on textarea "Description: Knife Block by Made In ||" at bounding box center [628, 465] width 269 height 72
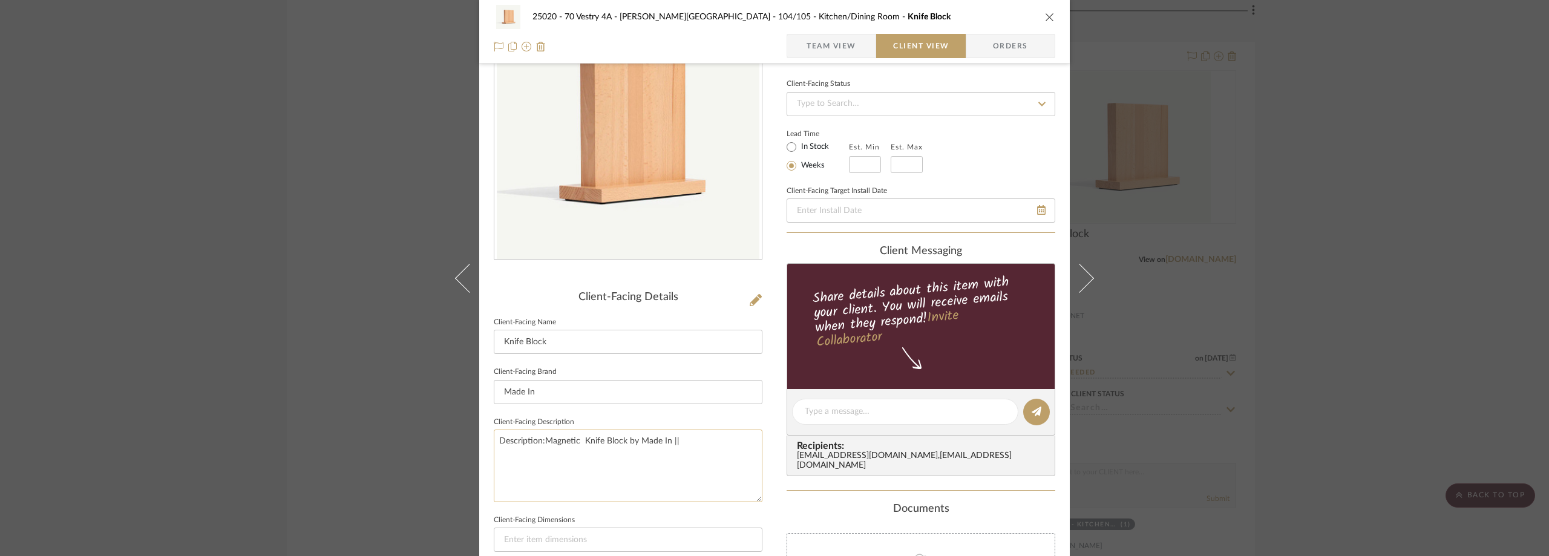
click at [541, 445] on textarea "Description:Magnetic Knife Block by Made In ||" at bounding box center [628, 465] width 269 height 72
type textarea "Description: Magnetic Knife Block by Made In ||"
click at [593, 422] on fieldset "Client-Facing Description Description: Magnetic Knife Block by Made In ||" at bounding box center [628, 458] width 269 height 88
click at [584, 441] on textarea "Description: Magnetic Knife Block by Made In ||" at bounding box center [628, 465] width 269 height 72
type textarea "Description: Magnetic Knife Block by Made In ||"
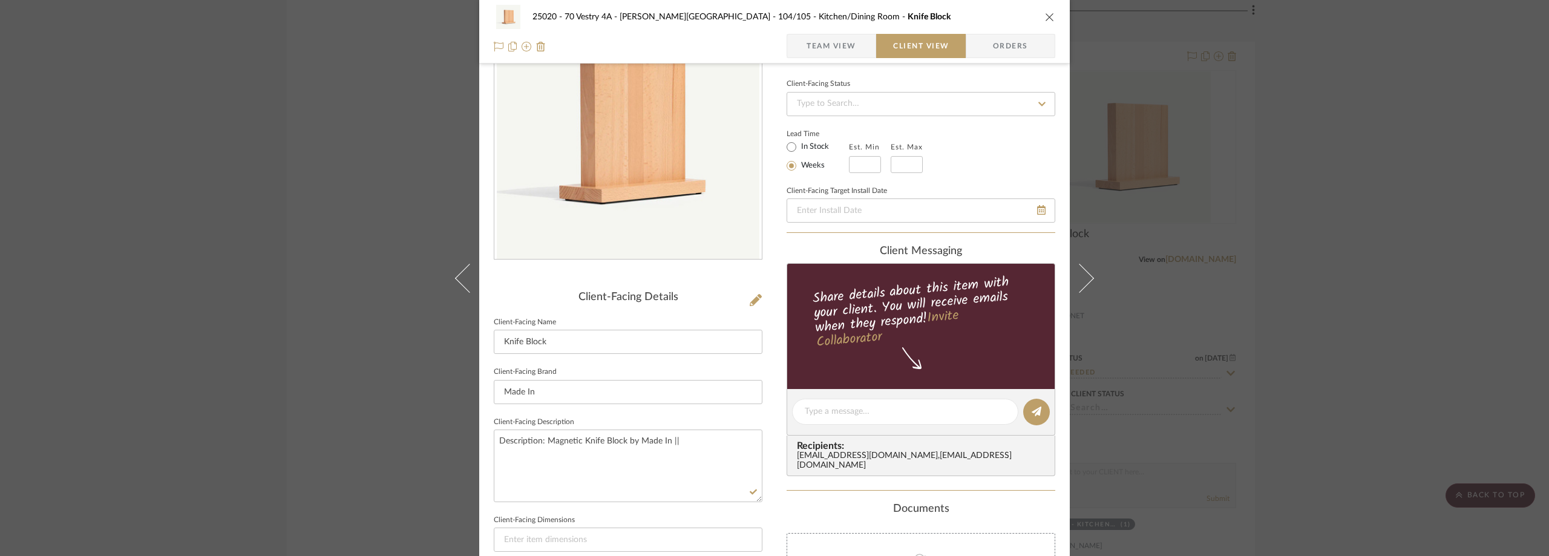
click at [592, 420] on fieldset "Client-Facing Description Description: Magnetic Knife Block by Made In ||" at bounding box center [628, 458] width 269 height 88
click at [560, 537] on input at bounding box center [628, 539] width 269 height 24
paste input "Capacity: 1 Knife Set Per Side (Chef, Bread, Paring, Nakiri)"
type input "Capacity: 1 Knife Set Per Side (Chef, Bread, Paring, Nakiri)"
click at [579, 512] on fieldset "Client-Facing Dimensions Capacity: 1 Knife Set Per Side (Chef, Bread, Paring, N…" at bounding box center [628, 532] width 269 height 41
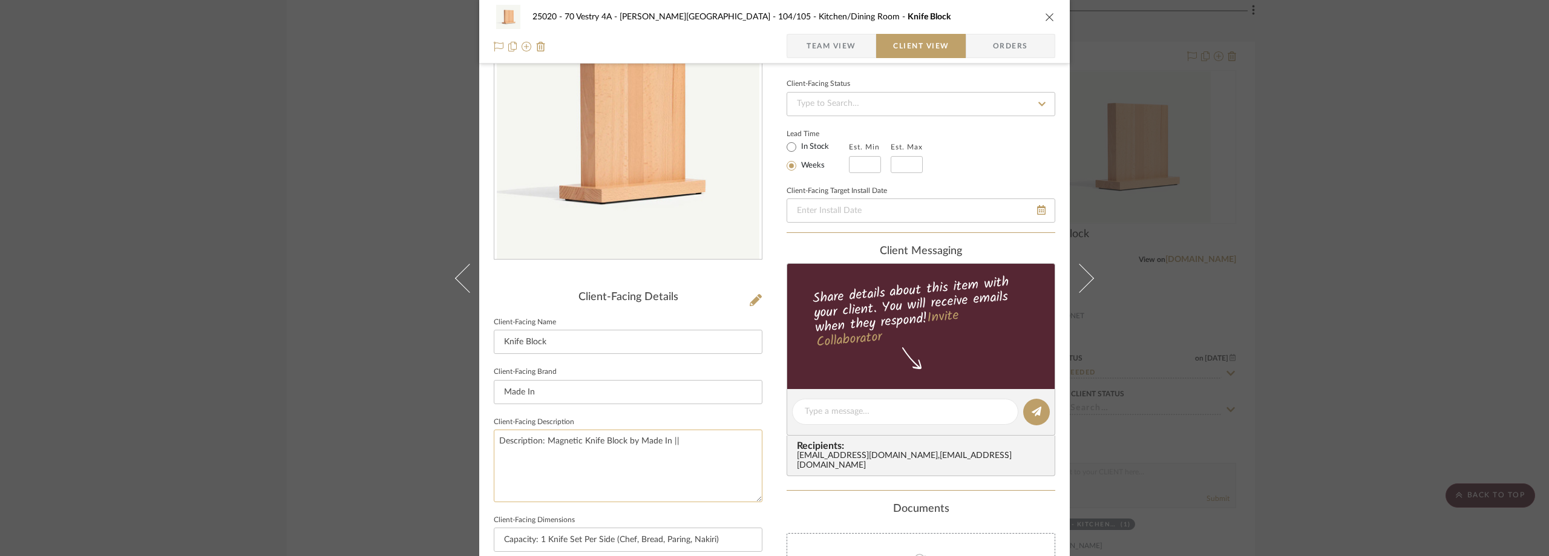
click at [696, 447] on textarea "Description: Magnetic Knife Block by Made In ||" at bounding box center [628, 465] width 269 height 72
paste textarea "Italian Beechwood"
type textarea "Description: Magnetic Knife Block by Made In || Color/Finish: Italian Beechwood…"
click at [727, 417] on fieldset "Client-Facing Description Description: Magnetic Knife Block by Made In || Color…" at bounding box center [628, 458] width 269 height 88
click at [848, 39] on span "Team View" at bounding box center [831, 46] width 50 height 24
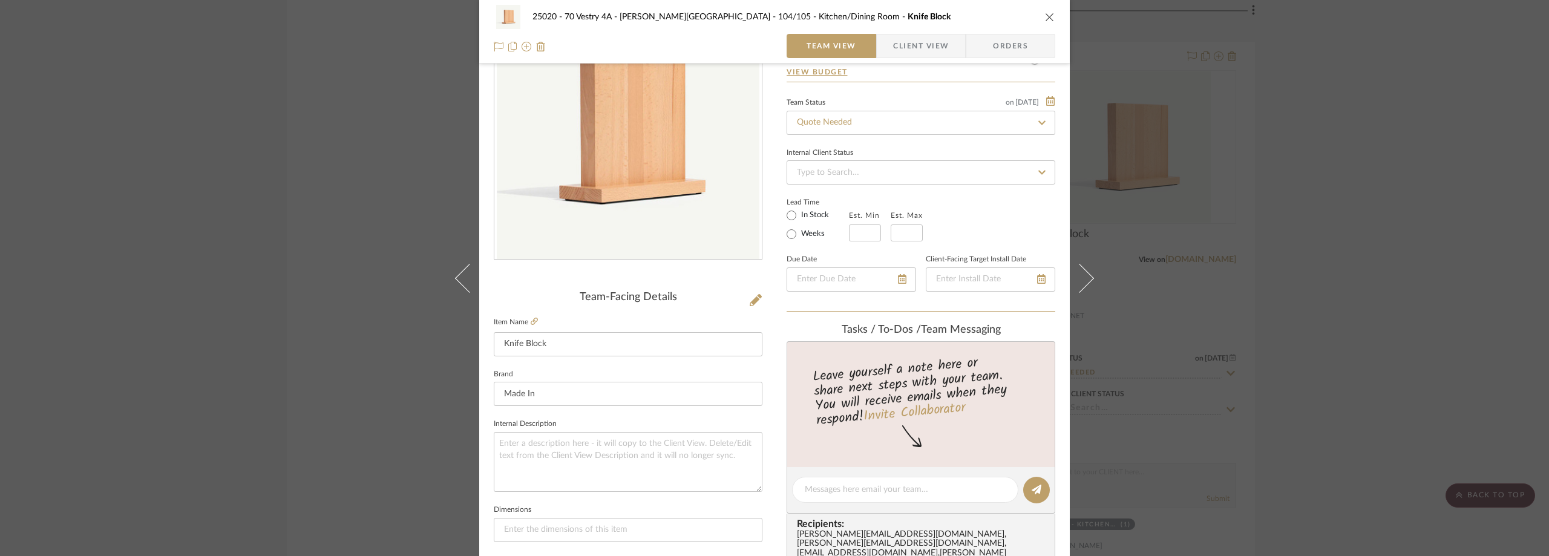
click at [798, 213] on label "In Stock" at bounding box center [813, 215] width 30 height 11
click at [798, 213] on input "In Stock" at bounding box center [791, 215] width 15 height 15
radio input "true"
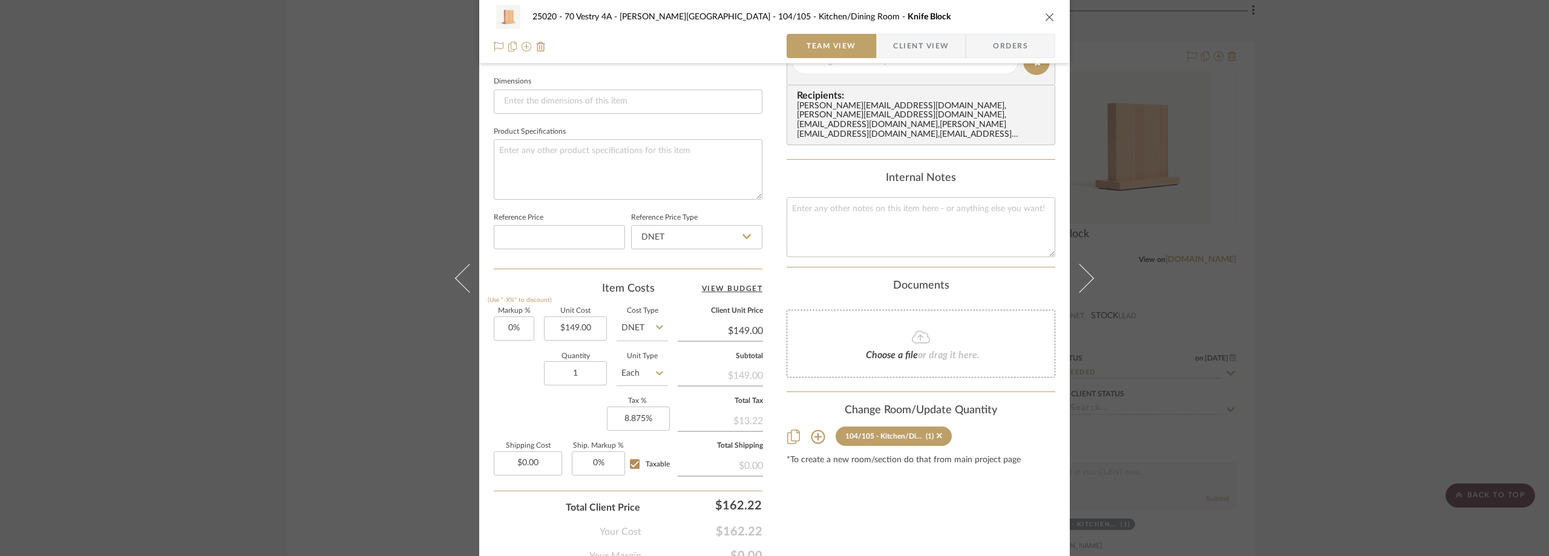
scroll to position [570, 0]
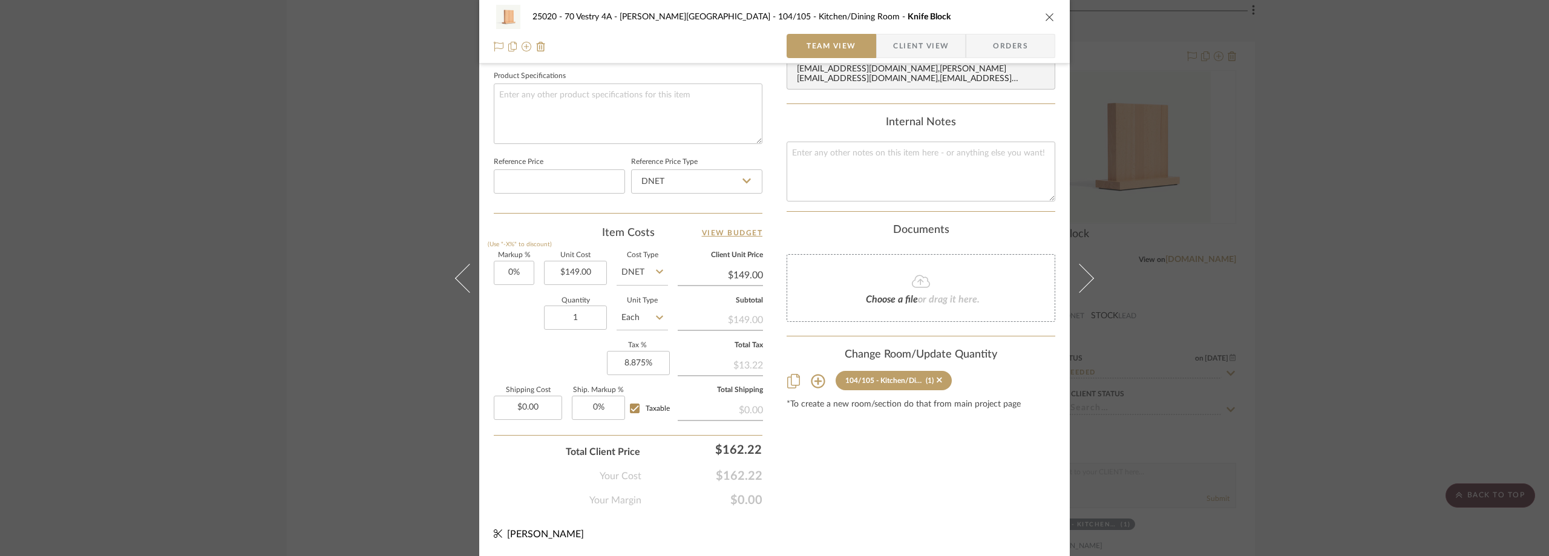
click at [883, 43] on span "button" at bounding box center [884, 46] width 16 height 24
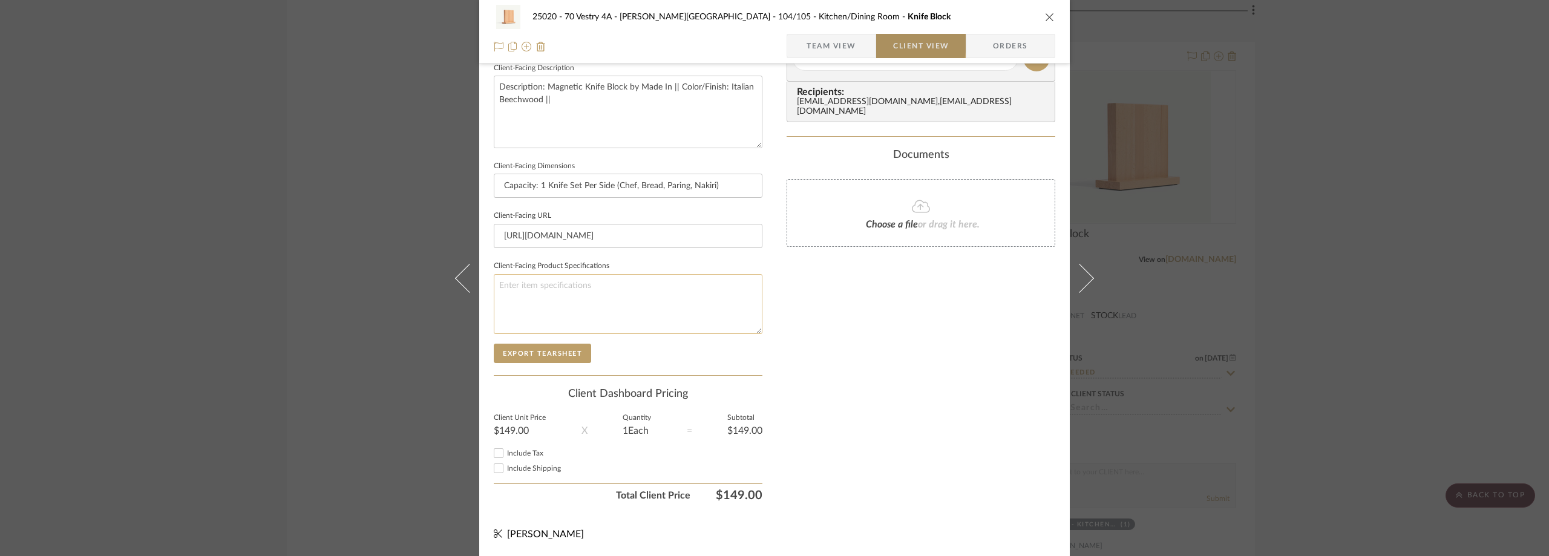
scroll to position [440, 0]
drag, startPoint x: 529, startPoint y: 445, endPoint x: 528, endPoint y: 454, distance: 9.8
click at [529, 445] on div "Client Dashboard Pricing Client Unit Price $149.00 X Quantity 1 Each = Subtotal…" at bounding box center [628, 448] width 269 height 120
click at [528, 454] on span "Include Tax" at bounding box center [525, 452] width 36 height 7
click at [506, 454] on input "Include Tax" at bounding box center [498, 453] width 15 height 15
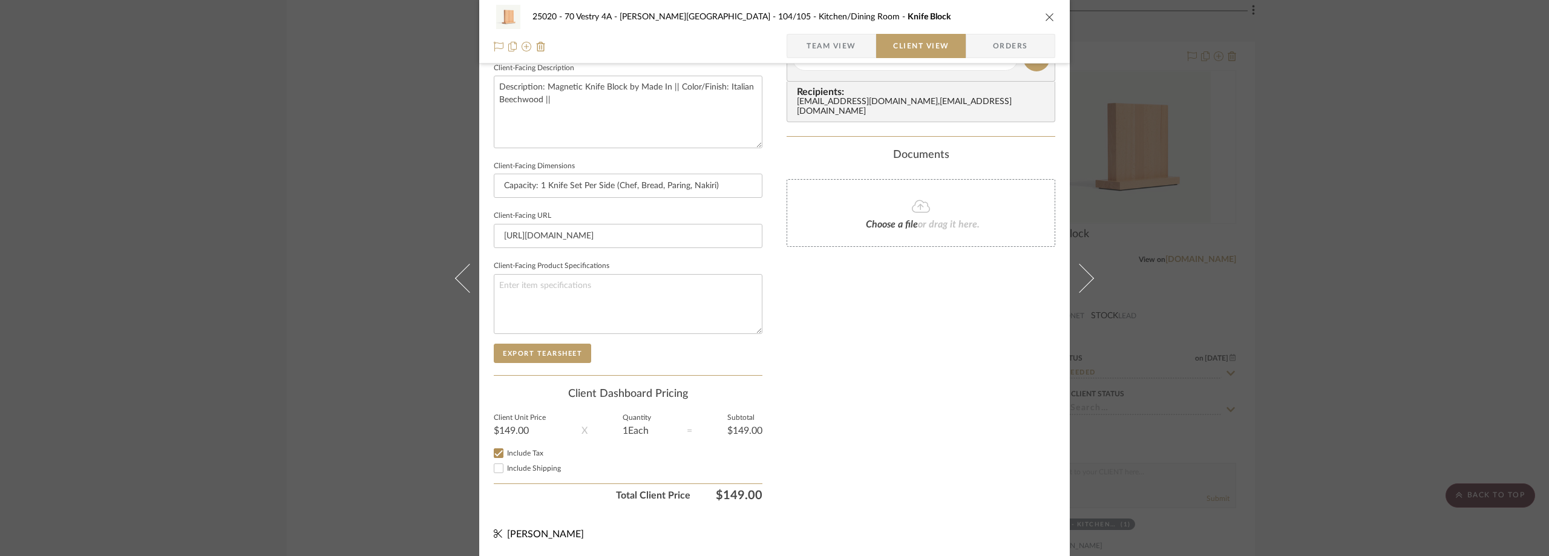
checkbox input "true"
click at [959, 359] on div "Only content on this tab can share to Dashboard. Click eyeball icon to show or …" at bounding box center [920, 75] width 269 height 866
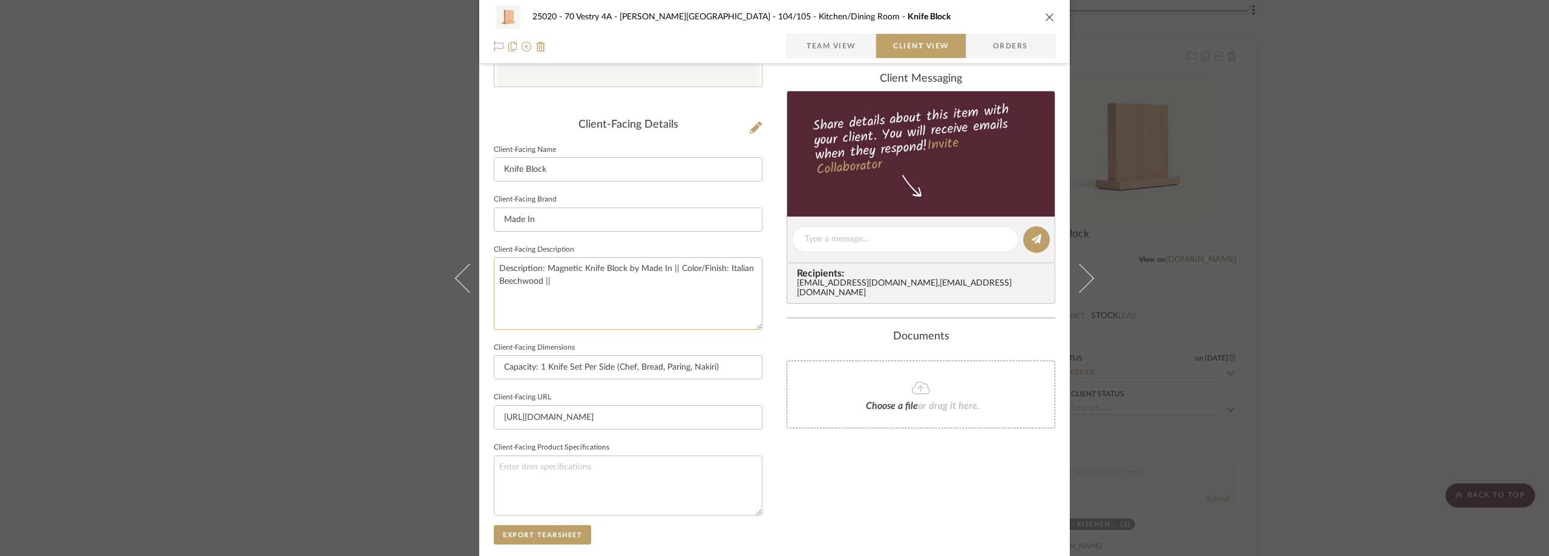
click at [656, 310] on textarea "Description: Magnetic Knife Block by Made In || Color/Finish: Italian Beechwood…" at bounding box center [628, 293] width 269 height 72
type textarea "Description: Magnetic Knife Block by Made In || Color/Finish: Italian Beechwood…"
click at [773, 330] on div "25020 - 70 Vestry 4A - Grant-Stanleigh 104/105 - Kitchen/Dining Room Knife Bloc…" at bounding box center [774, 243] width 590 height 987
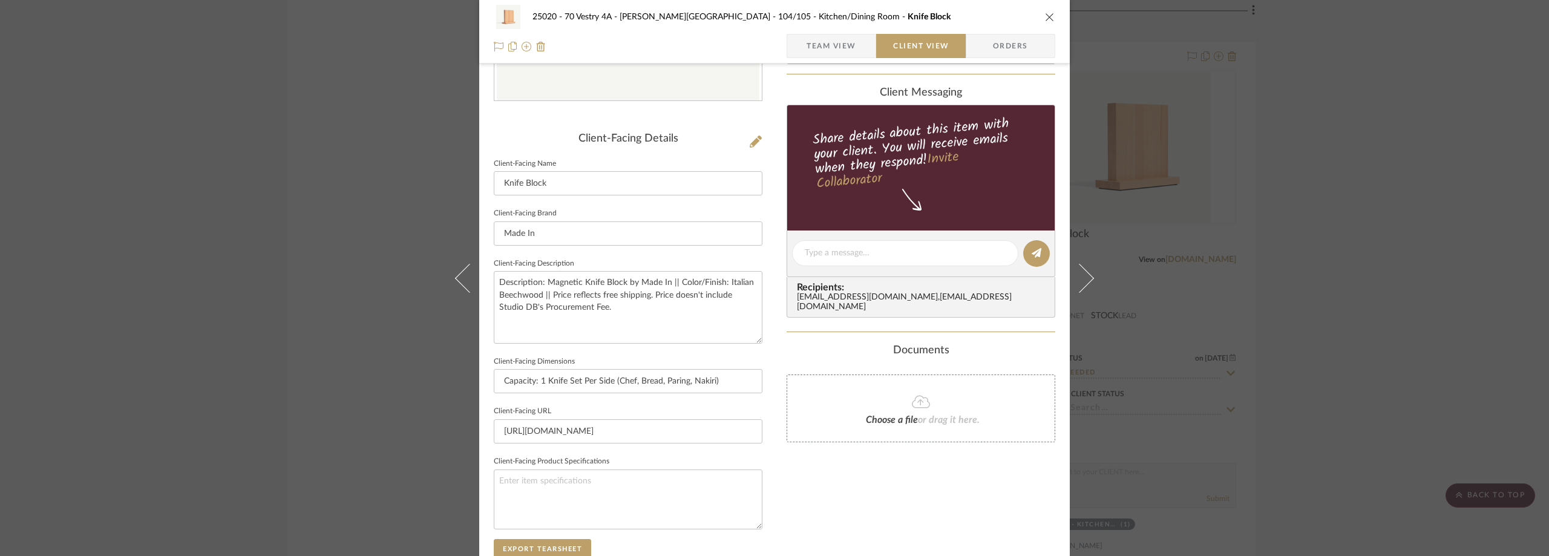
scroll to position [77, 0]
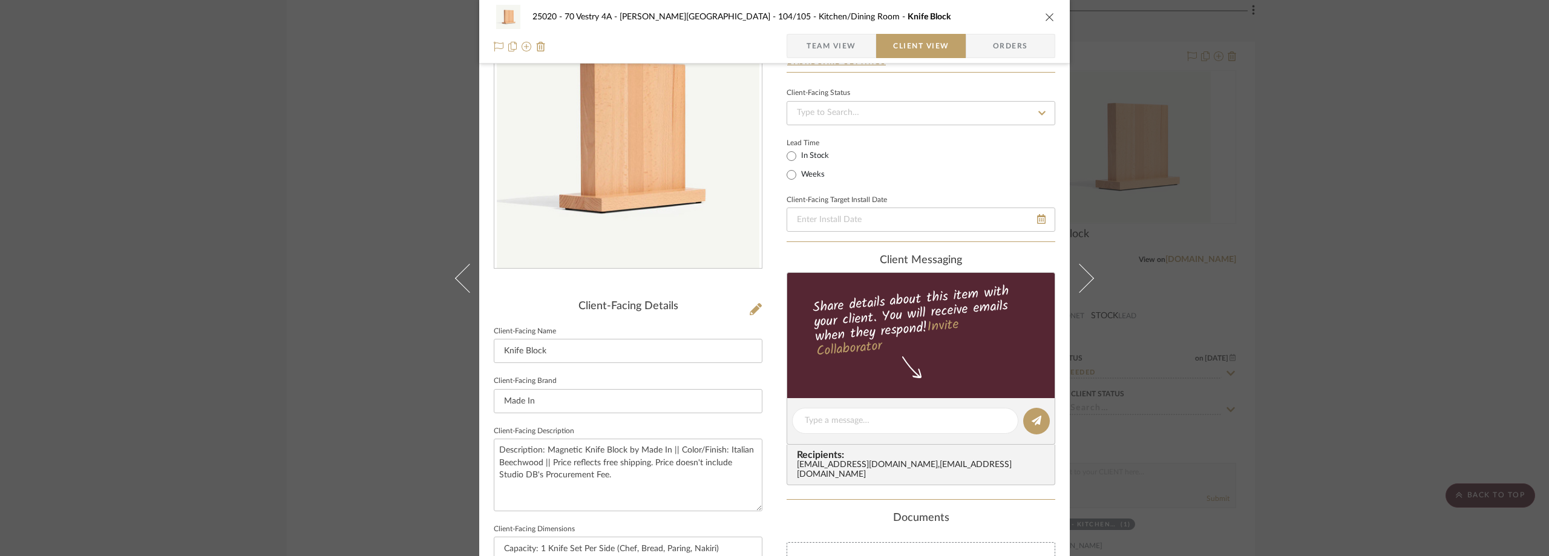
click at [827, 44] on span "Team View" at bounding box center [831, 46] width 50 height 24
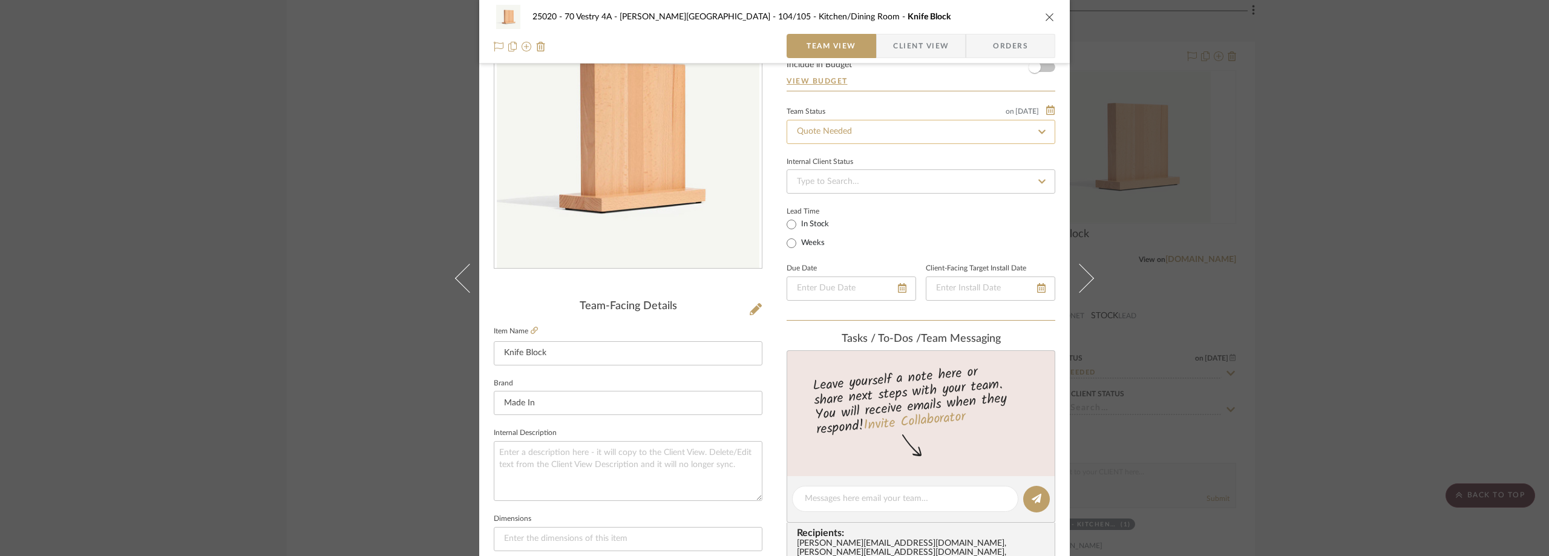
click at [821, 135] on input "Quote Needed" at bounding box center [920, 132] width 269 height 24
click at [873, 221] on span "Pending Sr. Designer Approval" at bounding box center [851, 225] width 112 height 8
type input "Pending Sr. Designer Approval"
click at [901, 105] on div "Team Status on 9/19/2025" at bounding box center [920, 110] width 269 height 10
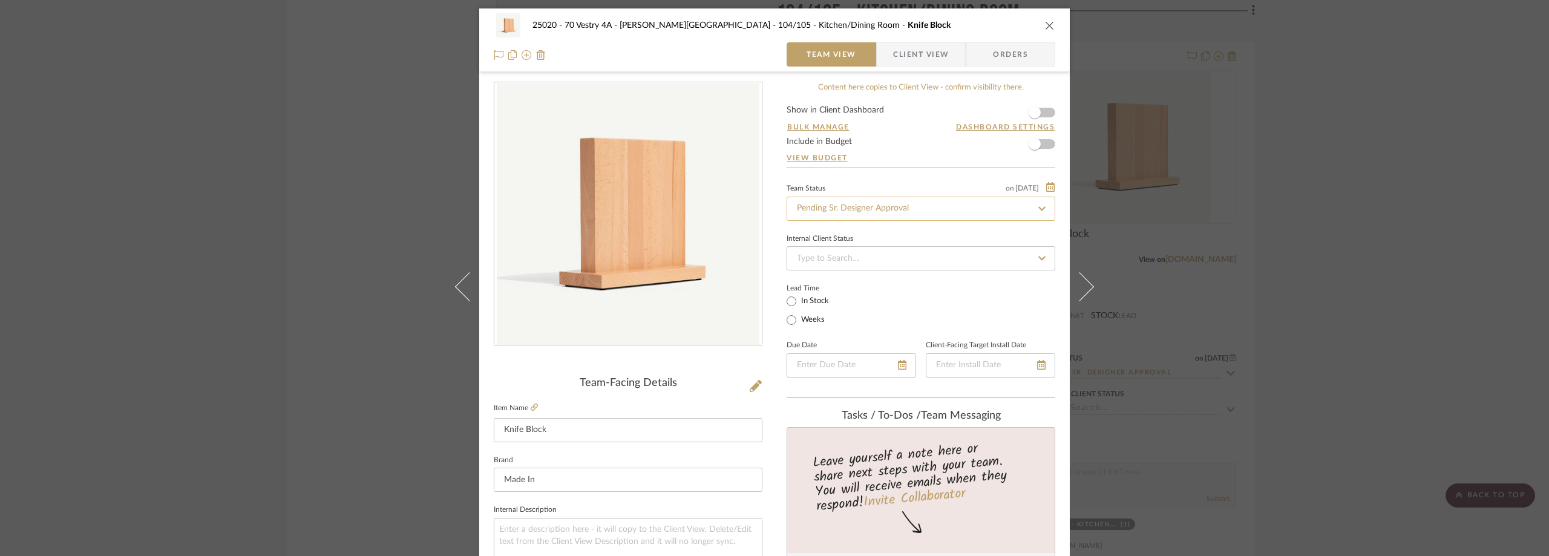
scroll to position [0, 0]
drag, startPoint x: 1206, startPoint y: 102, endPoint x: 1233, endPoint y: 118, distance: 31.4
click at [1208, 102] on div "25020 - 70 Vestry 4A - Grant-Stanleigh 104/105 - Kitchen/Dining Room Knife Bloc…" at bounding box center [774, 278] width 1549 height 556
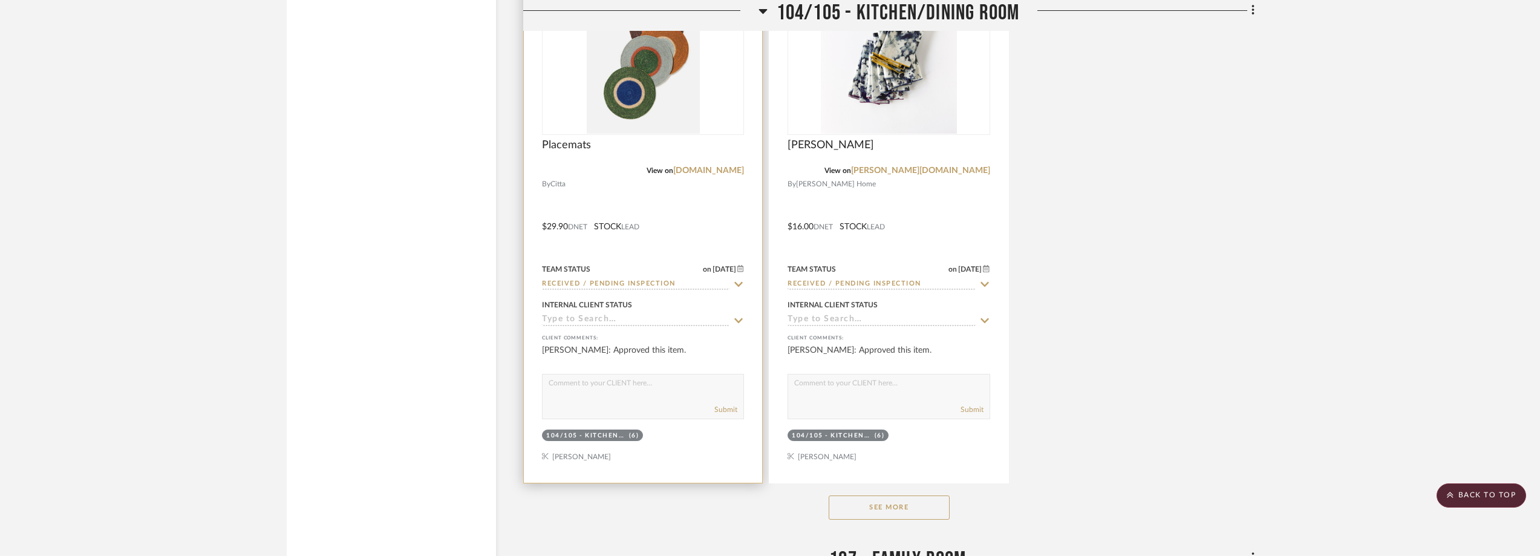
scroll to position [8170, 0]
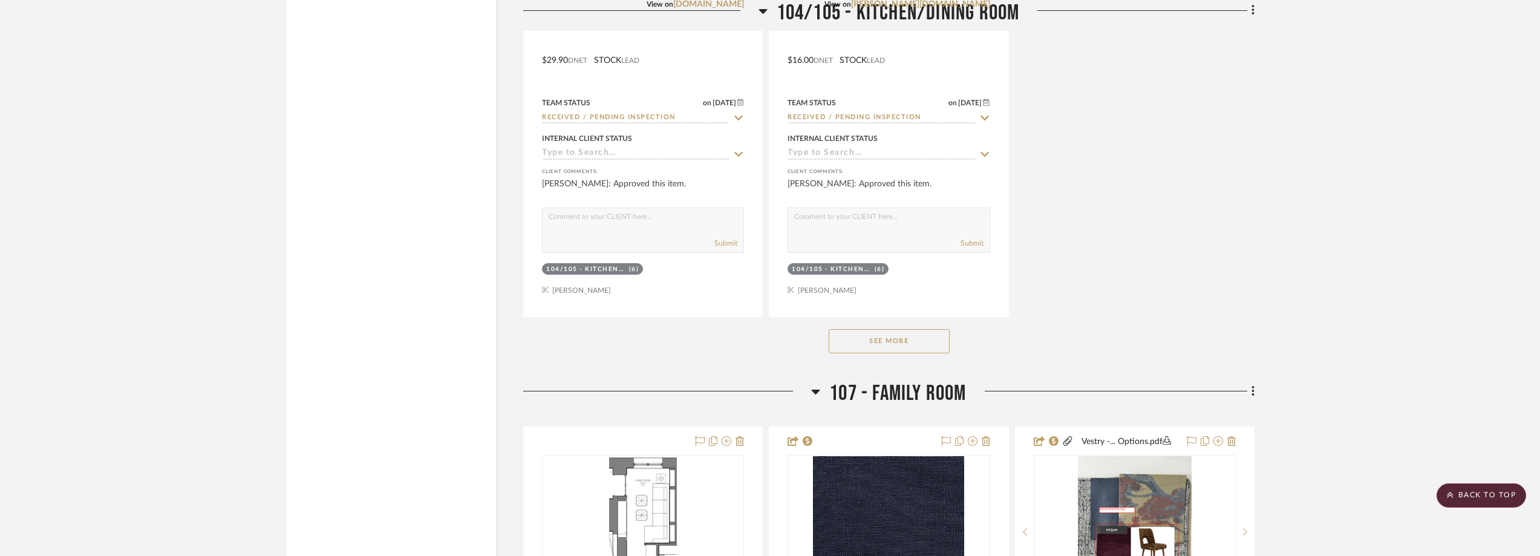
click at [850, 342] on button "See More" at bounding box center [889, 341] width 121 height 24
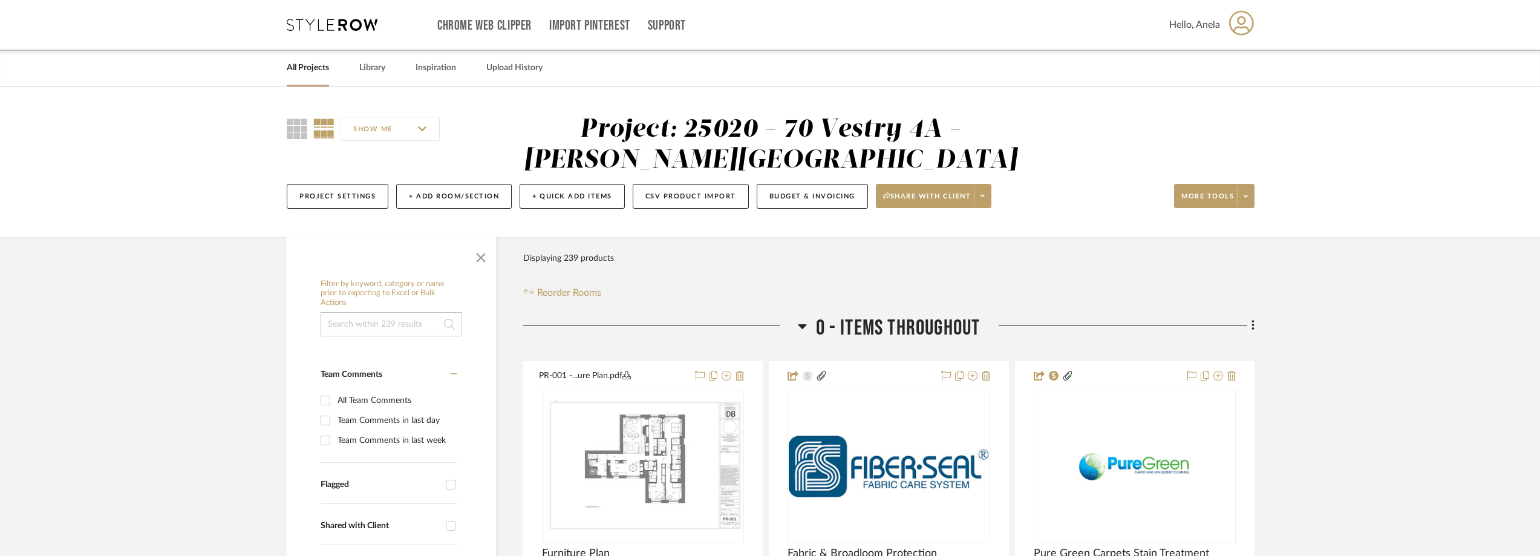
scroll to position [423, 0]
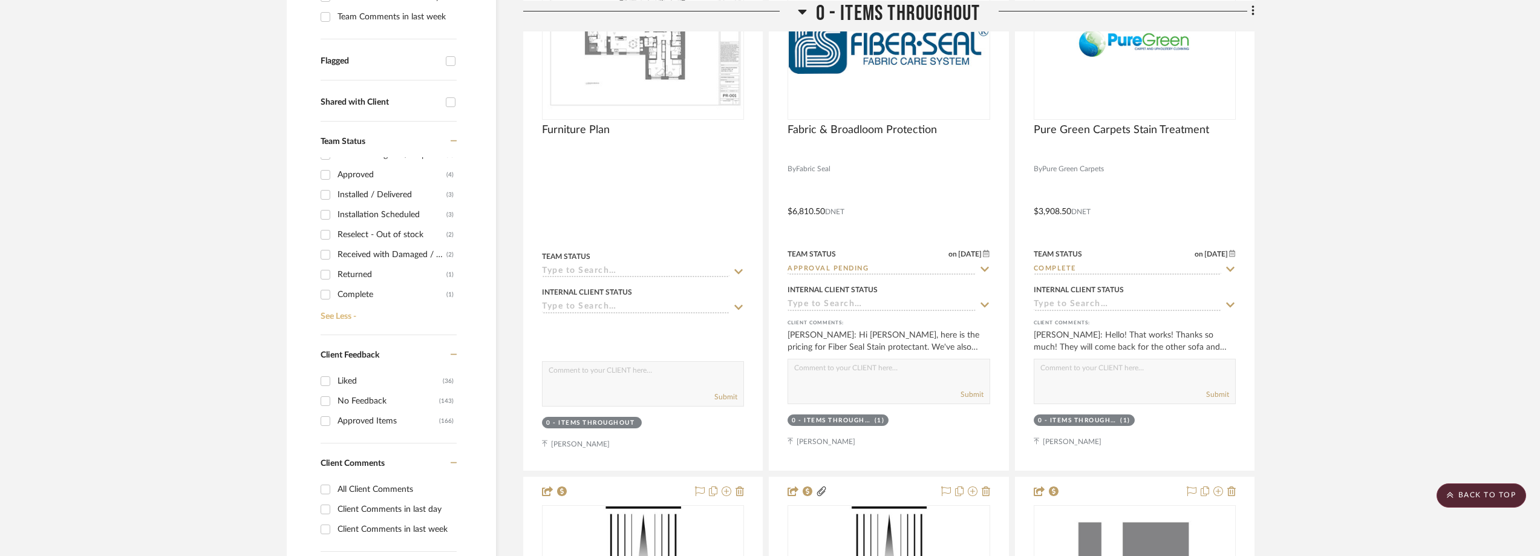
click at [356, 308] on link "See Less -" at bounding box center [387, 311] width 139 height 19
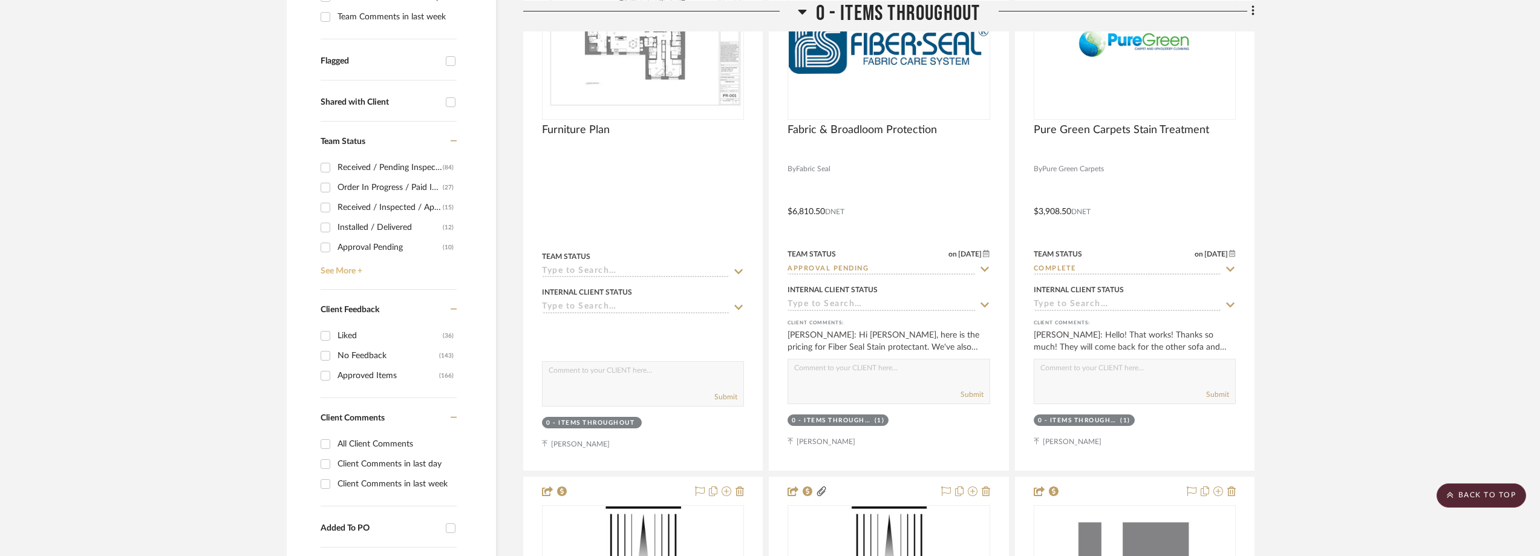
click at [355, 258] on link "See More +" at bounding box center [387, 266] width 139 height 19
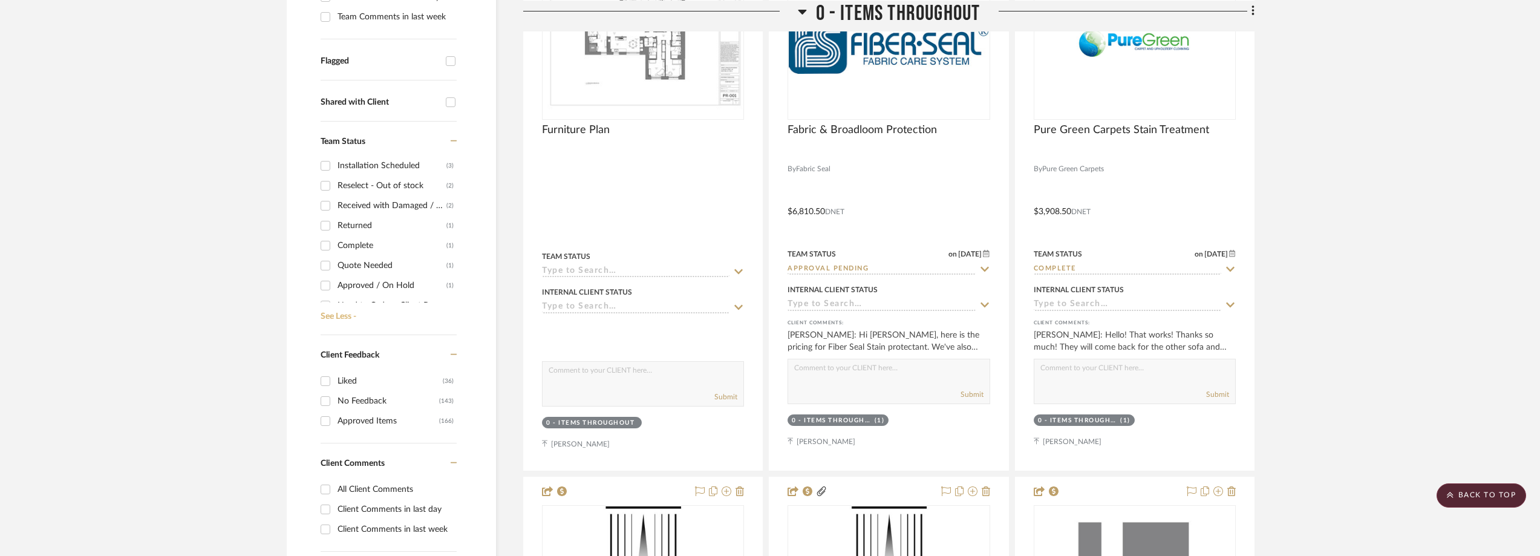
scroll to position [242, 0]
click at [394, 207] on div "Quote Needed" at bounding box center [392, 204] width 109 height 19
click at [335, 207] on input "Quote Needed (1)" at bounding box center [325, 204] width 19 height 19
checkbox input "true"
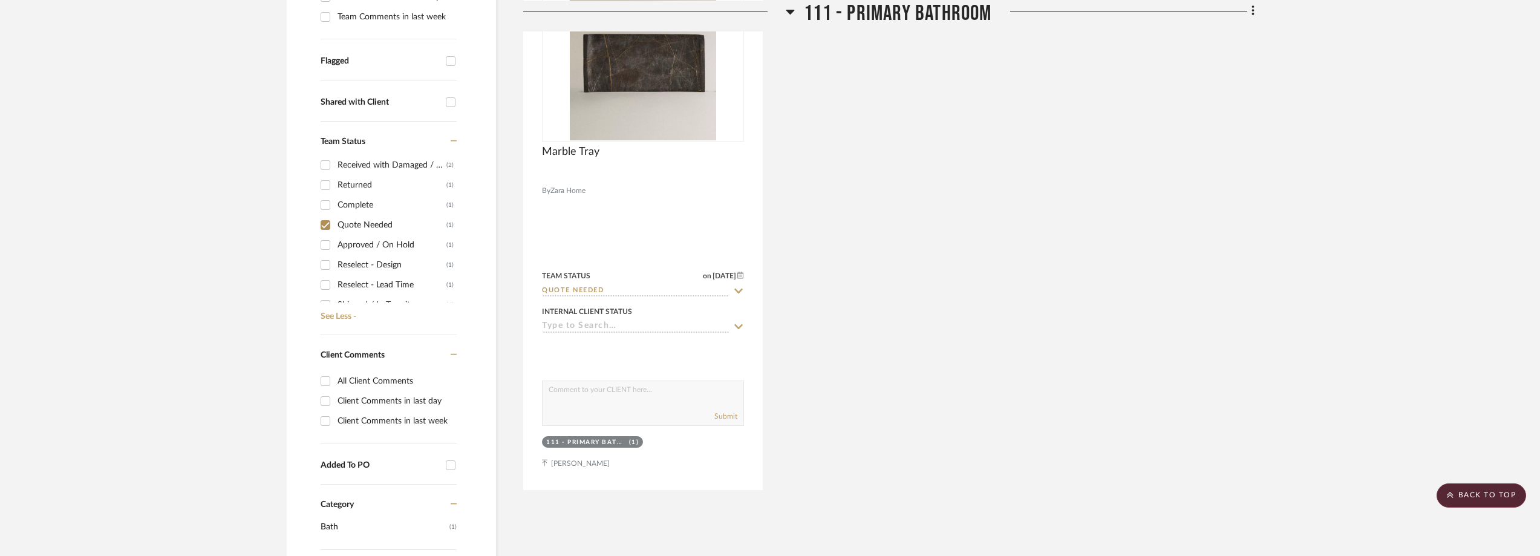
scroll to position [262, 0]
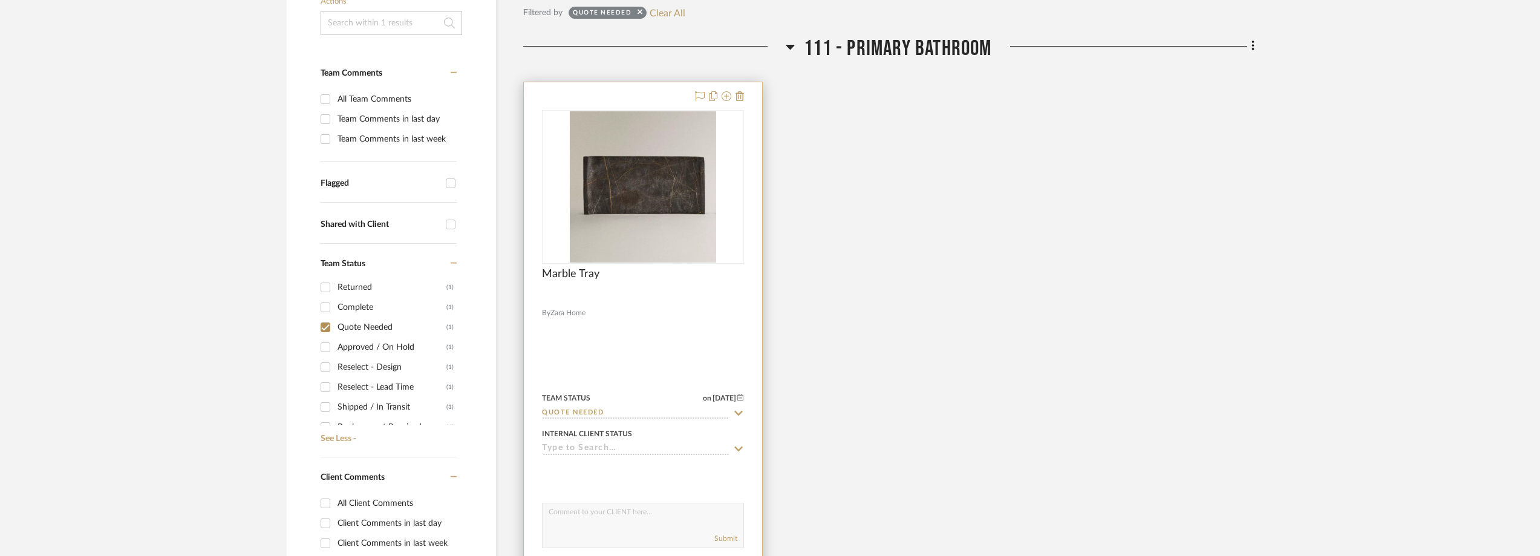
scroll to position [302, 0]
click at [653, 226] on img "0" at bounding box center [643, 185] width 146 height 151
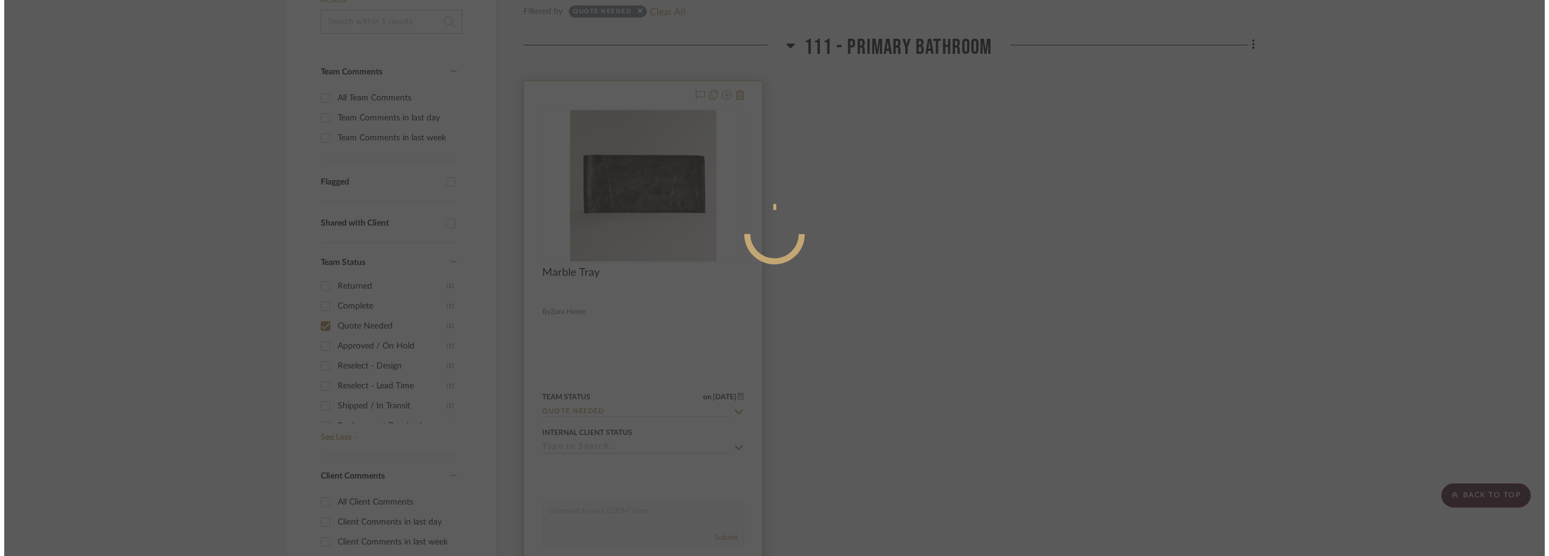
scroll to position [0, 0]
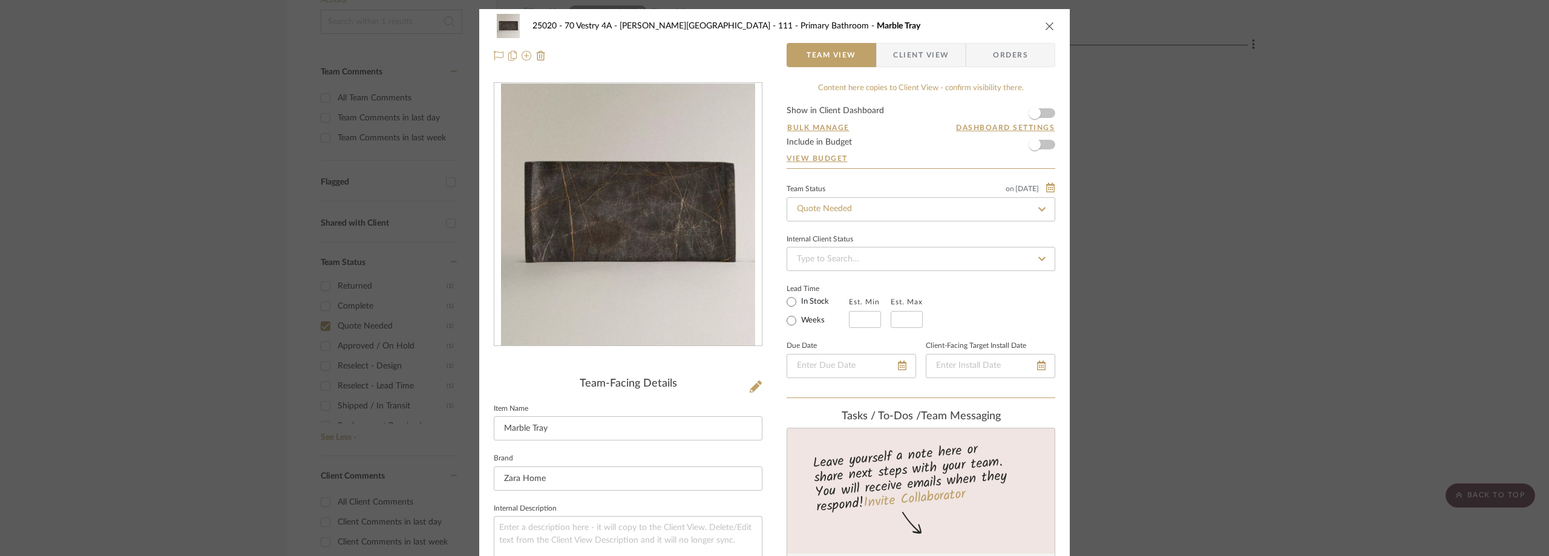
click at [893, 55] on span "Client View" at bounding box center [921, 55] width 56 height 24
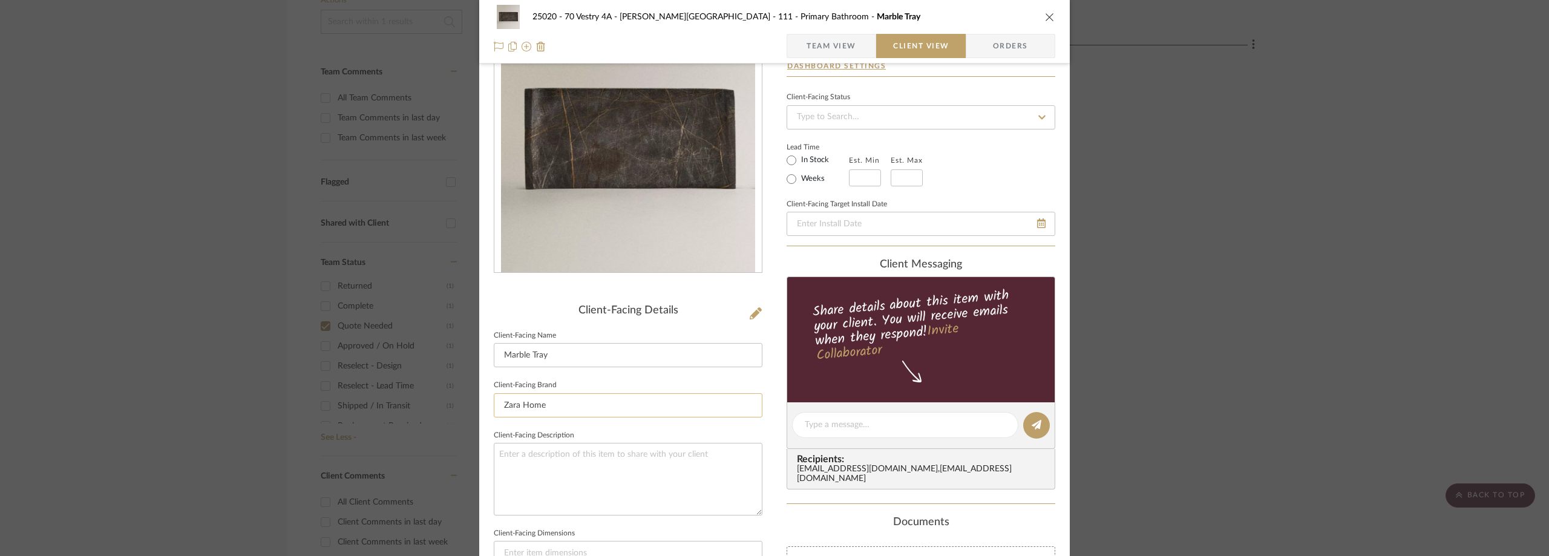
scroll to position [181, 0]
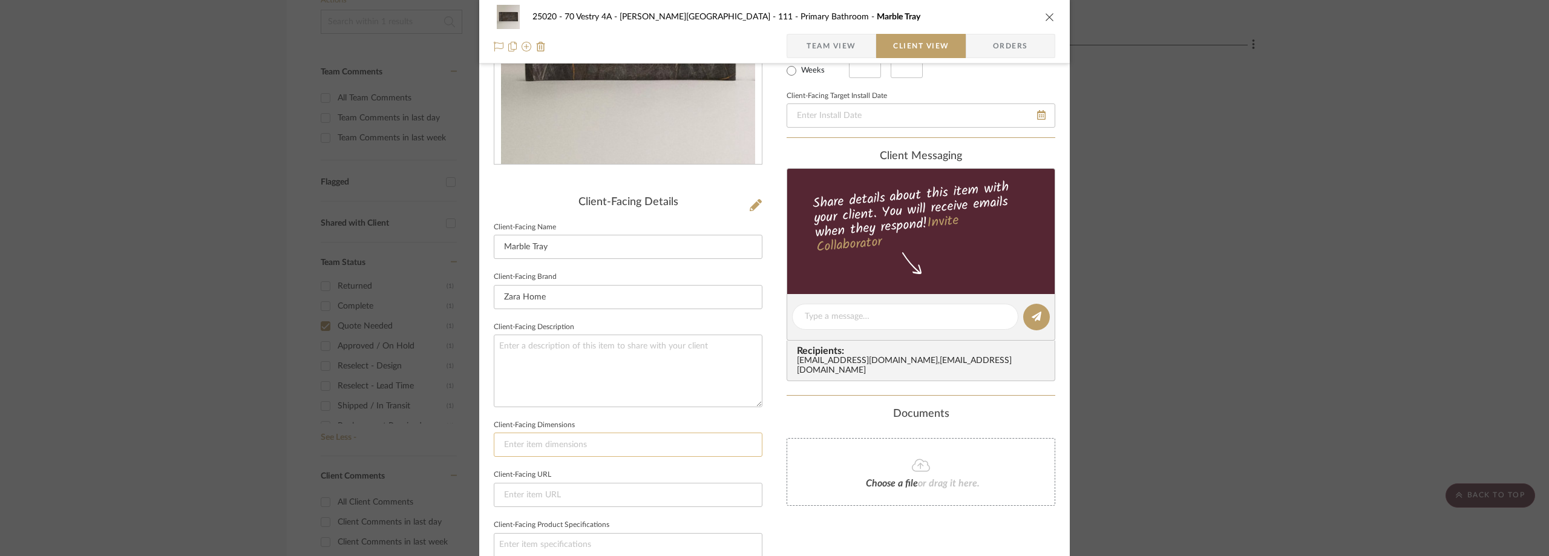
click at [550, 447] on input at bounding box center [628, 444] width 269 height 24
paste input "0.6" 10.6" 3.3""
click at [546, 442] on input "Height: 0.6" 10.6" 3.3"" at bounding box center [628, 444] width 269 height 24
type input "Height: 0.6" 10.6" 3.3""
type input "Height: 0.6", Width: 10.6" 3.3""
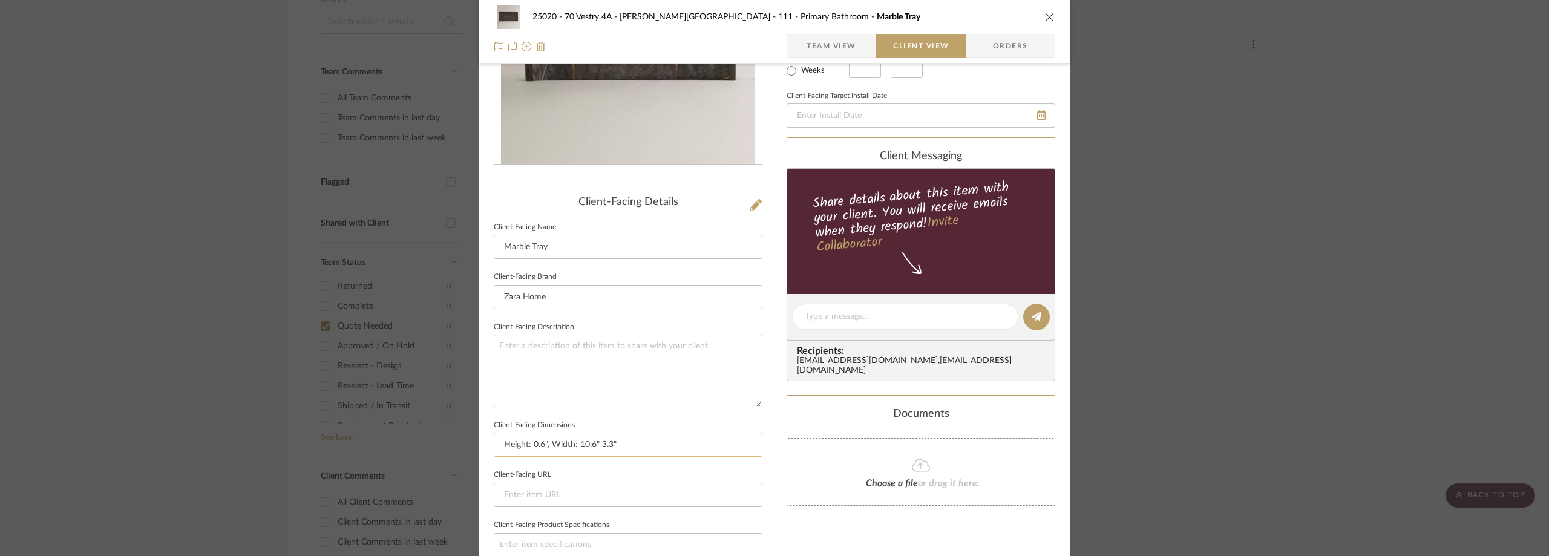
click at [597, 444] on input "Height: 0.6", Width: 10.6" 3.3"" at bounding box center [628, 444] width 269 height 24
type input "Height: 0.6", Width: 10.6", Depth 3.3""
click at [647, 423] on fieldset "Client-Facing Dimensions Height: 0.6", Width: 10.6", Depth 3.3"" at bounding box center [628, 437] width 269 height 41
click at [581, 347] on textarea at bounding box center [628, 371] width 269 height 72
type textarea "Description: Marble Tray by Zara Home || Color/Finish:"
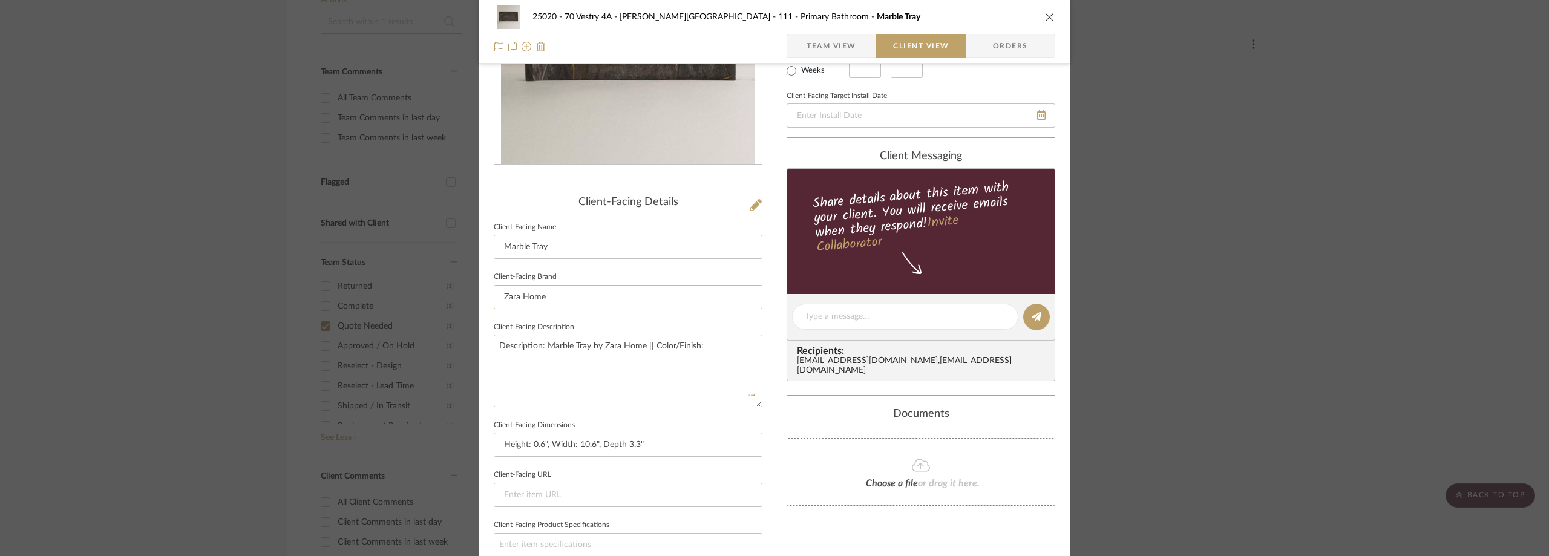
click at [664, 304] on input "Zara Home" at bounding box center [628, 297] width 269 height 24
click at [728, 343] on textarea "Description: Marble Tray by Zara Home || Color/Finish:" at bounding box center [628, 371] width 269 height 72
paste textarea "Rectangular marble trays with veining"
type textarea "Description: Marble Tray by Zara Home || Color/Finish: Rectangular marble trays…"
click at [655, 322] on fieldset "Client-Facing Description Description: Marble Tray by Zara Home || Color/Finish…" at bounding box center [628, 363] width 269 height 88
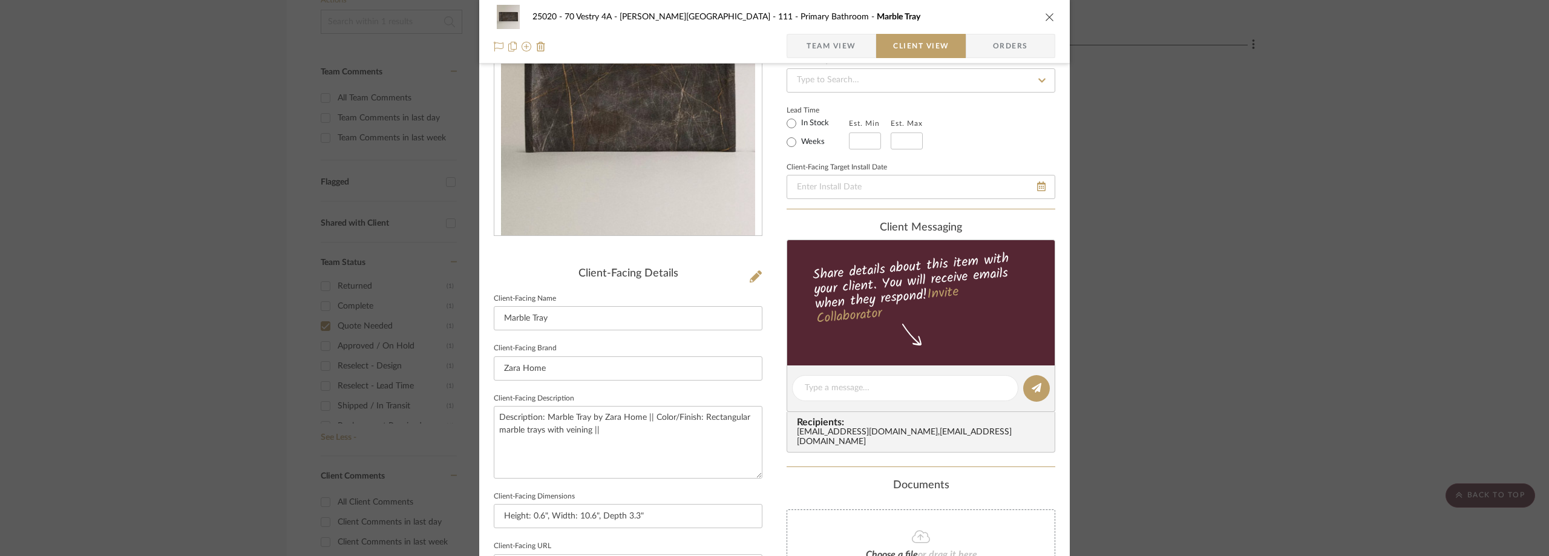
scroll to position [0, 0]
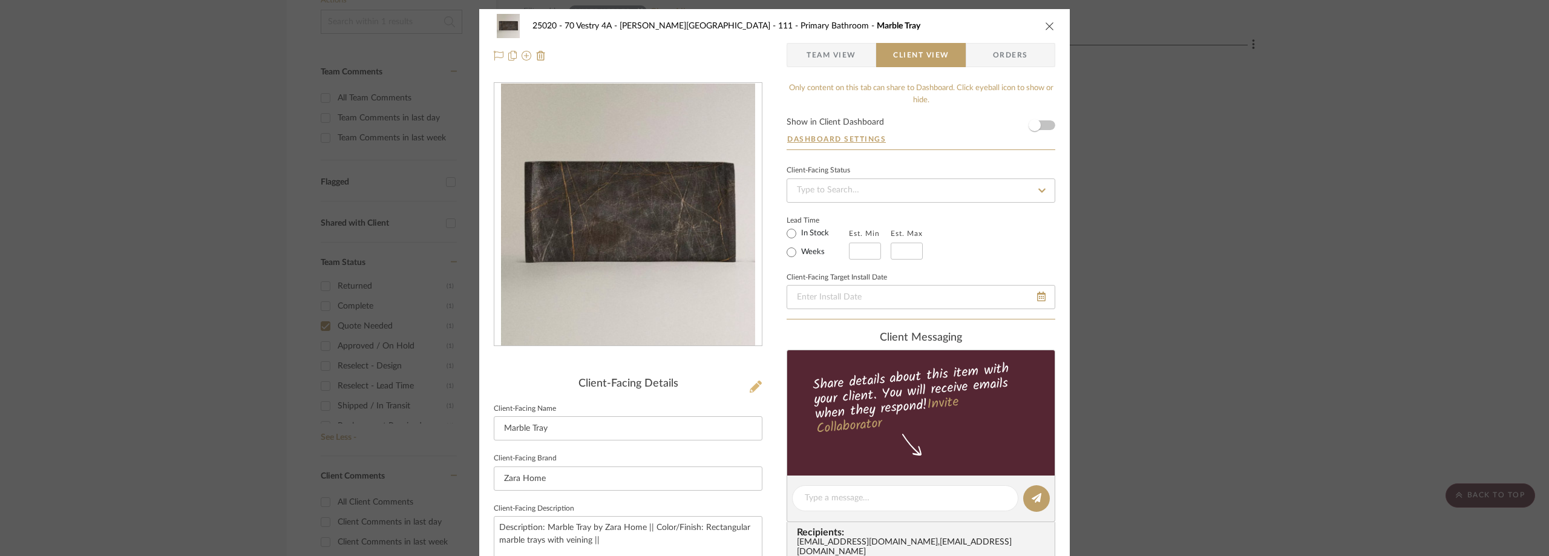
click at [752, 386] on icon at bounding box center [755, 386] width 12 height 12
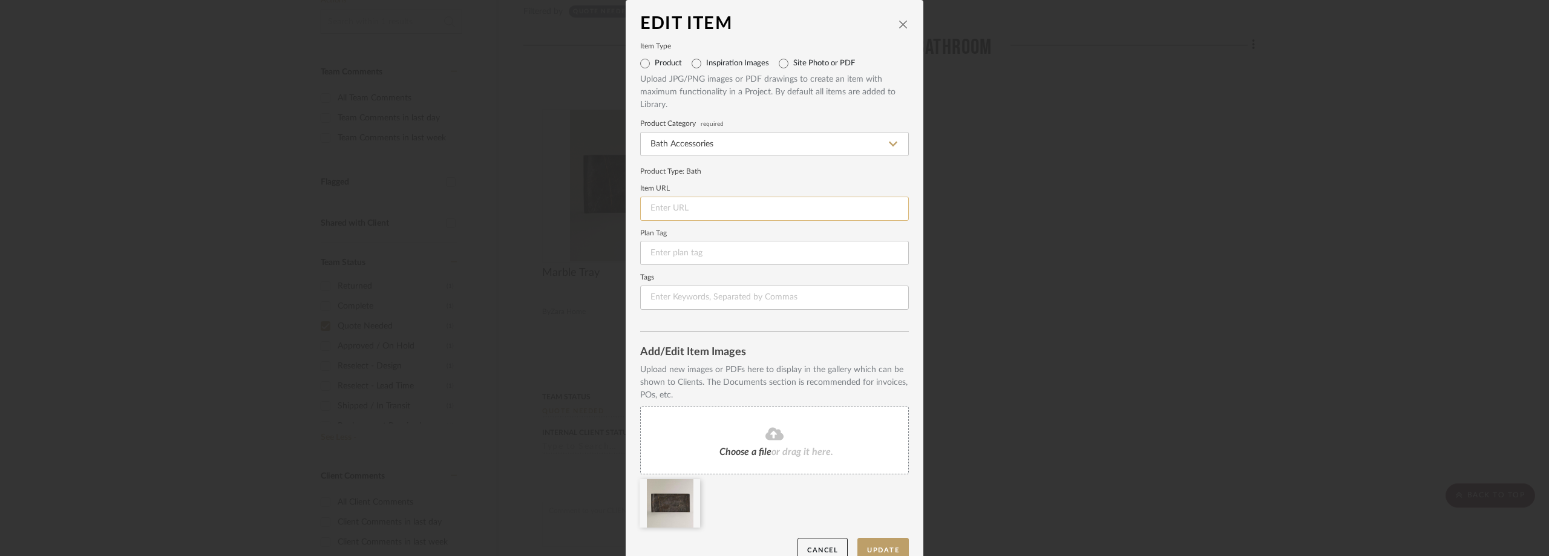
click at [711, 206] on input at bounding box center [774, 209] width 269 height 24
paste input "https://www.zarahome.com/us/marble-tray-l44362040?colorId=121&sizeId=2&utm_sour…"
type input "https://www.zarahome.com/us/marble-tray-l44362040?colorId=121&sizeId=2&utm_sour…"
click at [867, 548] on button "Update" at bounding box center [882, 550] width 51 height 25
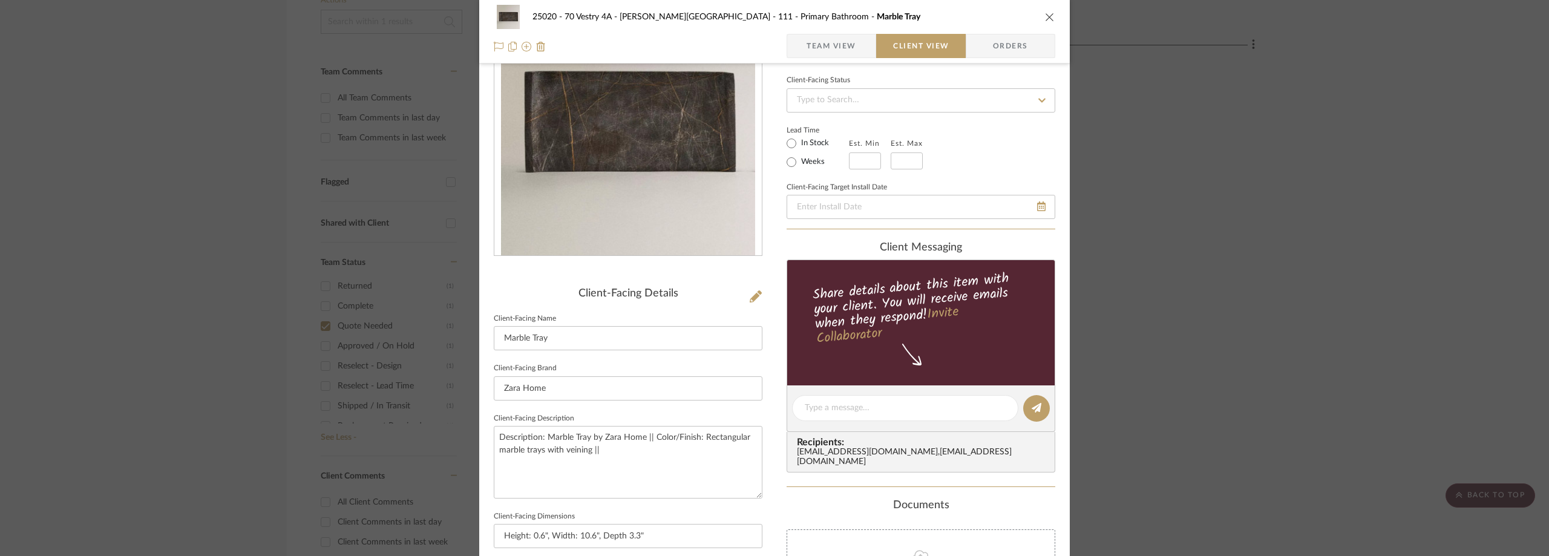
scroll to position [181, 0]
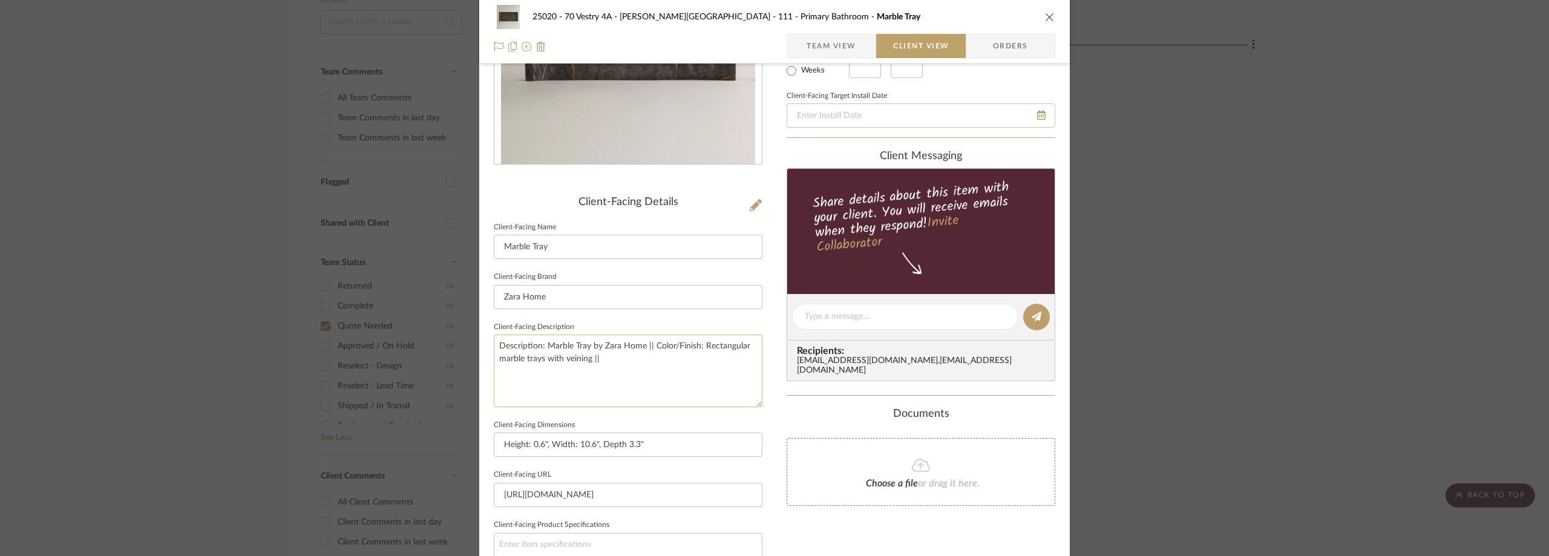
click at [673, 380] on textarea "Description: Marble Tray by Zara Home || Color/Finish: Rectangular marble trays…" at bounding box center [628, 371] width 269 height 72
type textarea "Description: Marble Tray by Zara Home || Color/Finish: Rectangular marble trays…"
click at [684, 327] on fieldset "Client-Facing Description Description: Marble Tray by Zara Home || Color/Finish…" at bounding box center [628, 363] width 269 height 88
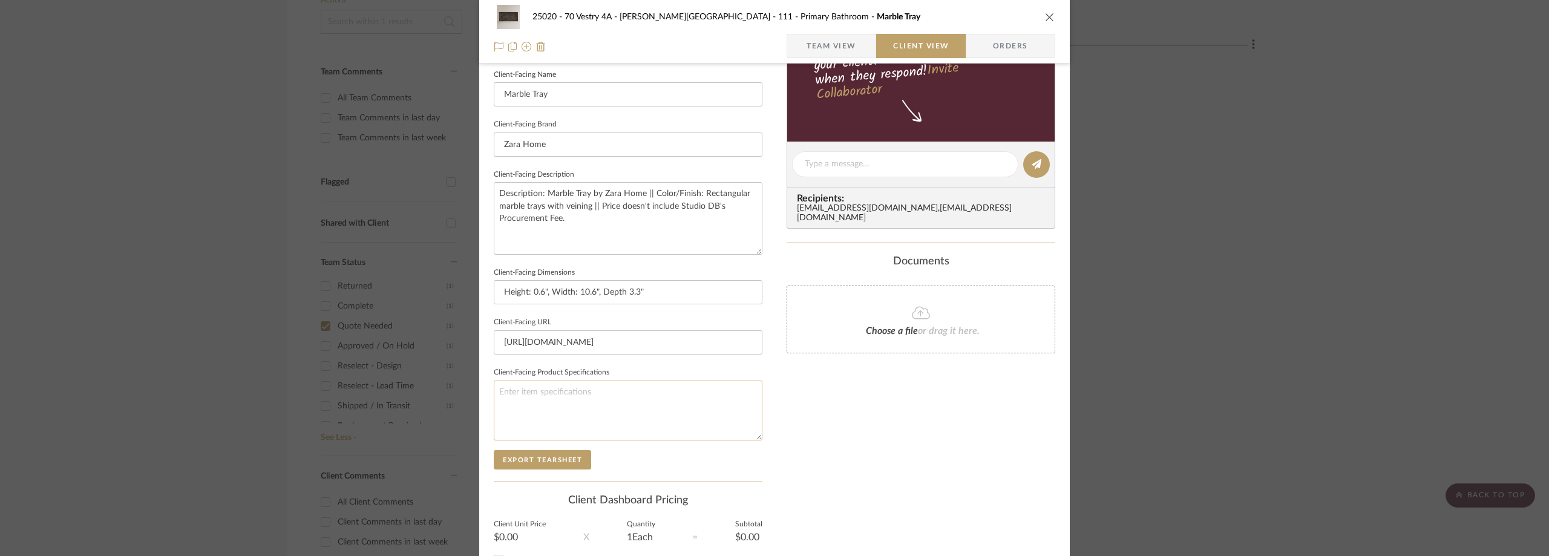
scroll to position [440, 0]
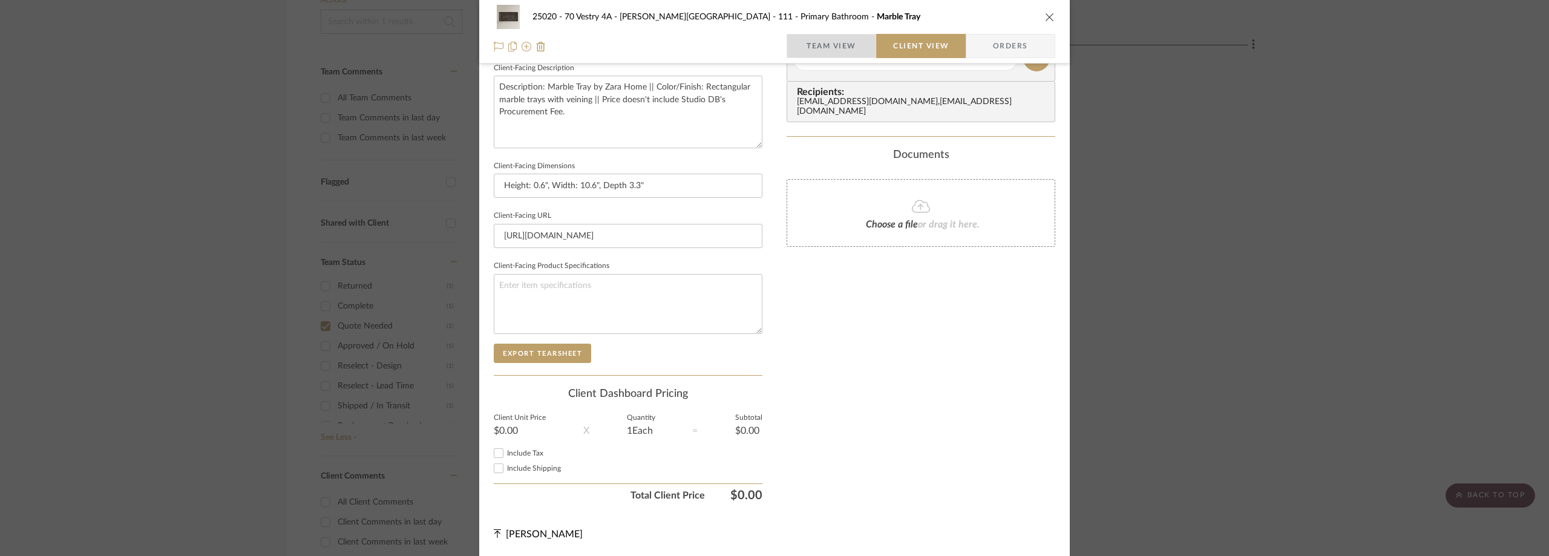
click at [824, 36] on span "Team View" at bounding box center [831, 46] width 50 height 24
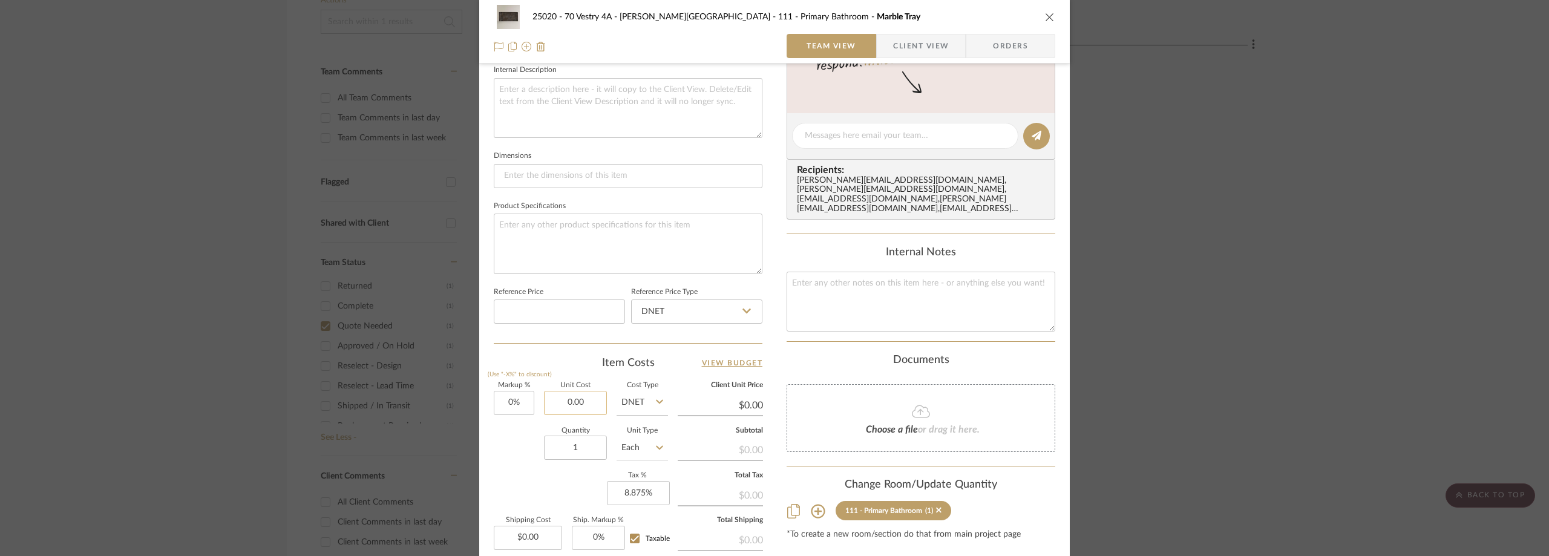
click at [576, 394] on input "0.00" at bounding box center [575, 403] width 63 height 24
type input "$69.90"
click at [573, 357] on div "Item Costs View Budget" at bounding box center [628, 363] width 269 height 15
type input "$69.90"
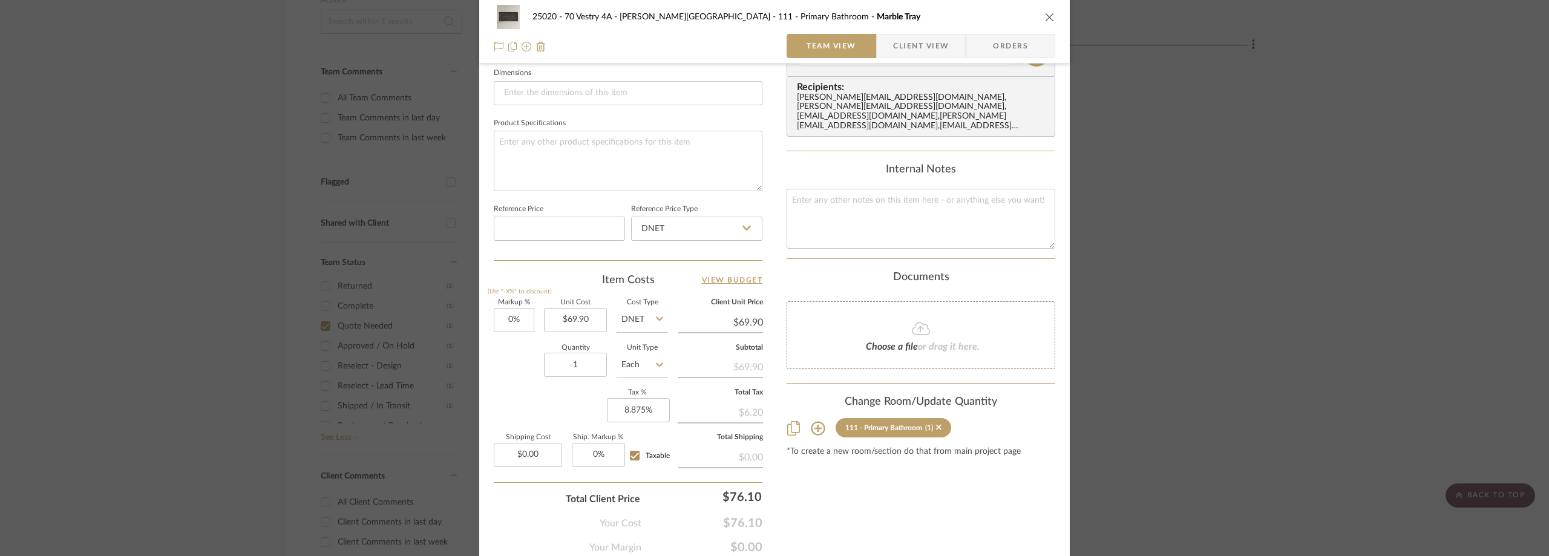
scroll to position [570, 0]
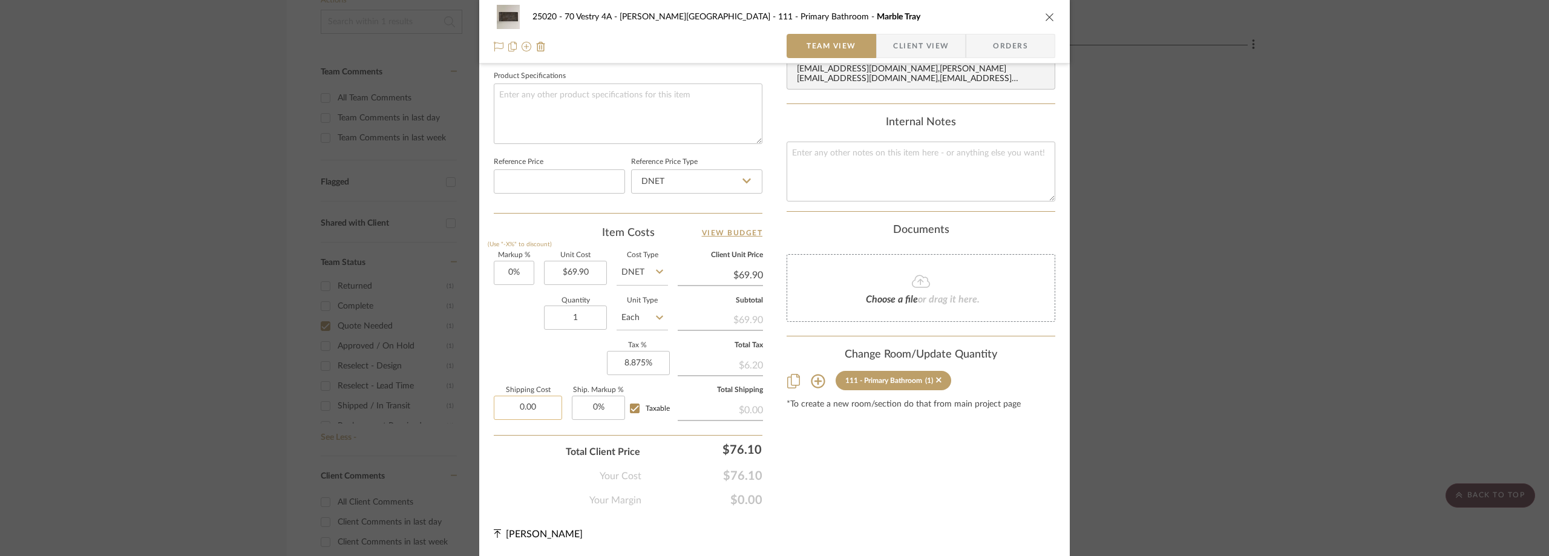
click at [541, 399] on input "0.00" at bounding box center [528, 408] width 68 height 24
type input "$4.95"
click at [541, 373] on div "Markup % (Use "-X%" to discount) 0% Unit Cost $69.90 Cost Type DNET Client Unit…" at bounding box center [628, 340] width 269 height 177
click at [586, 270] on input "69.90" at bounding box center [575, 273] width 63 height 24
click at [591, 276] on input "69.90" at bounding box center [575, 273] width 63 height 24
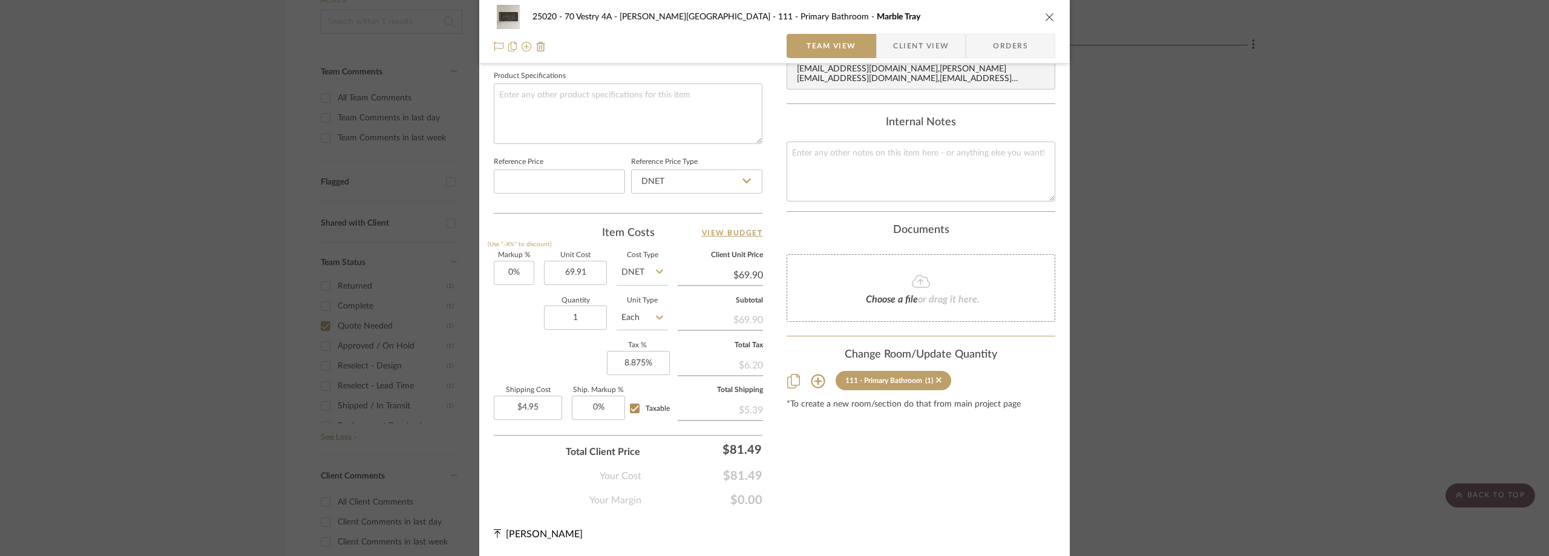
type input "$69.91"
click at [590, 244] on div "Item Costs View Budget Markup % (Use "-X%" to discount) 0% Unit Cost $69.91 Cos…" at bounding box center [628, 366] width 269 height 281
type input "$69.91"
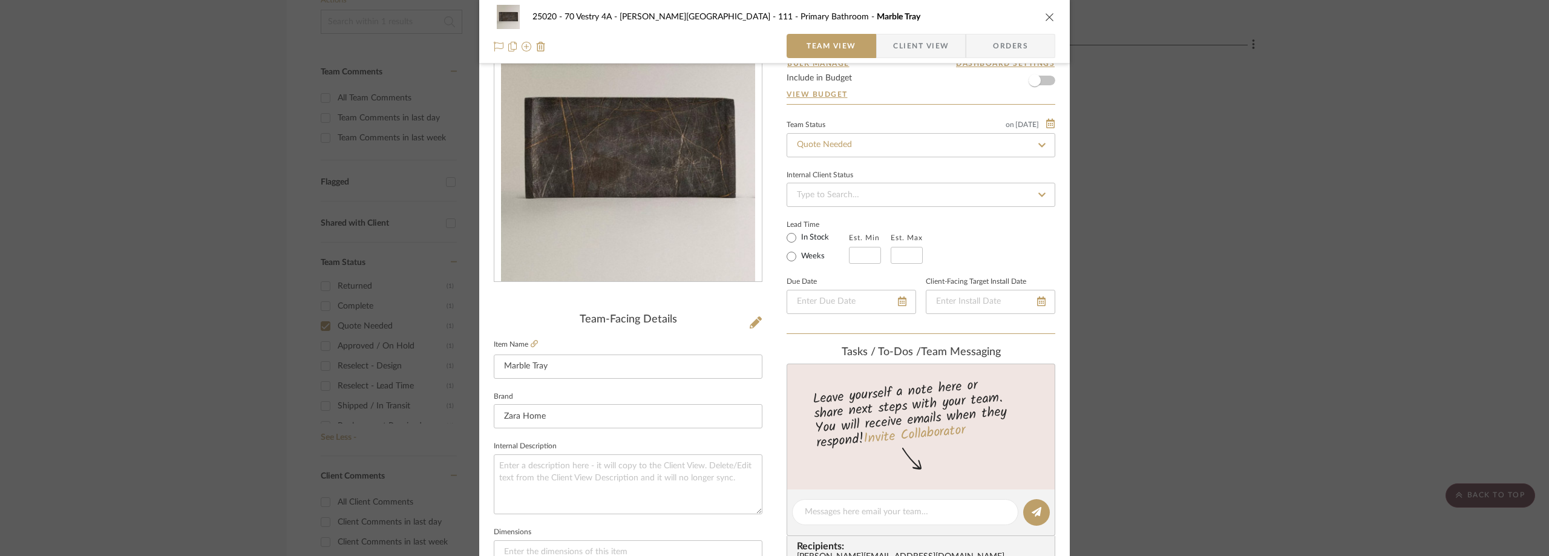
scroll to position [60, 0]
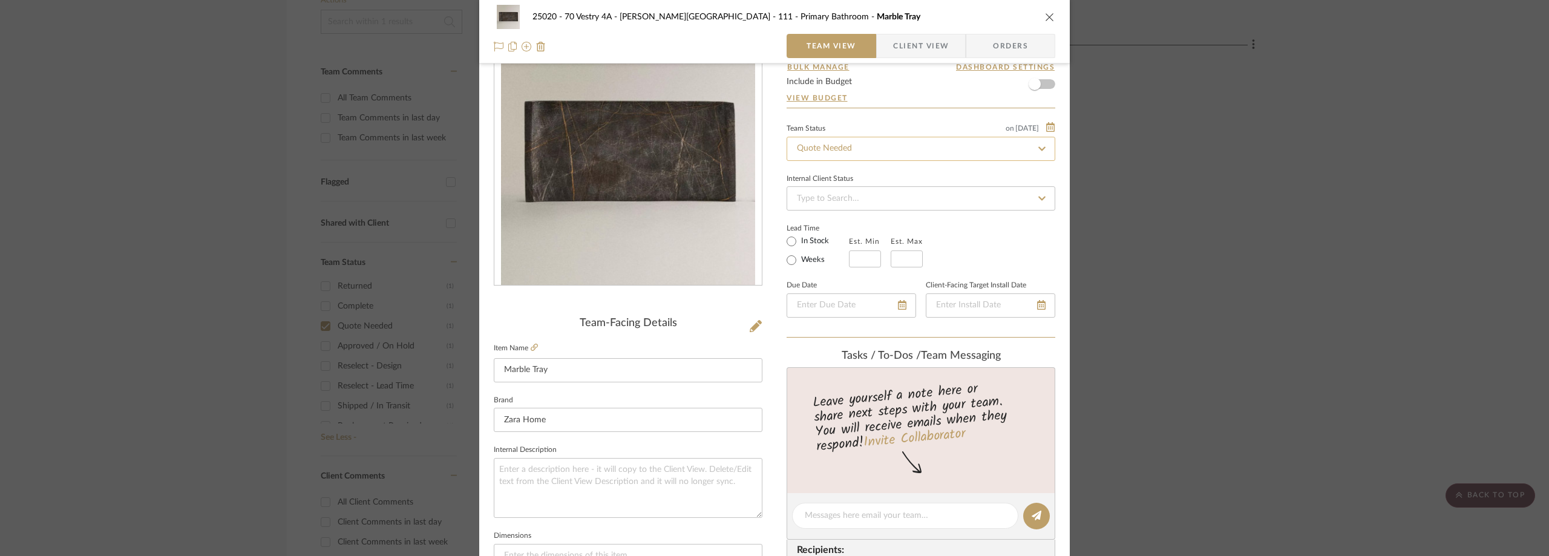
click at [843, 150] on input "Quote Needed" at bounding box center [920, 149] width 269 height 24
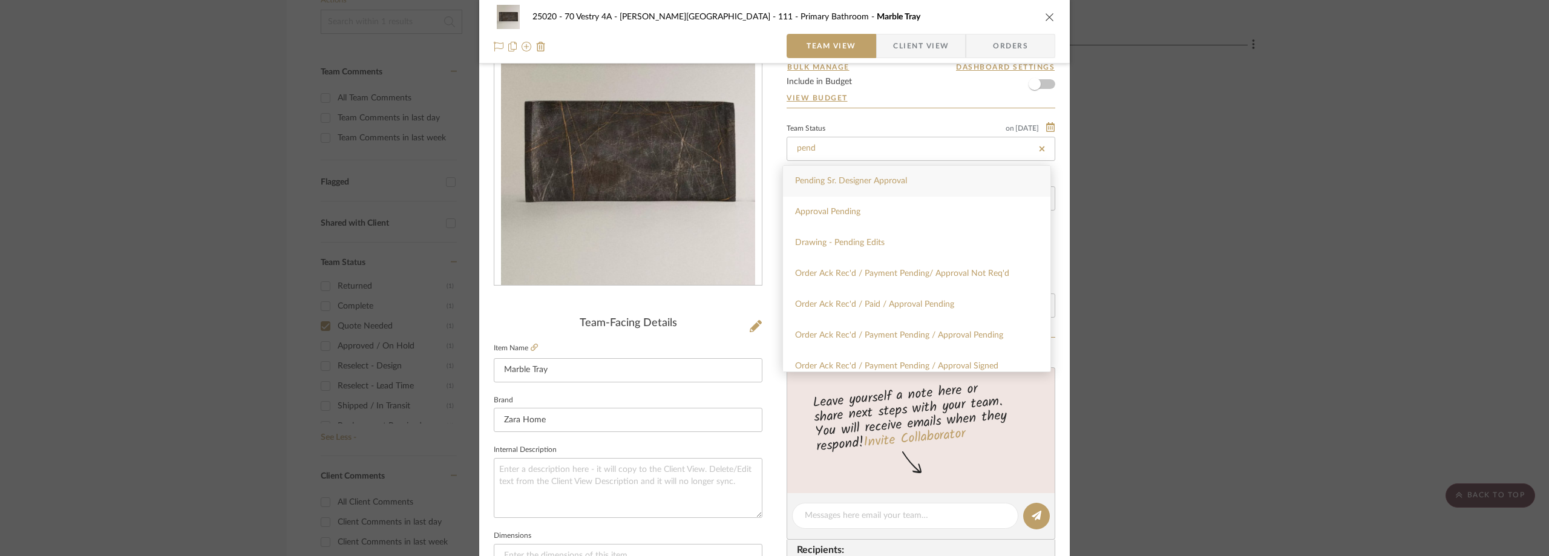
click at [850, 188] on div "Pending Sr. Designer Approval" at bounding box center [916, 181] width 267 height 31
type input "Pending Sr. Designer Approval"
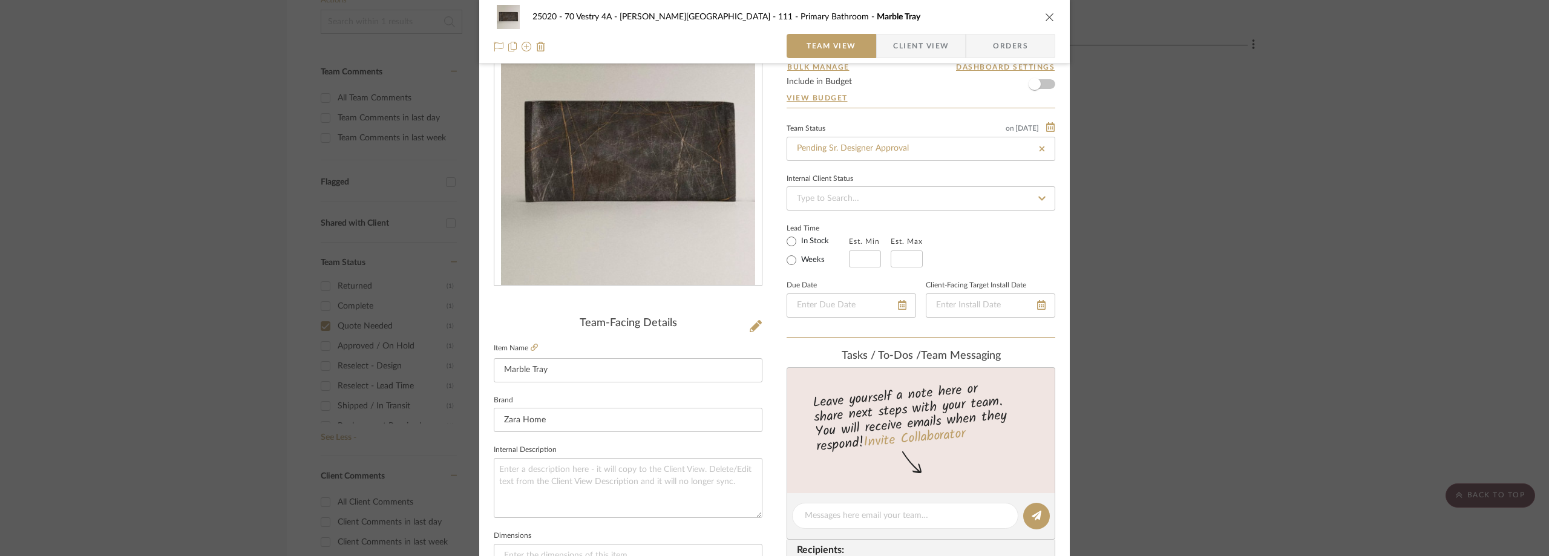
click at [863, 119] on div "Content here copies to Client View - confirm visibility there. Show in Client D…" at bounding box center [920, 520] width 269 height 996
type input "Pending Sr. Designer Approval"
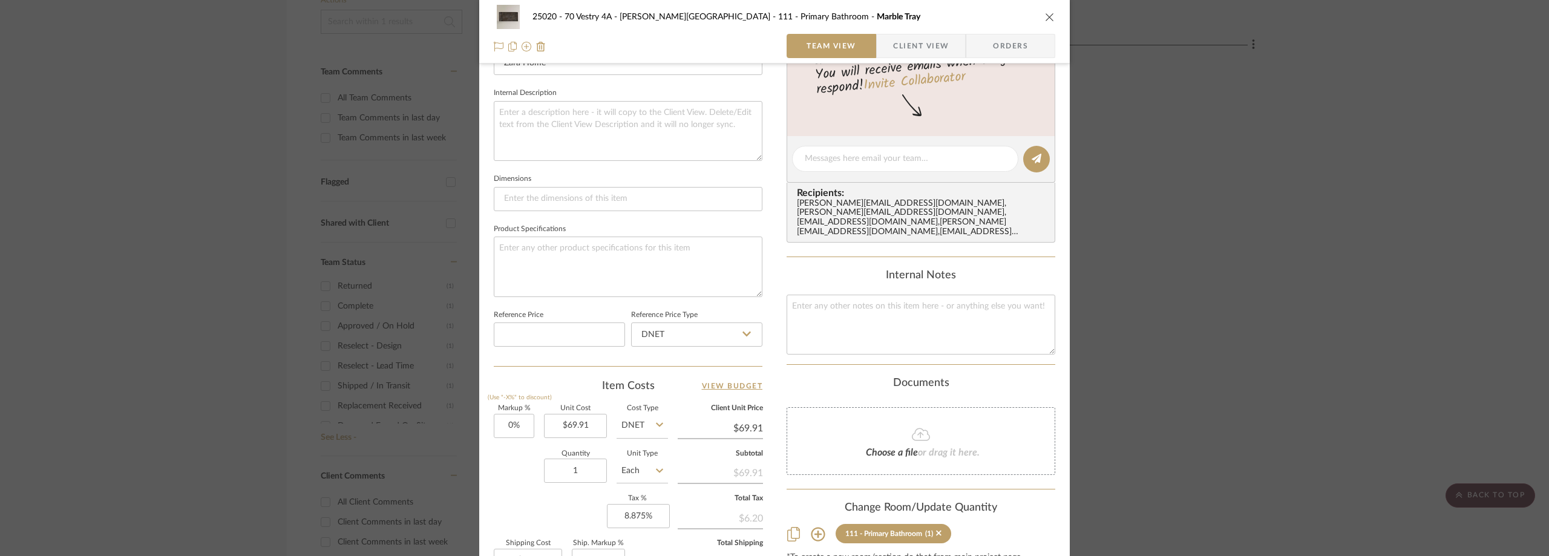
scroll to position [242, 0]
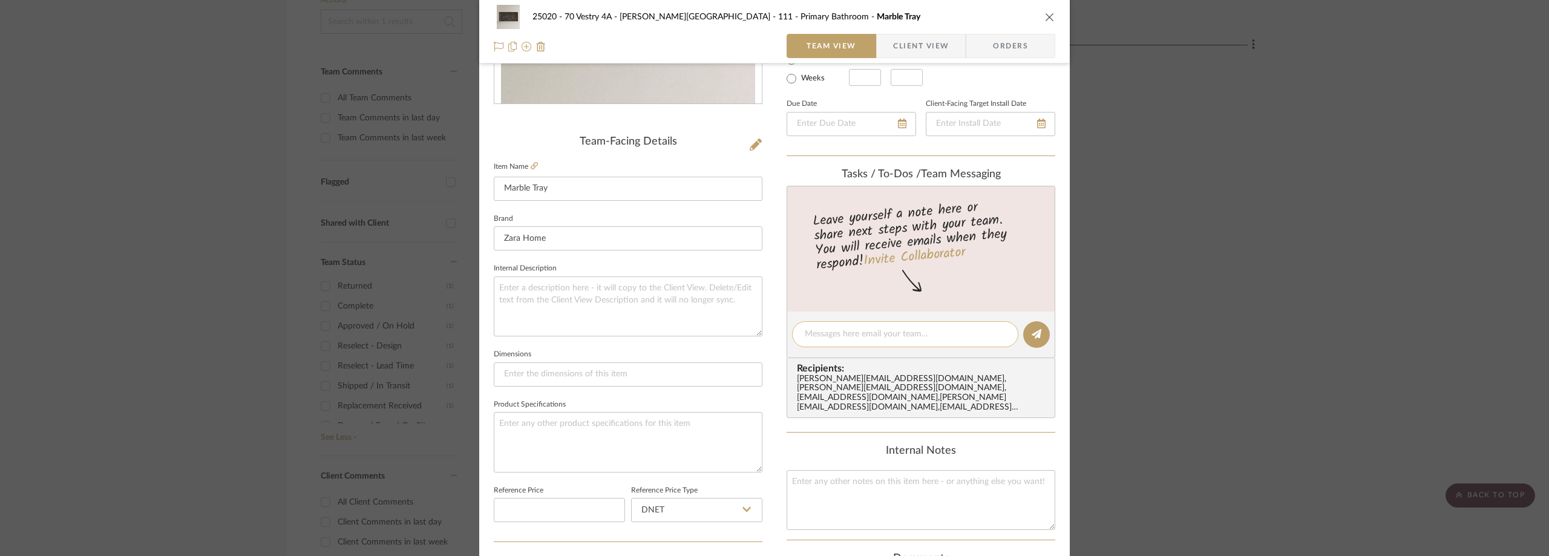
click at [845, 330] on textarea at bounding box center [904, 334] width 201 height 13
paste textarea "Hi Lauren, there are two sizes — I added the larger one. Let me know if that's …"
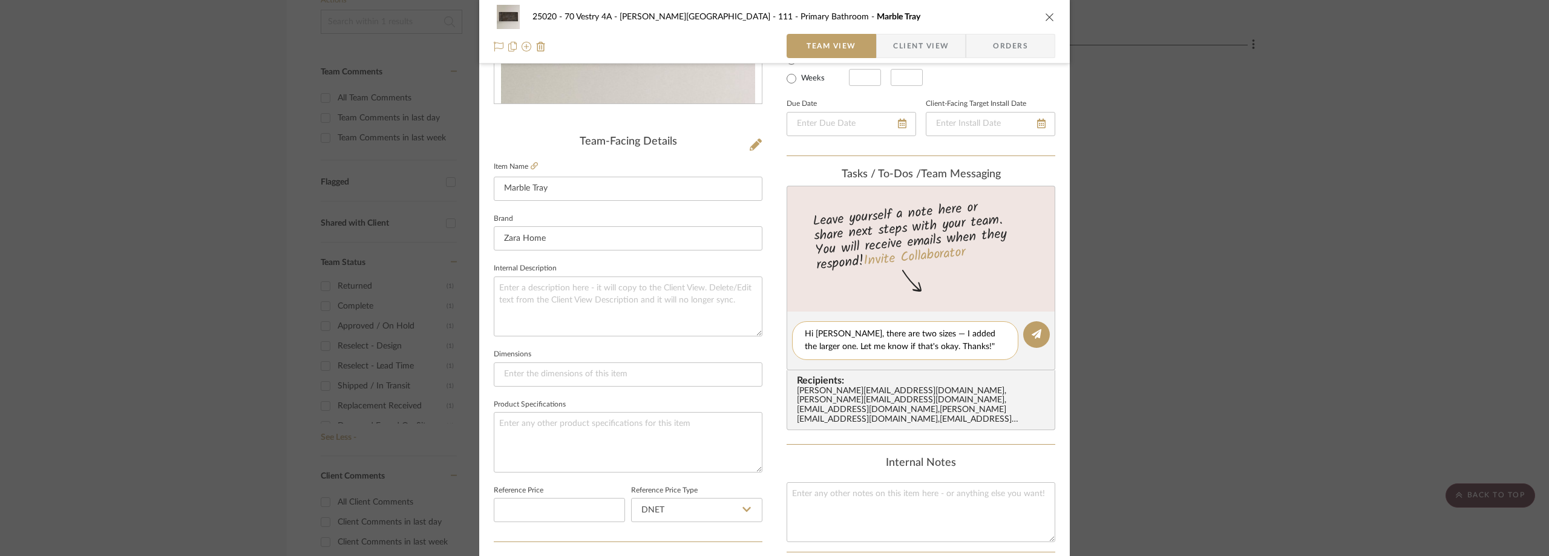
scroll to position [0, 0]
click at [916, 329] on textarea "Hi Lauren, there are two sizes — I added the larger one. Let me know if that's …" at bounding box center [904, 340] width 201 height 25
click at [1031, 335] on icon at bounding box center [1036, 334] width 10 height 10
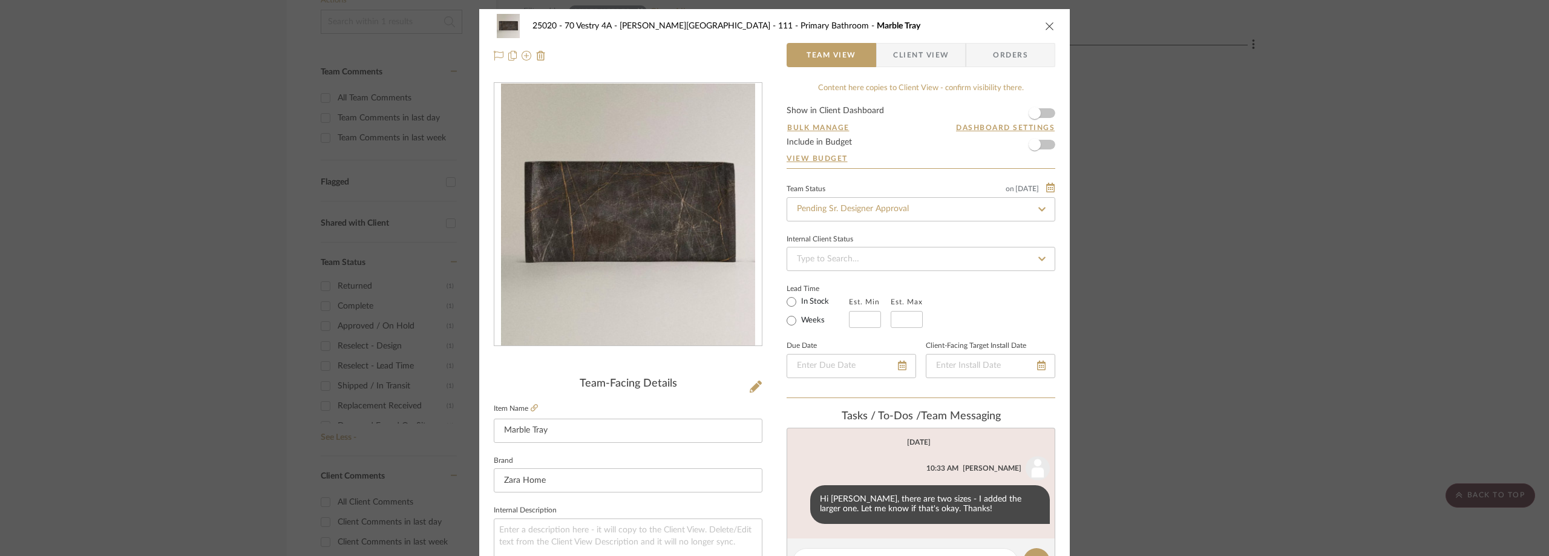
drag, startPoint x: 278, startPoint y: 157, endPoint x: 269, endPoint y: 158, distance: 8.6
click at [278, 156] on div "25020 - 70 Vestry 4A - Grant-Stanleigh 111 - Primary Bathroom Marble Tray Team …" at bounding box center [774, 278] width 1549 height 556
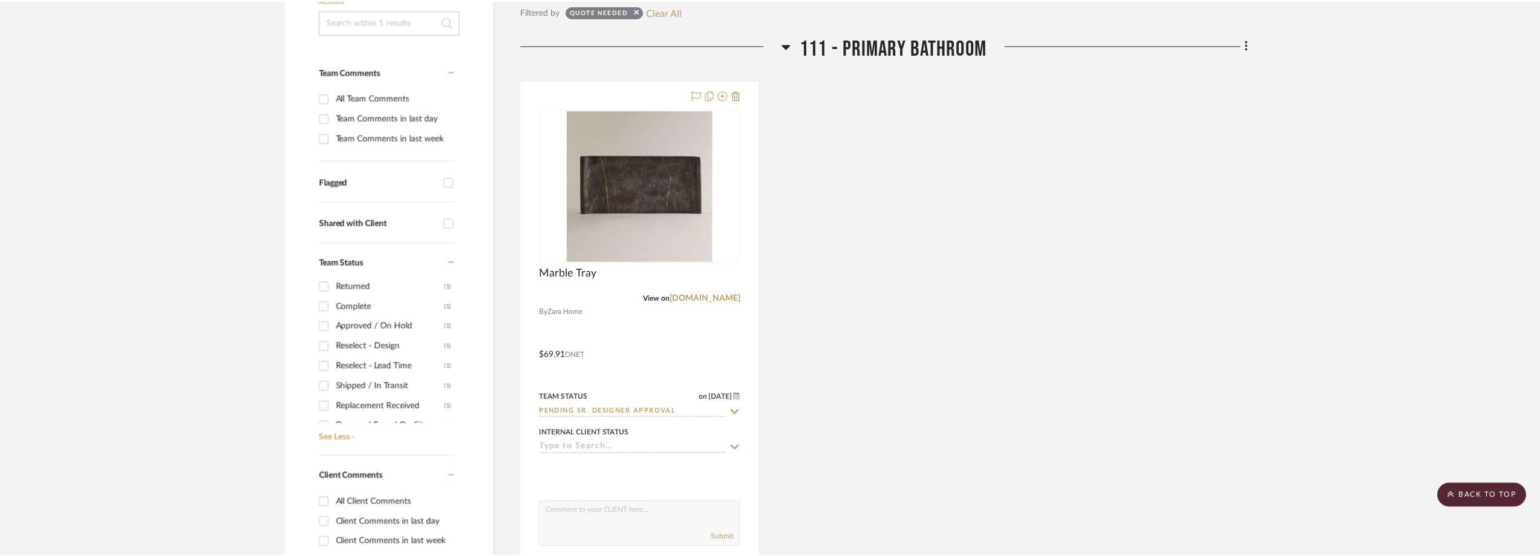
scroll to position [302, 0]
click at [662, 4] on button "Clear All" at bounding box center [668, 12] width 36 height 16
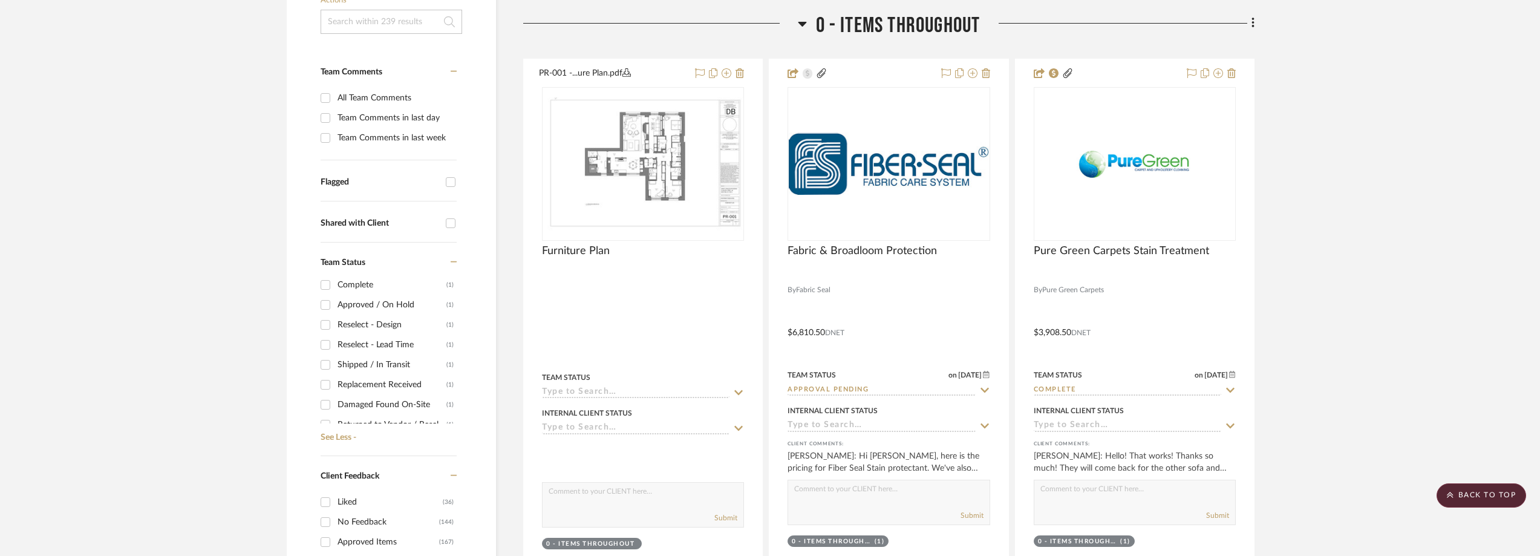
scroll to position [294, 0]
click at [365, 290] on div "Approved / On Hold" at bounding box center [392, 293] width 109 height 19
click at [335, 290] on input "Approved / On Hold (1)" at bounding box center [325, 293] width 19 height 19
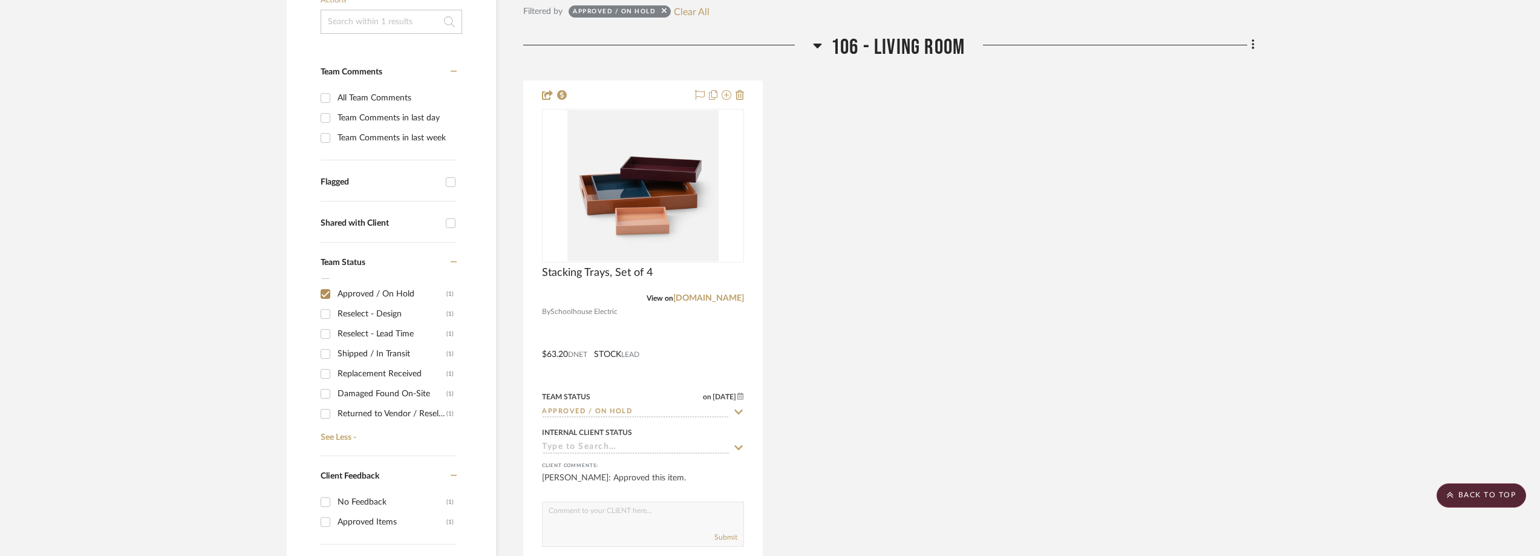
click at [364, 292] on div "Approved / On Hold" at bounding box center [392, 293] width 109 height 19
click at [335, 292] on input "Approved / On Hold (1)" at bounding box center [325, 293] width 19 height 19
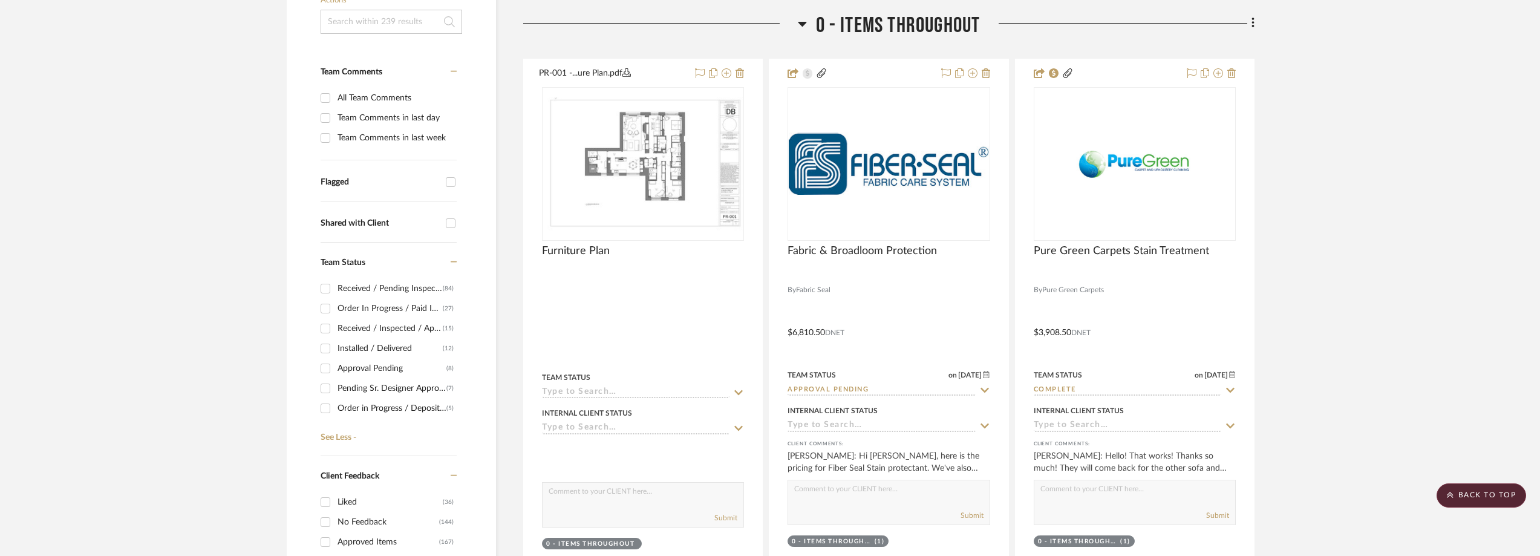
click at [385, 401] on div "Order in Progress / Deposit Paid / Balance due" at bounding box center [392, 408] width 109 height 19
click at [335, 401] on input "Order in Progress / Deposit Paid / Balance due (5)" at bounding box center [325, 408] width 19 height 19
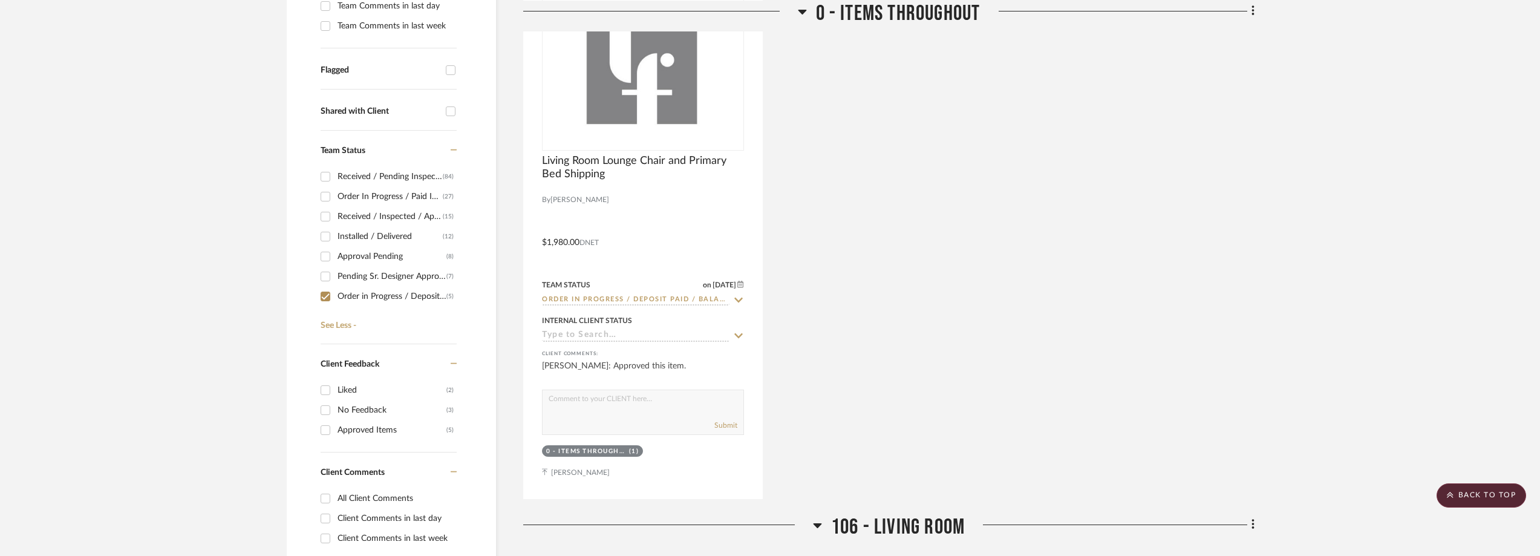
scroll to position [216, 0]
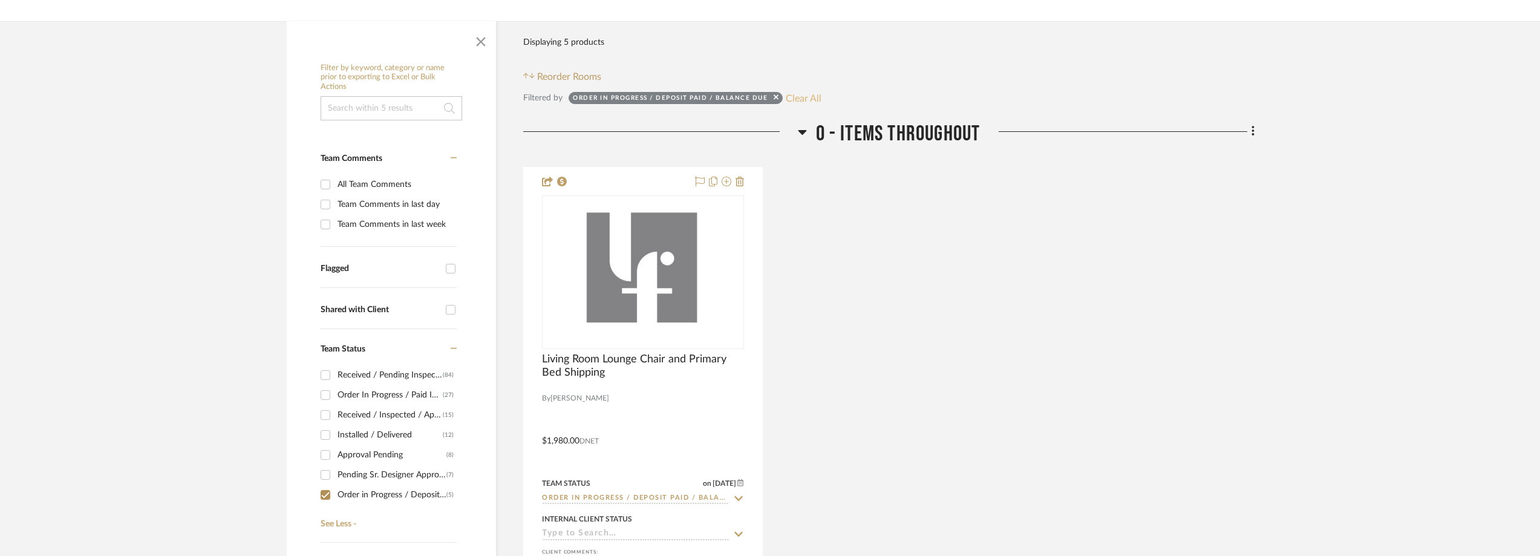
click at [798, 95] on button "Clear All" at bounding box center [804, 98] width 36 height 16
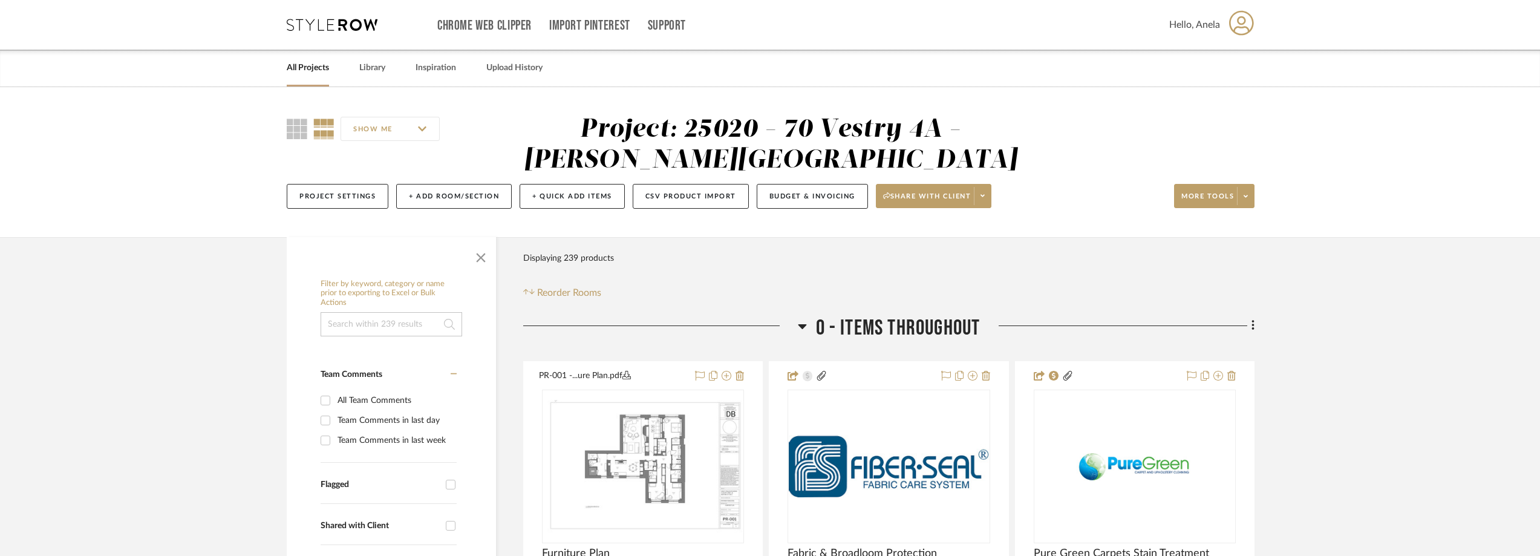
click at [328, 27] on icon at bounding box center [332, 25] width 91 height 12
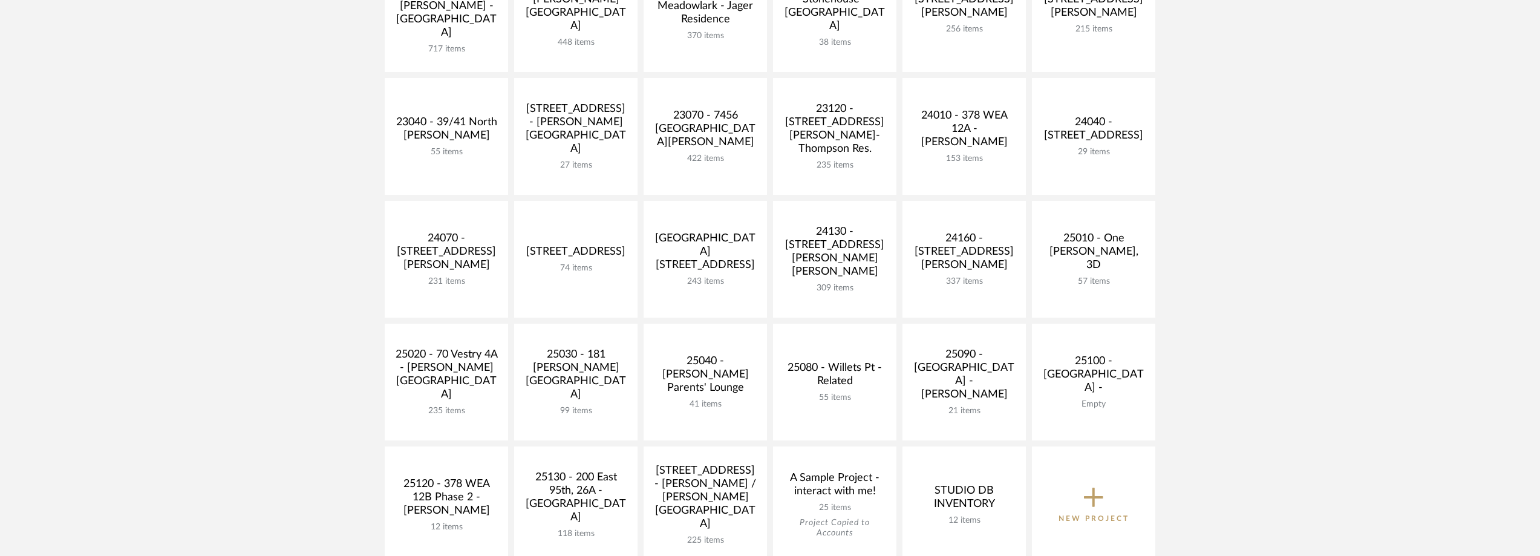
scroll to position [363, 0]
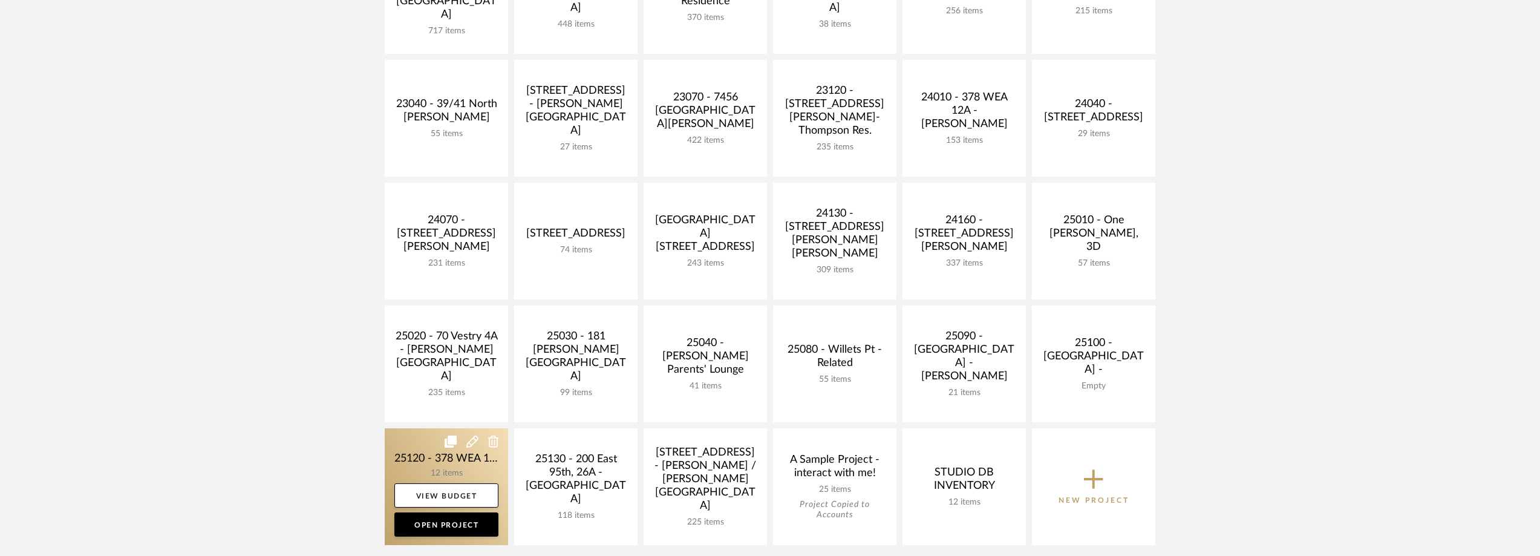
click at [394, 458] on link at bounding box center [446, 486] width 123 height 117
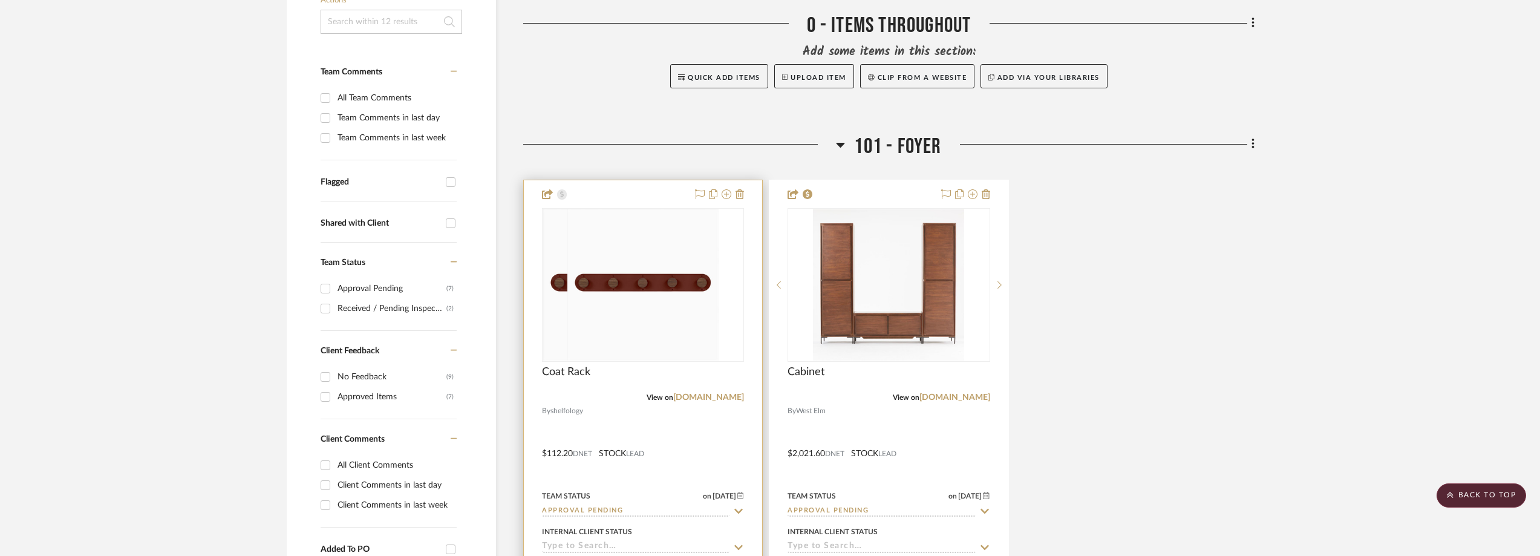
scroll to position [484, 0]
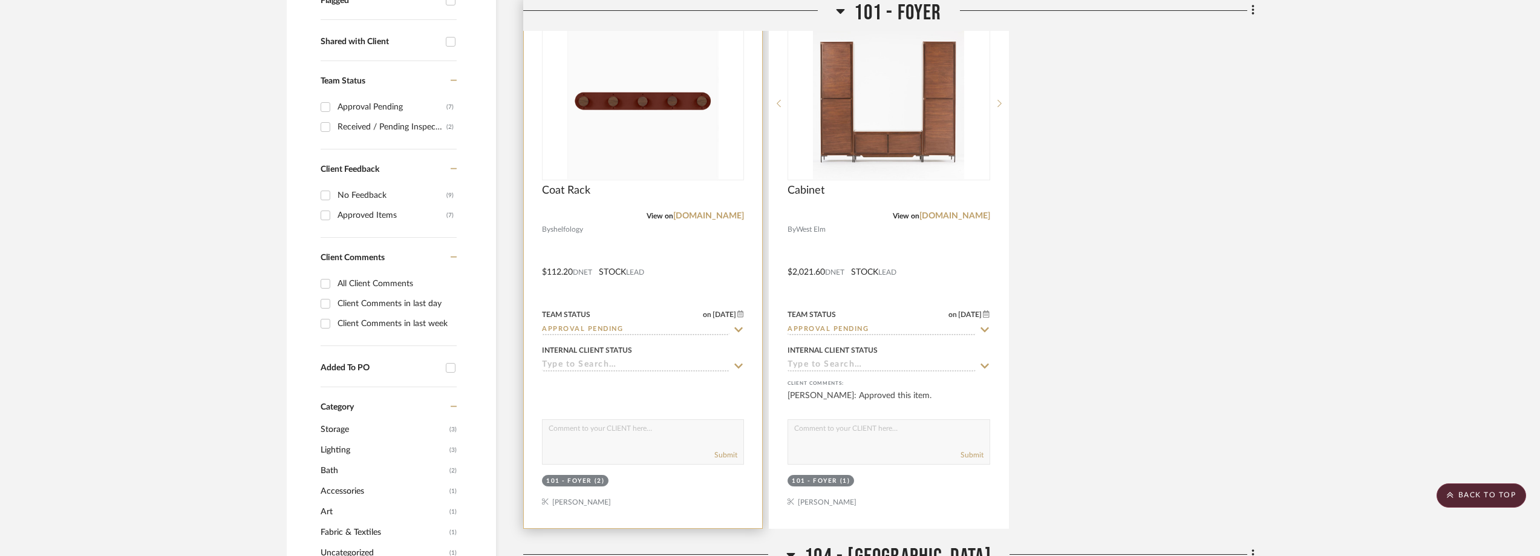
click at [677, 136] on img "0" at bounding box center [642, 103] width 151 height 151
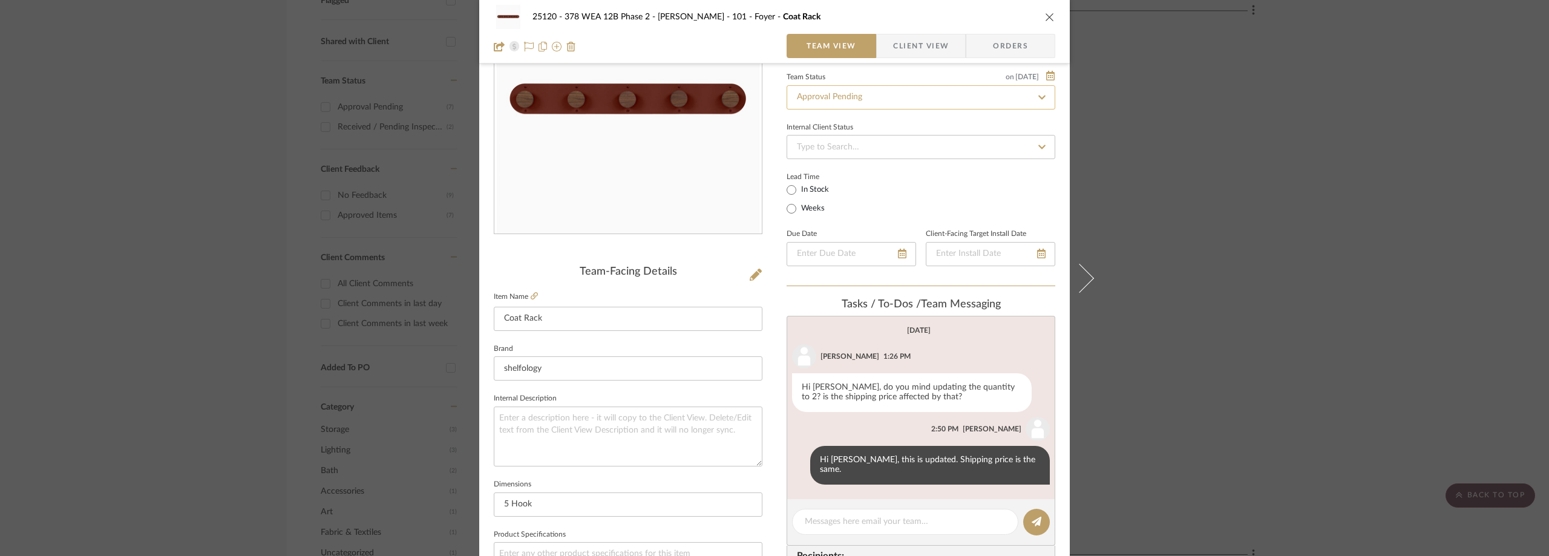
scroll to position [242, 0]
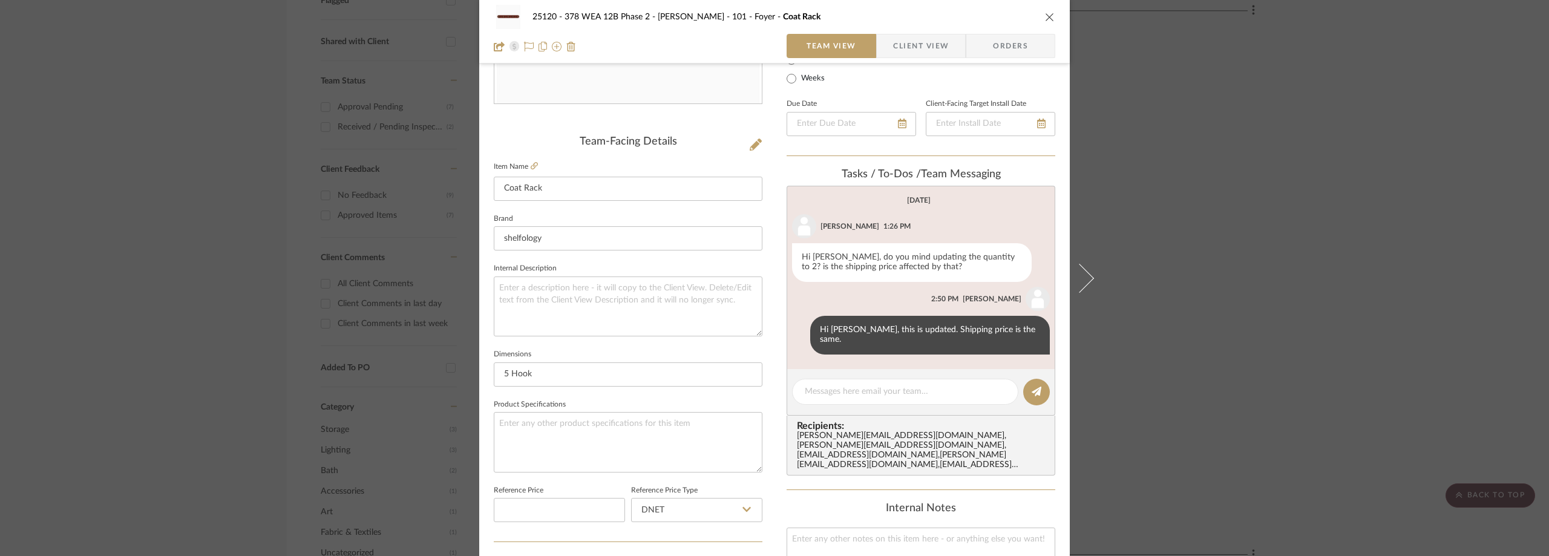
click at [1275, 186] on div "25120 - 378 WEA 12B Phase 2 - Mautner 101 - Foyer Coat Rack Team View Client Vi…" at bounding box center [774, 278] width 1549 height 556
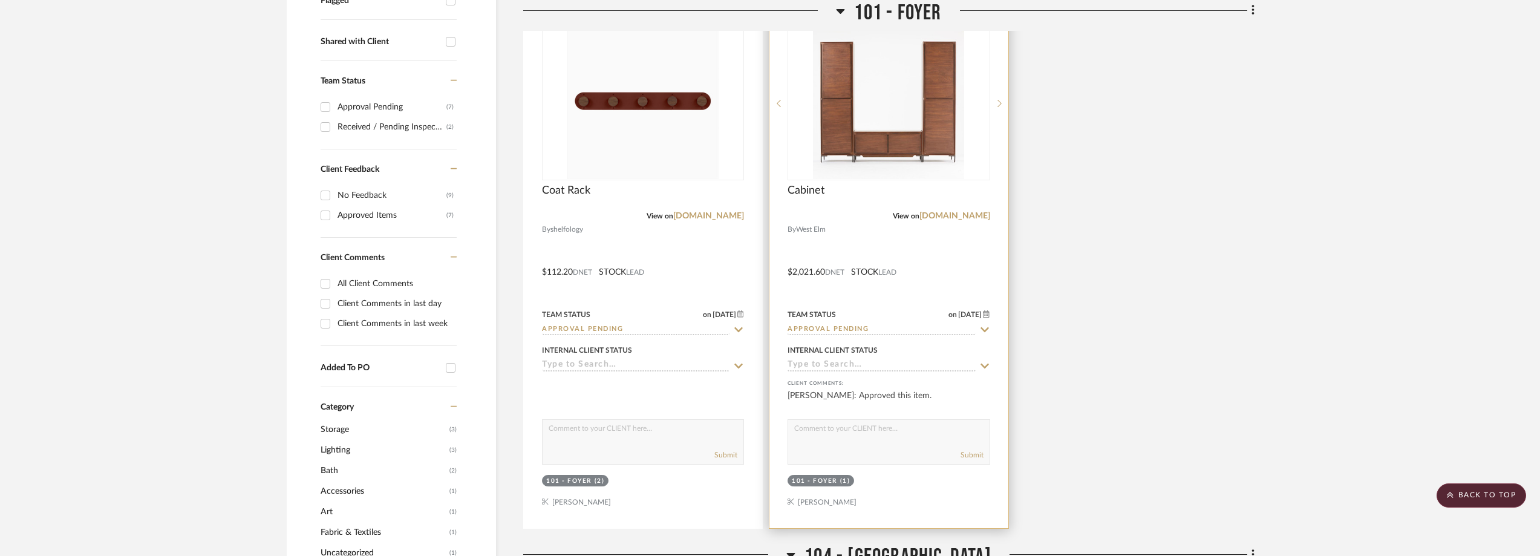
scroll to position [968, 0]
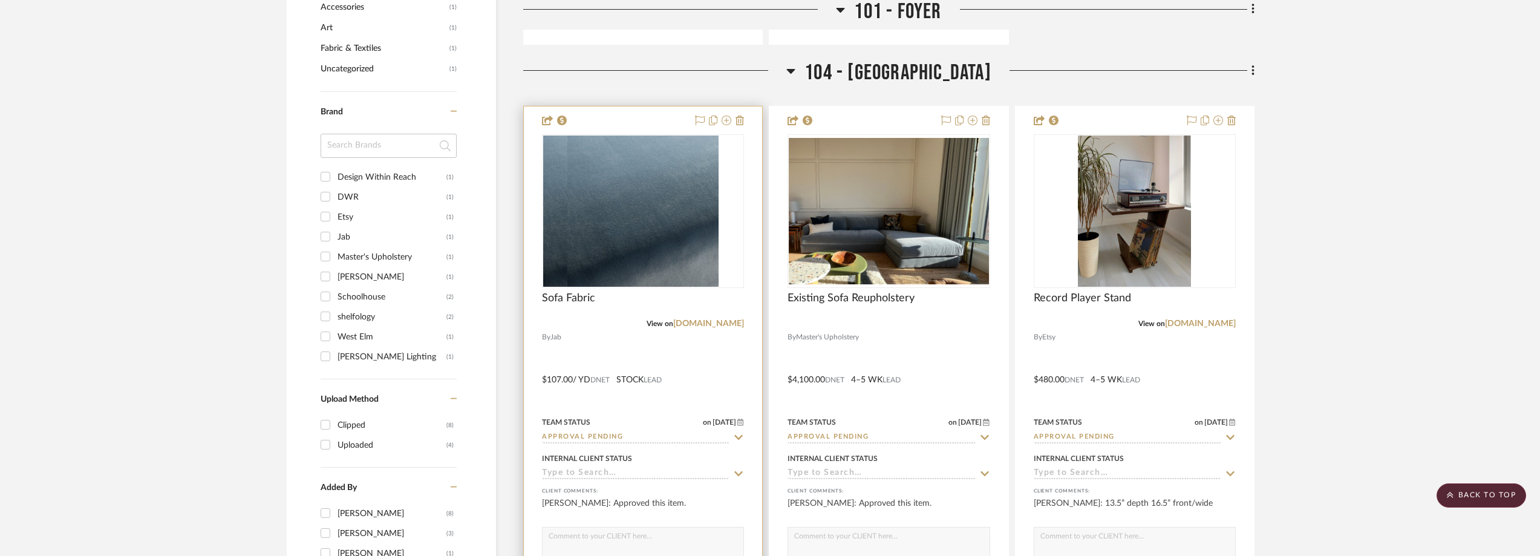
click at [665, 243] on div at bounding box center [643, 211] width 202 height 154
click at [665, 243] on img "0" at bounding box center [642, 210] width 151 height 151
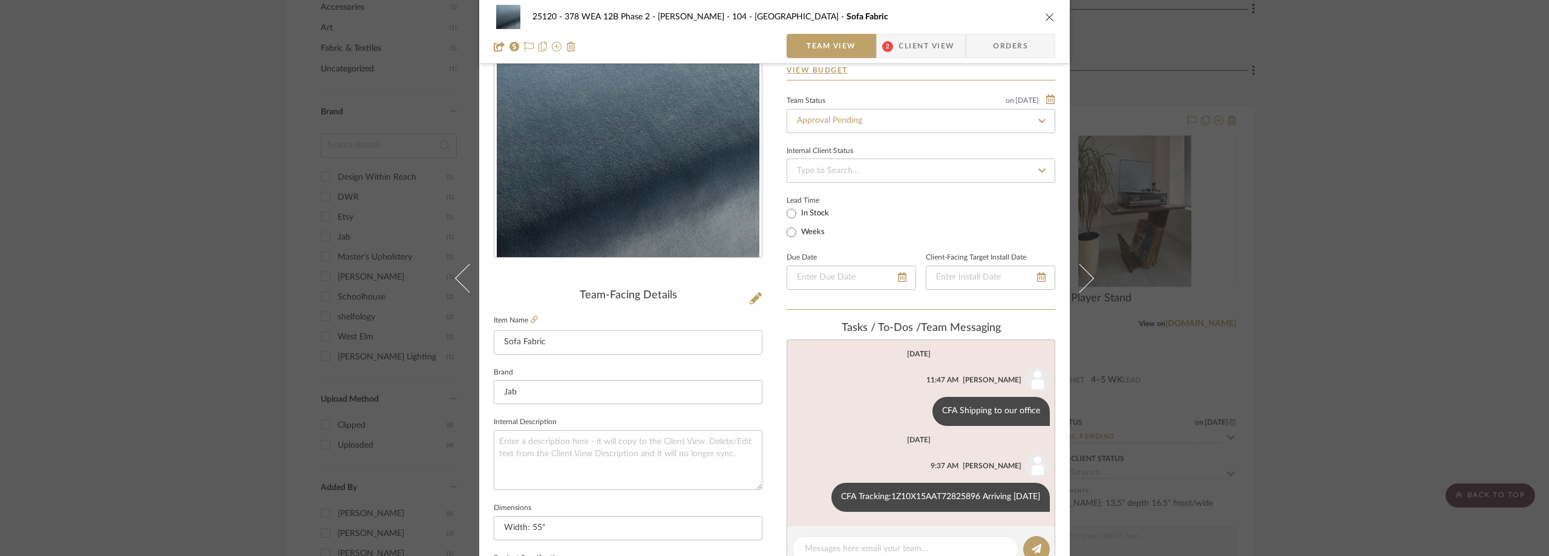
scroll to position [181, 0]
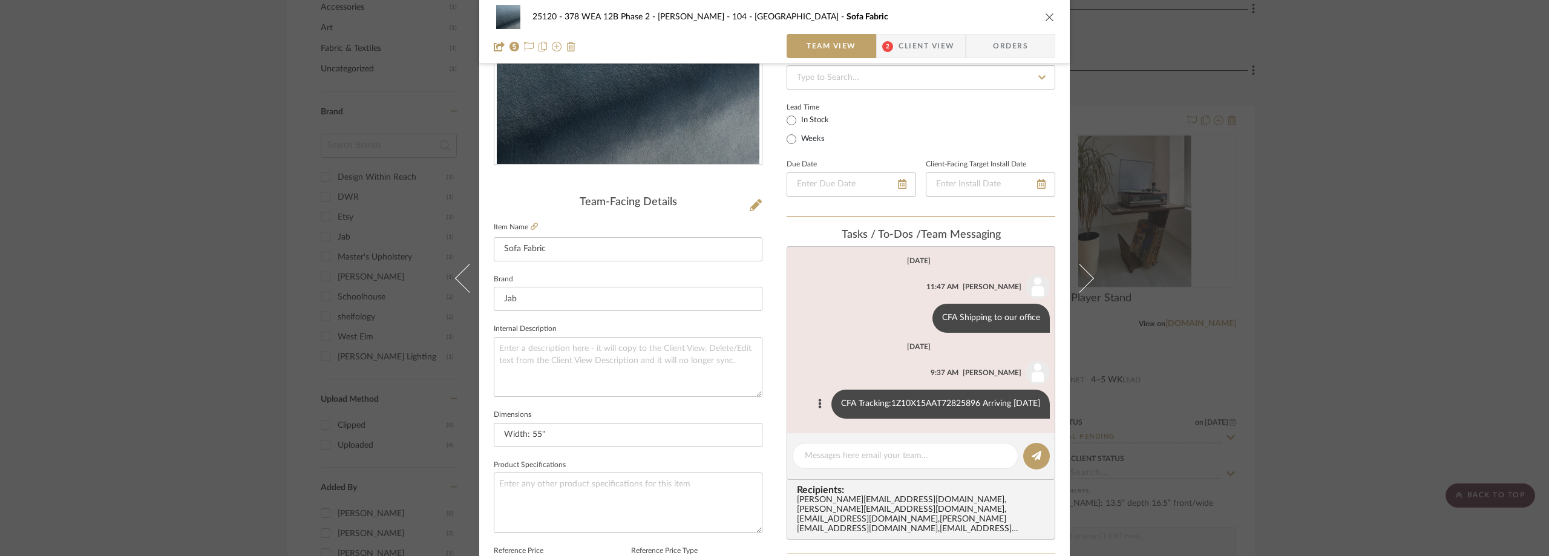
drag, startPoint x: 873, startPoint y: 402, endPoint x: 964, endPoint y: 404, distance: 91.4
click at [964, 404] on div "CFA Tracking:1Z10X15AAT72825896 Arriving Tomorrow" at bounding box center [940, 404] width 218 height 29
copy div "1Z10X15AAT72825896"
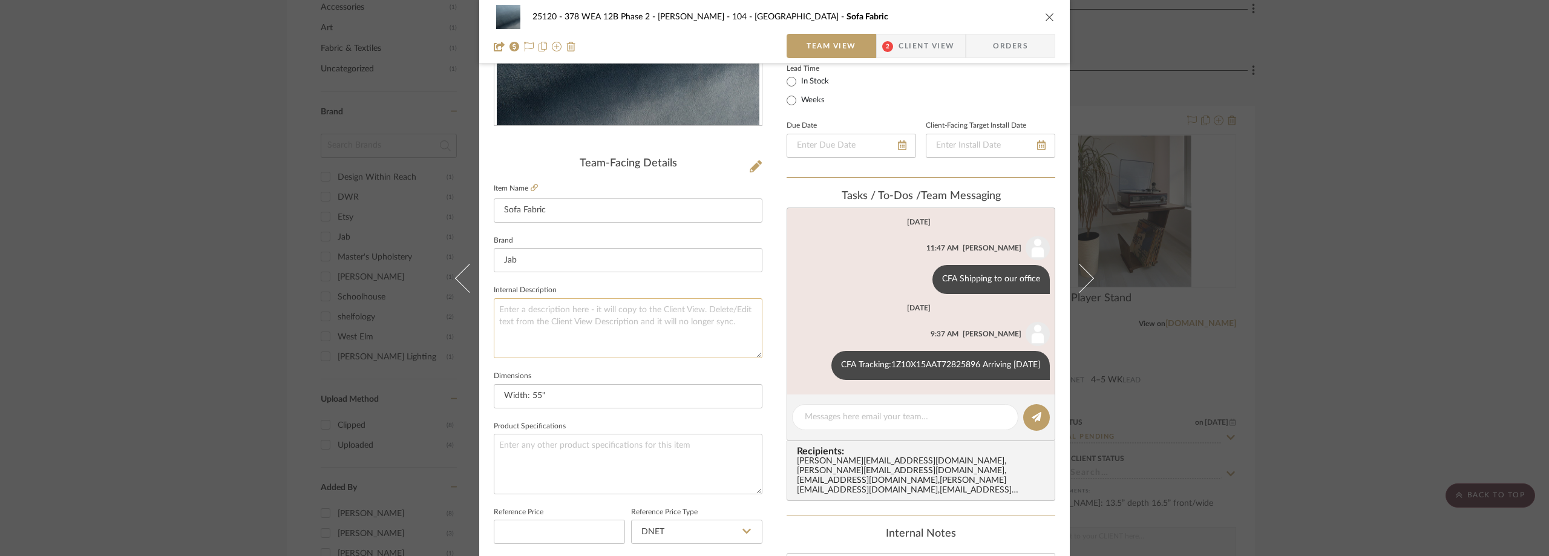
scroll to position [242, 0]
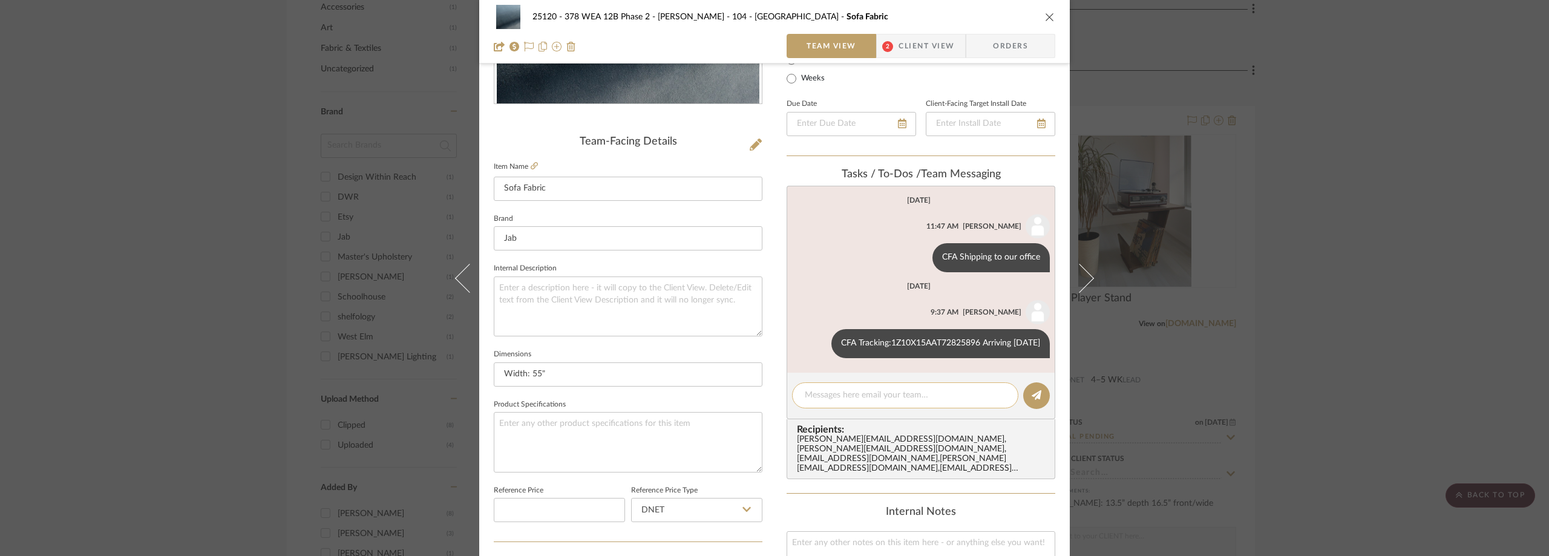
click at [871, 397] on textarea at bounding box center [904, 395] width 201 height 13
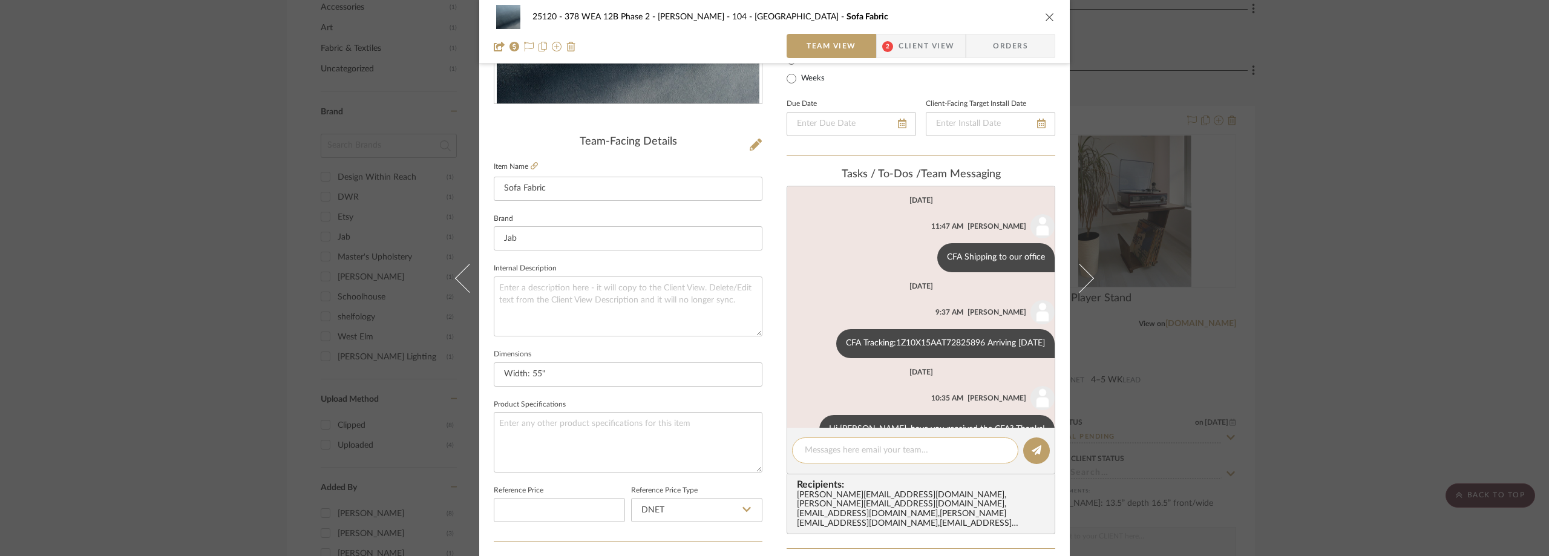
scroll to position [31, 0]
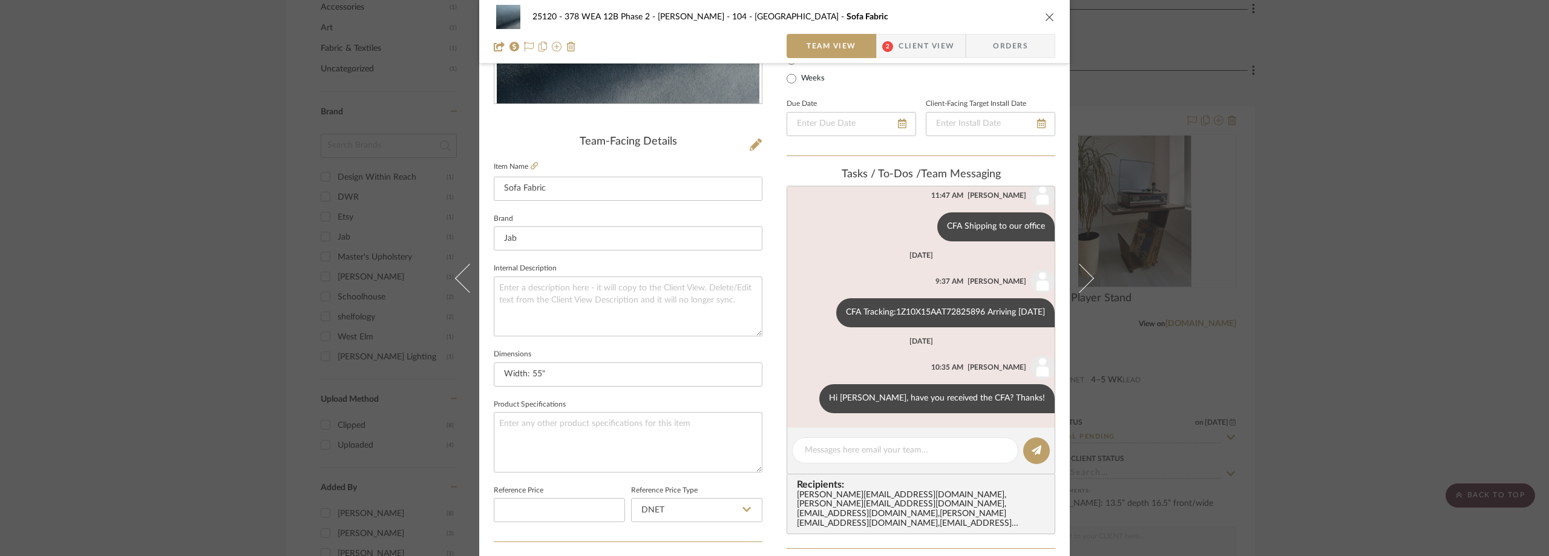
click at [172, 220] on div "25120 - 378 WEA 12B Phase 2 - Mautner 104 - Grand Room Sofa Fabric Team View 2 …" at bounding box center [774, 278] width 1549 height 556
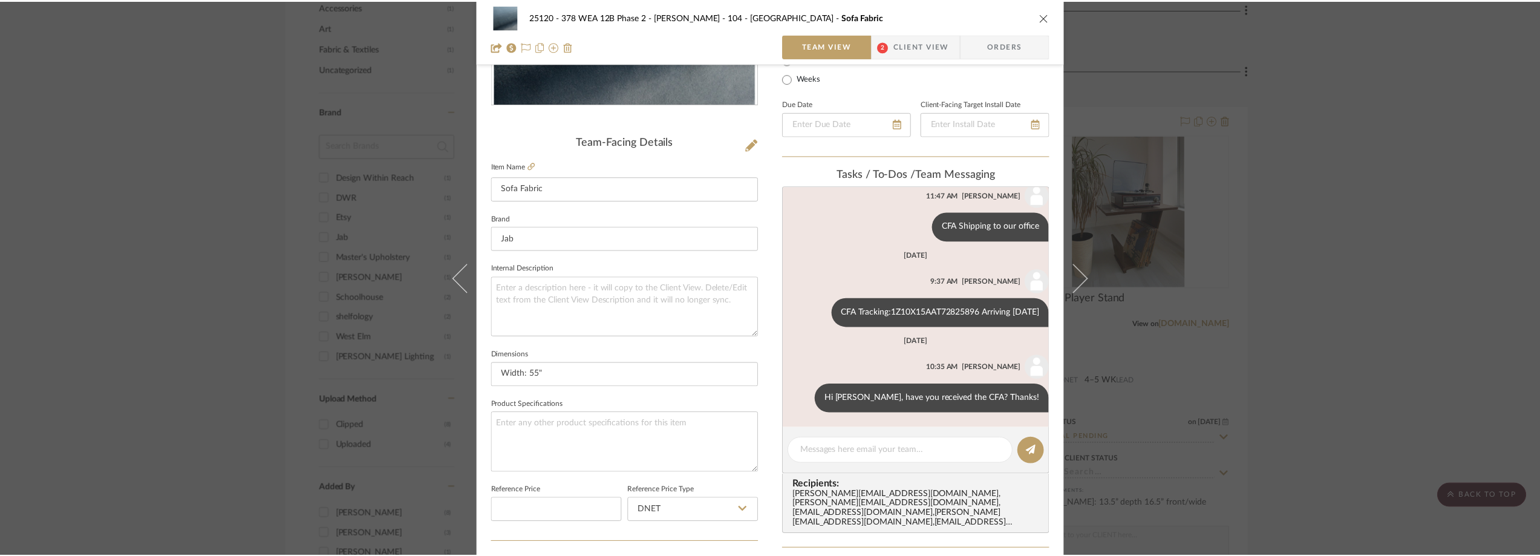
scroll to position [968, 0]
